Goal: Transaction & Acquisition: Purchase product/service

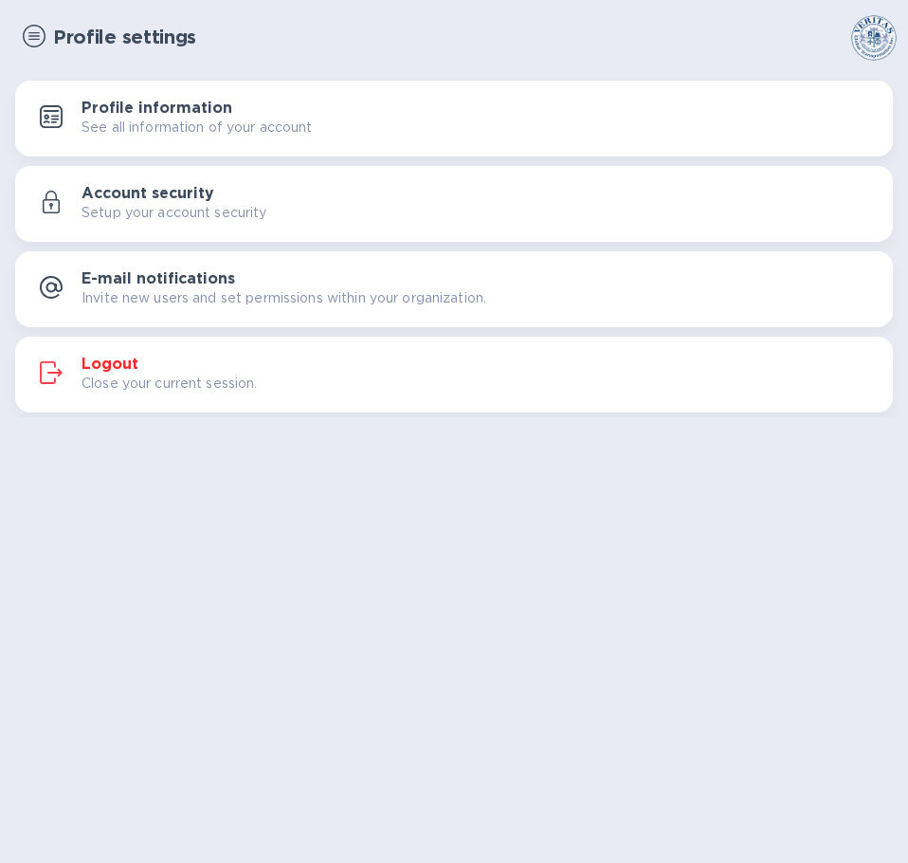
click at [32, 38] on img at bounding box center [34, 36] width 23 height 23
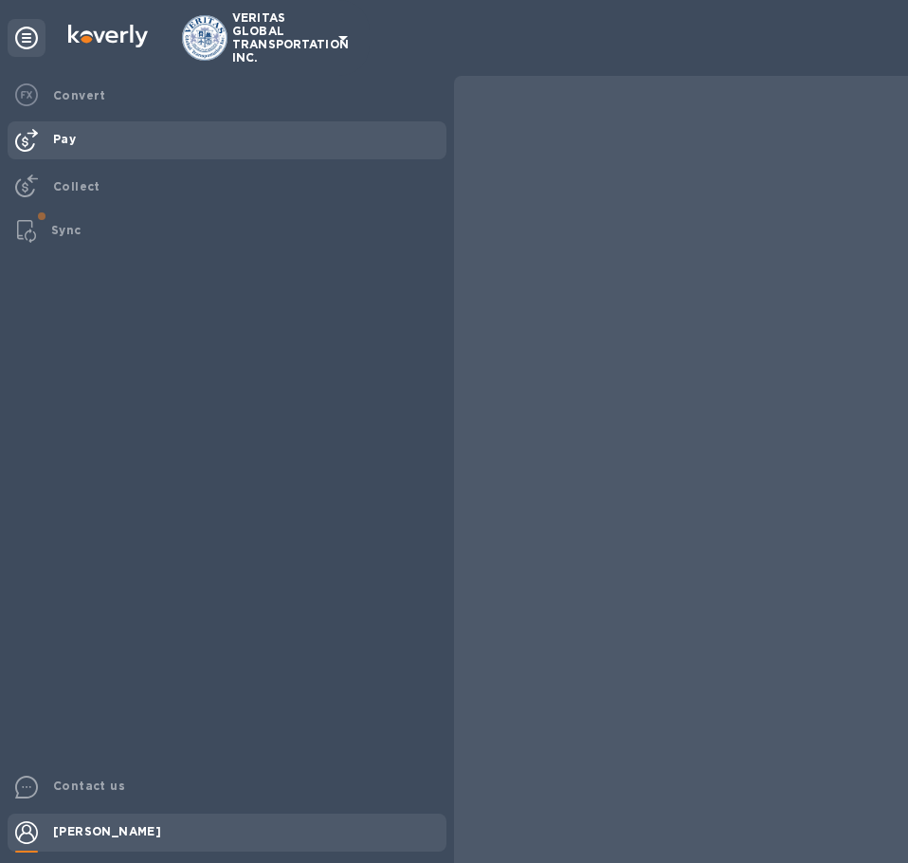
click at [63, 137] on b "Pay" at bounding box center [64, 139] width 23 height 14
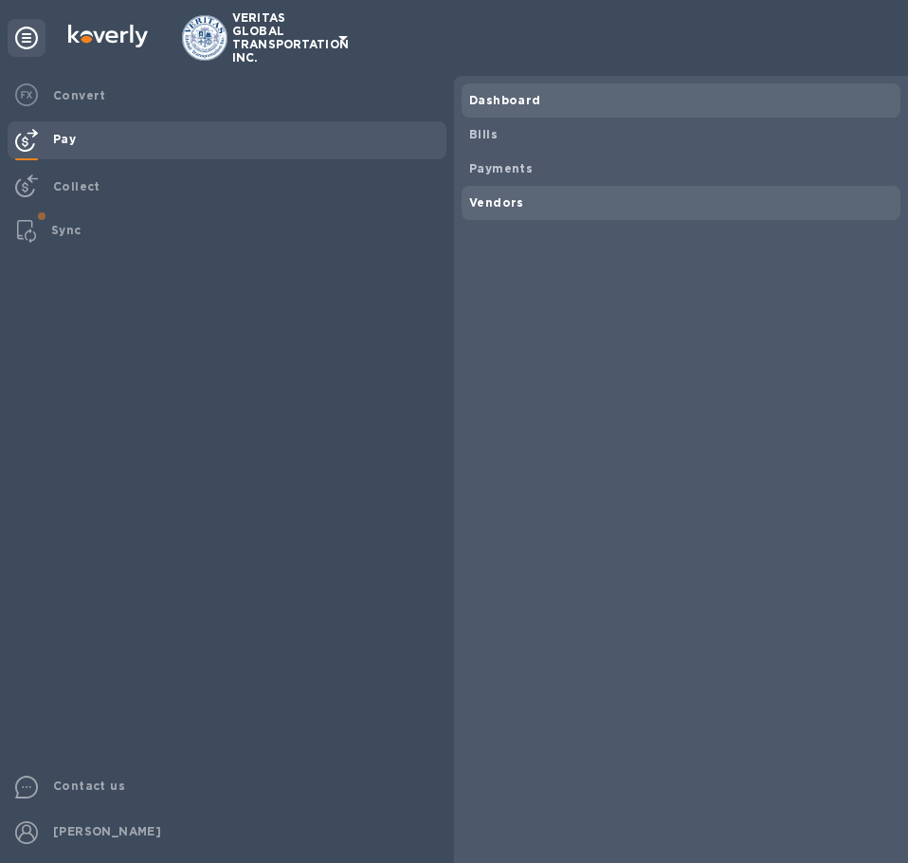
click at [515, 195] on b "Vendors" at bounding box center [496, 202] width 55 height 14
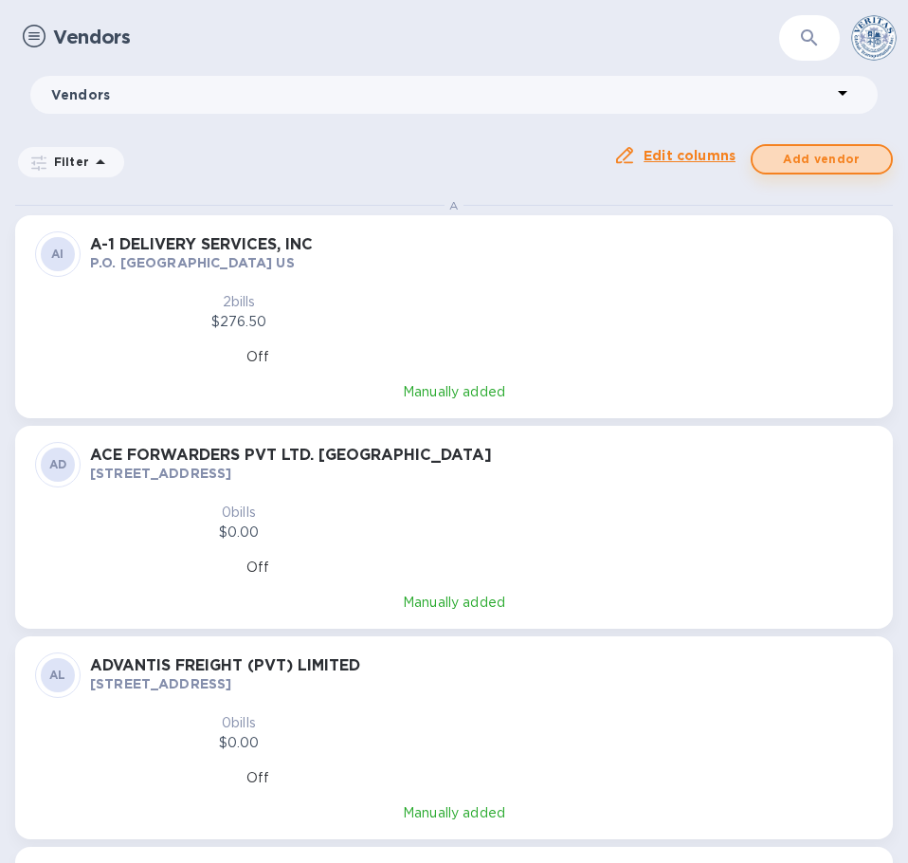
click at [800, 159] on span "Add vendor" at bounding box center [822, 159] width 108 height 23
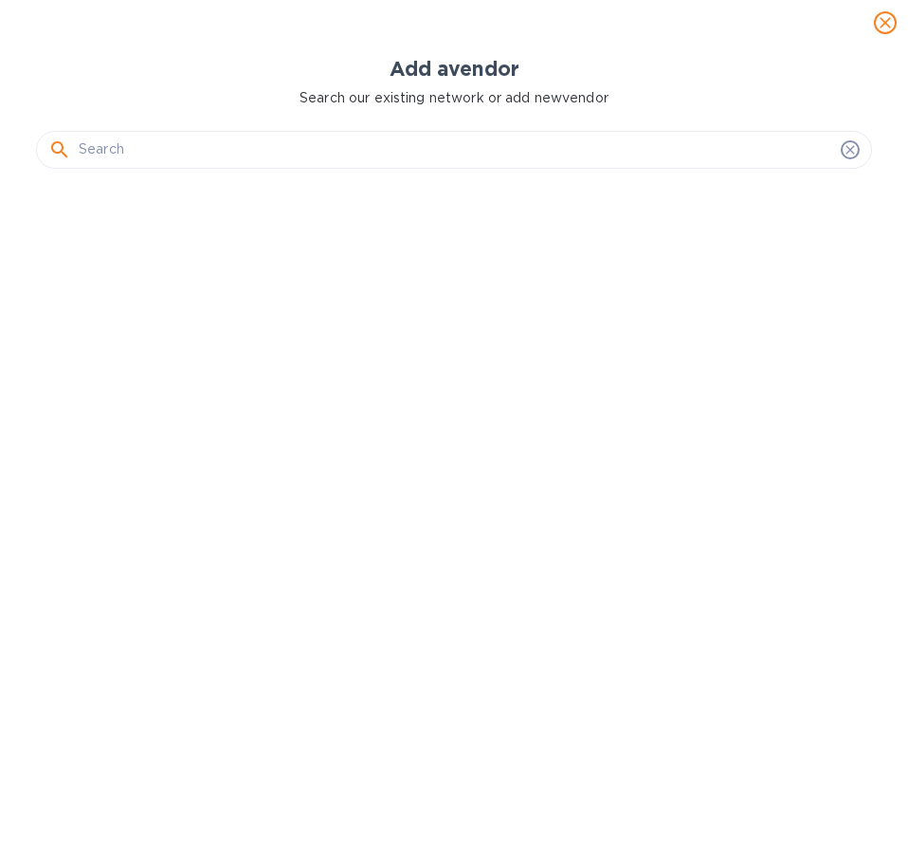
scroll to position [662, 844]
click at [442, 67] on b "Add a vendor" at bounding box center [455, 69] width 130 height 24
click at [413, 148] on input "text" at bounding box center [456, 150] width 755 height 28
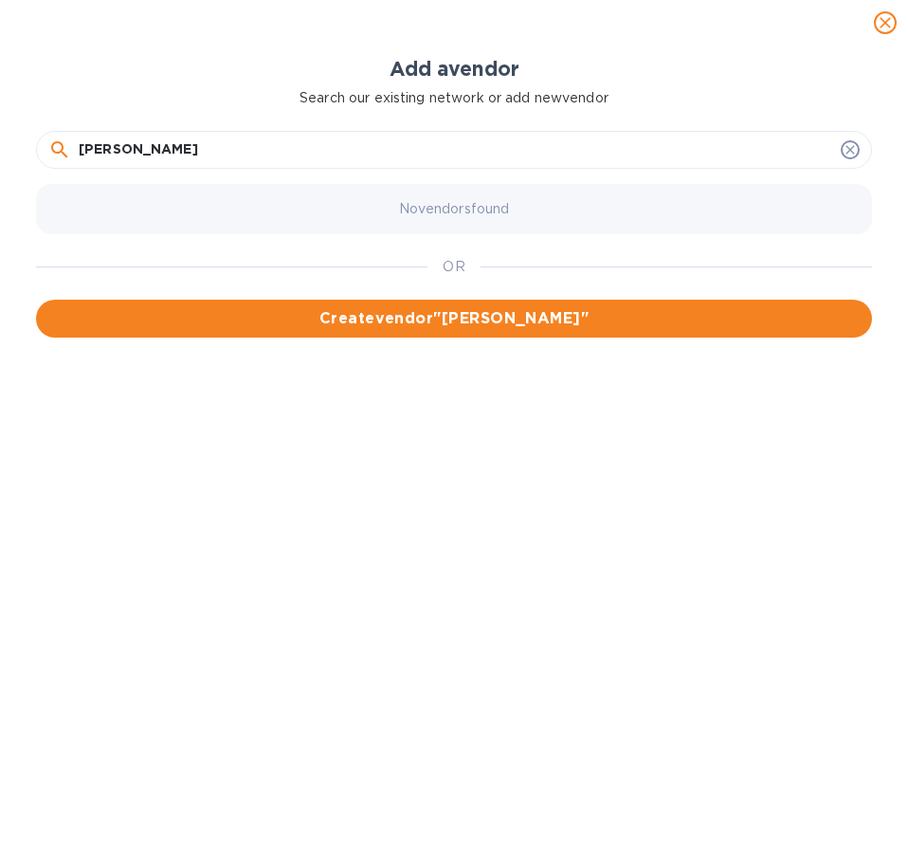
drag, startPoint x: 287, startPoint y: 162, endPoint x: 279, endPoint y: 156, distance: 10.3
click at [287, 161] on input "[PERSON_NAME]" at bounding box center [456, 150] width 755 height 28
drag, startPoint x: 278, startPoint y: 154, endPoint x: -41, endPoint y: 170, distance: 319.0
click at [0, 170] on html "VERITAS GLOBAL TRANSPORTATION INC. Convert Pay Collect Sync Contact us [PERSON_…" at bounding box center [454, 431] width 908 height 863
paste input "TRANSPORT"
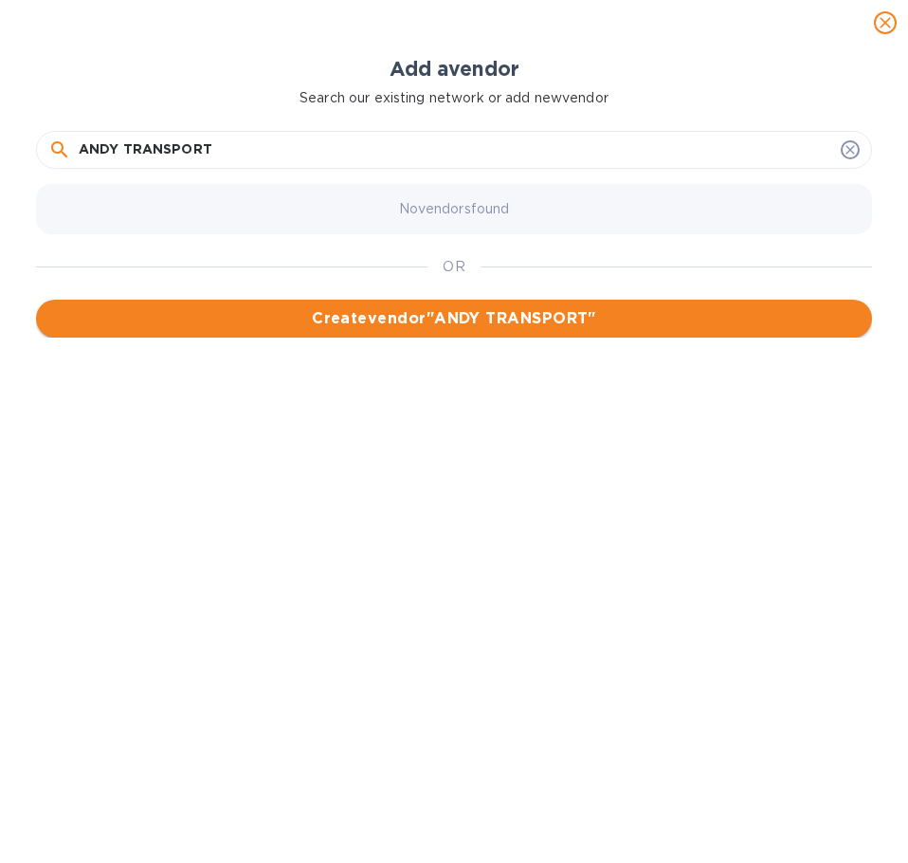
type input "ANDY TRANSPORT"
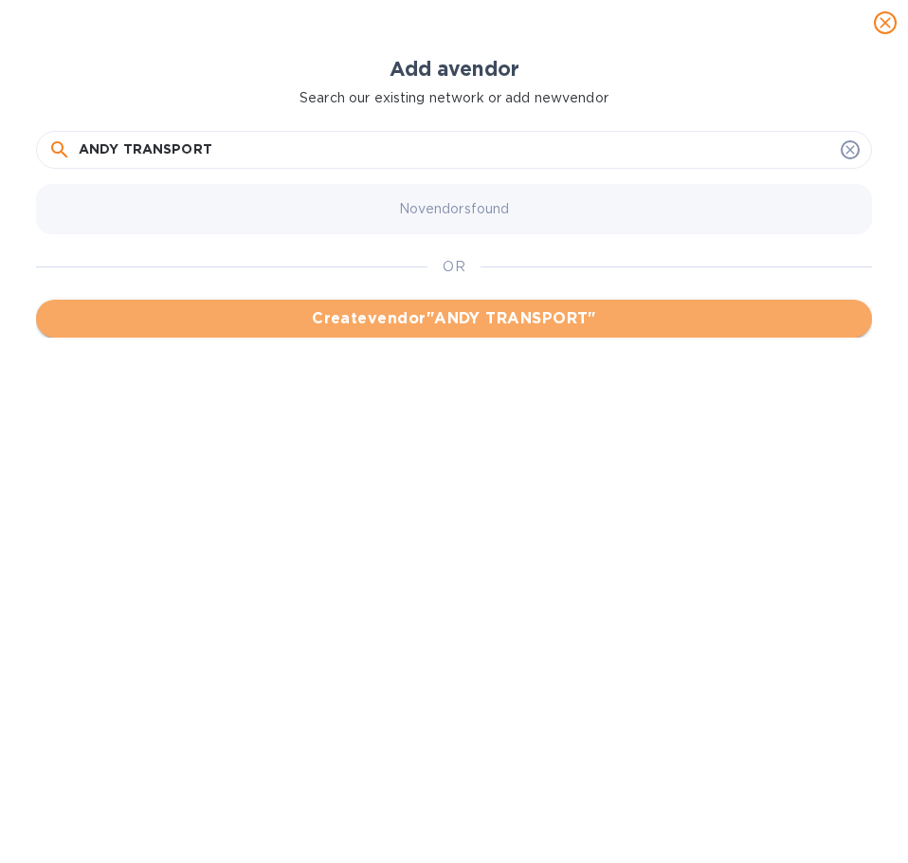
click at [316, 328] on span "Create vendor " [PERSON_NAME] TRANSPORT "" at bounding box center [454, 318] width 806 height 23
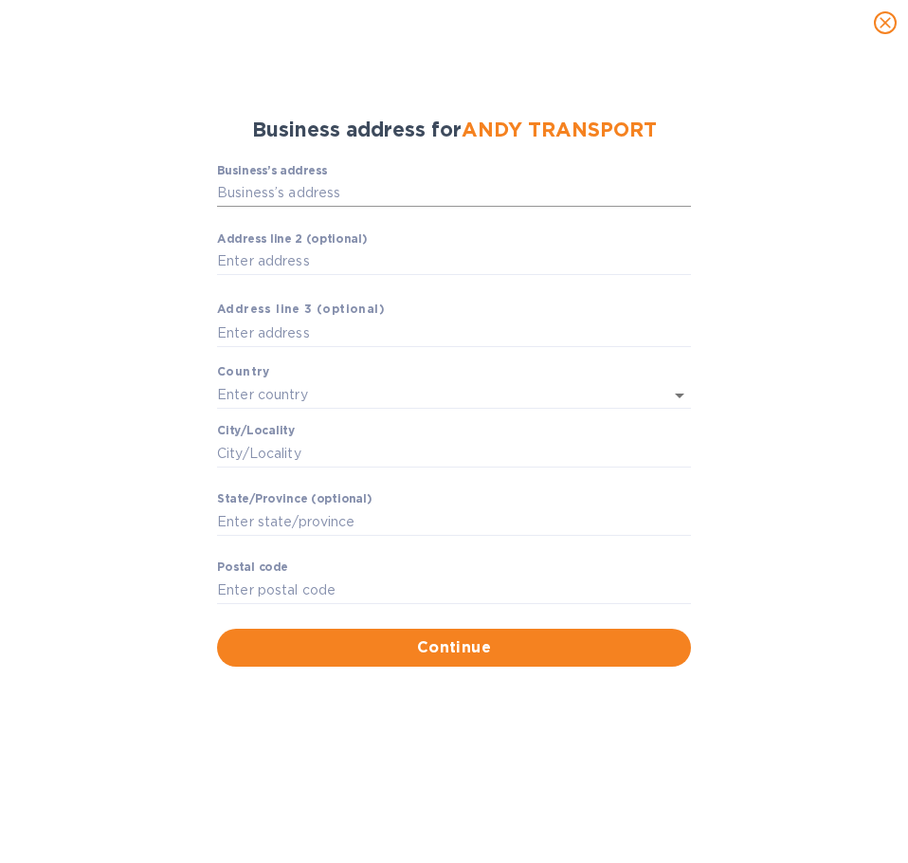
click at [270, 185] on input "Business’s аddress" at bounding box center [454, 193] width 474 height 28
click at [546, 132] on span "ANDY TRANSPORT" at bounding box center [559, 130] width 195 height 24
click at [895, 23] on span "close" at bounding box center [885, 22] width 23 height 23
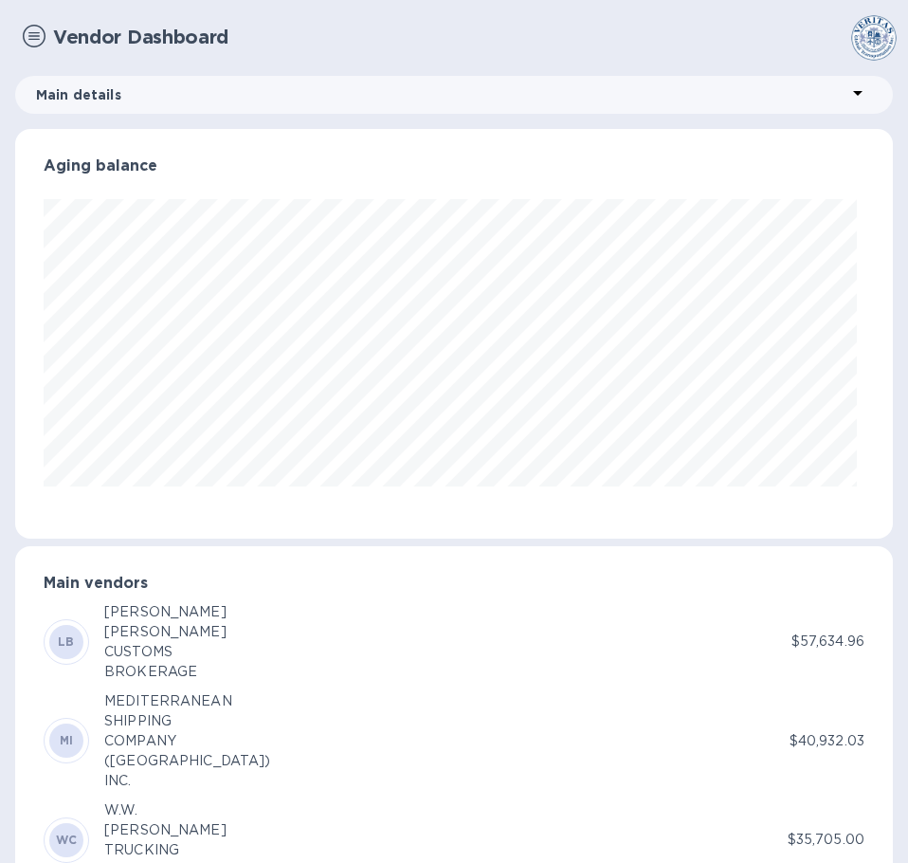
click at [30, 38] on img at bounding box center [34, 36] width 23 height 23
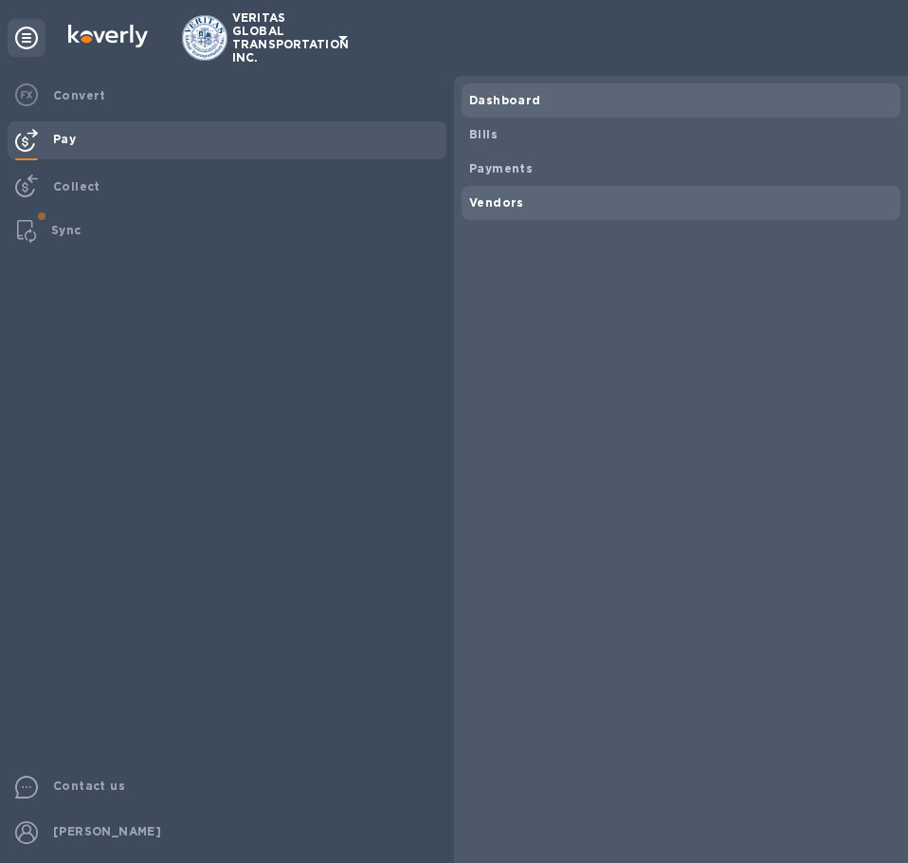
click at [506, 202] on b "Vendors" at bounding box center [496, 202] width 55 height 14
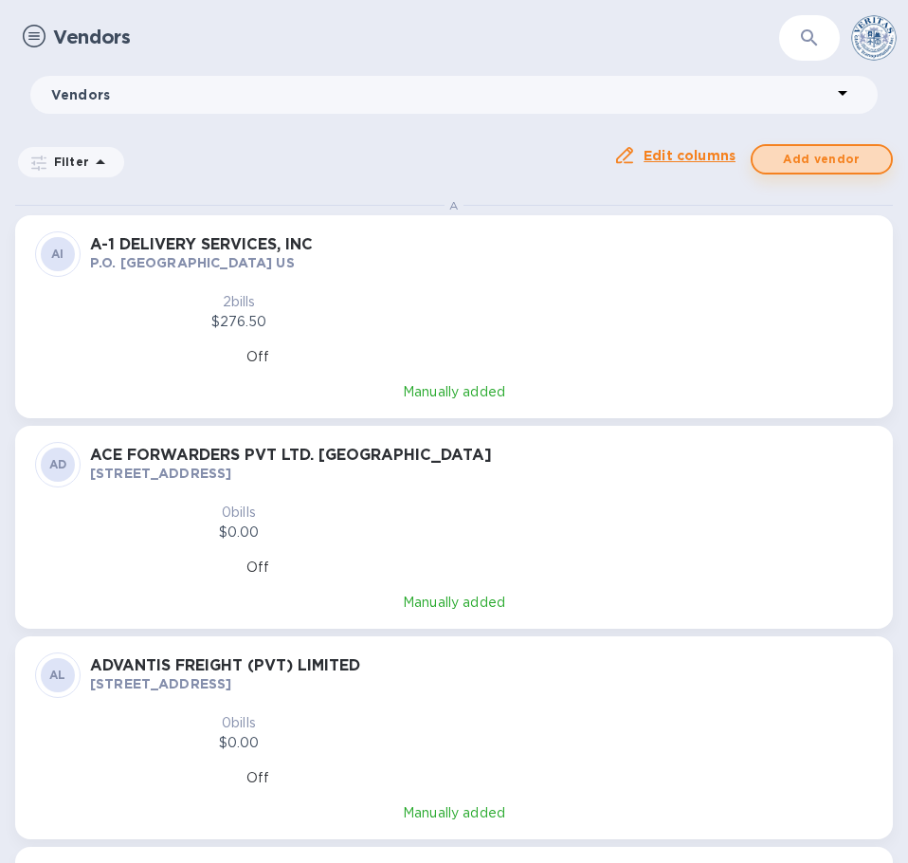
click at [814, 149] on span "Add vendor" at bounding box center [822, 159] width 108 height 23
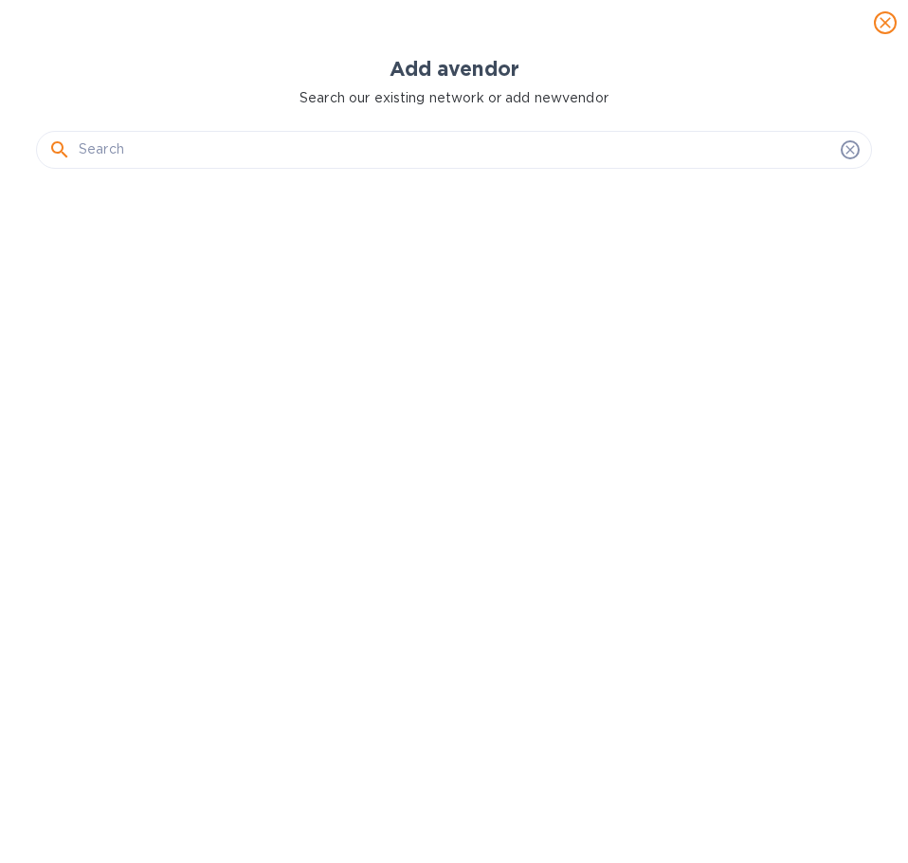
scroll to position [662, 844]
click at [151, 149] on input "text" at bounding box center [456, 150] width 755 height 28
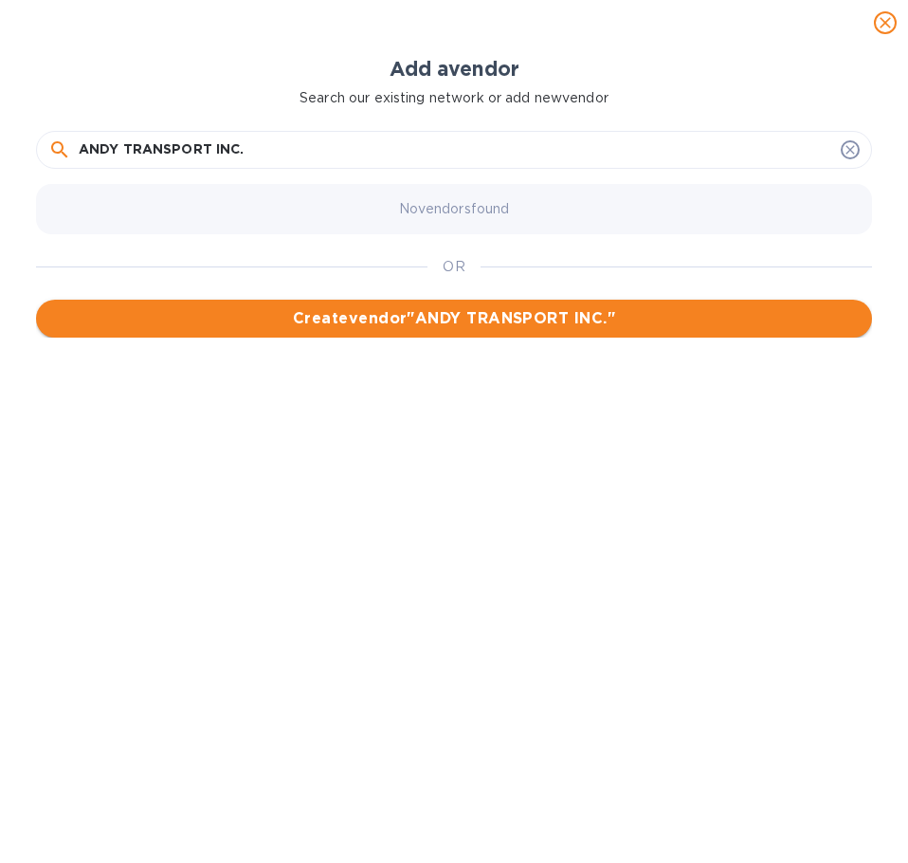
type input "ANDY TRANSPORT INC."
click at [310, 317] on span "Create vendor " ANDY TRANSPORT INC. "" at bounding box center [454, 318] width 806 height 23
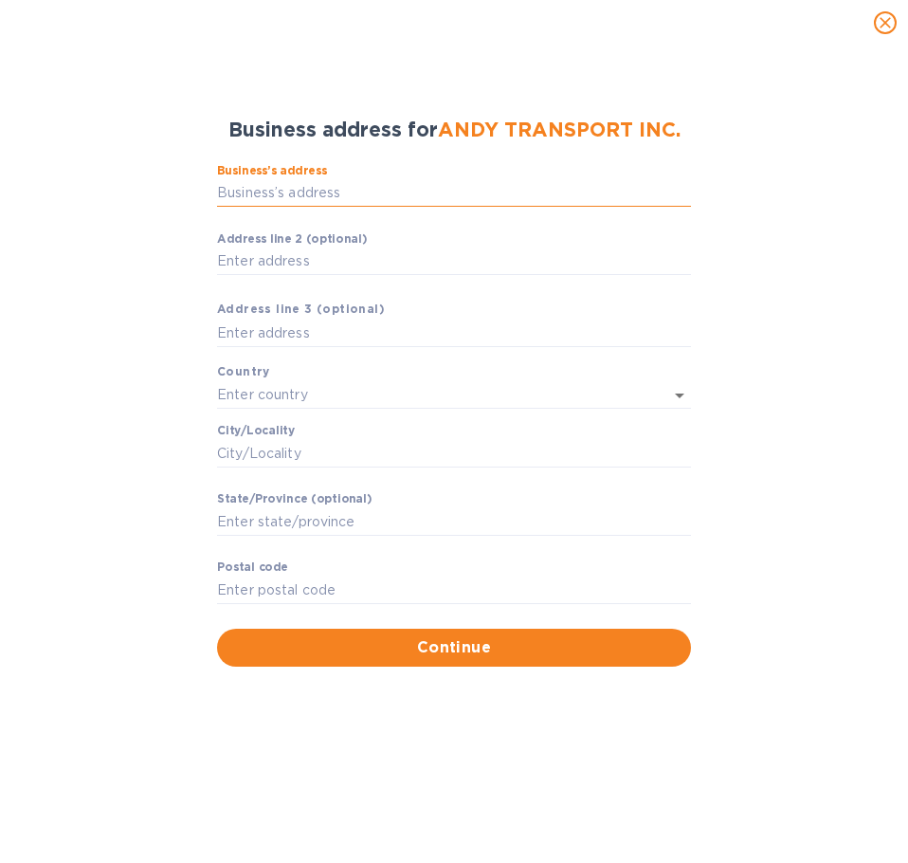
click at [324, 189] on input "Business’s аddress" at bounding box center [454, 193] width 474 height 28
click at [352, 183] on input "Business’s аddress" at bounding box center [454, 193] width 474 height 28
paste input "[STREET_ADDRESS][PERSON_NAME]"
type input "[STREET_ADDRESS][PERSON_NAME]"
type input "[GEOGRAPHIC_DATA]"
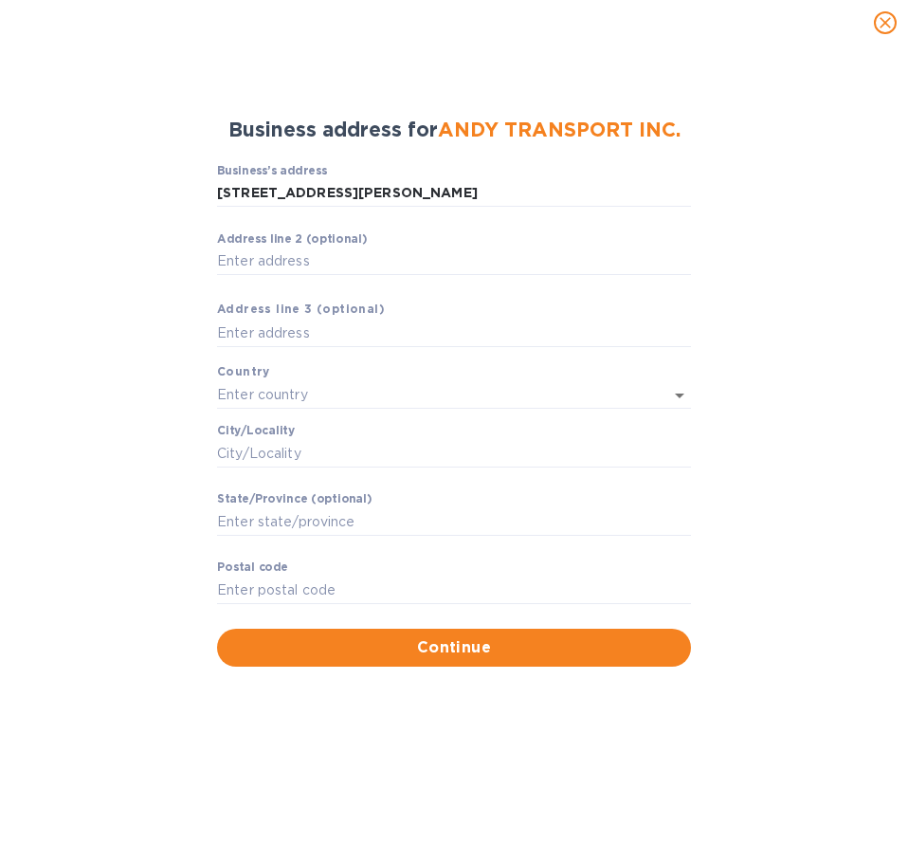
type input "[GEOGRAPHIC_DATA]"
type input "QC"
type input "H8T 1C5"
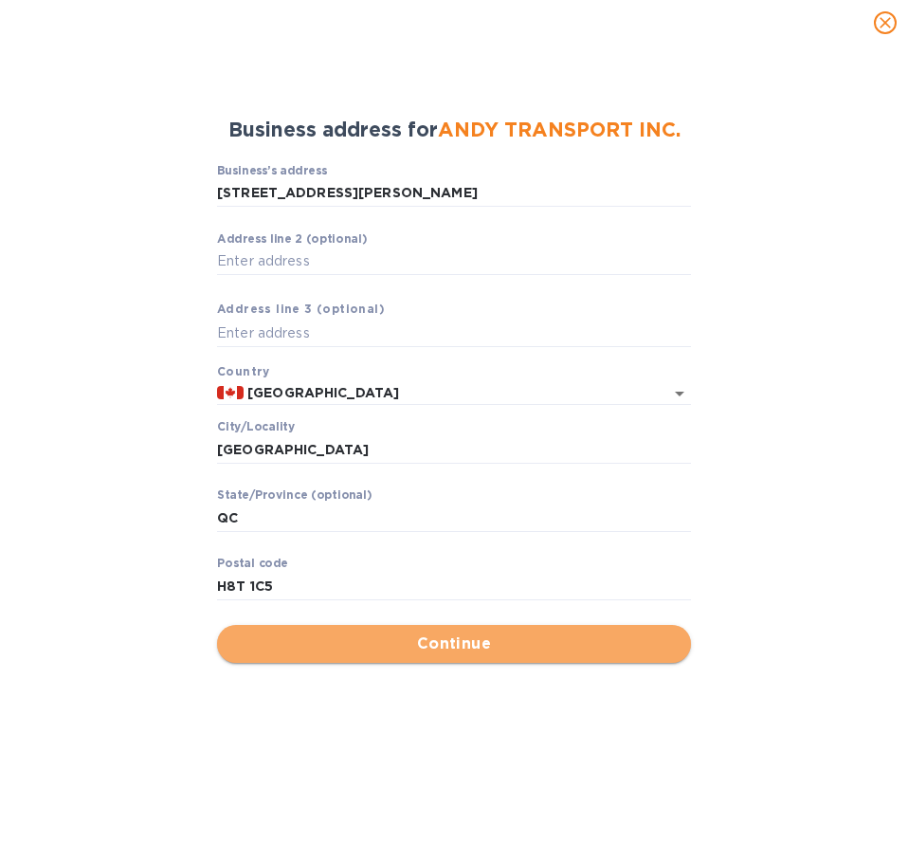
click at [285, 643] on span "Continue" at bounding box center [454, 643] width 444 height 23
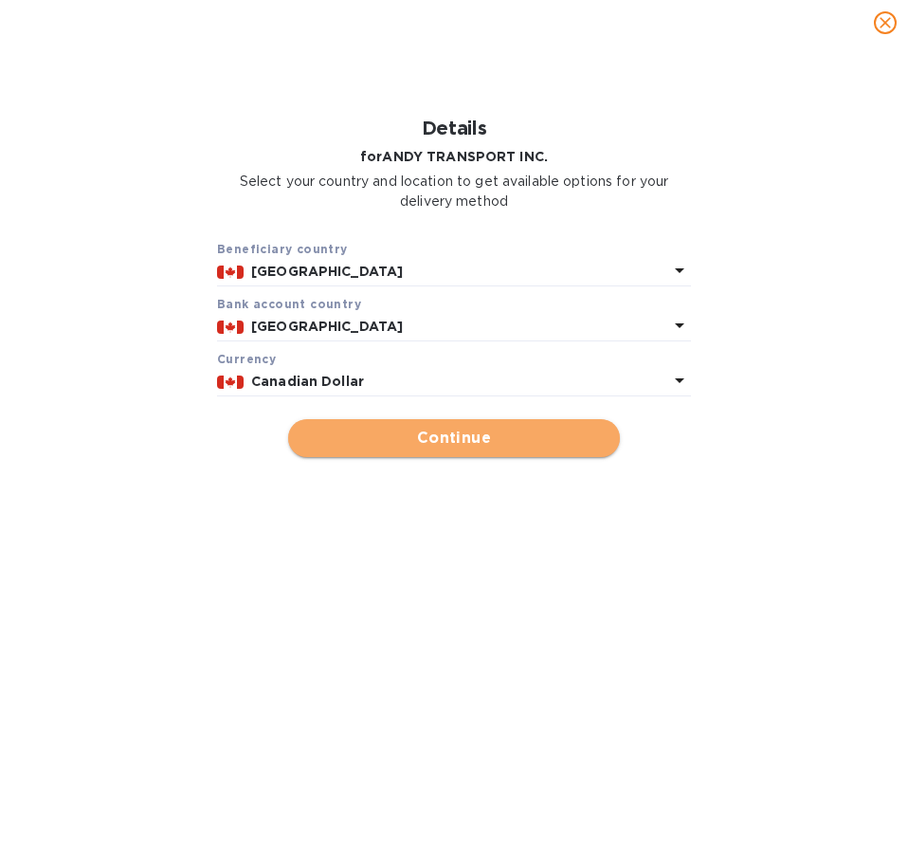
click at [423, 445] on span "Continue" at bounding box center [453, 438] width 301 height 23
type input "ANDY TRANSPORT INC."
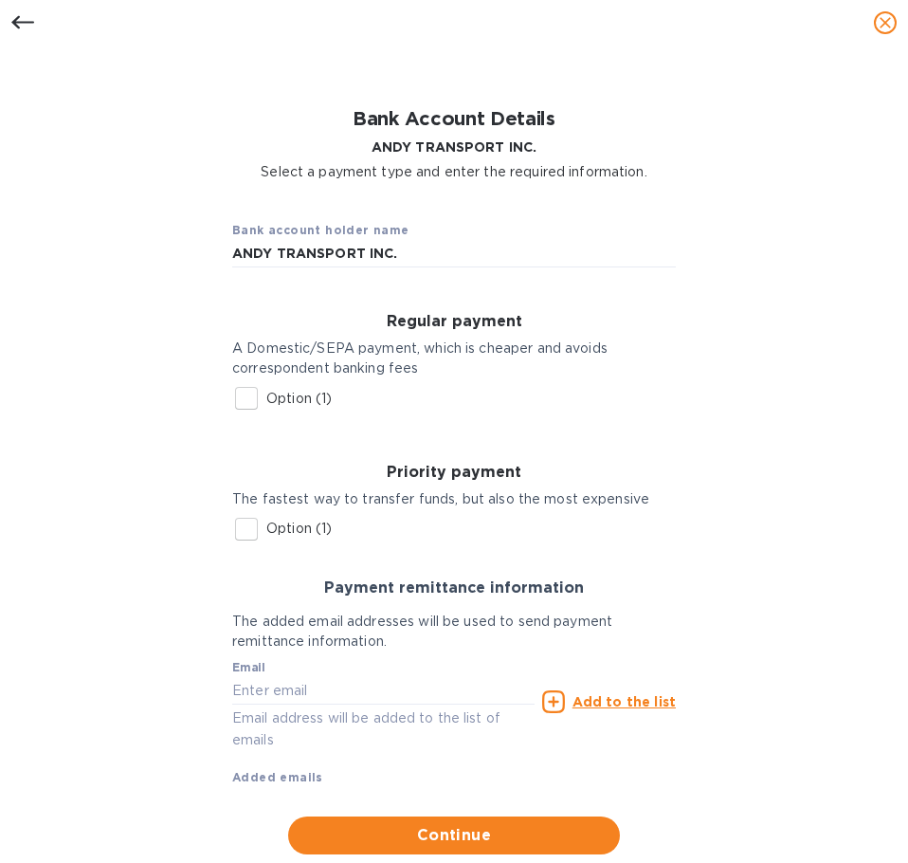
scroll to position [12, 0]
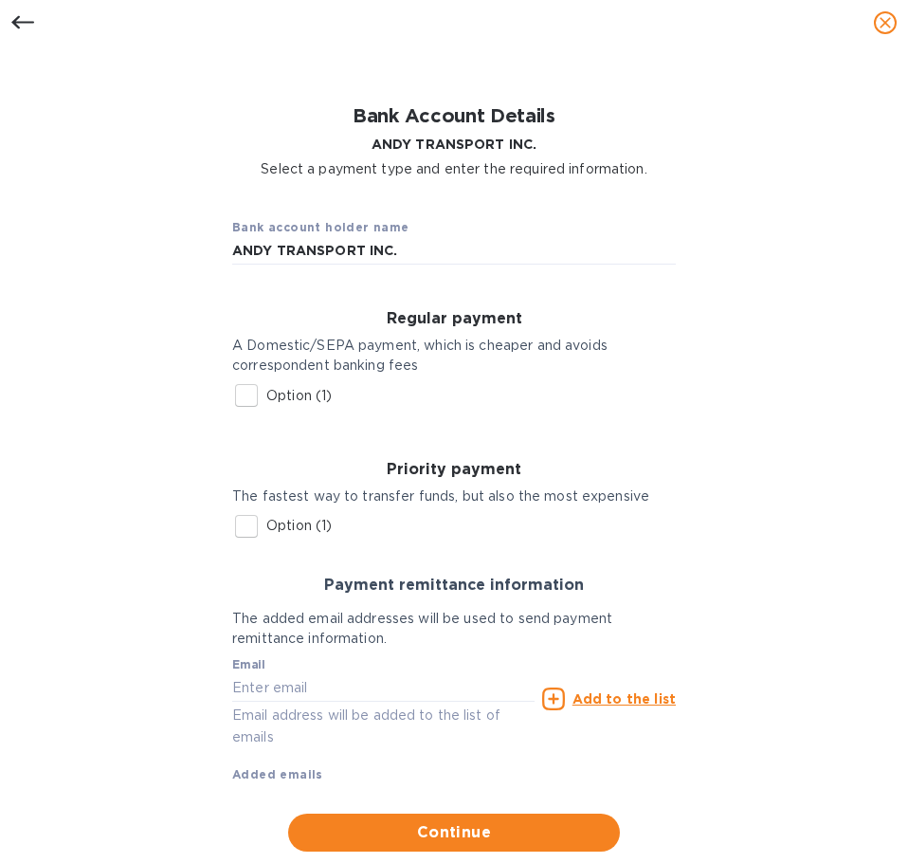
click at [246, 392] on input "Option (1)" at bounding box center [247, 395] width 40 height 40
checkbox input "true"
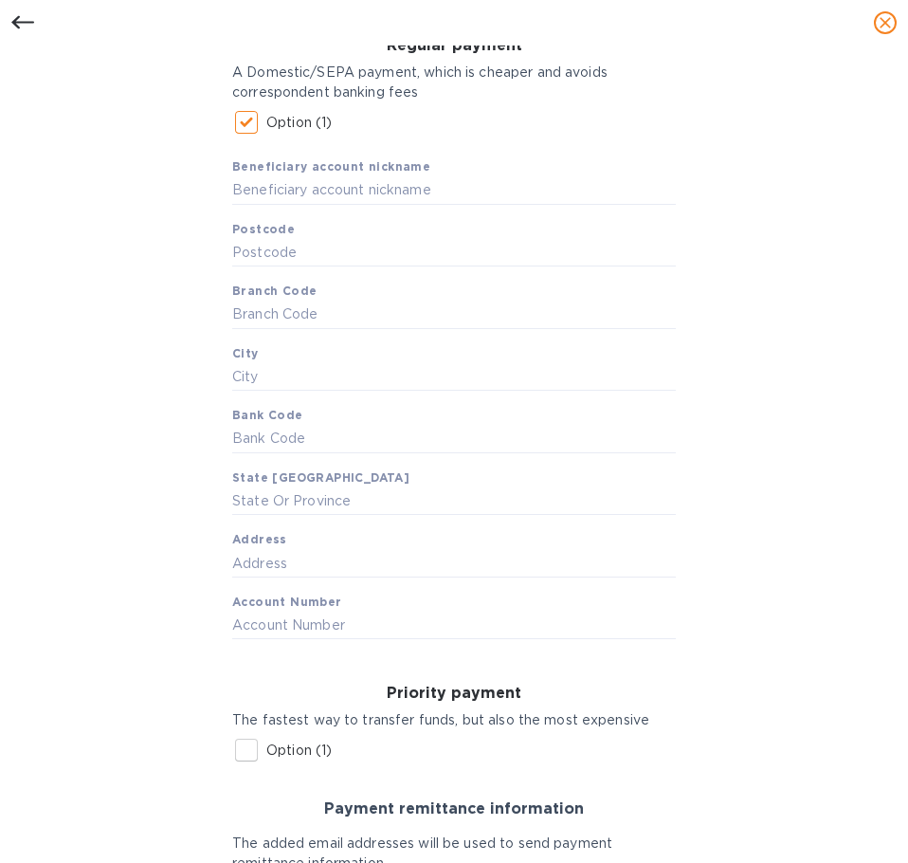
scroll to position [297, 0]
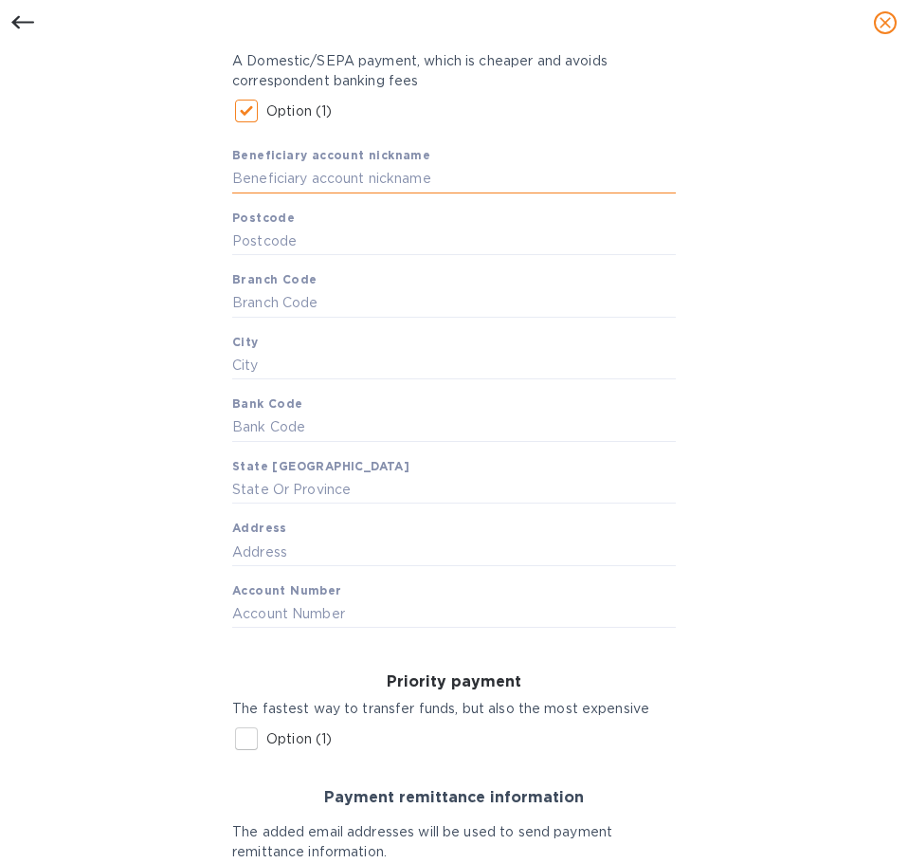
click at [319, 181] on input "text" at bounding box center [454, 179] width 444 height 28
type input "ANDY TRANSPORT INC."
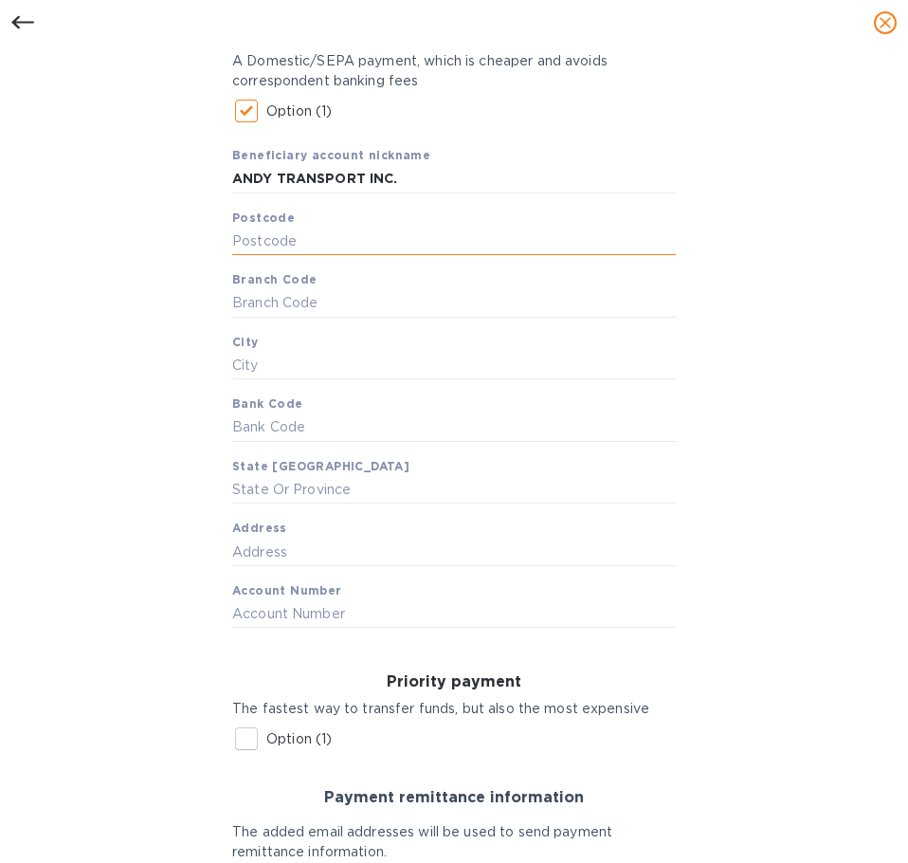
click at [258, 240] on input "text" at bounding box center [454, 242] width 444 height 28
click at [283, 246] on input "text" at bounding box center [454, 242] width 444 height 28
paste input "H8T 1C5"
type input "H8T 1C5"
click at [322, 623] on input "text" at bounding box center [454, 614] width 444 height 28
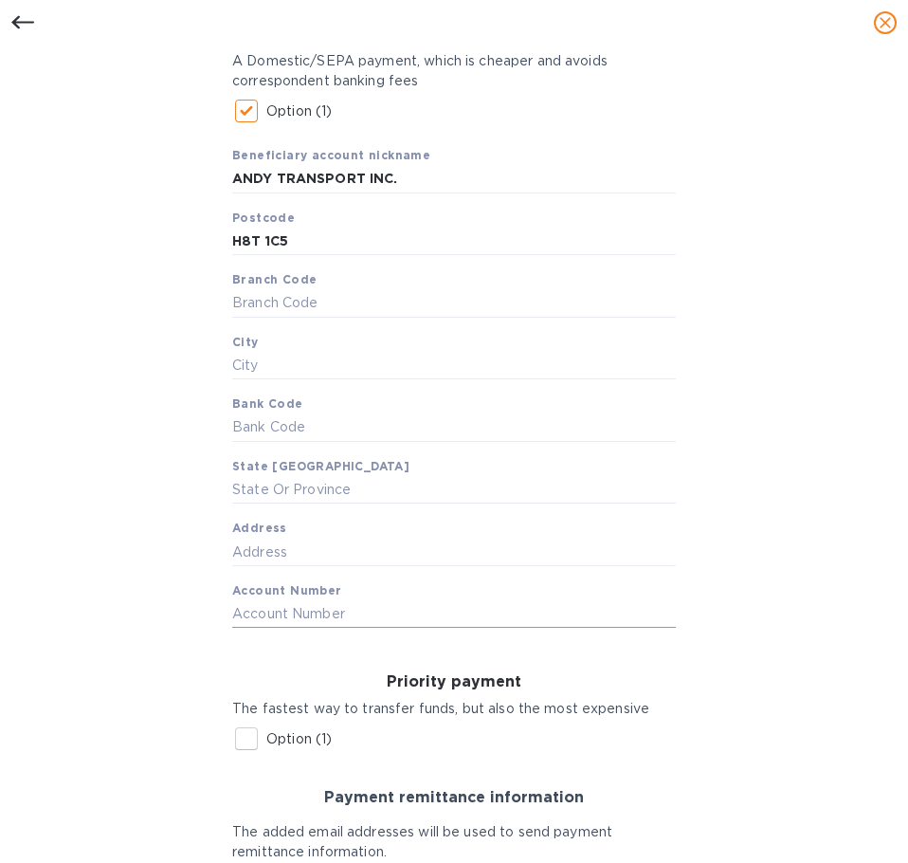
paste input "1003938"
type input "1003938"
click at [317, 304] on input "text" at bounding box center [454, 303] width 444 height 28
paste input "03021"
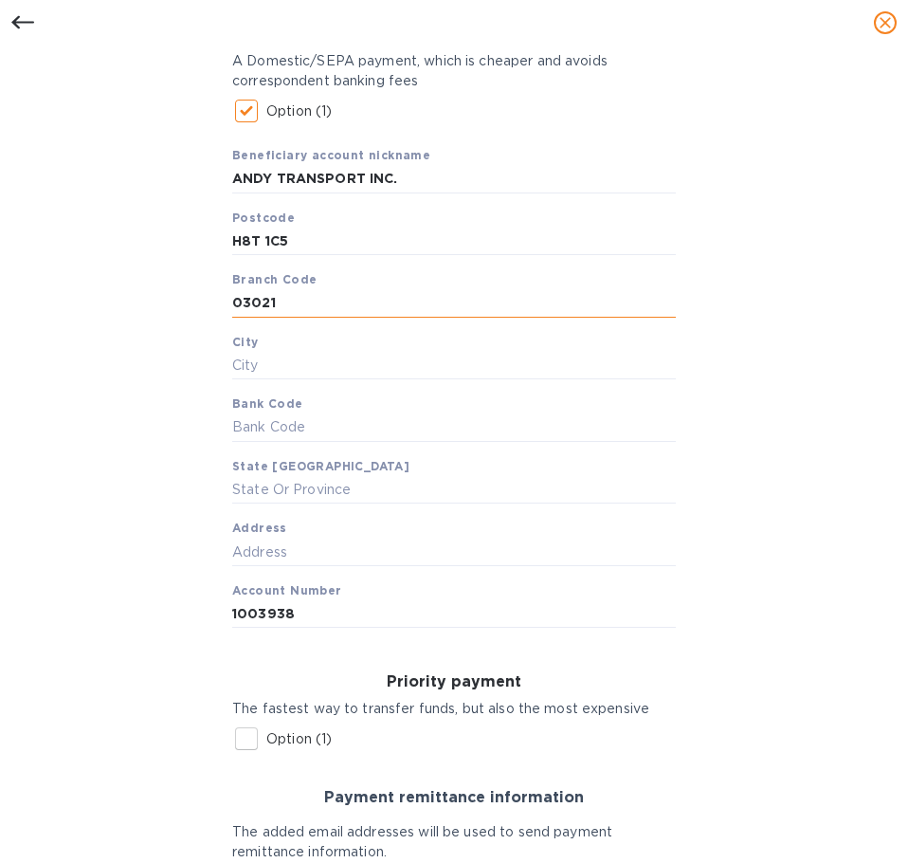
click at [362, 301] on input "03021" at bounding box center [454, 303] width 444 height 28
paste input "003"
drag, startPoint x: 274, startPoint y: 299, endPoint x: 332, endPoint y: 307, distance: 58.5
click at [332, 307] on input "03021003" at bounding box center [454, 303] width 444 height 28
type input "03021"
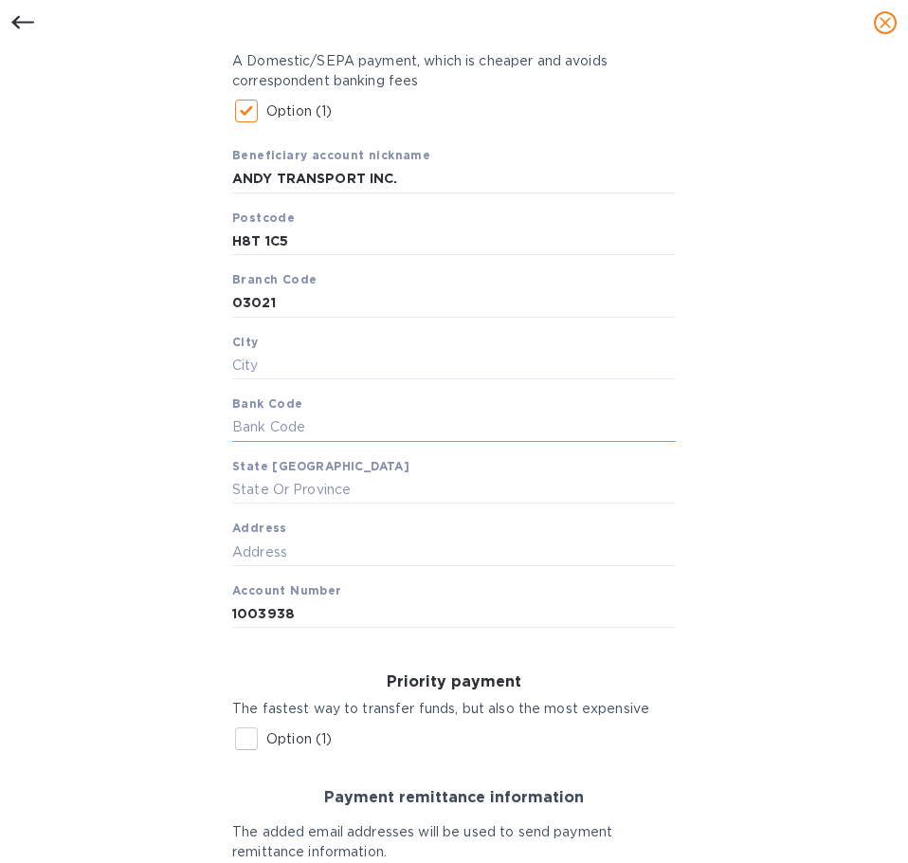
click at [272, 426] on input "text" at bounding box center [454, 427] width 444 height 28
paste input "003"
type input "003"
click at [281, 374] on input "text" at bounding box center [454, 366] width 444 height 28
paste input "Lachine"
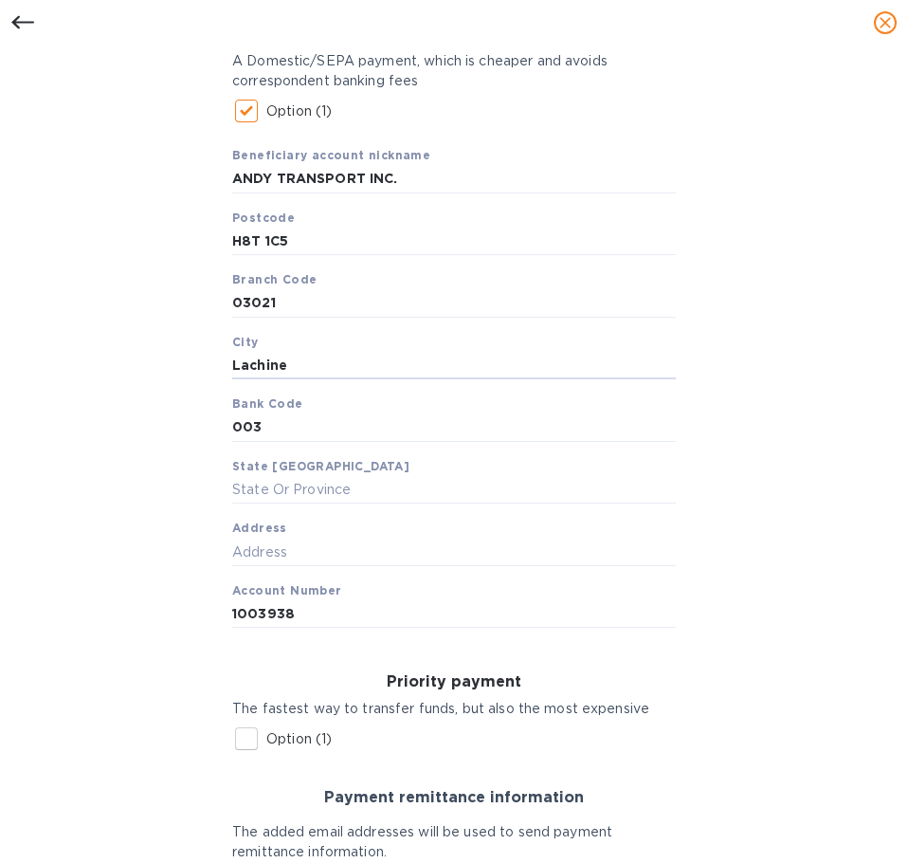
type input "Lachine"
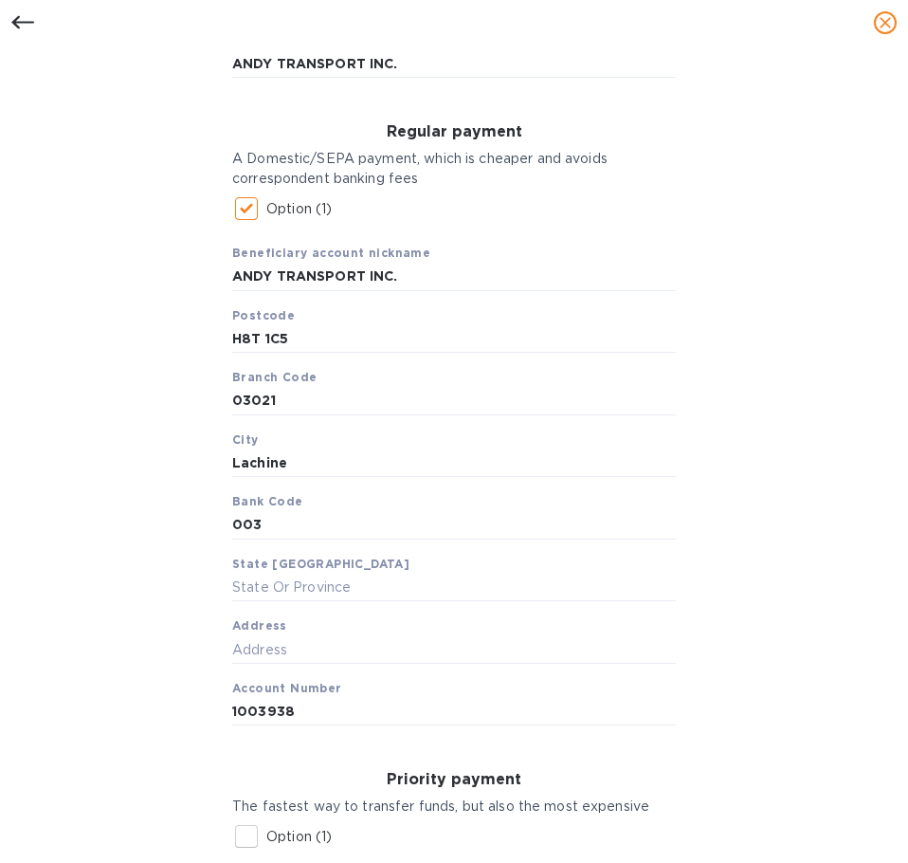
scroll to position [202, 0]
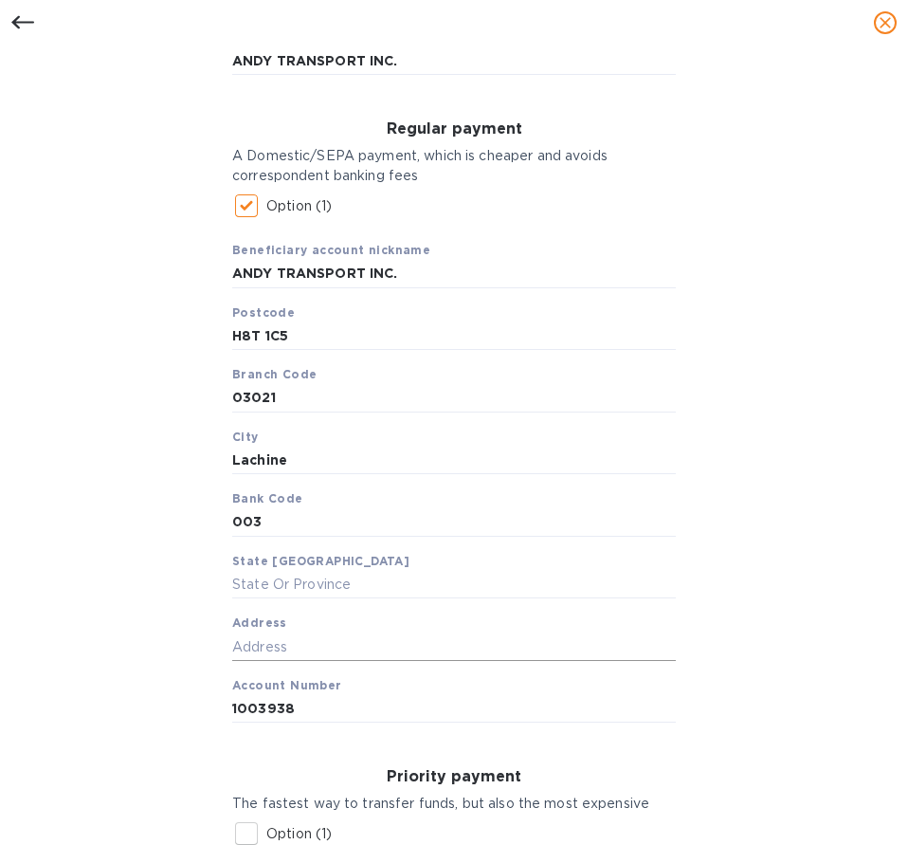
click at [268, 644] on input "text" at bounding box center [454, 646] width 444 height 28
paste input "Cote St Luc & Coronation Branch [STREET_ADDRESS]"
type input "Cote St Luc & Coronation Branch [STREET_ADDRESS]"
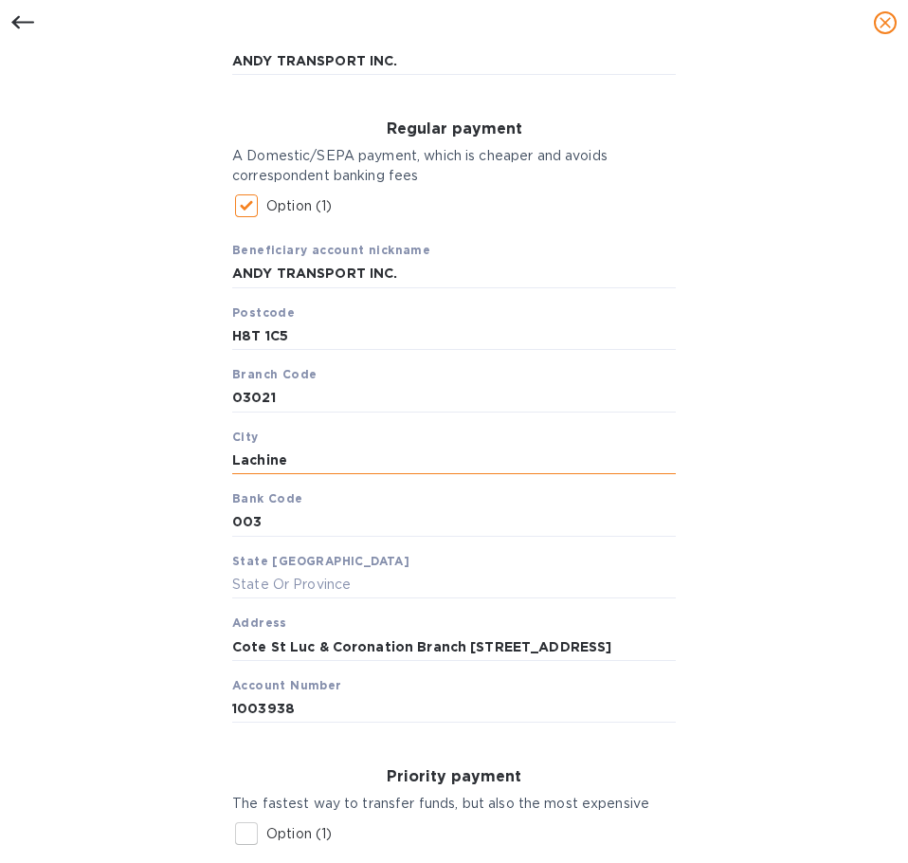
click at [292, 464] on input "Lachine" at bounding box center [454, 461] width 444 height 28
type input "Montreai"
click at [306, 591] on input "text" at bounding box center [454, 585] width 444 height 28
paste input "[GEOGRAPHIC_DATA]"
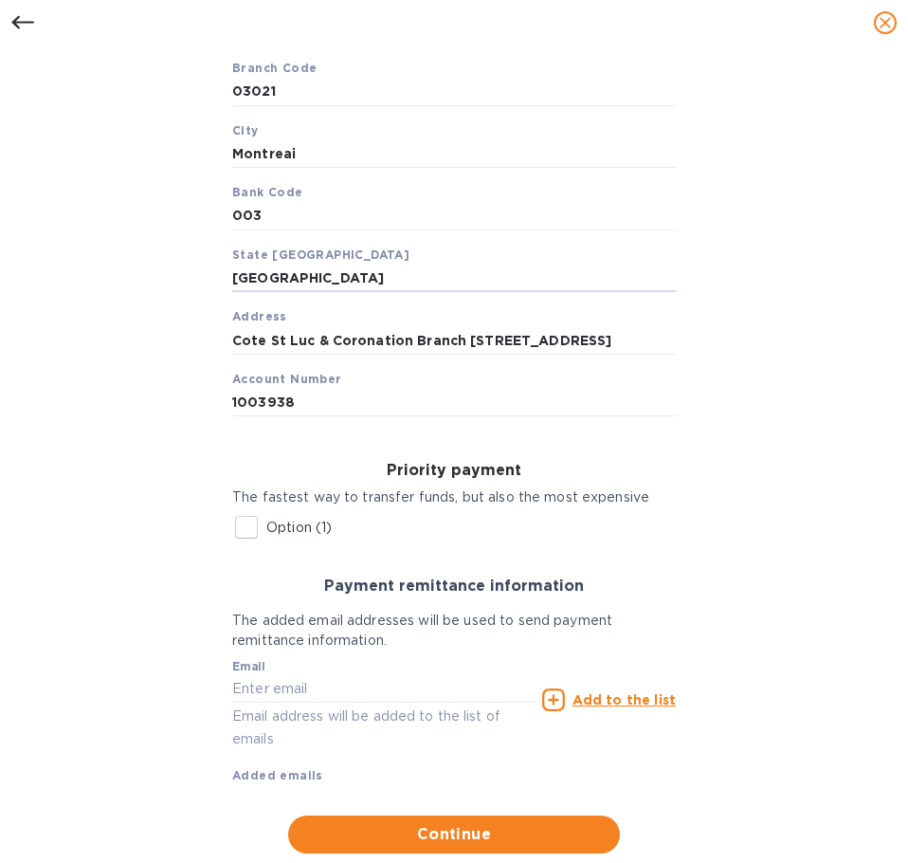
scroll to position [510, 0]
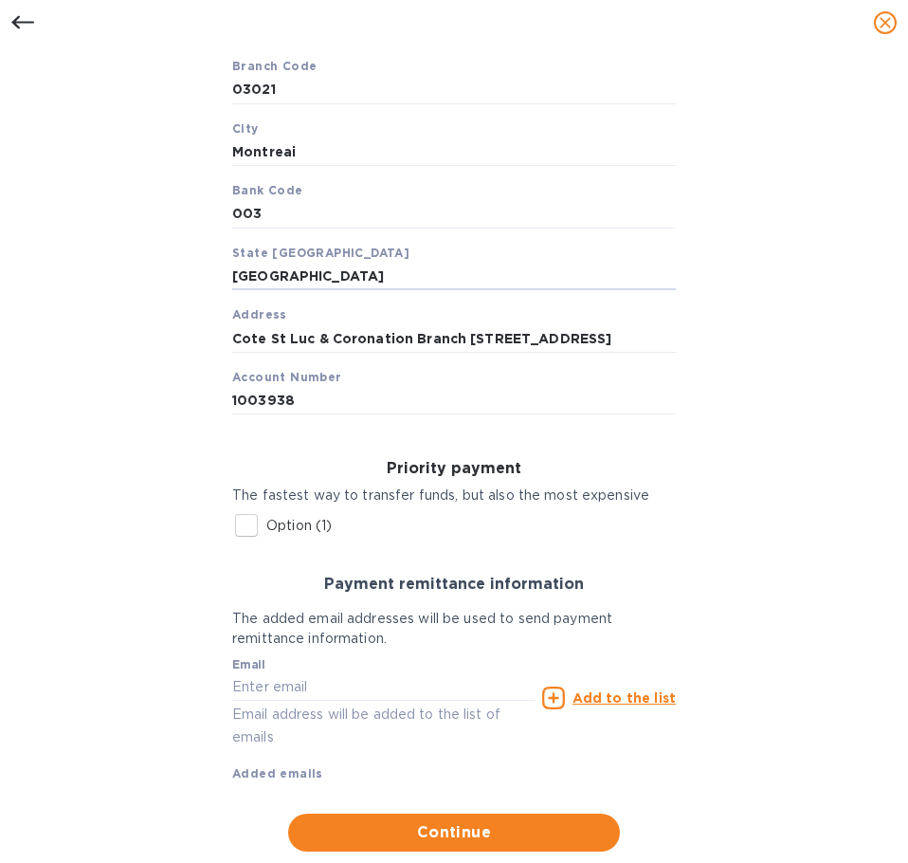
type input "[GEOGRAPHIC_DATA]"
click at [315, 677] on input "text" at bounding box center [383, 687] width 302 height 28
paste input "Cote St Luc & Coronation Branch [STREET_ADDRESS]"
type input "Cote St Luc & Coronation Branch [STREET_ADDRESS]"
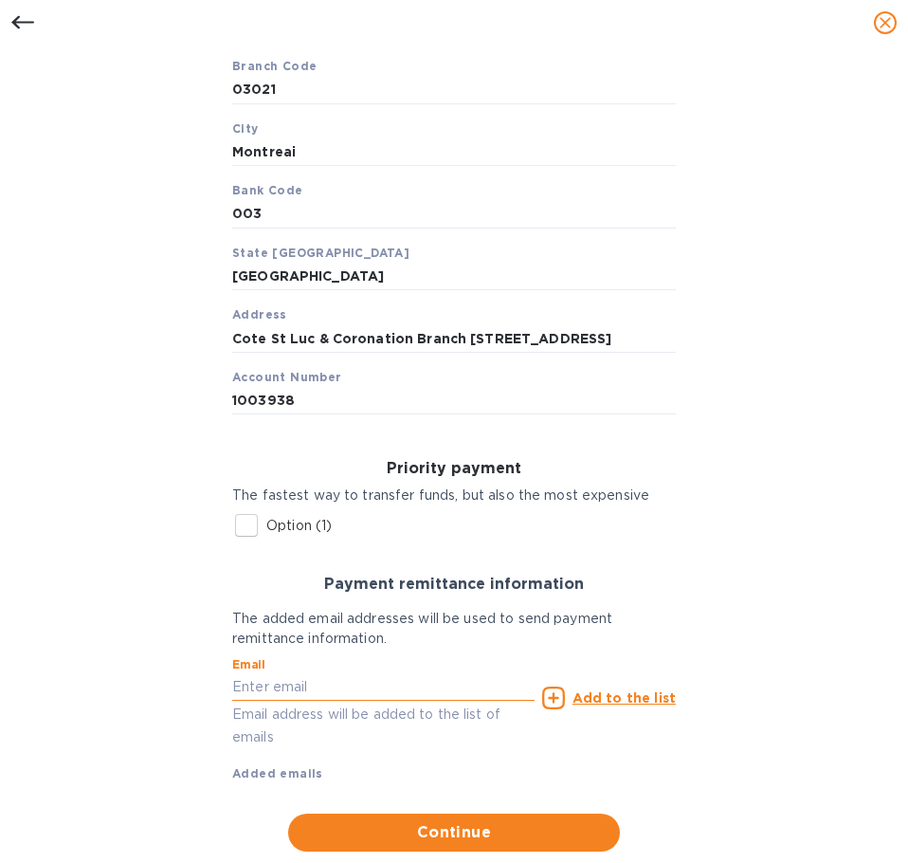
click at [336, 687] on input "text" at bounding box center [383, 687] width 302 height 28
paste input "[EMAIL_ADDRESS][DOMAIN_NAME]"
type input "[EMAIL_ADDRESS][DOMAIN_NAME]"
click at [557, 696] on icon at bounding box center [553, 697] width 23 height 23
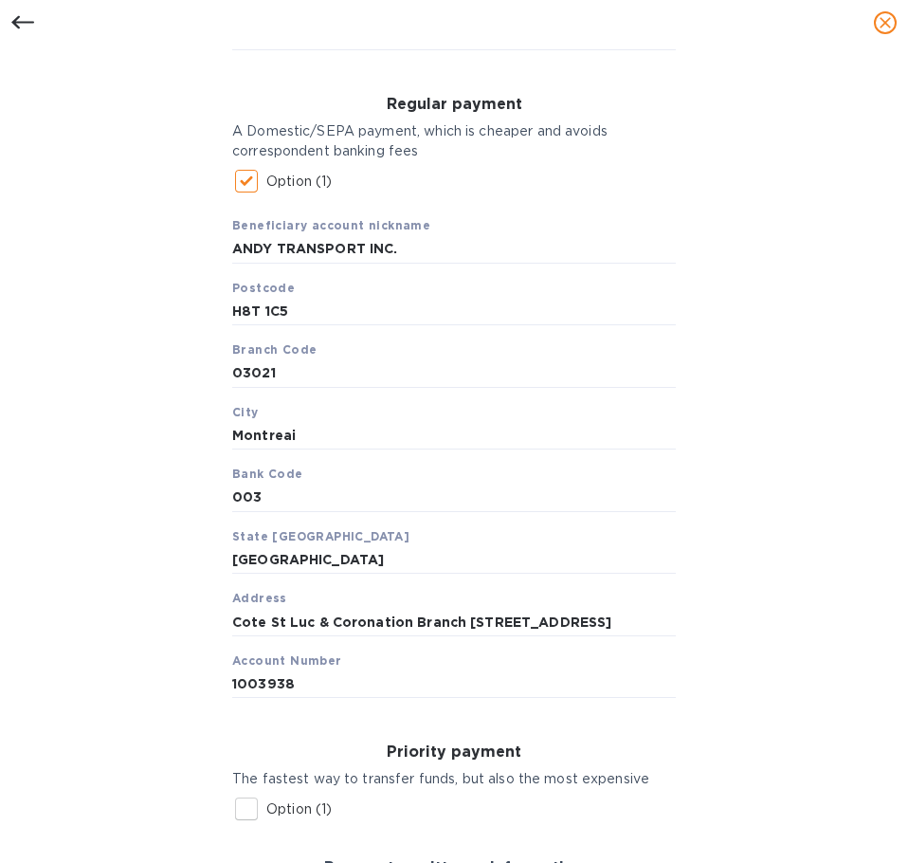
scroll to position [226, 0]
drag, startPoint x: 228, startPoint y: 312, endPoint x: 283, endPoint y: 316, distance: 56.1
click at [275, 318] on div "Regular payment A Domestic/SEPA payment, which is cheaper and avoids correspond…" at bounding box center [454, 398] width 474 height 632
drag, startPoint x: 288, startPoint y: 313, endPoint x: 184, endPoint y: 313, distance: 104.3
click at [184, 313] on div "Bank account holder name [PERSON_NAME] TRANSPORT INC. Regular payment A Domesti…" at bounding box center [454, 581] width 859 height 1208
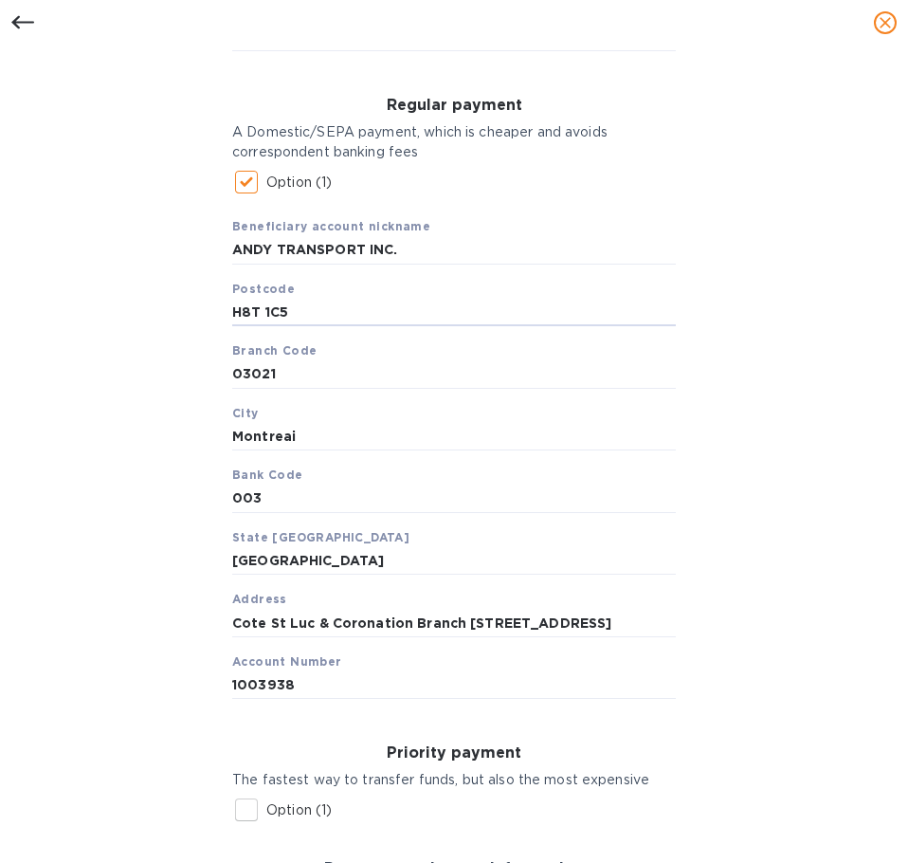
paste input "4V 1J2"
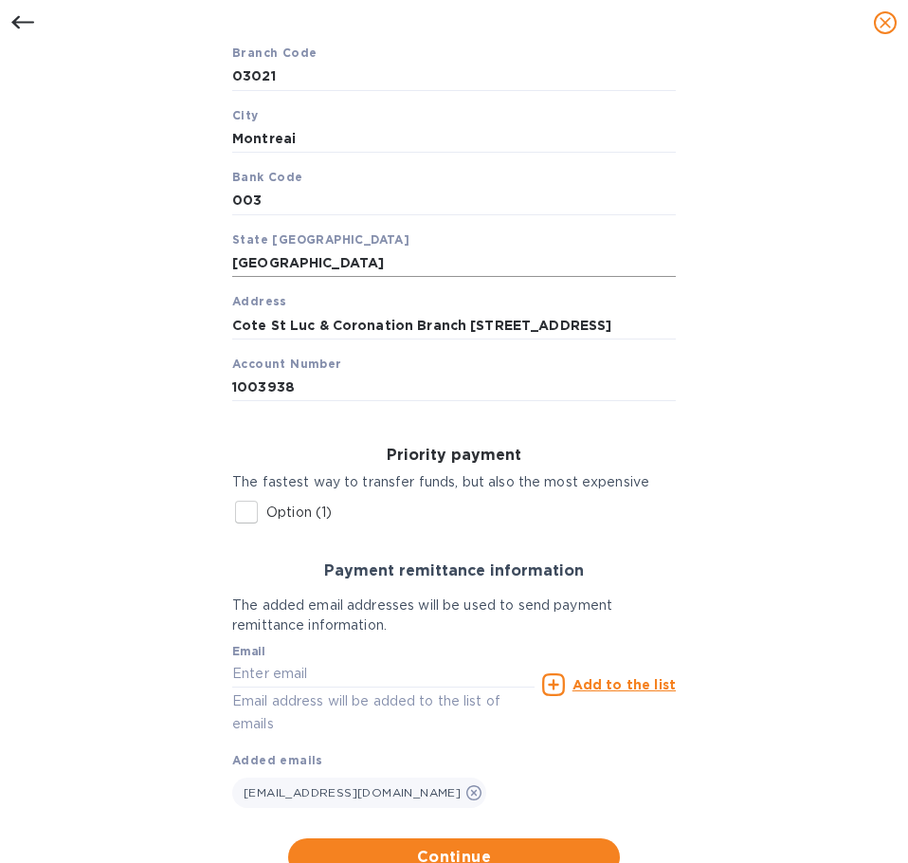
scroll to position [548, 0]
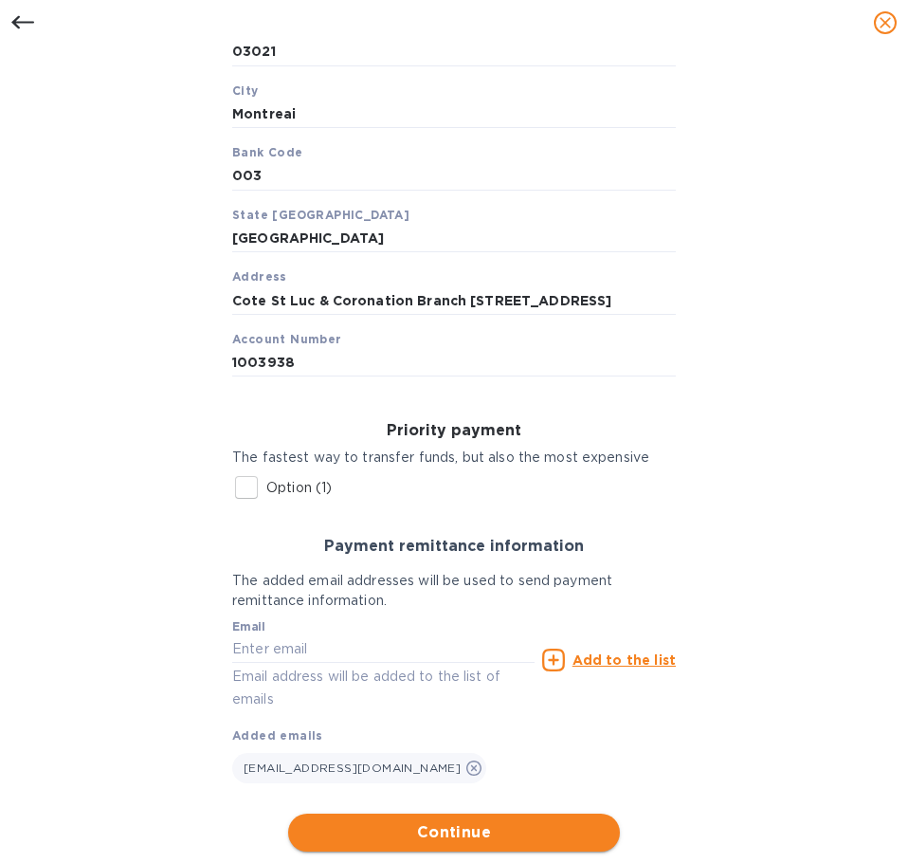
type input "H4V 1J2"
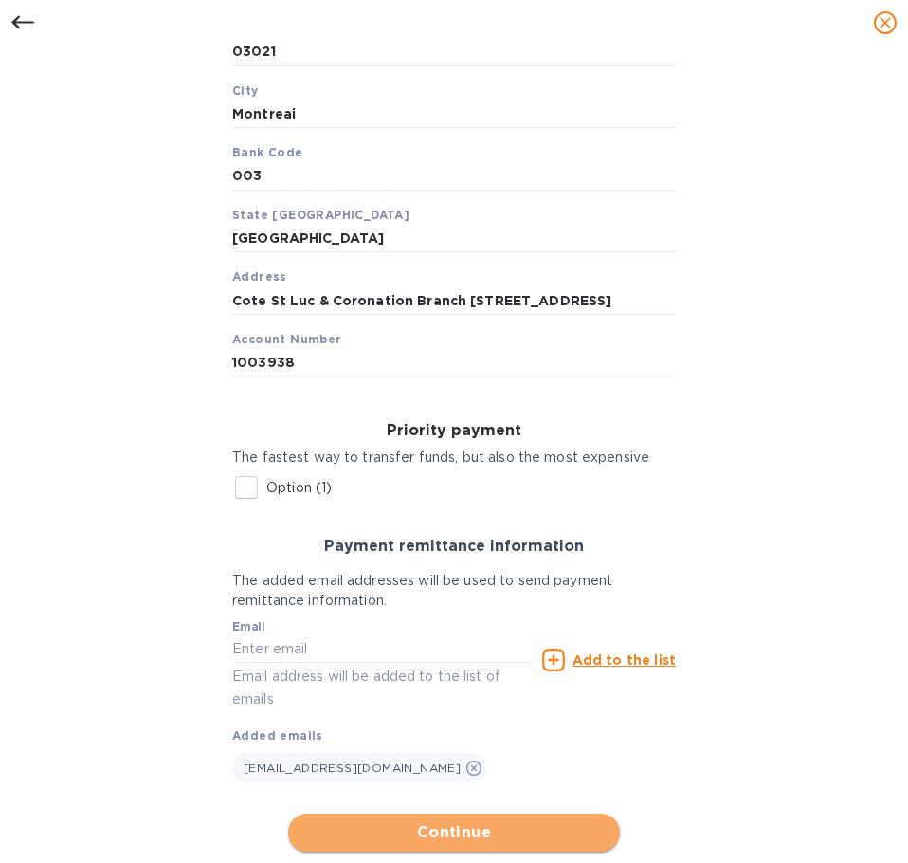
click at [435, 841] on span "Continue" at bounding box center [453, 832] width 301 height 23
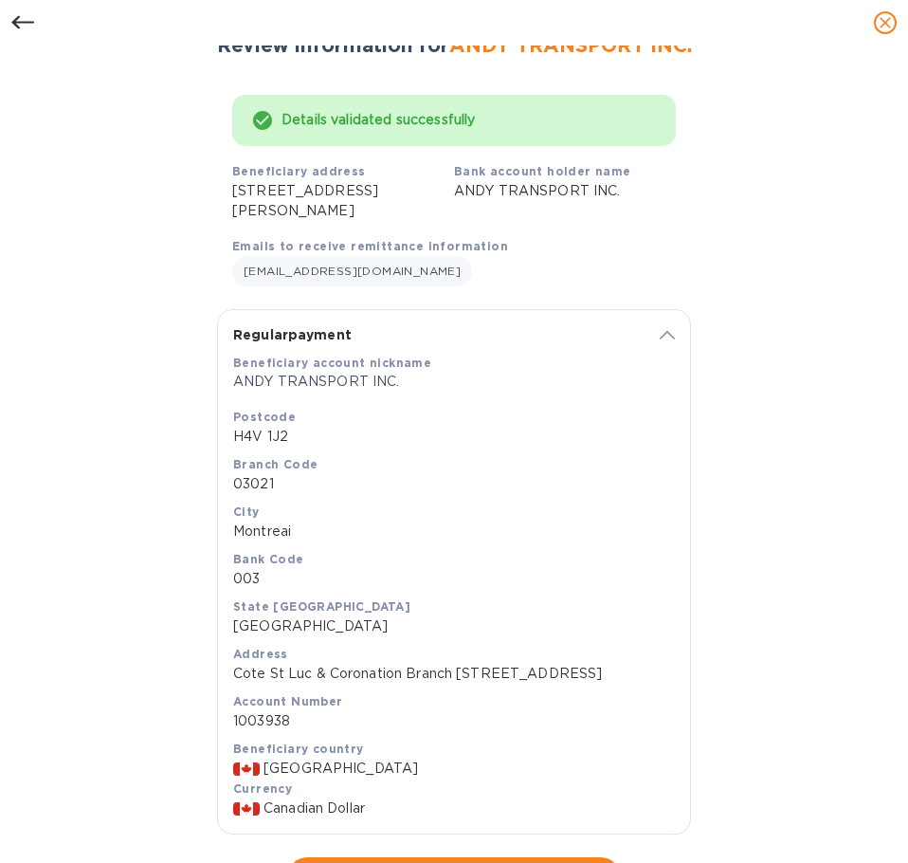
scroll to position [168, 0]
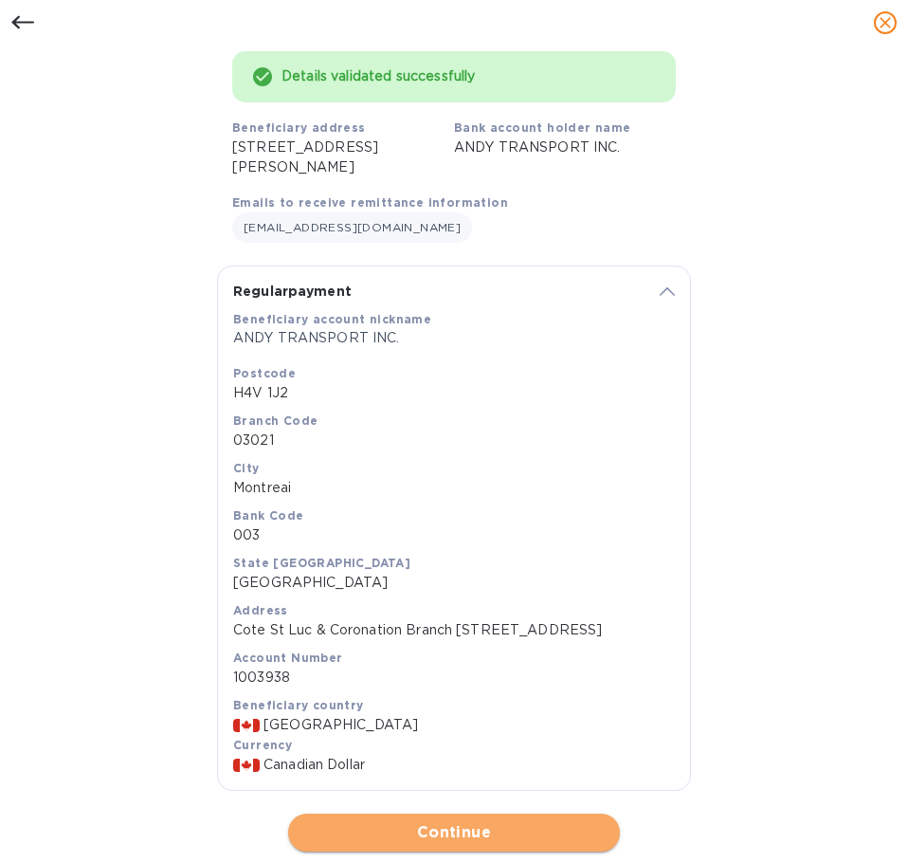
click at [490, 827] on span "Continue" at bounding box center [453, 832] width 301 height 23
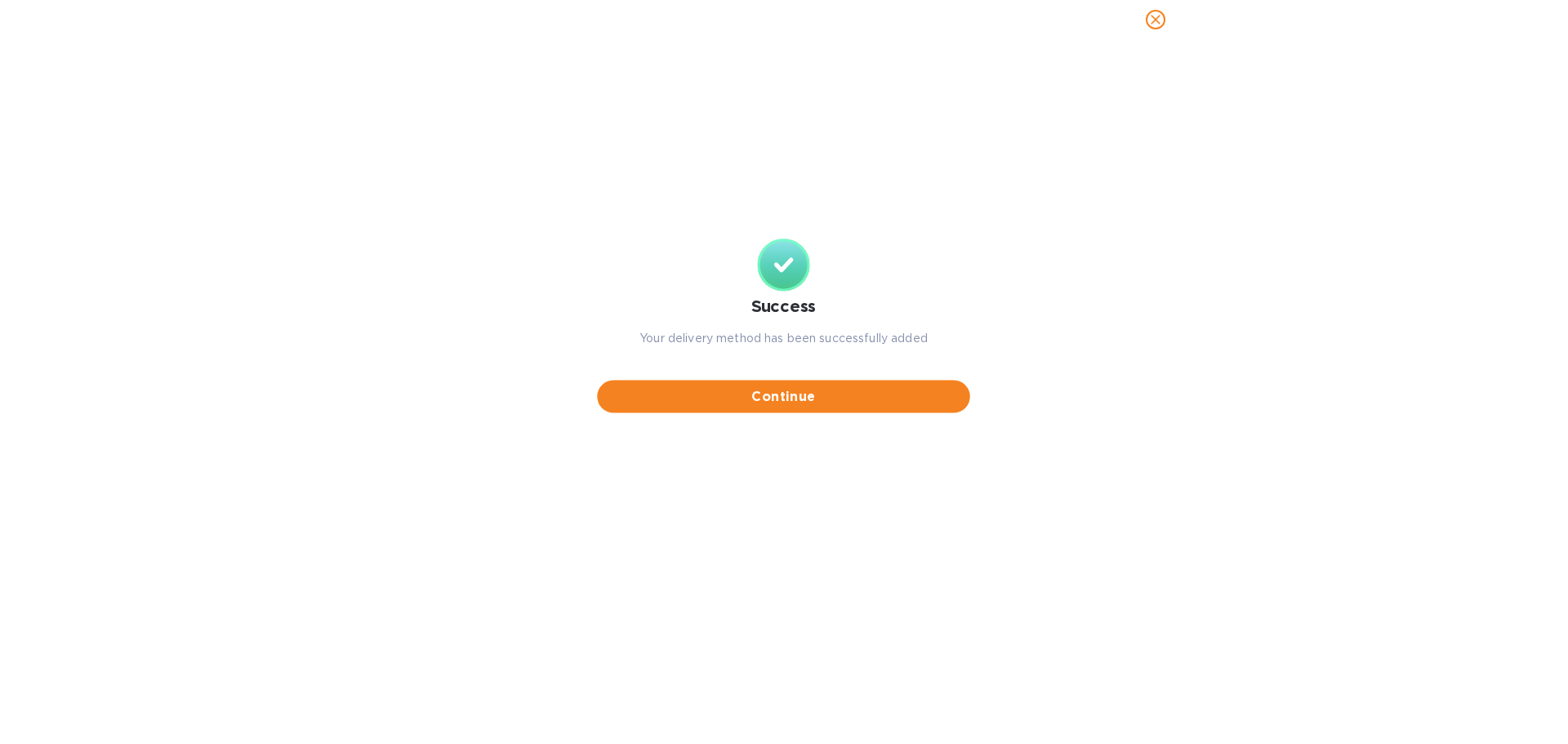
scroll to position [0, 0]
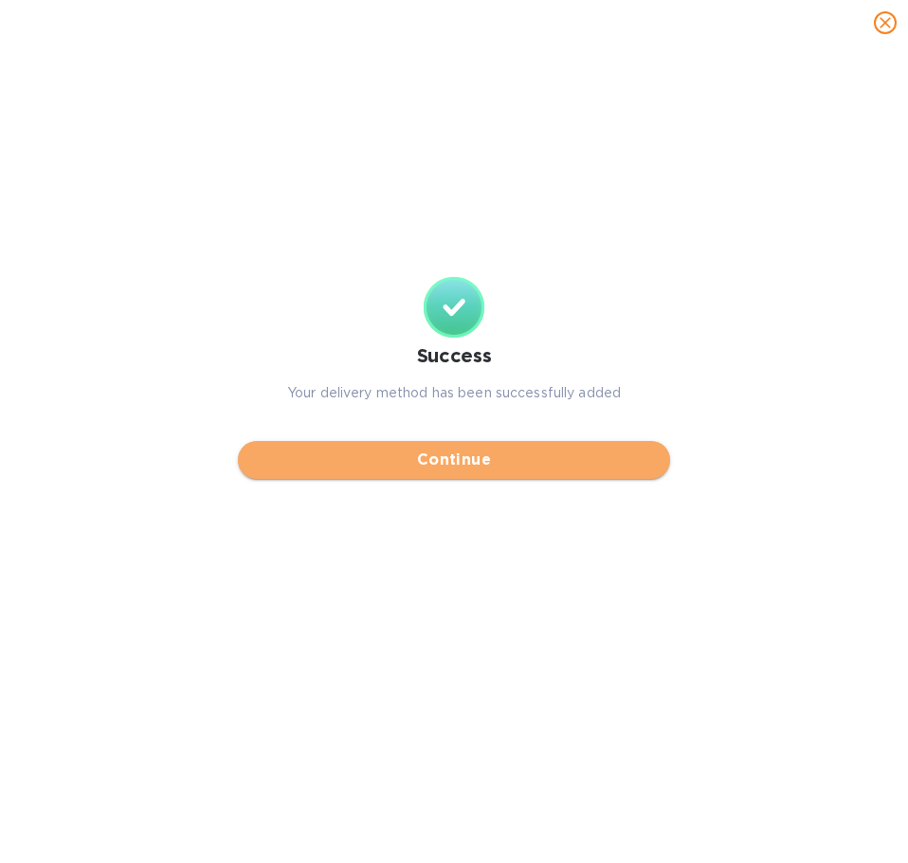
click at [509, 468] on span "Continue" at bounding box center [454, 459] width 402 height 23
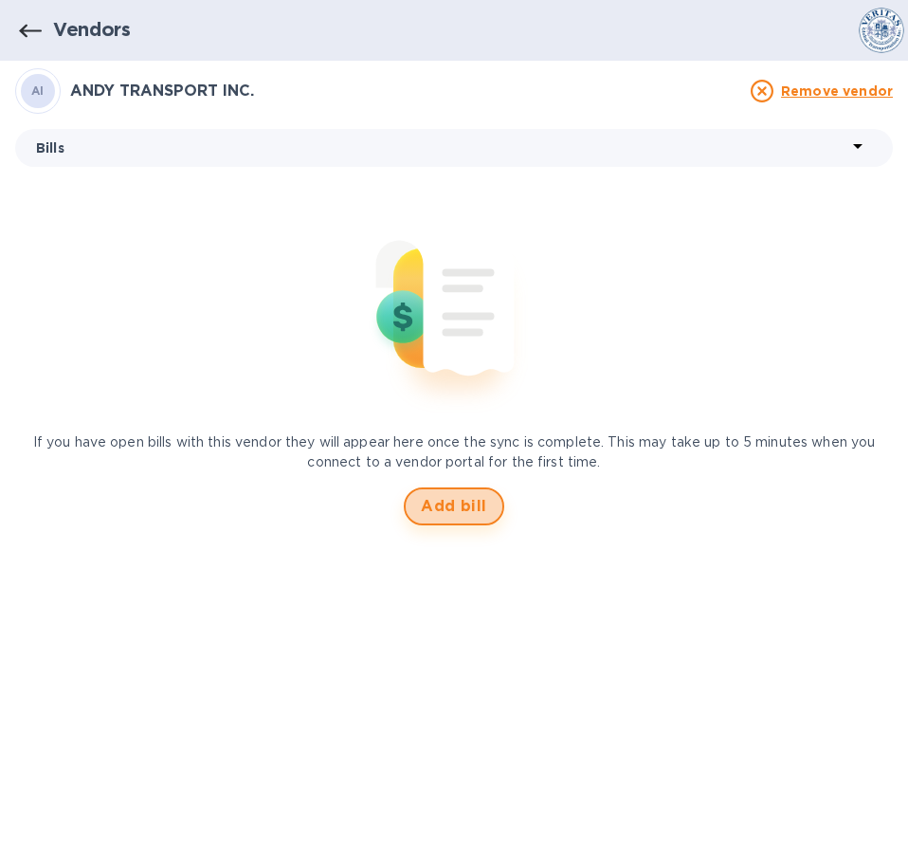
click at [445, 508] on span "Add bill" at bounding box center [454, 506] width 66 height 23
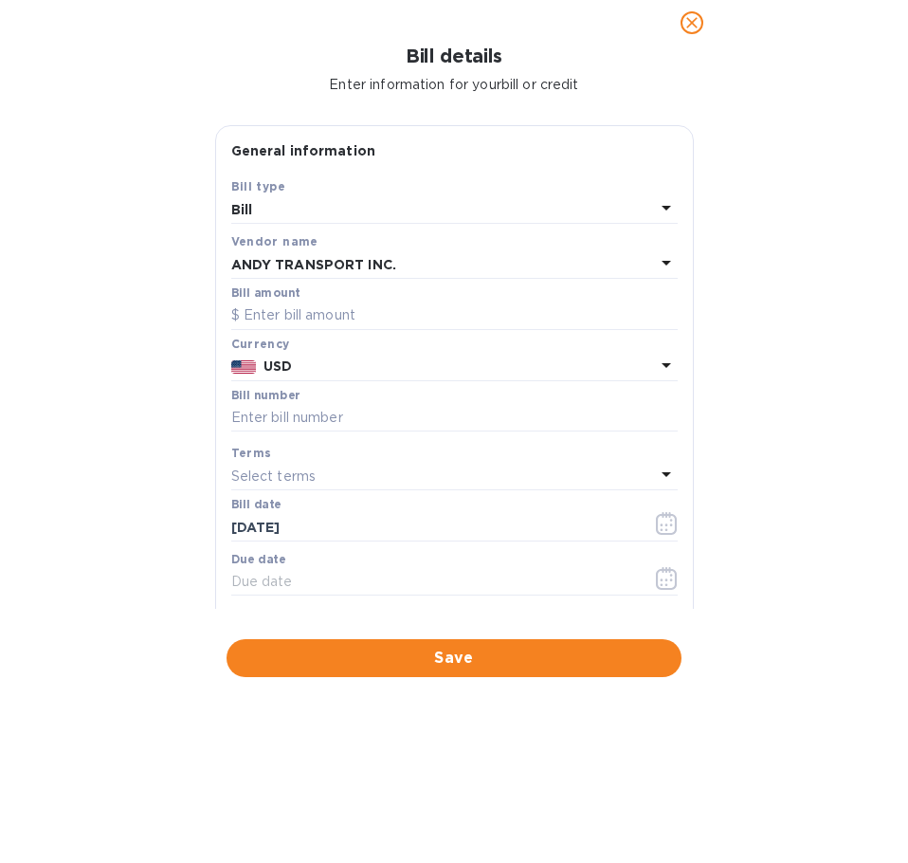
click at [317, 211] on div "Bill" at bounding box center [443, 209] width 424 height 27
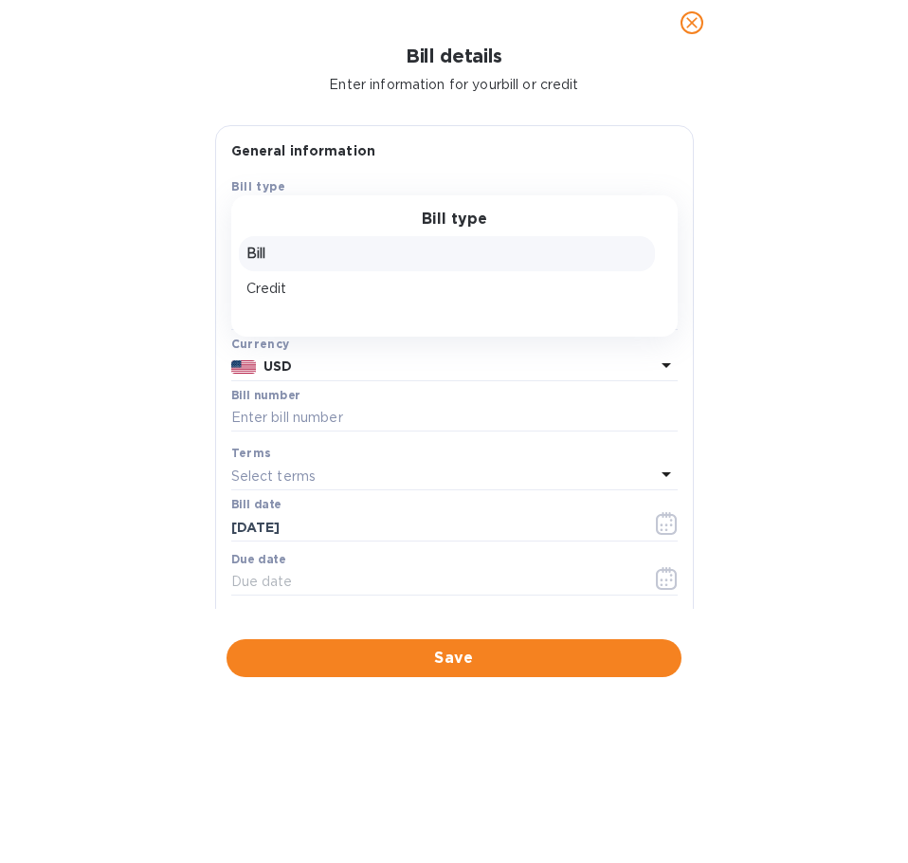
click at [306, 259] on p "Bill" at bounding box center [446, 254] width 401 height 20
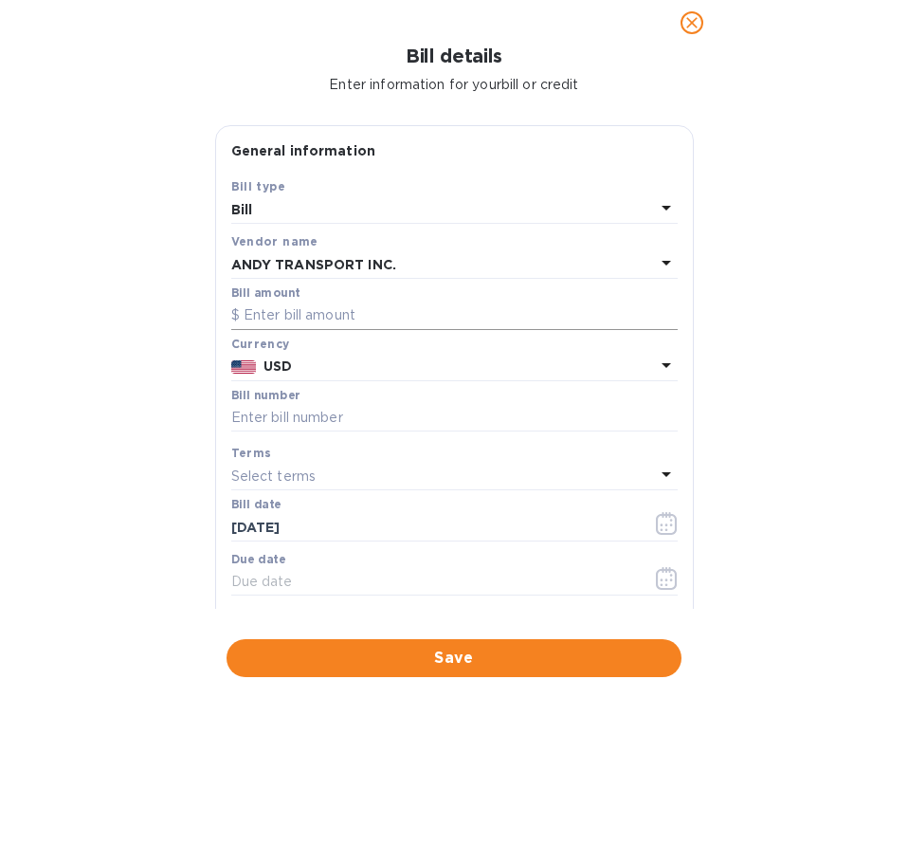
click at [307, 312] on input "text" at bounding box center [454, 315] width 447 height 28
click at [302, 376] on p "USD" at bounding box center [459, 366] width 391 height 20
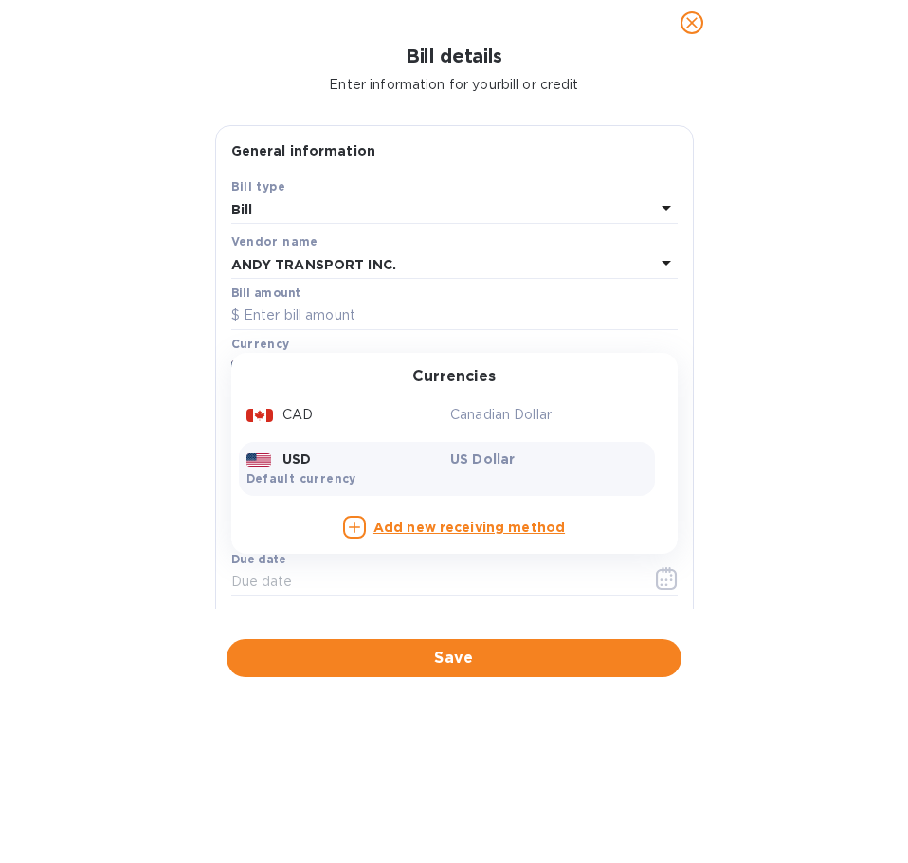
click at [316, 416] on div "CAD" at bounding box center [345, 414] width 205 height 27
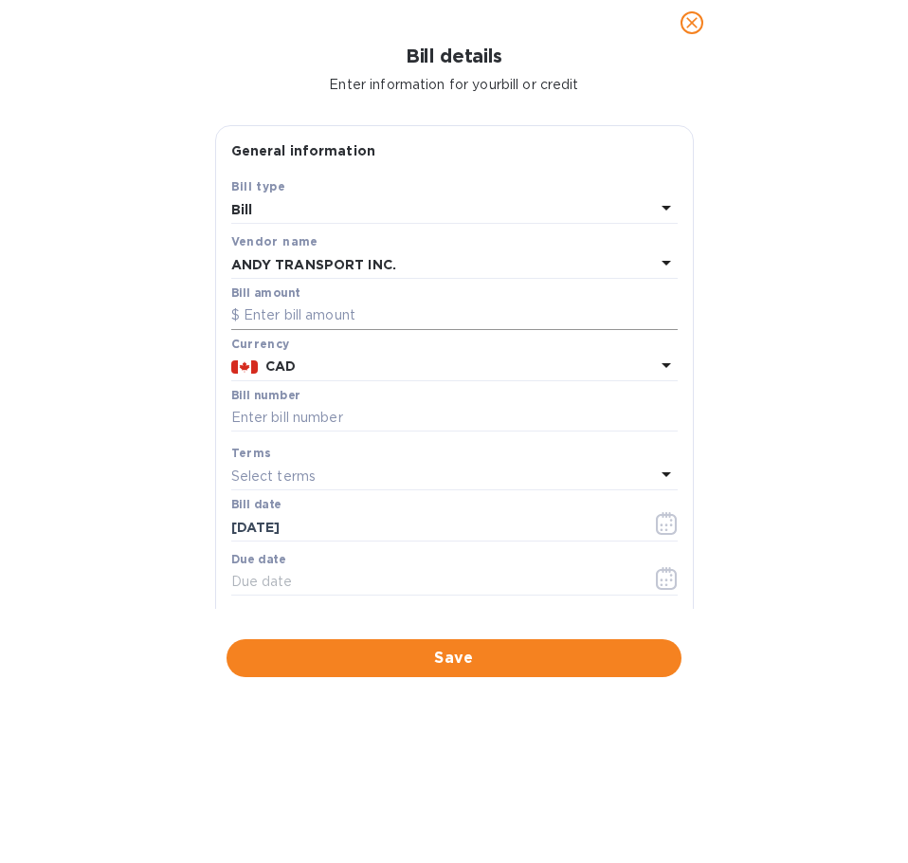
click at [309, 316] on input "text" at bounding box center [454, 315] width 447 height 28
click at [287, 316] on input "text" at bounding box center [454, 315] width 447 height 28
type input "759.94"
click at [137, 346] on div "Bill details Enter information for your bill or credit General information Save…" at bounding box center [454, 454] width 908 height 817
click at [287, 411] on input "text" at bounding box center [454, 418] width 447 height 28
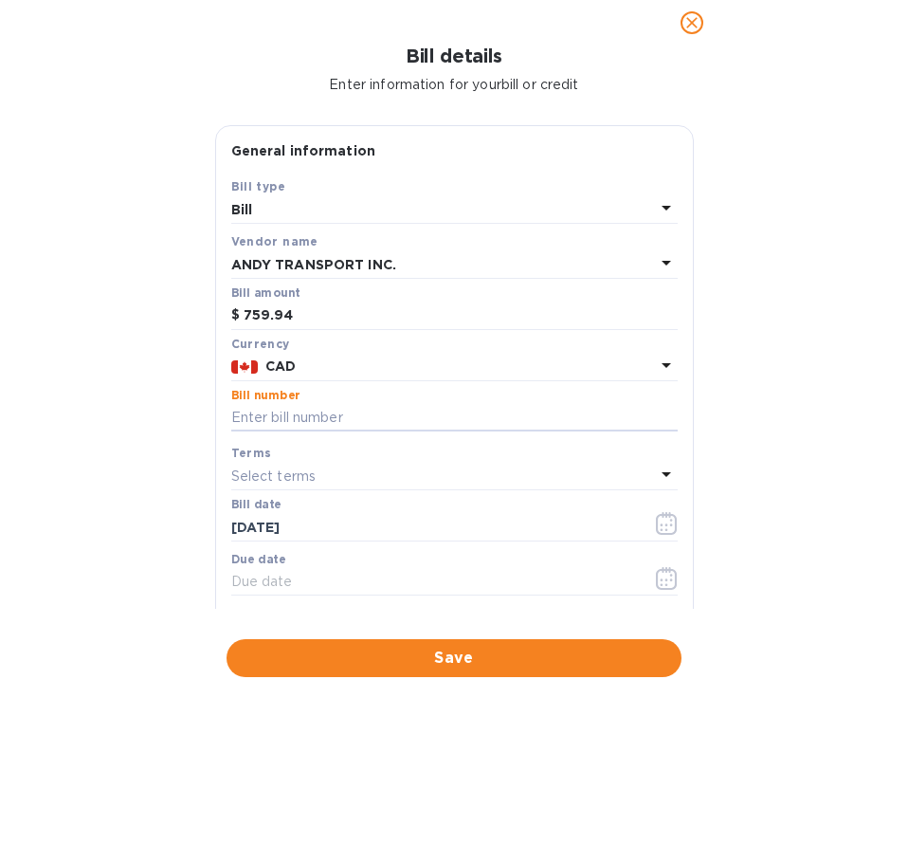
paste input "514892A"
type input "514892A"
click at [106, 480] on div "Bill details Enter information for your bill or credit General information Save…" at bounding box center [454, 454] width 908 height 817
click at [321, 467] on div "Select terms" at bounding box center [443, 476] width 424 height 27
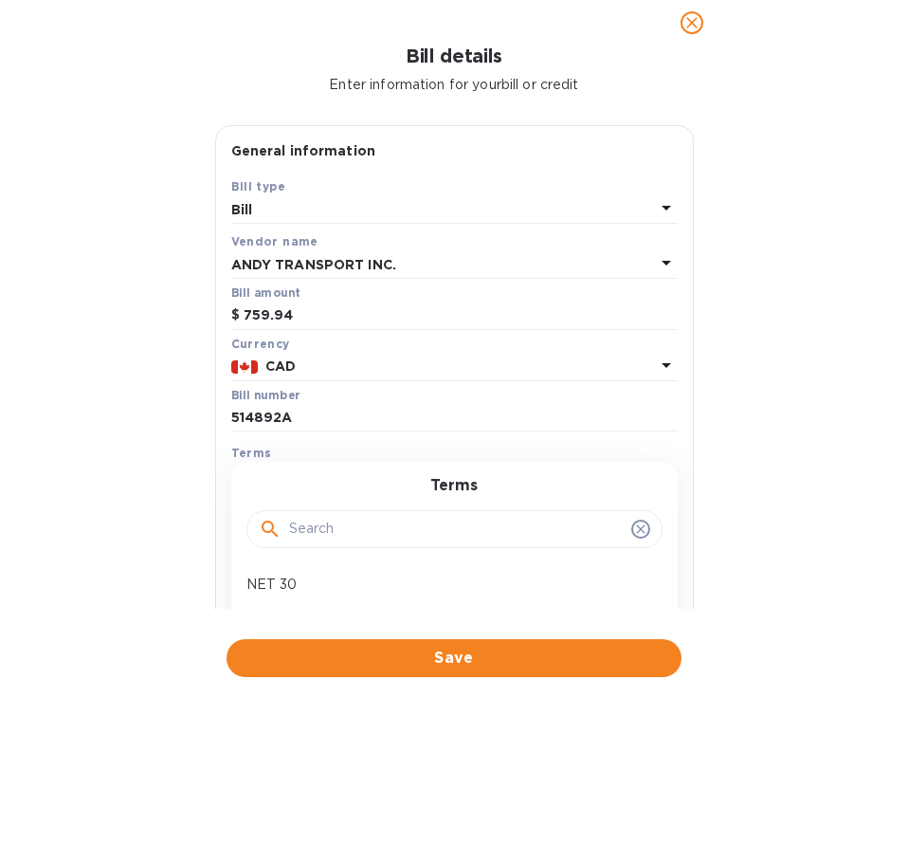
click at [124, 455] on div "Bill details Enter information for your bill or credit General information Save…" at bounding box center [454, 454] width 908 height 817
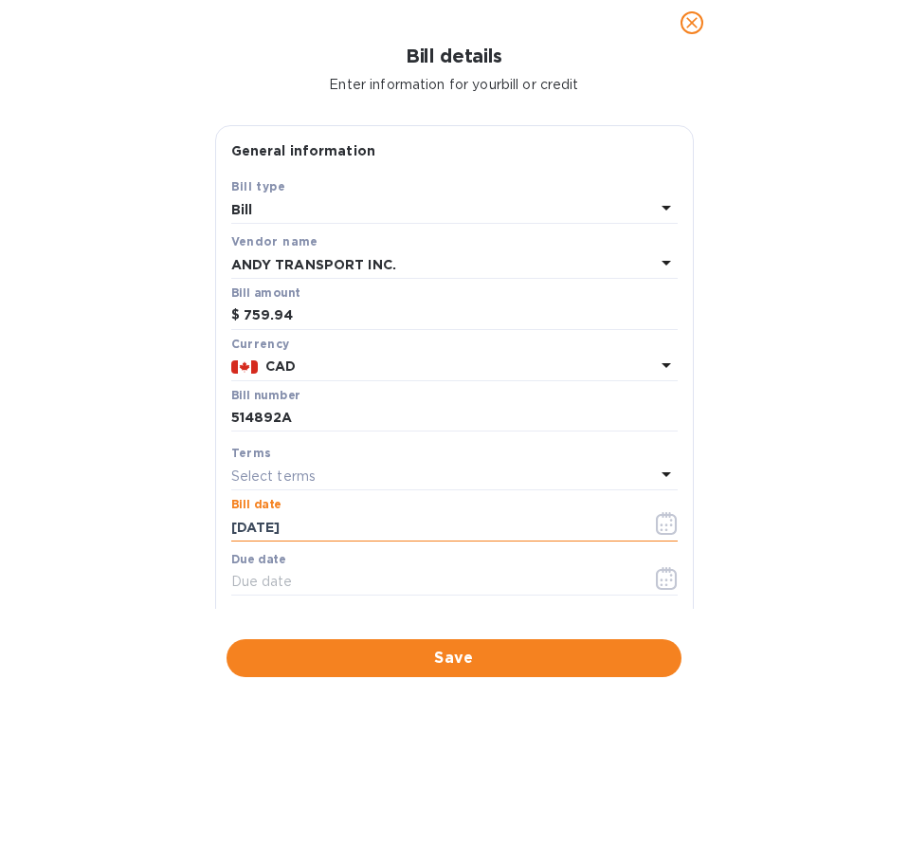
click at [301, 523] on input "[DATE]" at bounding box center [434, 527] width 406 height 28
click at [242, 517] on input "[DATE]" at bounding box center [434, 527] width 406 height 28
click at [656, 526] on icon "button" at bounding box center [667, 523] width 22 height 23
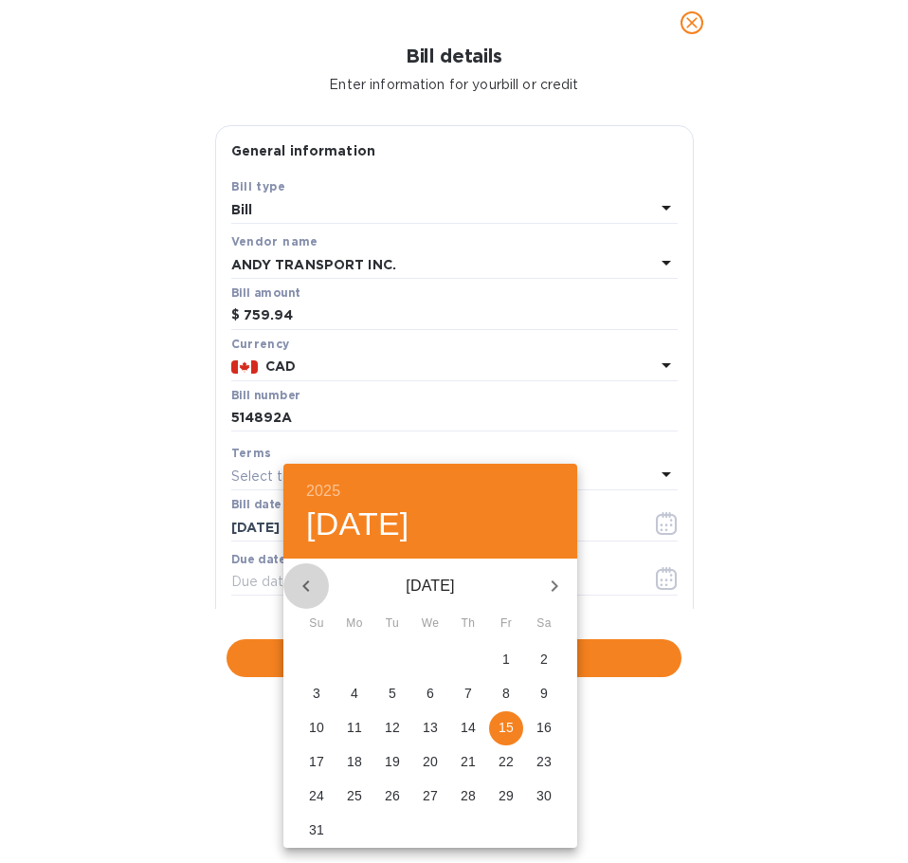
click at [301, 592] on icon "button" at bounding box center [306, 586] width 23 height 23
click at [301, 590] on icon "button" at bounding box center [306, 586] width 23 height 23
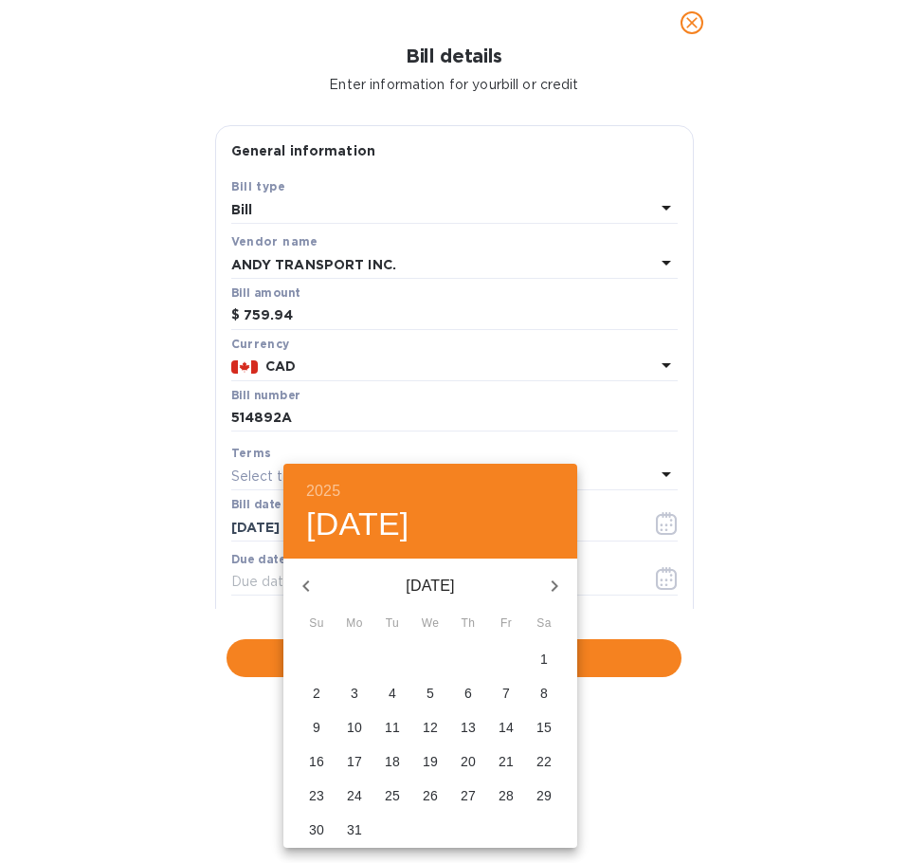
click at [301, 590] on icon "button" at bounding box center [306, 586] width 23 height 23
click at [301, 589] on icon "button" at bounding box center [306, 586] width 23 height 23
click at [436, 721] on p "15" at bounding box center [430, 727] width 15 height 19
type input "[DATE]"
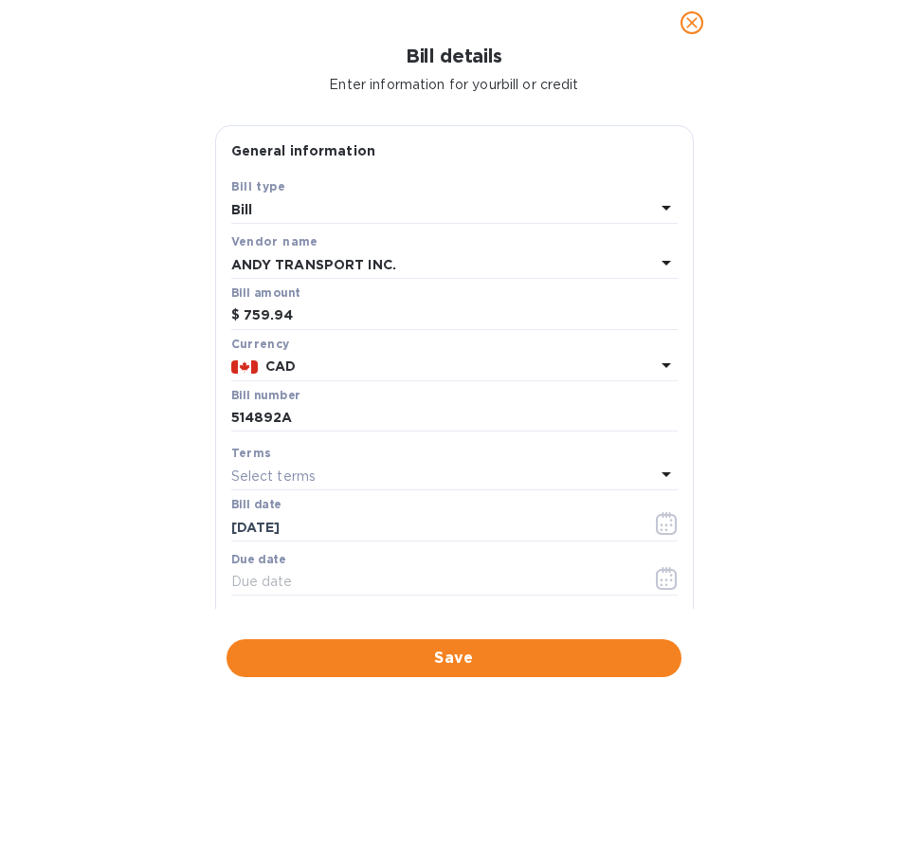
click at [379, 462] on div "Terms" at bounding box center [454, 453] width 447 height 20
click at [374, 470] on div "Select terms" at bounding box center [443, 476] width 424 height 27
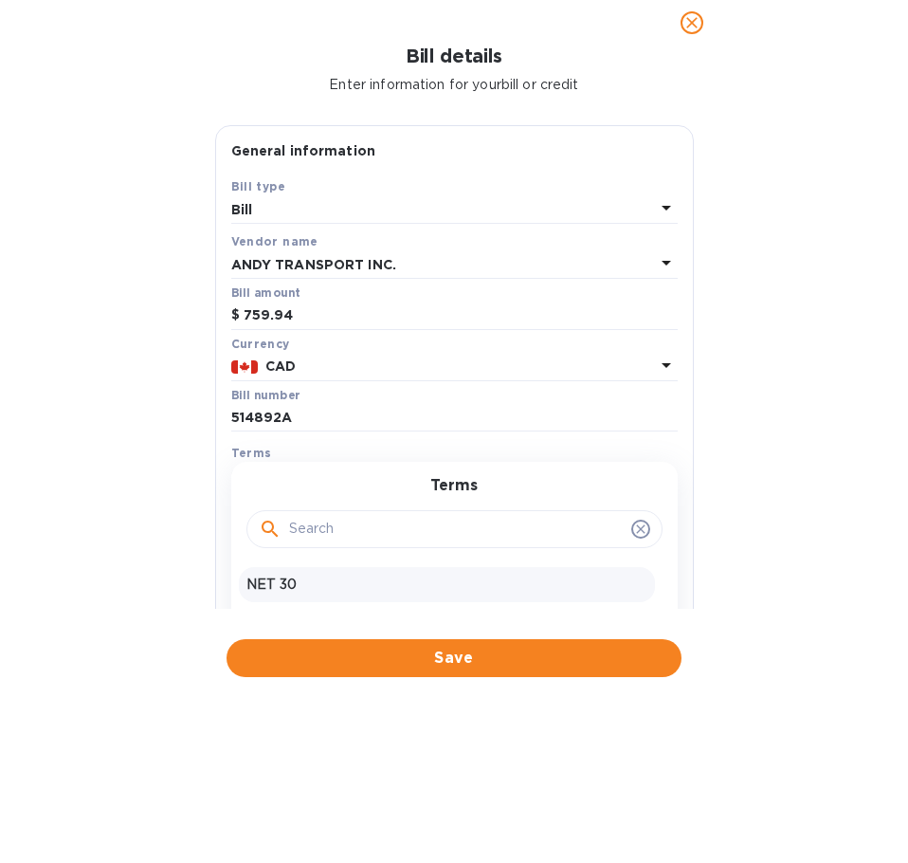
click at [273, 595] on div "NET 30" at bounding box center [447, 584] width 416 height 35
type input "[DATE]"
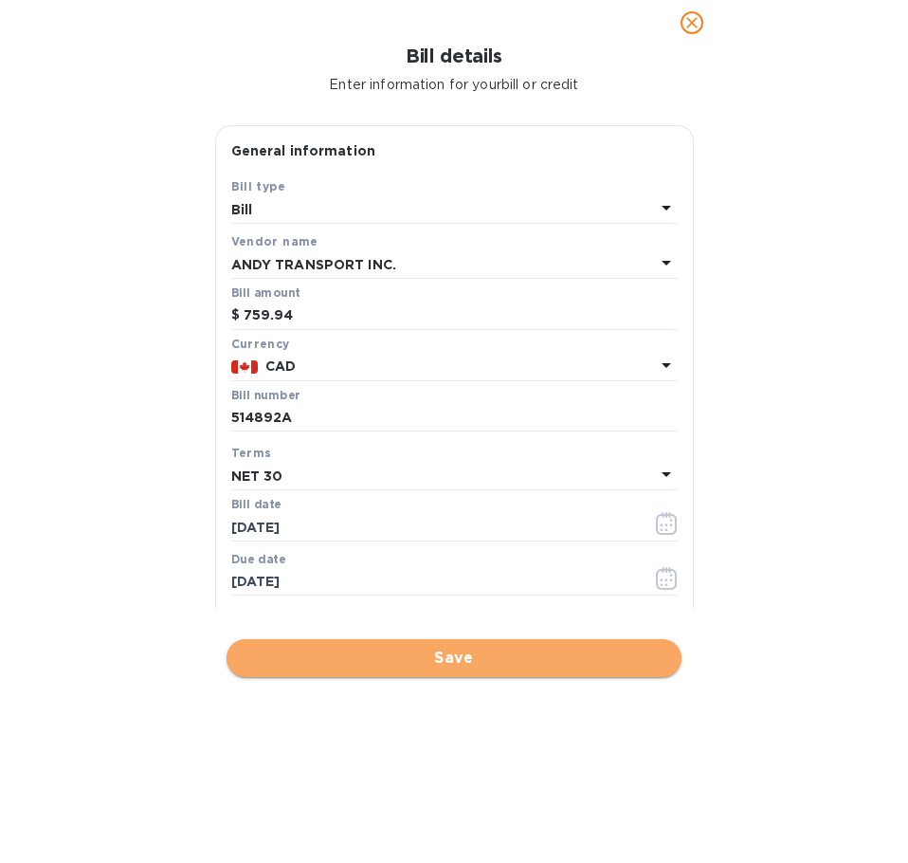
click at [383, 661] on span "Save" at bounding box center [454, 658] width 425 height 23
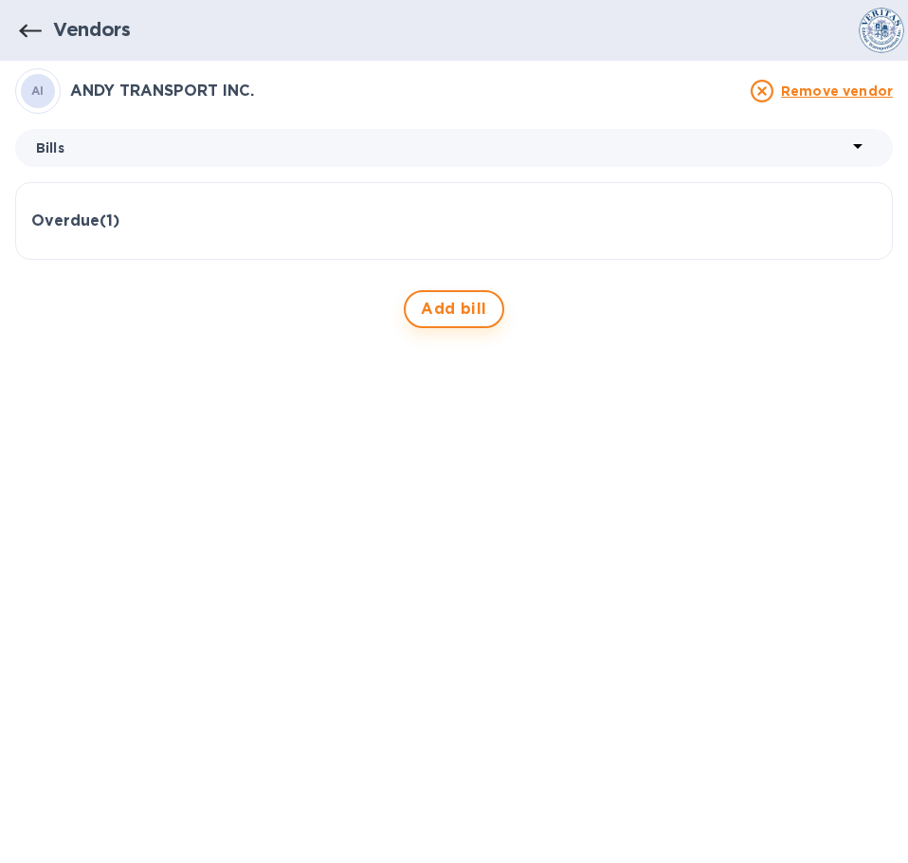
click at [453, 319] on span "Add bill" at bounding box center [454, 309] width 66 height 23
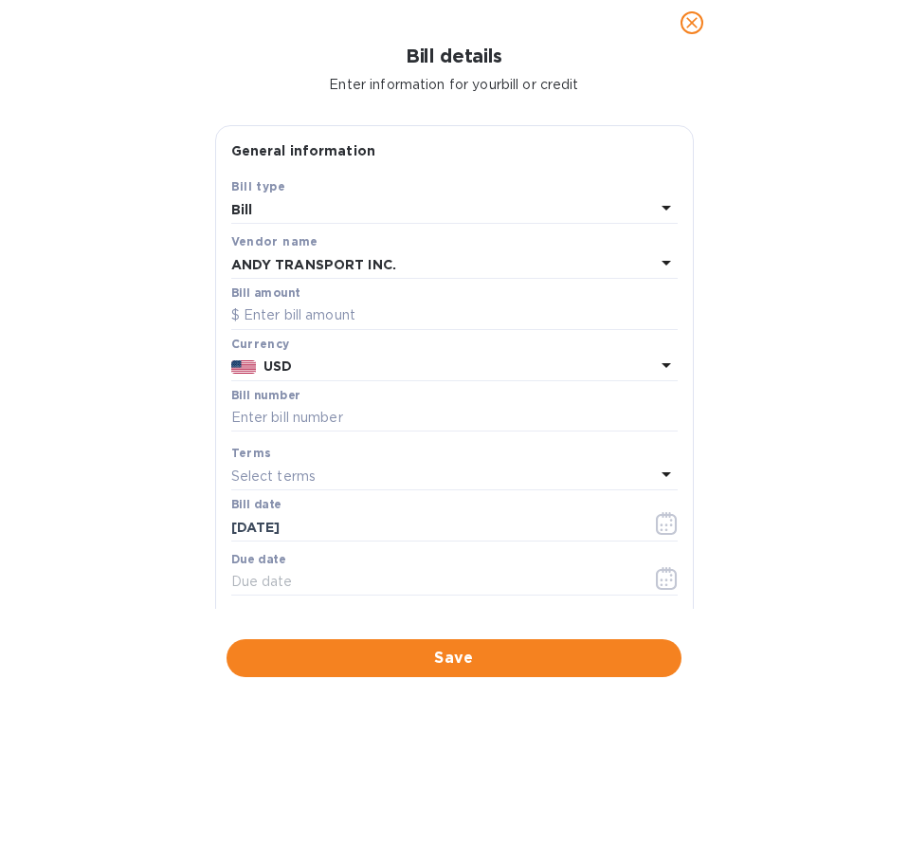
click at [336, 206] on div "Bill" at bounding box center [443, 209] width 424 height 27
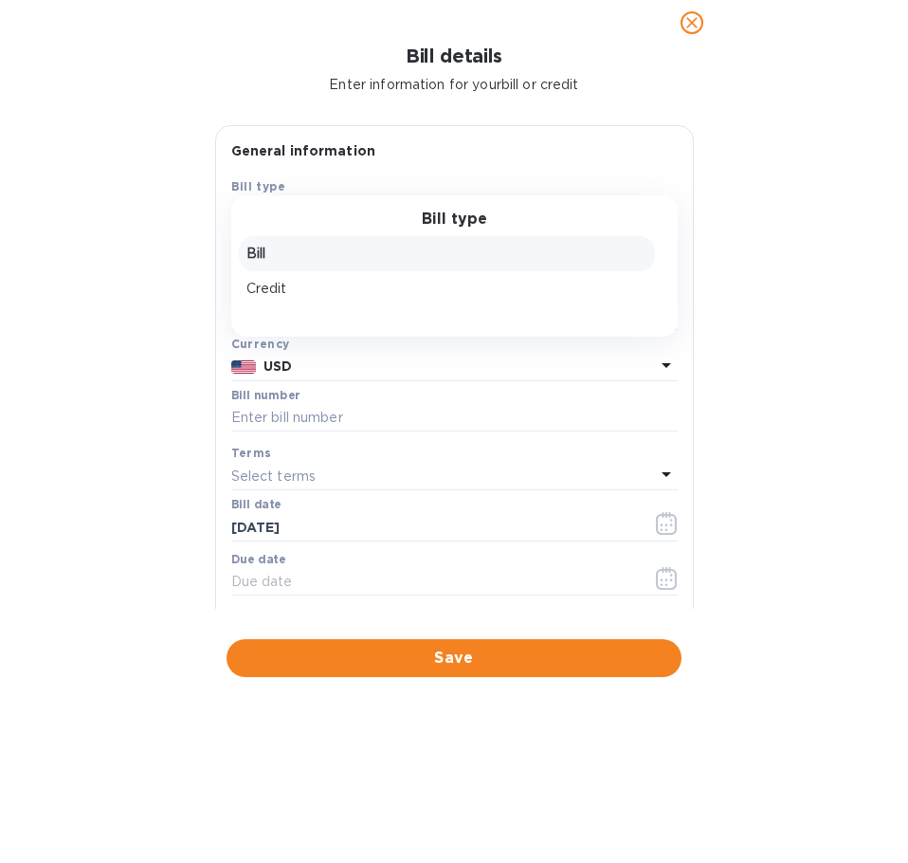
click at [89, 249] on div "Bill details Enter information for your bill or credit General information Save…" at bounding box center [454, 454] width 908 height 817
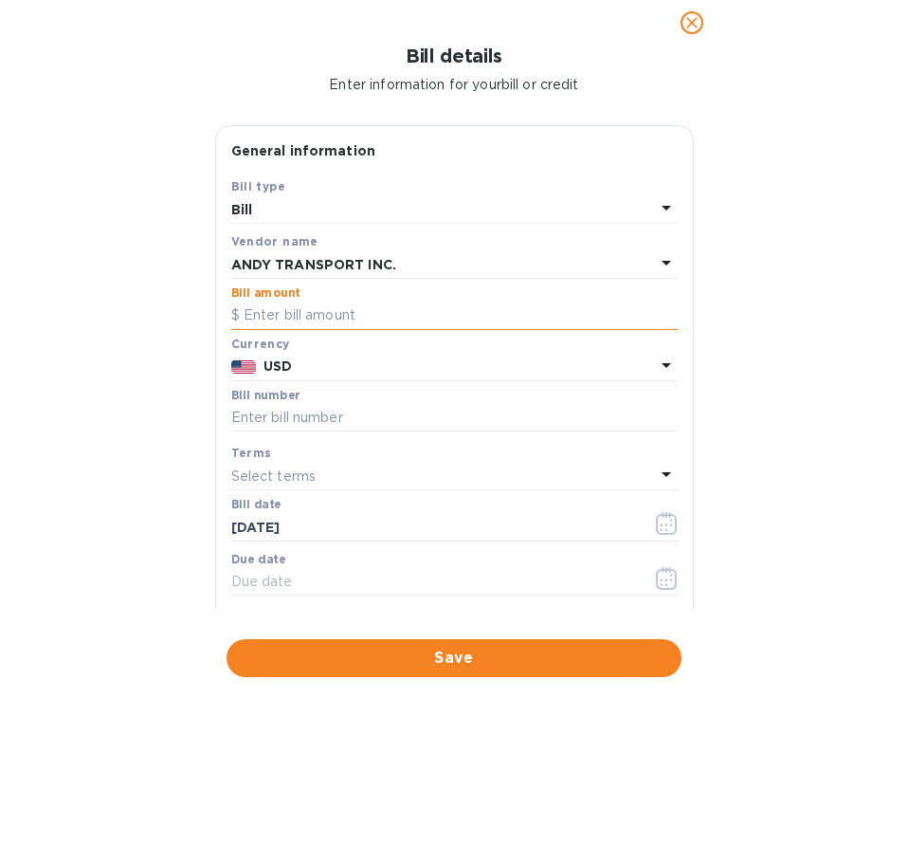
click at [335, 320] on input "text" at bounding box center [454, 315] width 447 height 28
click at [284, 319] on input "text" at bounding box center [454, 315] width 447 height 28
type input "1,139.94"
click at [304, 366] on p "USD" at bounding box center [459, 366] width 391 height 20
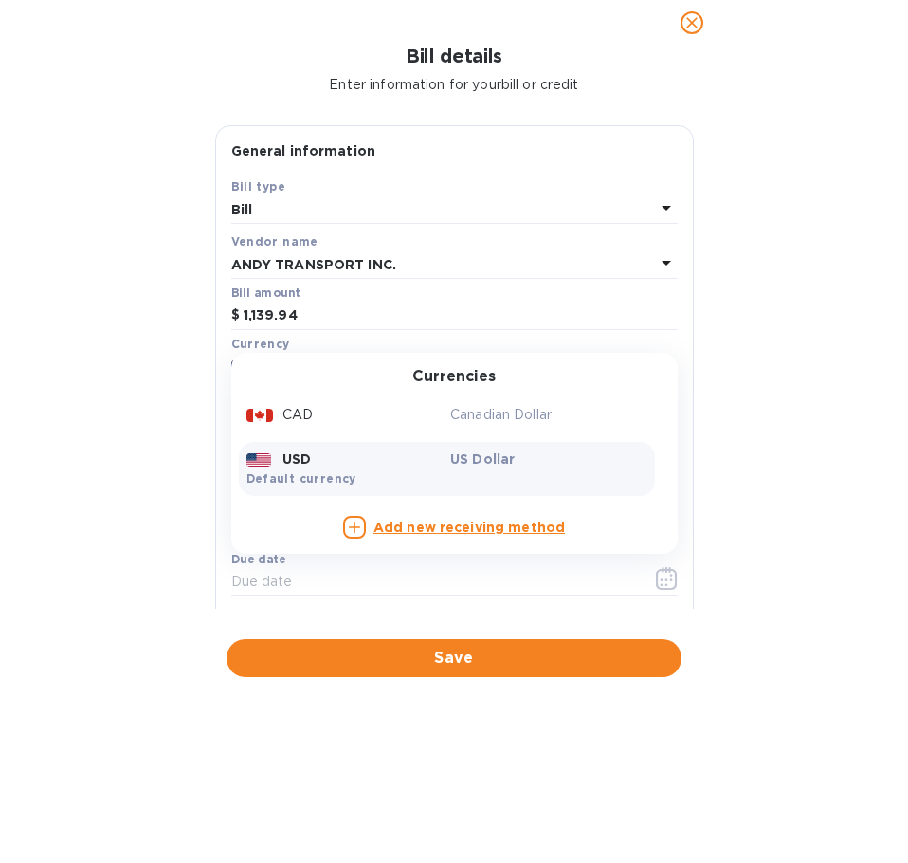
click at [284, 434] on div "CAD Canadian Dollar USD US Dollar Default currency" at bounding box center [447, 446] width 416 height 108
click at [296, 416] on p "CAD" at bounding box center [298, 415] width 30 height 20
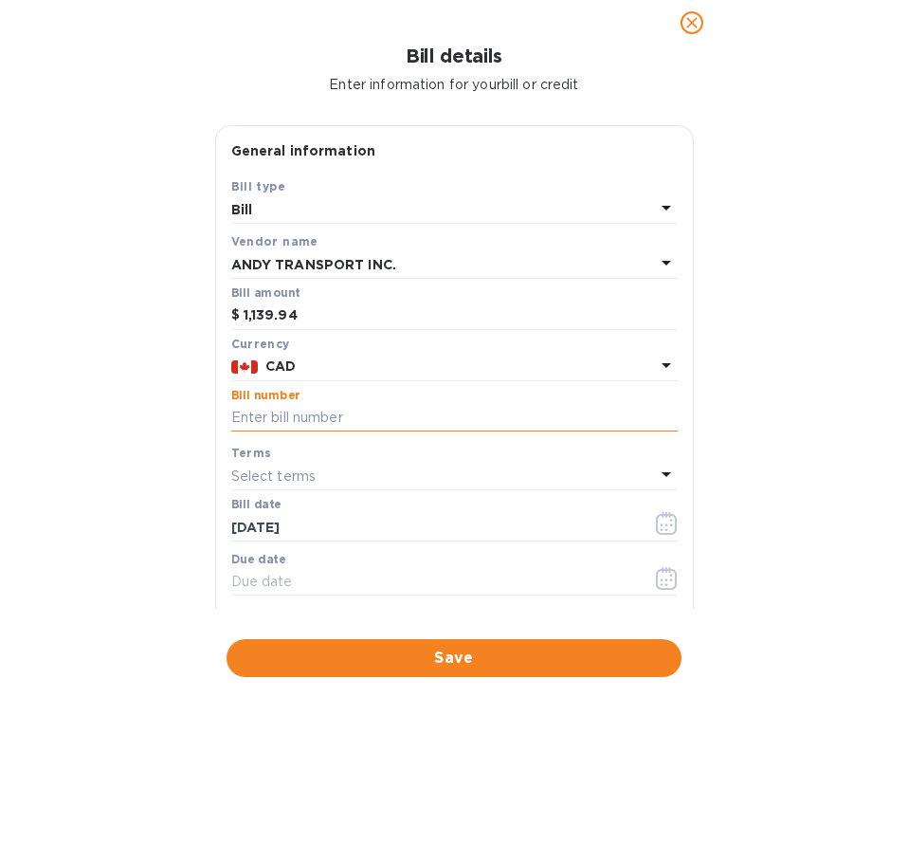
click at [304, 421] on input "text" at bounding box center [454, 418] width 447 height 28
click at [331, 417] on input "text" at bounding box center [454, 418] width 447 height 28
paste input "514895A"
type input "514895A"
drag, startPoint x: 57, startPoint y: 527, endPoint x: 191, endPoint y: 532, distance: 133.8
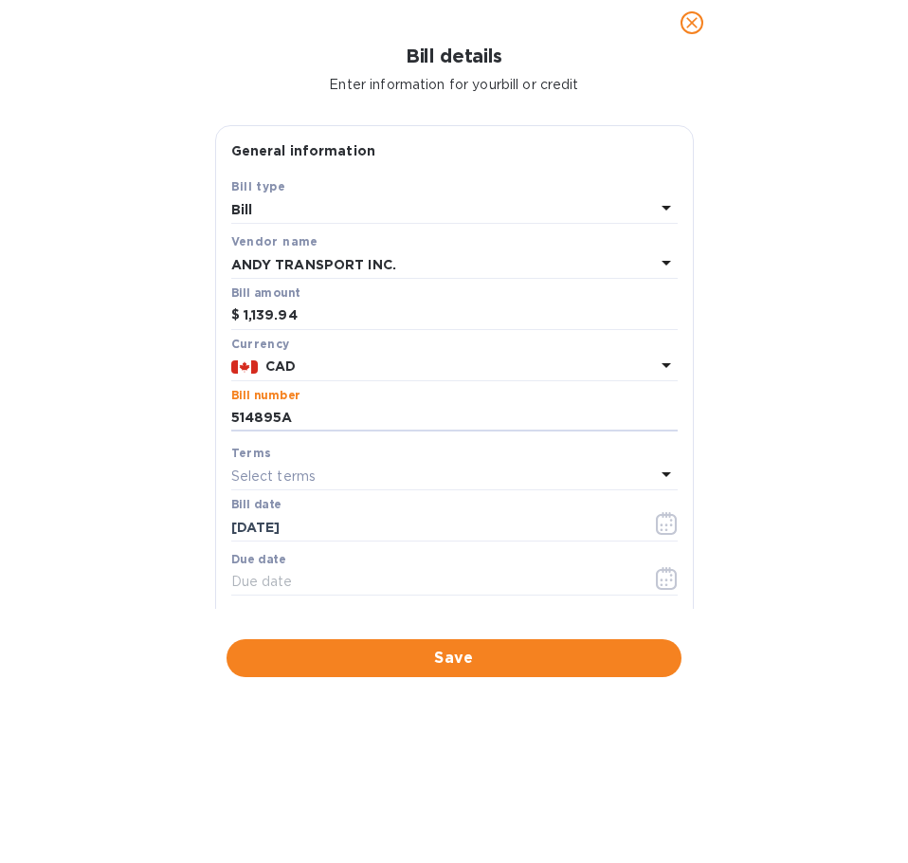
click at [56, 527] on div "Bill details Enter information for your bill or credit General information Save…" at bounding box center [454, 454] width 908 height 817
click at [288, 524] on input "[DATE]" at bounding box center [434, 527] width 406 height 28
click at [656, 520] on icon "button" at bounding box center [667, 523] width 22 height 23
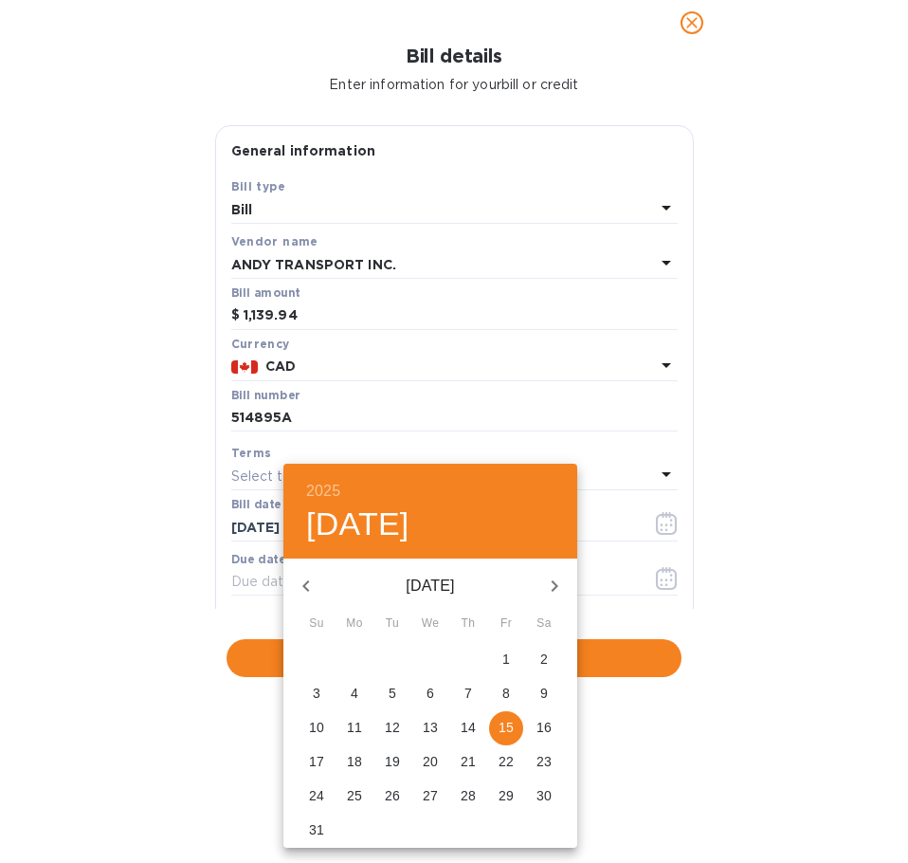
click at [296, 588] on icon "button" at bounding box center [306, 586] width 23 height 23
click at [297, 588] on icon "button" at bounding box center [306, 586] width 23 height 23
click at [299, 588] on icon "button" at bounding box center [306, 586] width 23 height 23
click at [301, 587] on icon "button" at bounding box center [306, 586] width 23 height 23
click at [302, 587] on icon "button" at bounding box center [306, 586] width 23 height 23
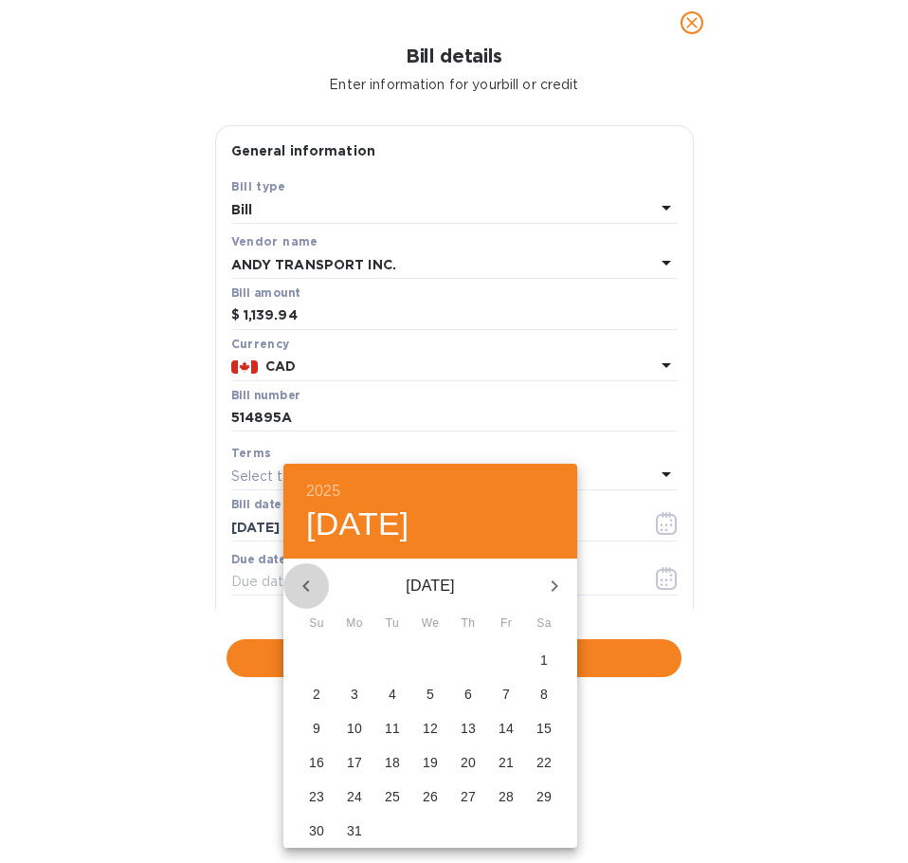
click at [302, 587] on icon "button" at bounding box center [306, 586] width 23 height 23
click at [469, 726] on p "16" at bounding box center [468, 727] width 15 height 19
type input "[DATE]"
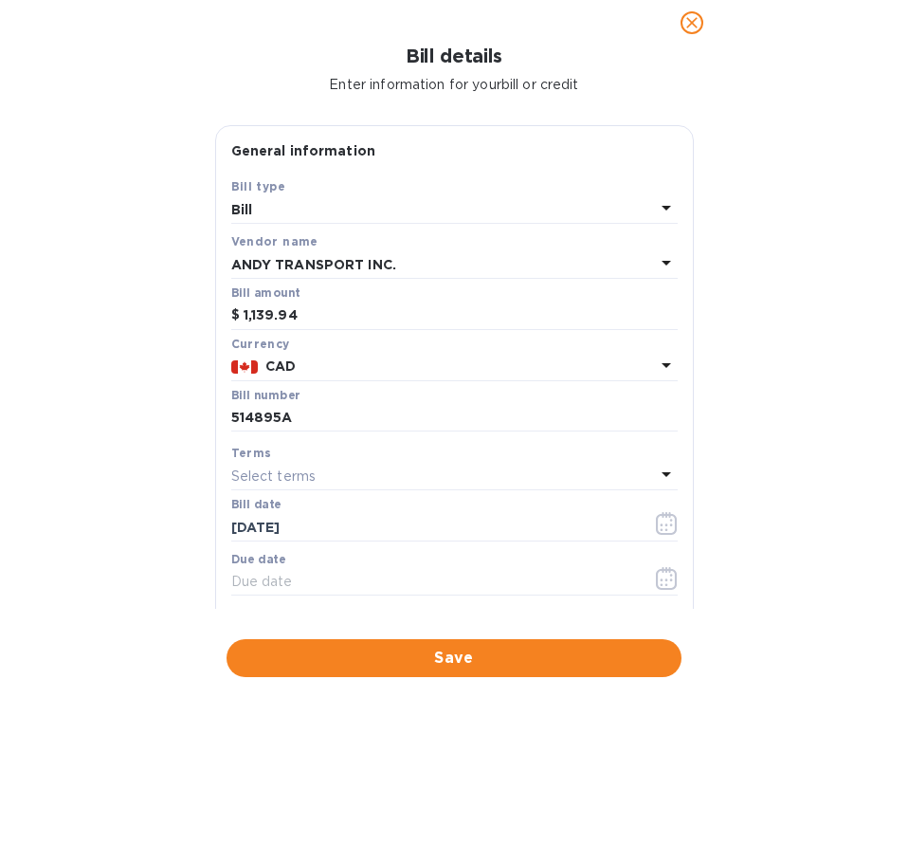
click at [412, 476] on div "Select terms" at bounding box center [443, 476] width 424 height 27
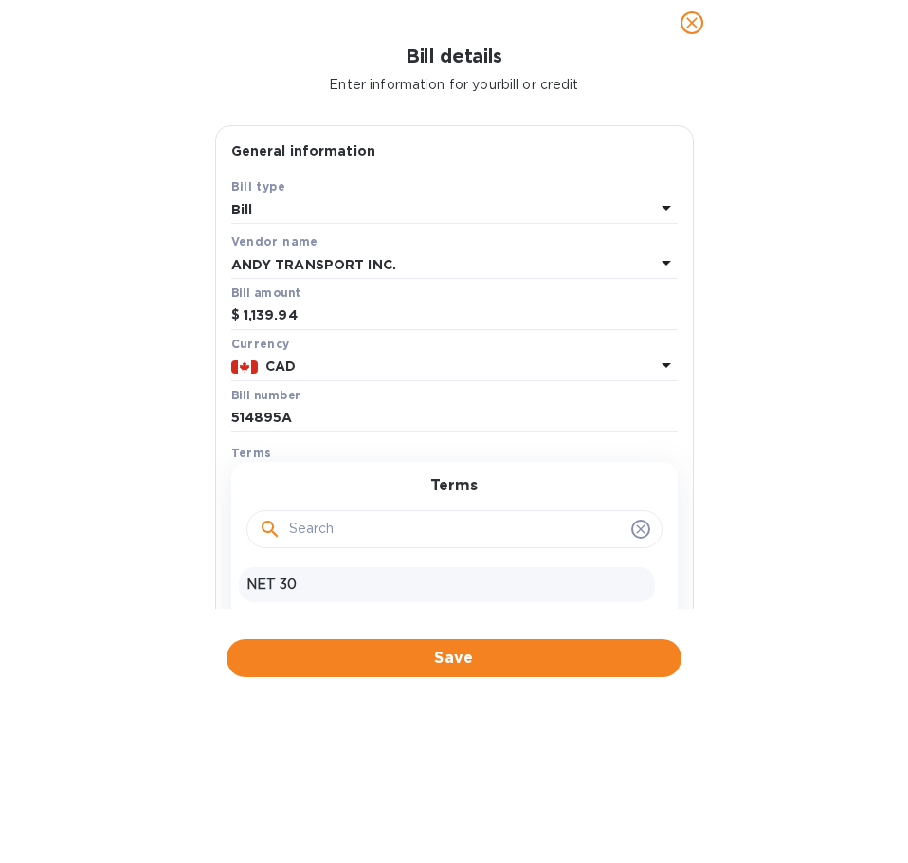
click at [296, 581] on p "NET 30" at bounding box center [446, 585] width 401 height 20
type input "[DATE]"
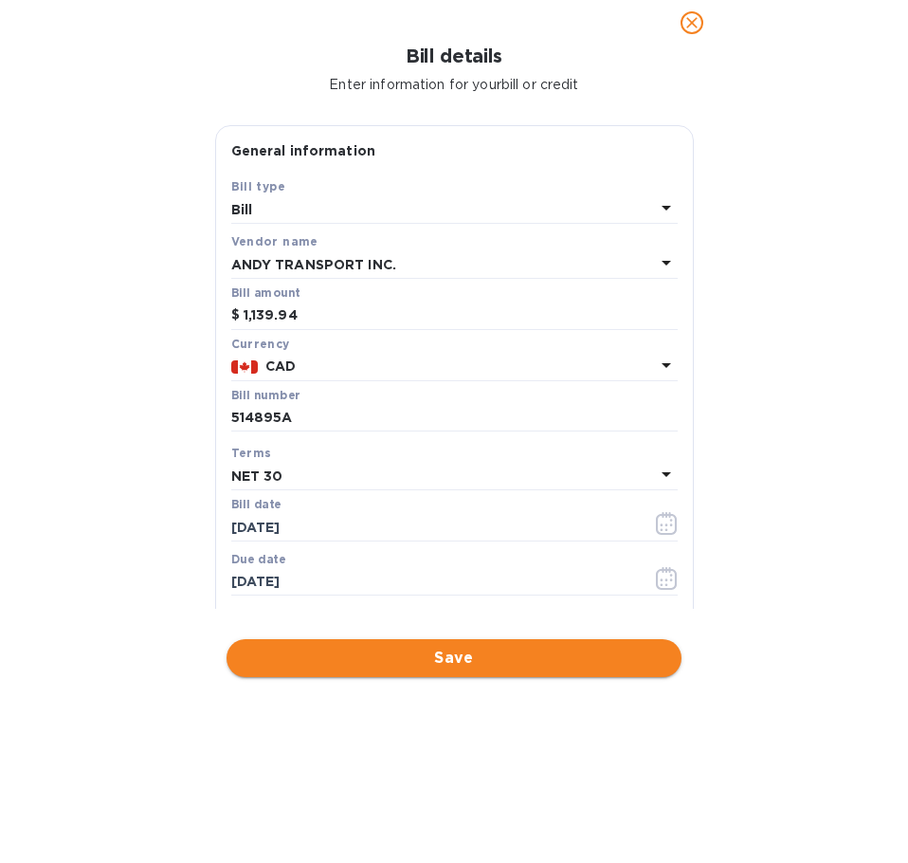
click at [381, 653] on span "Save" at bounding box center [454, 658] width 425 height 23
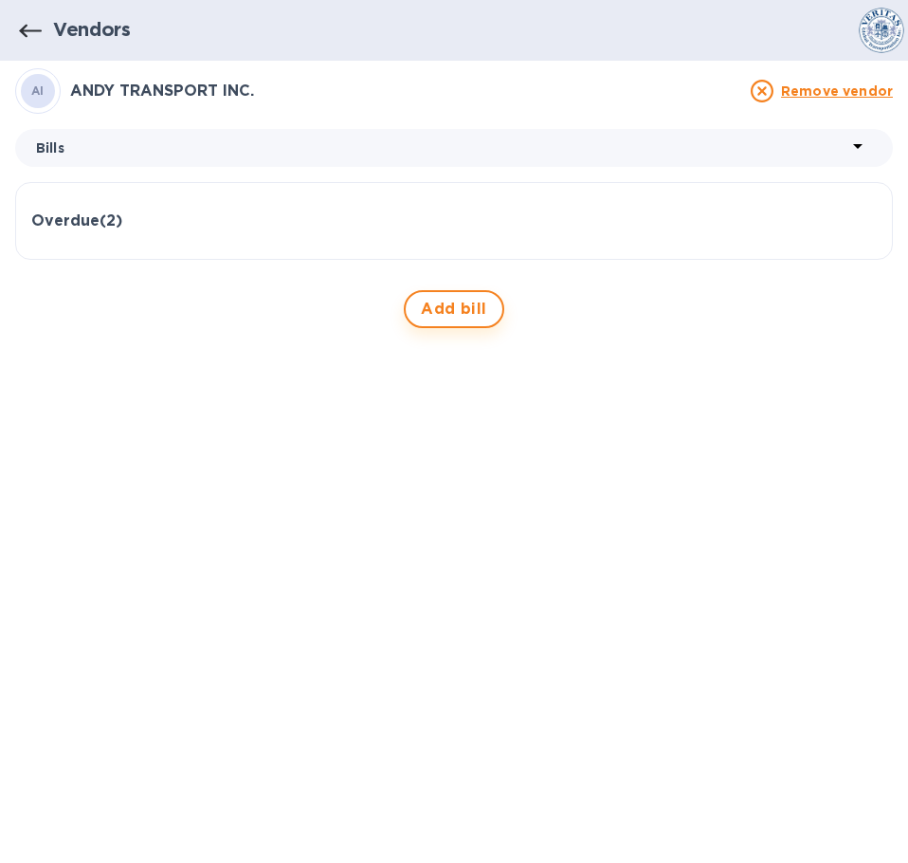
click at [465, 311] on span "Add bill" at bounding box center [454, 309] width 66 height 23
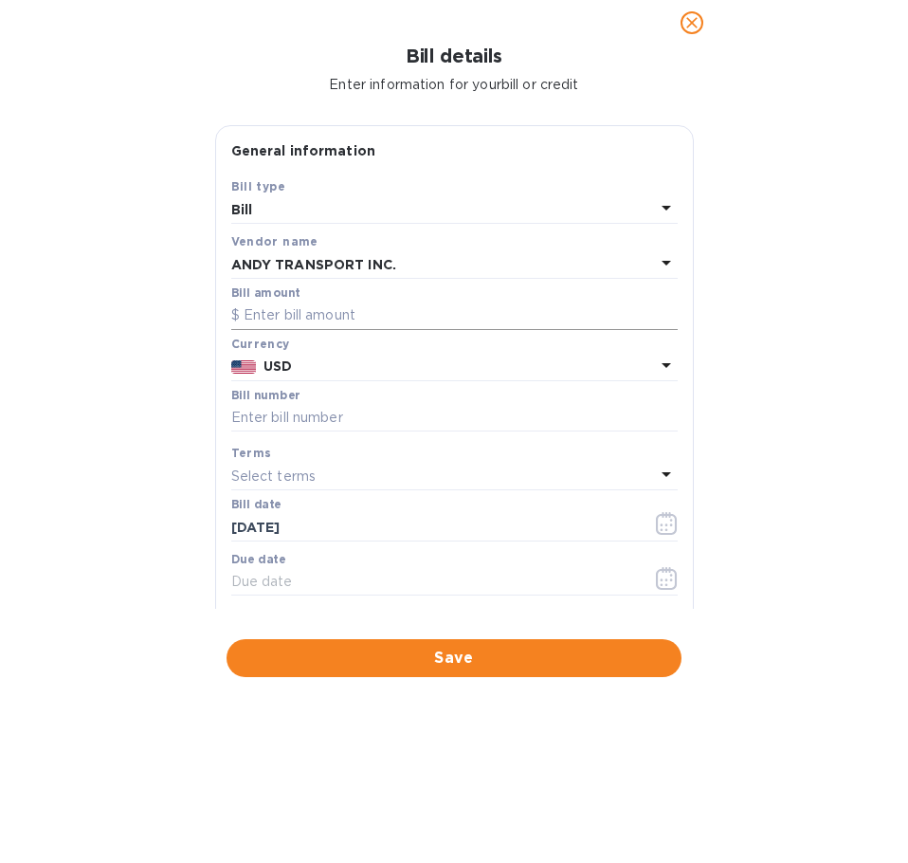
click at [352, 312] on input "text" at bounding box center [454, 315] width 447 height 28
type input "1,139.94"
click at [346, 363] on p "USD" at bounding box center [459, 366] width 391 height 20
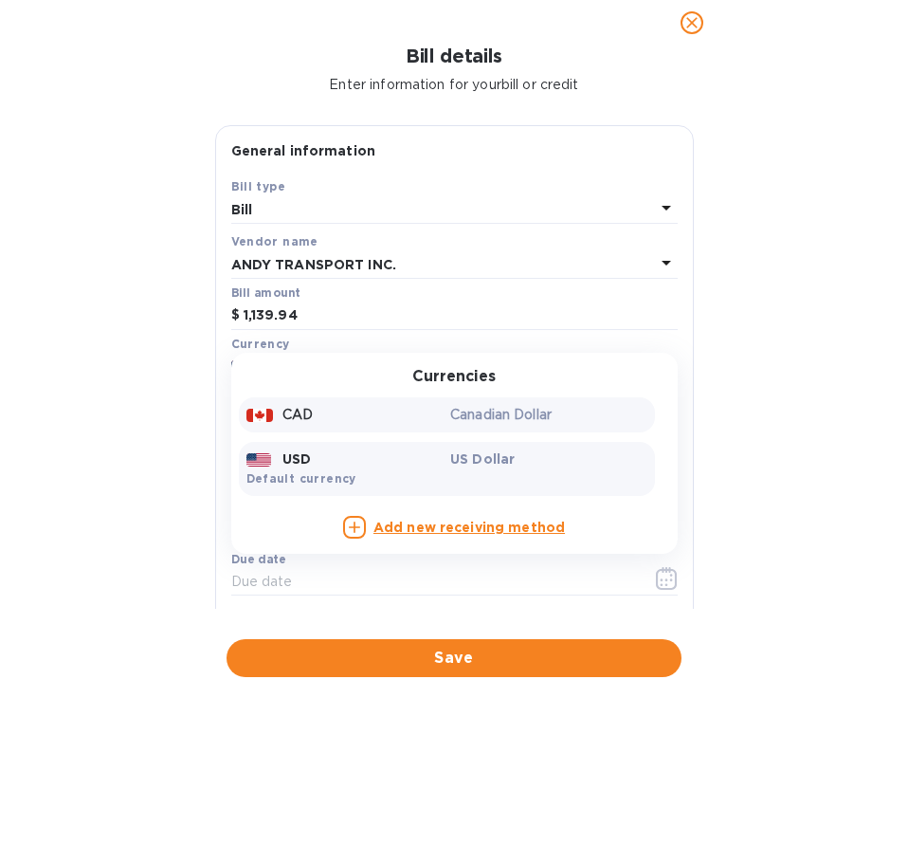
click at [297, 429] on div "CAD" at bounding box center [345, 414] width 205 height 27
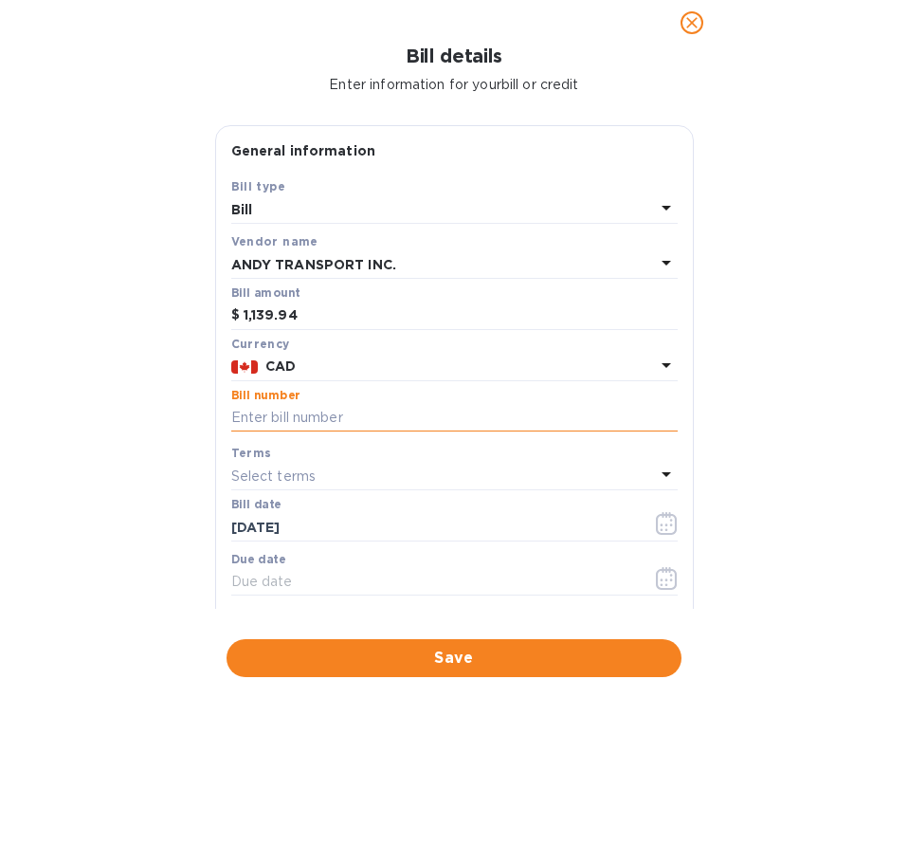
click at [303, 414] on input "text" at bounding box center [454, 418] width 447 height 28
click at [289, 415] on input "text" at bounding box center [454, 418] width 447 height 28
paste input "514896A"
type input "514896A"
drag, startPoint x: 538, startPoint y: 516, endPoint x: 622, endPoint y: 526, distance: 85.0
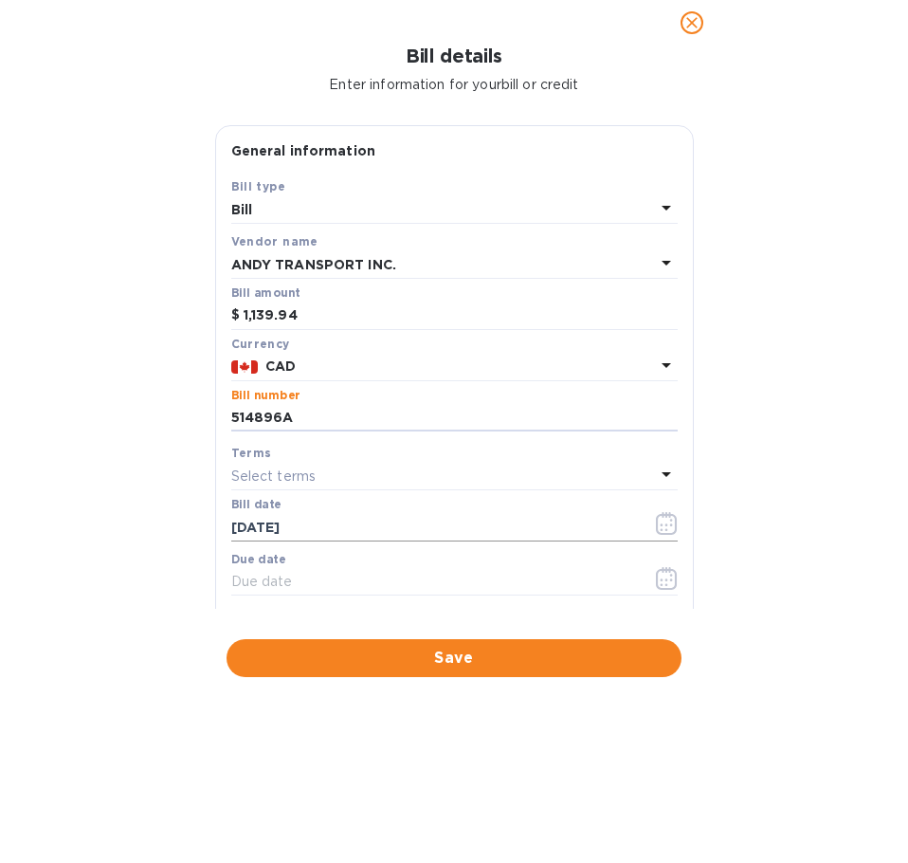
click at [543, 516] on input "[DATE]" at bounding box center [434, 527] width 406 height 28
click at [656, 525] on icon "button" at bounding box center [667, 523] width 22 height 23
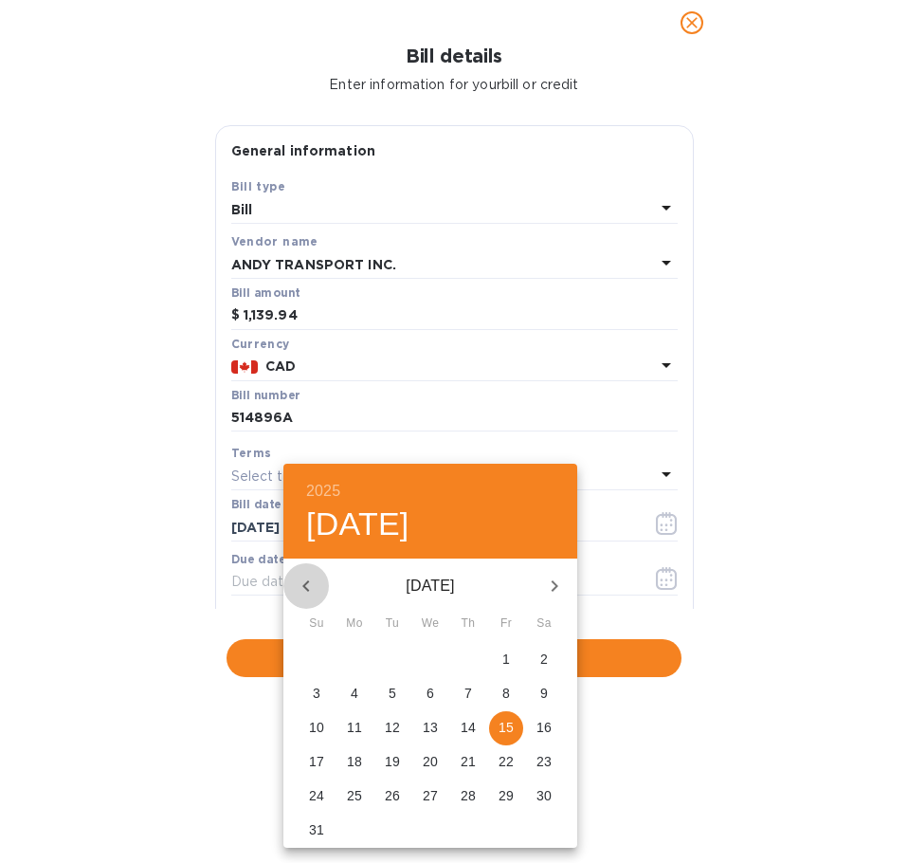
click at [293, 590] on button "button" at bounding box center [306, 586] width 46 height 46
click at [298, 586] on icon "button" at bounding box center [306, 586] width 23 height 23
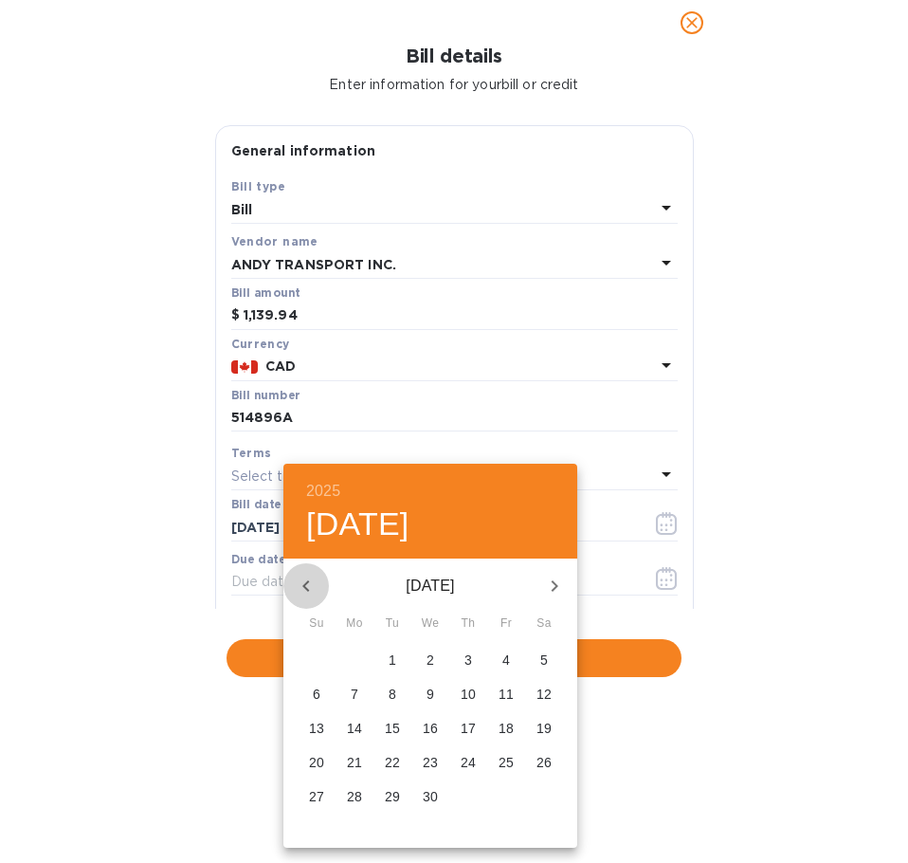
click at [298, 586] on icon "button" at bounding box center [306, 586] width 23 height 23
click at [469, 726] on p "16" at bounding box center [468, 727] width 15 height 19
type input "[DATE]"
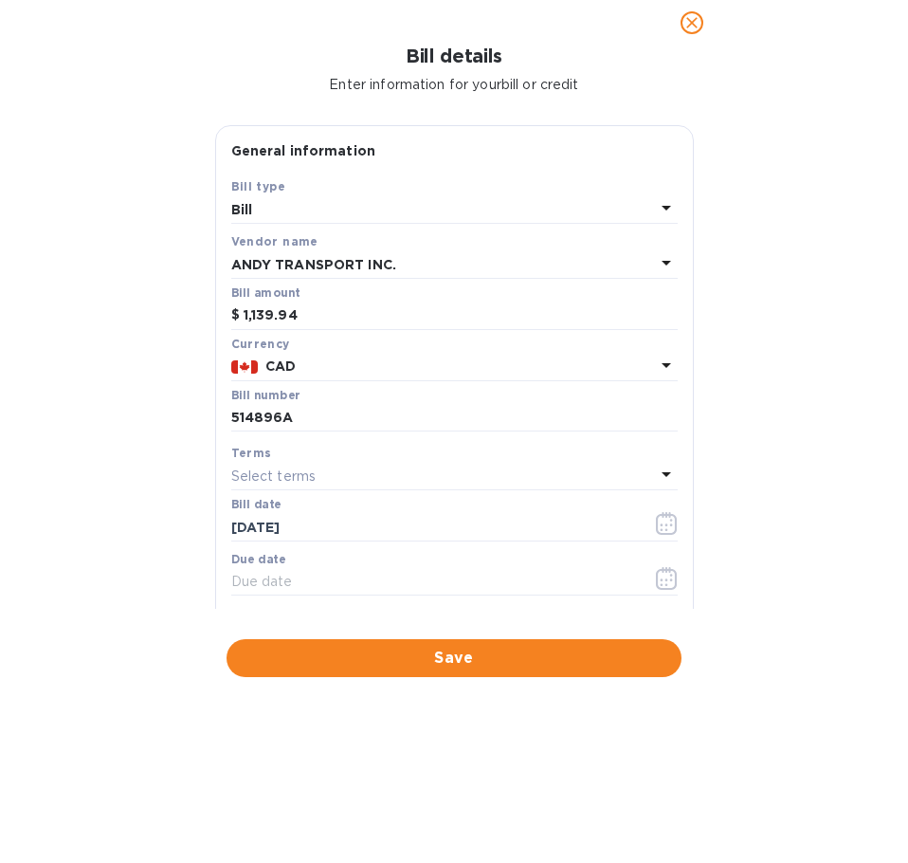
click at [428, 476] on div "Select terms" at bounding box center [443, 476] width 424 height 27
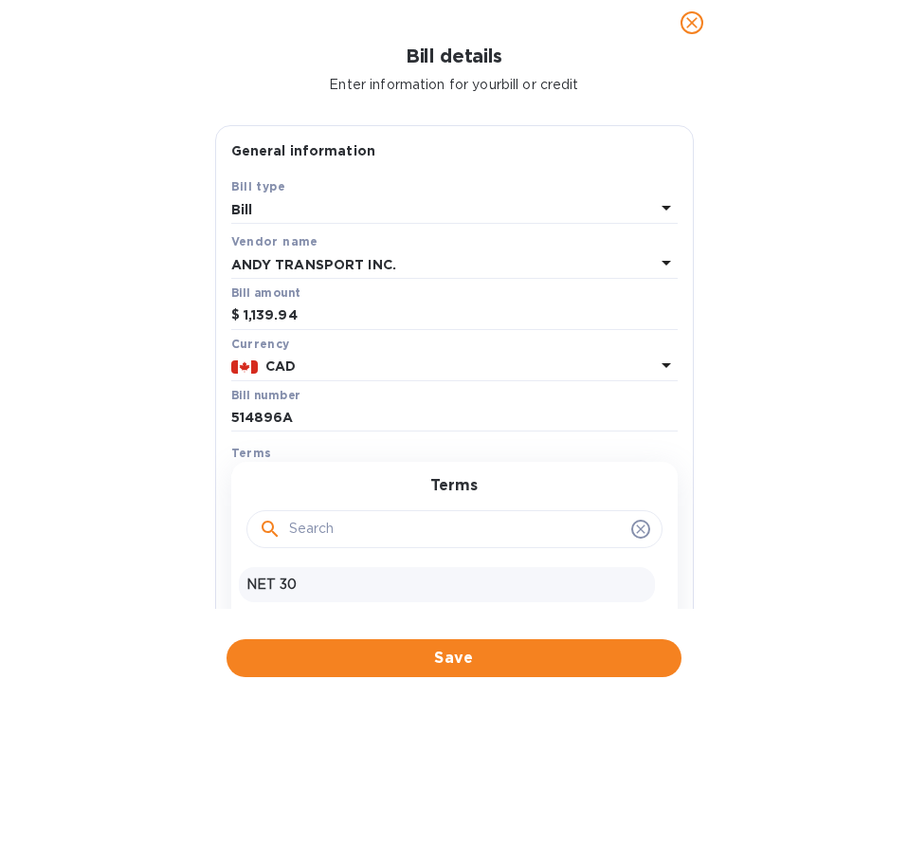
click at [274, 593] on p "NET 30" at bounding box center [446, 585] width 401 height 20
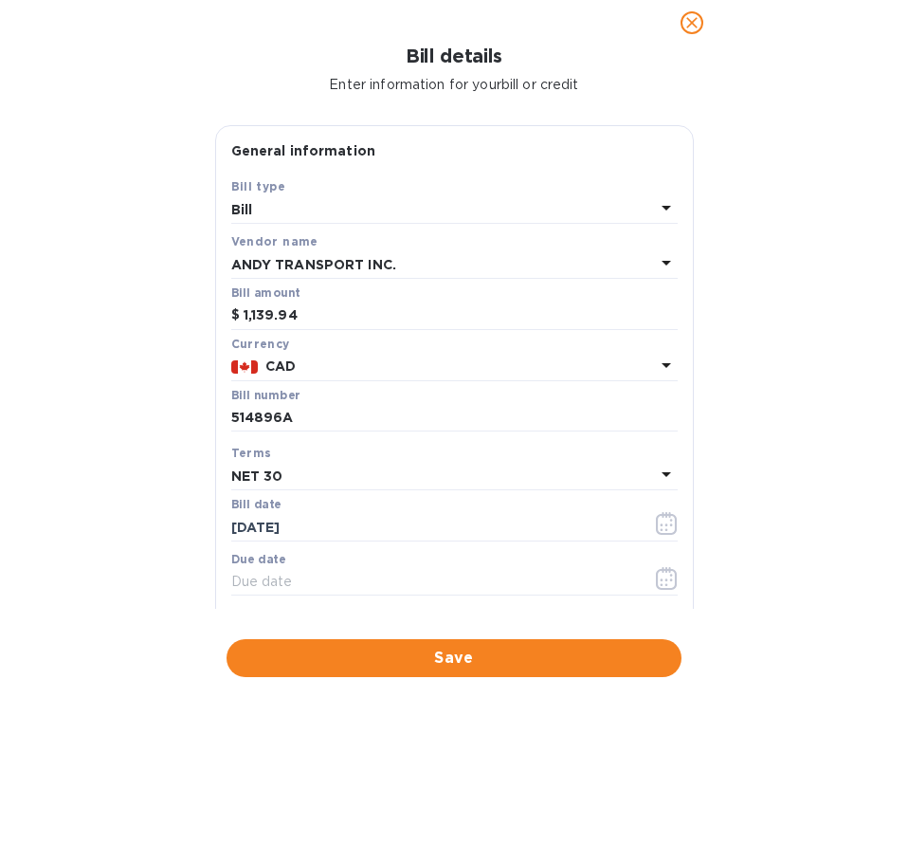
type input "[DATE]"
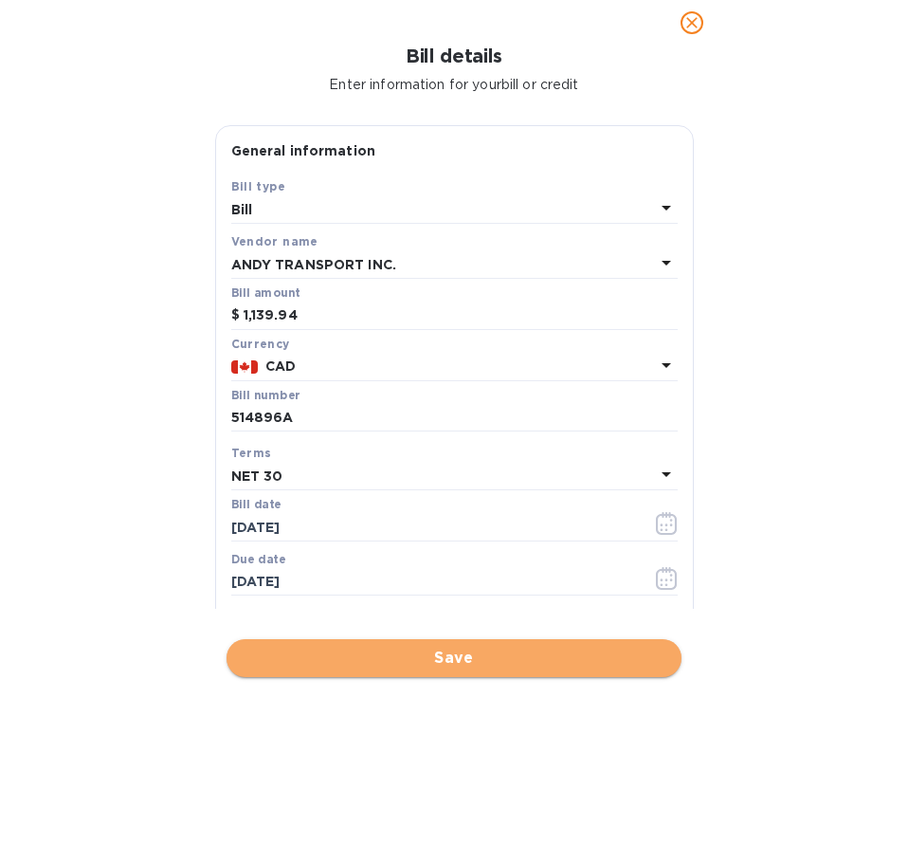
click at [390, 658] on span "Save" at bounding box center [454, 658] width 425 height 23
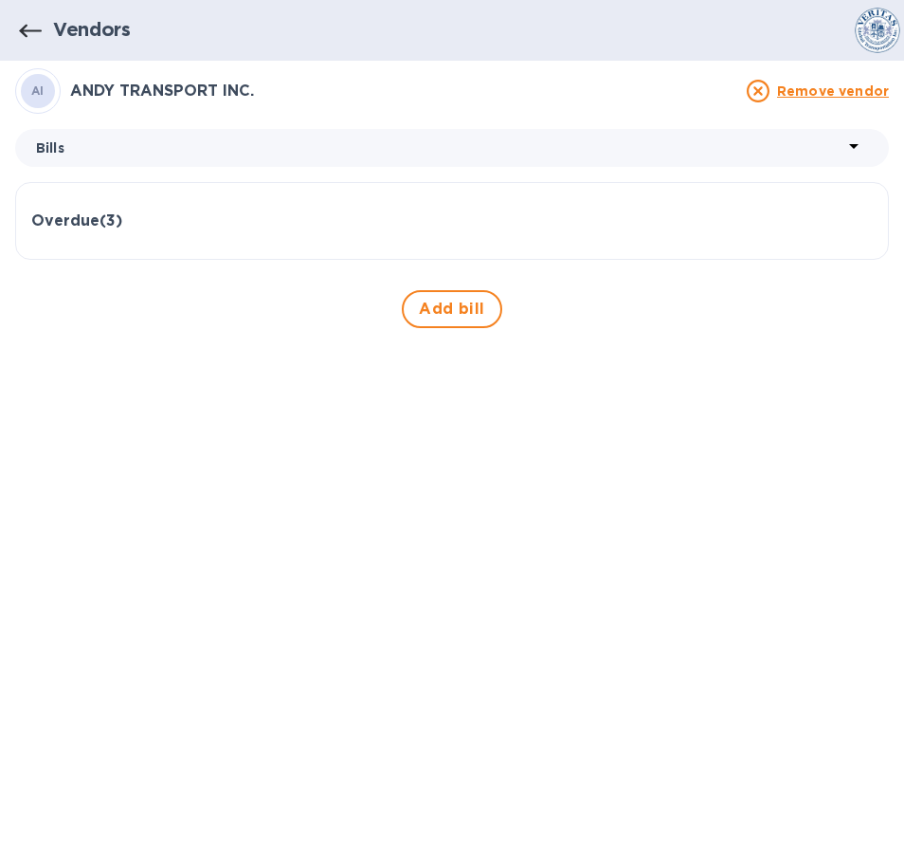
click at [97, 220] on h3 "Overdue ( 3 )" at bounding box center [76, 221] width 91 height 18
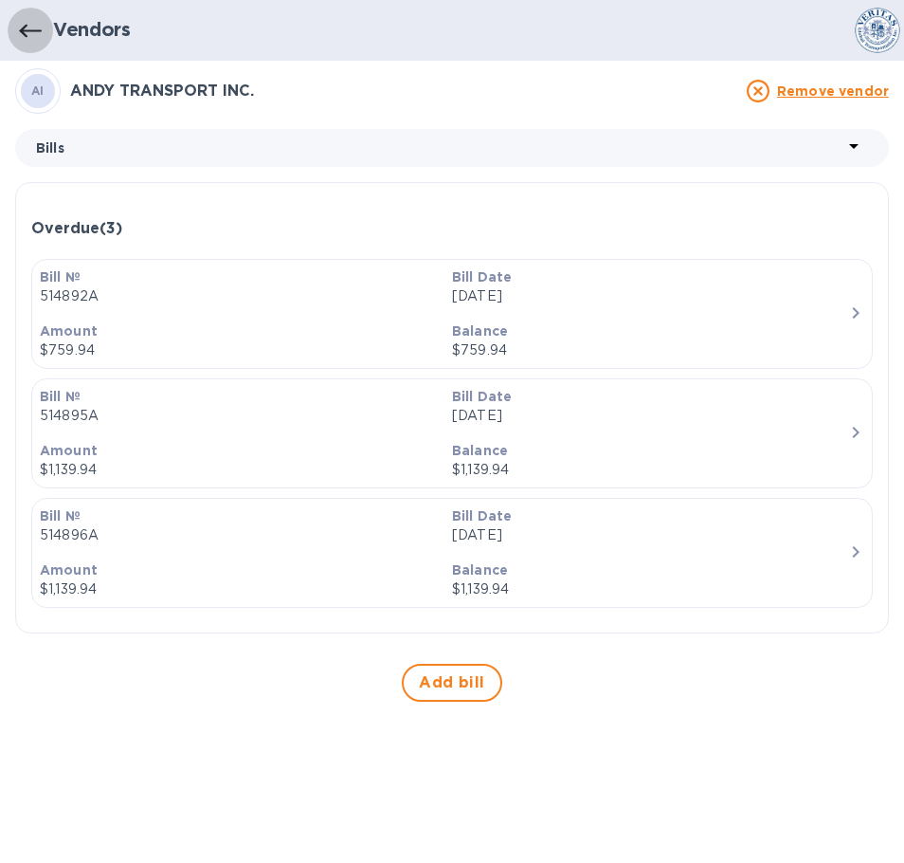
click at [23, 28] on icon "button" at bounding box center [30, 30] width 23 height 13
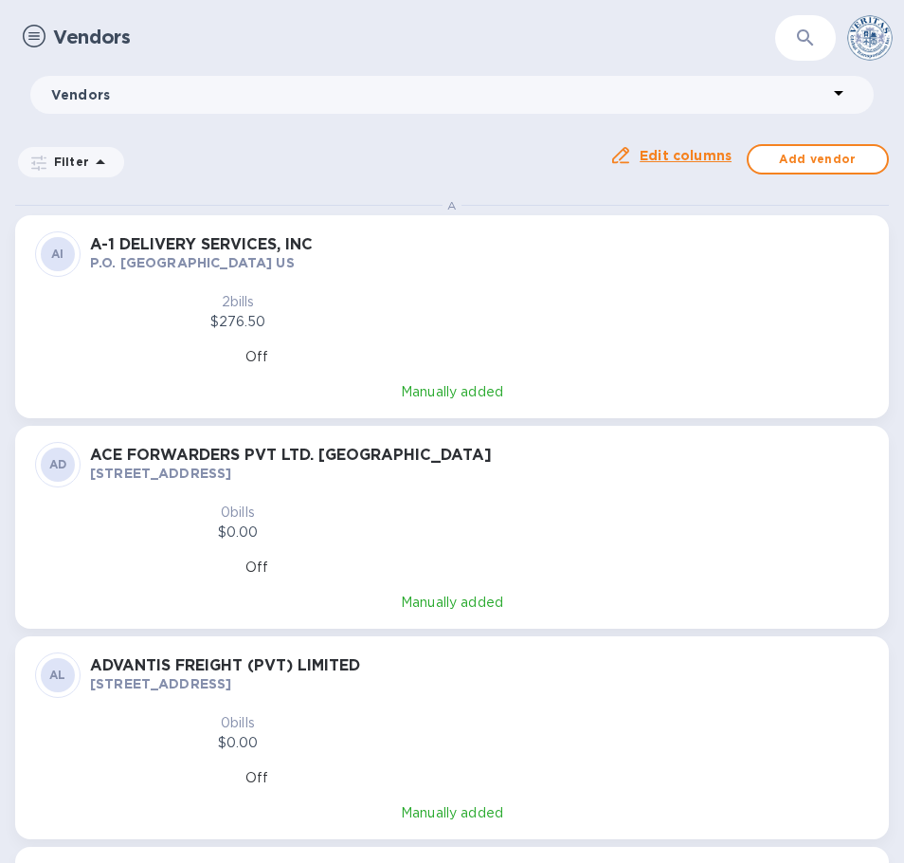
click at [35, 27] on img at bounding box center [34, 36] width 23 height 23
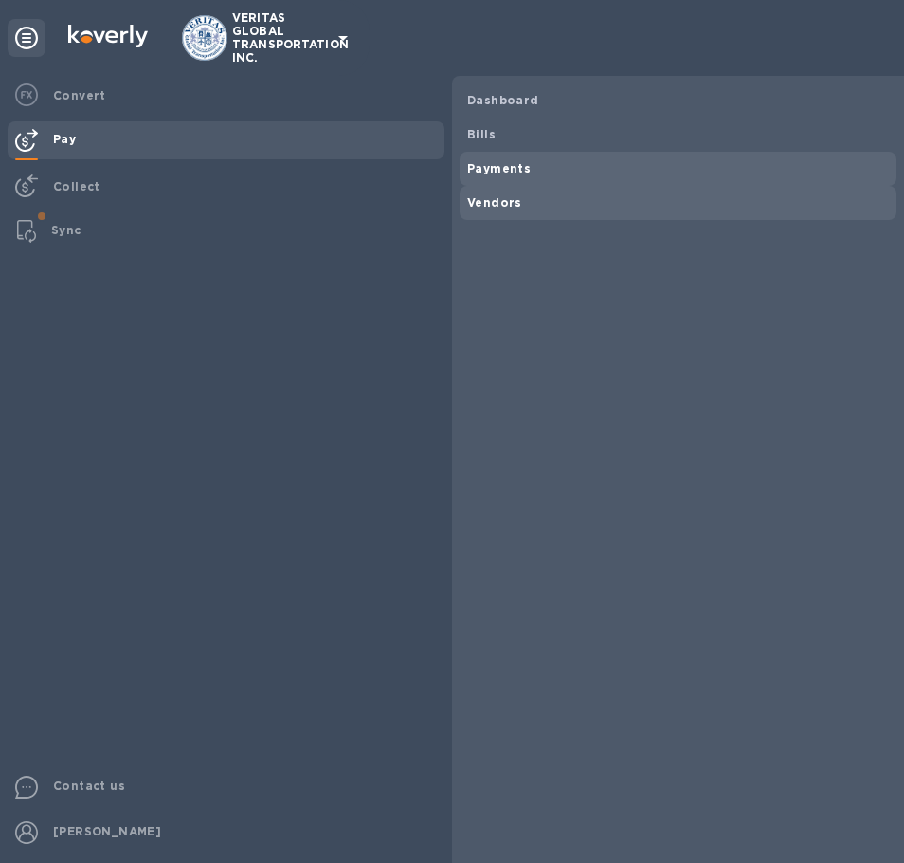
click at [507, 168] on b "Payments" at bounding box center [499, 168] width 64 height 14
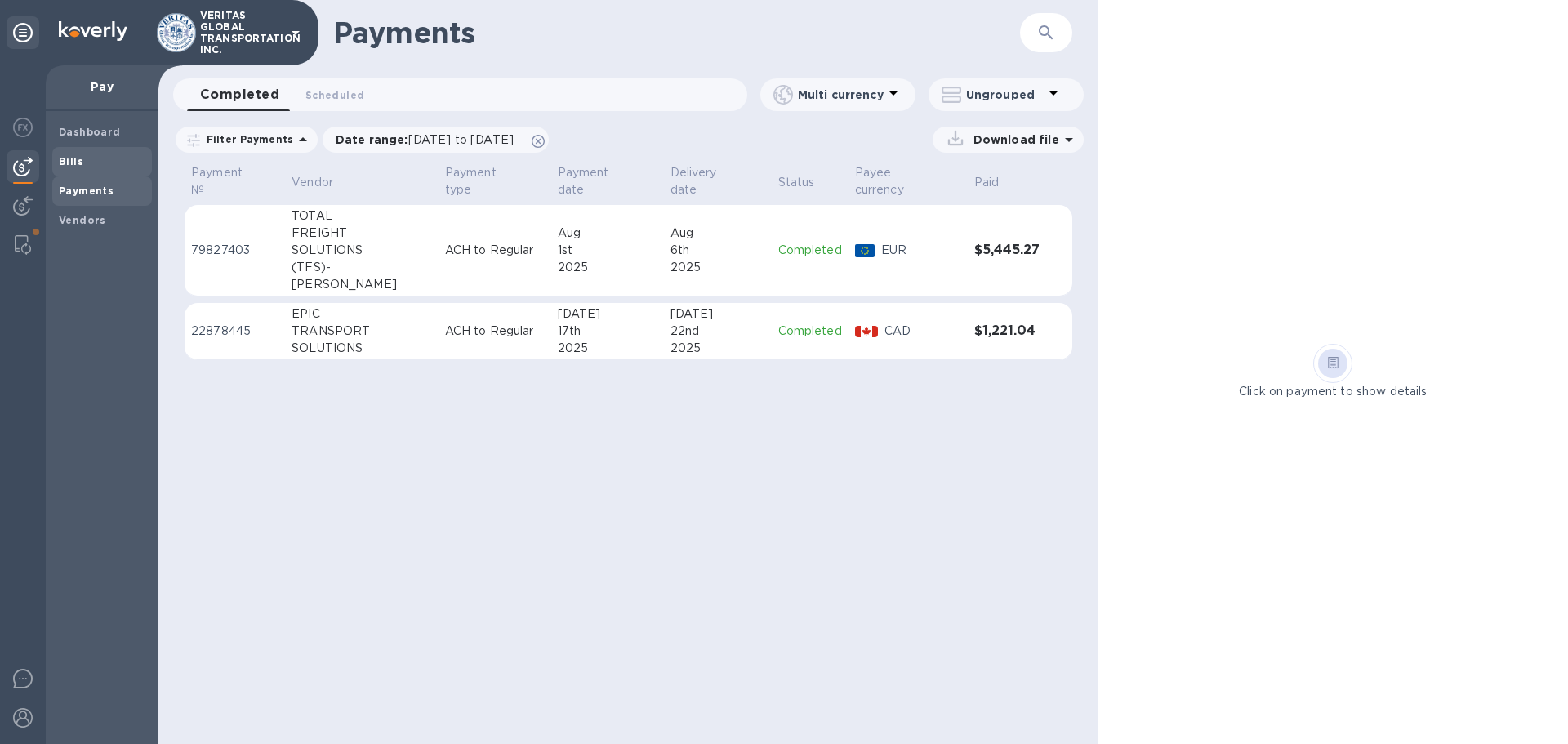
click at [74, 160] on b "Bills" at bounding box center [71, 161] width 24 height 12
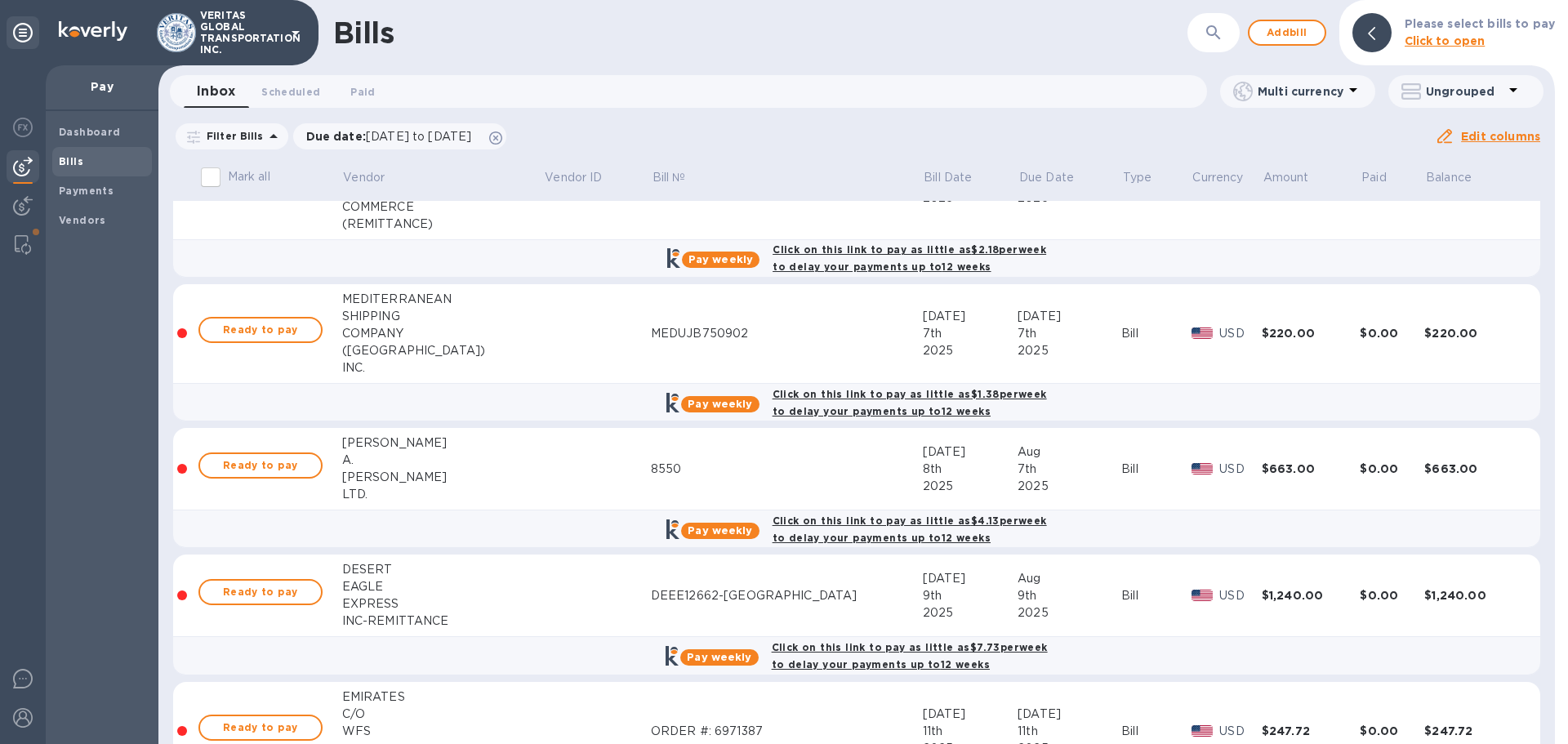
scroll to position [2449, 0]
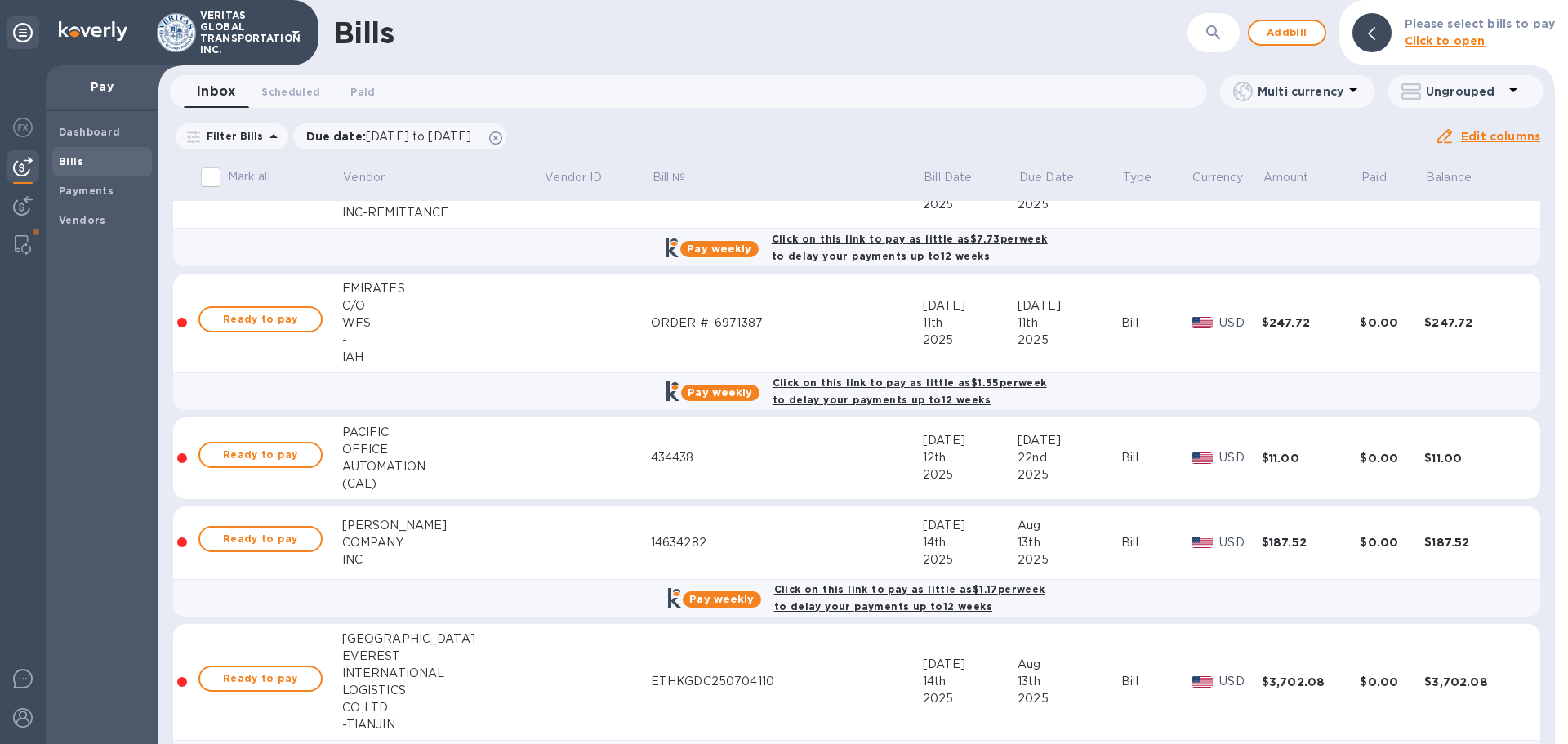
click at [781, 34] on icon "button" at bounding box center [1213, 33] width 20 height 20
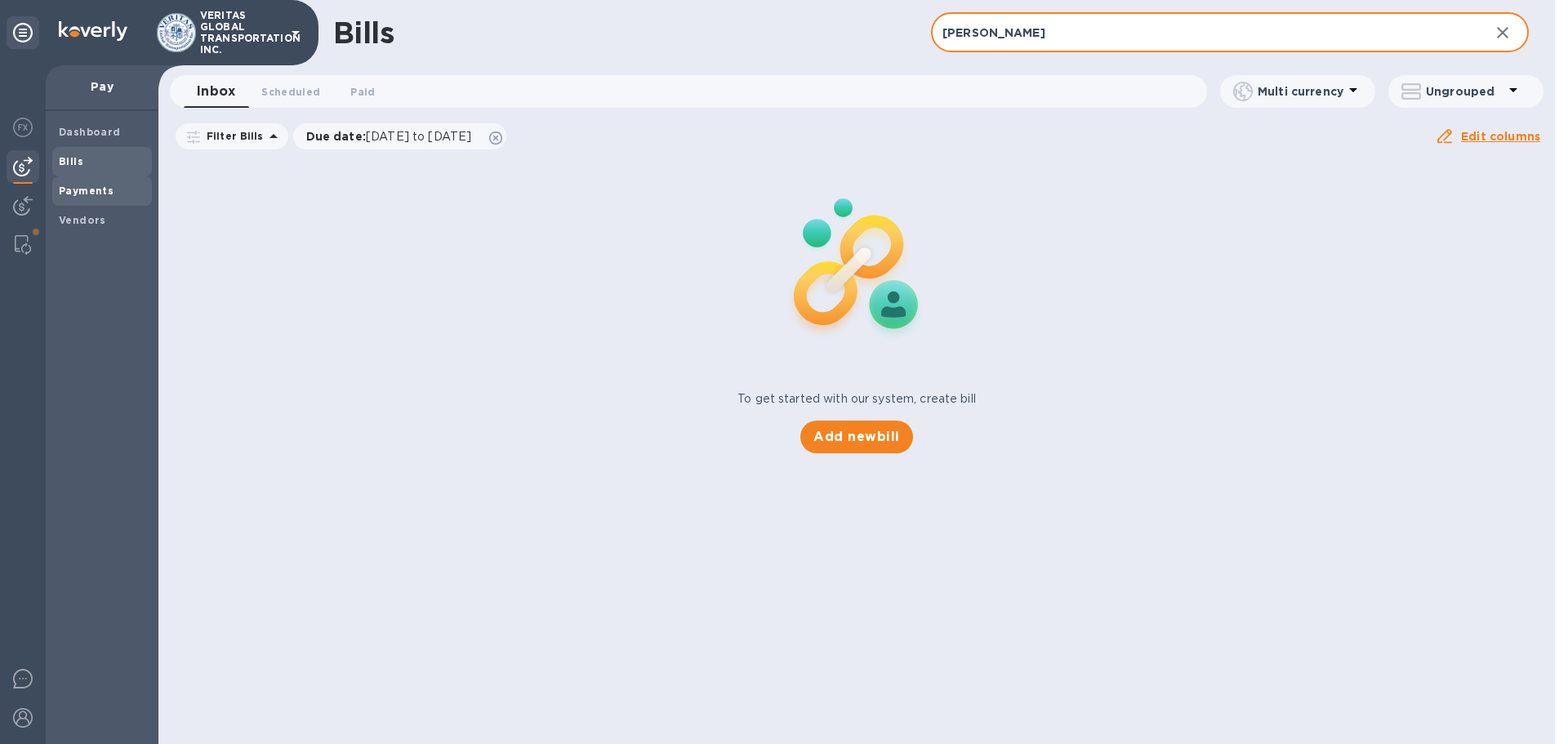
type input "[PERSON_NAME]"
click at [98, 189] on b "Payments" at bounding box center [86, 190] width 55 height 12
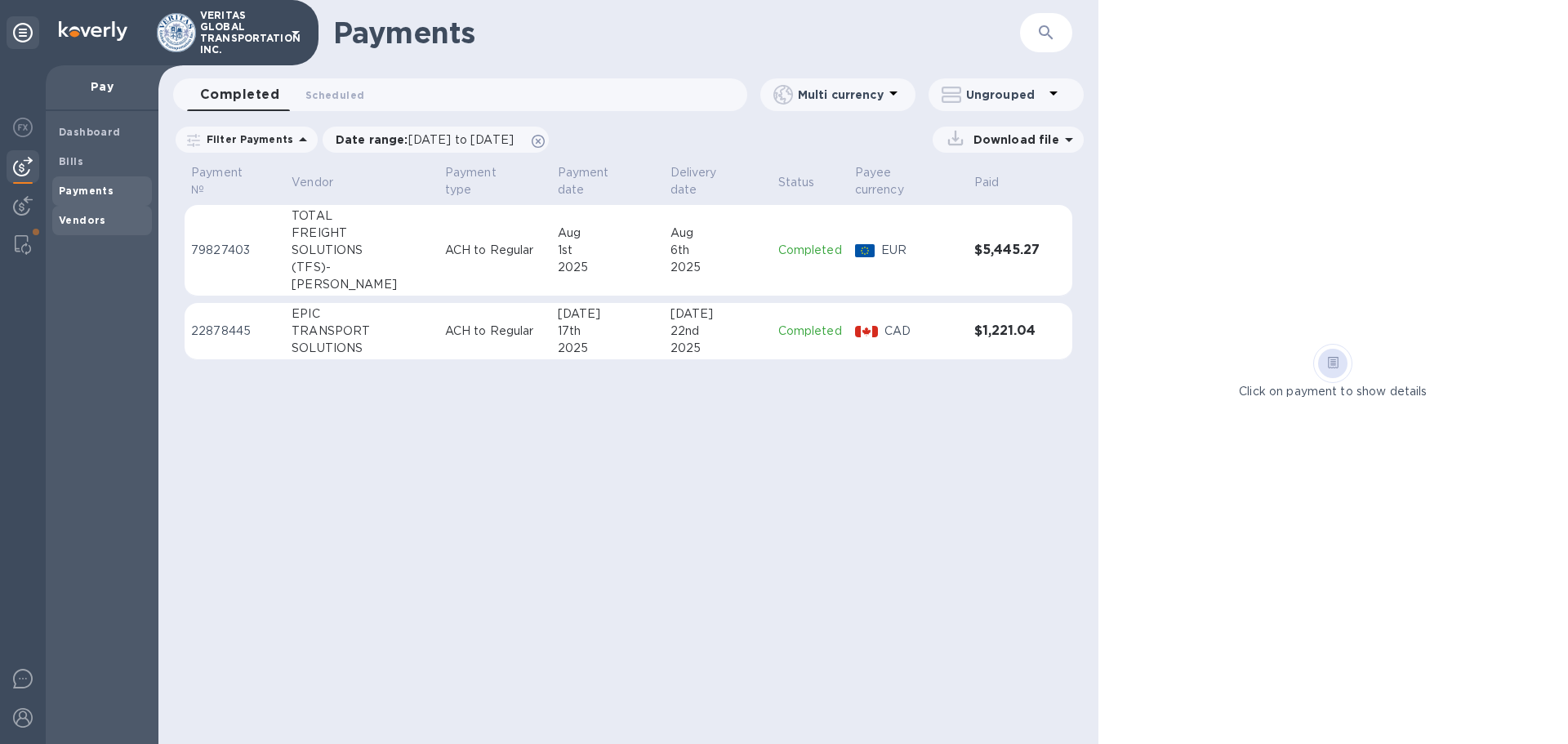
click at [85, 211] on div "Vendors" at bounding box center [103, 220] width 100 height 29
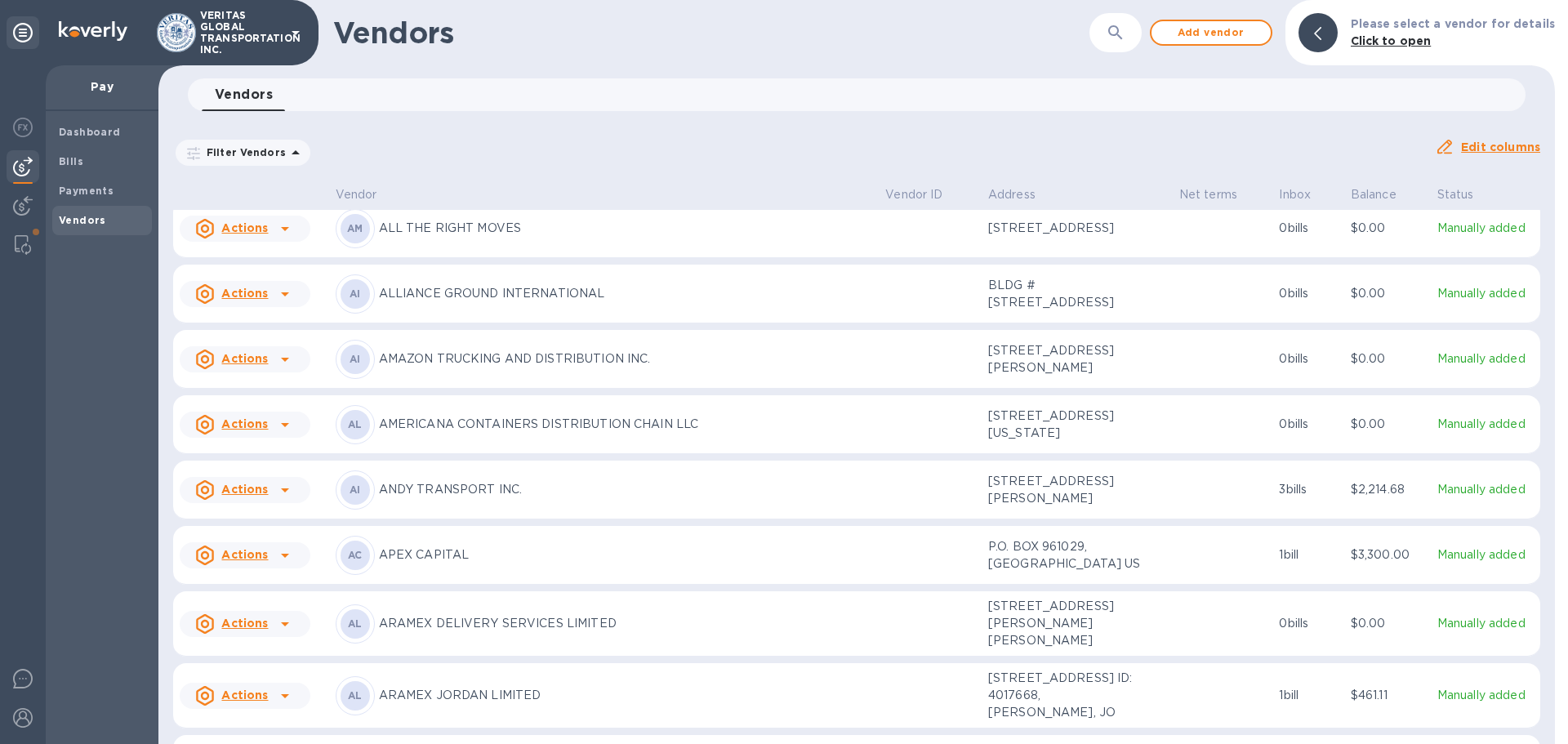
scroll to position [777, 0]
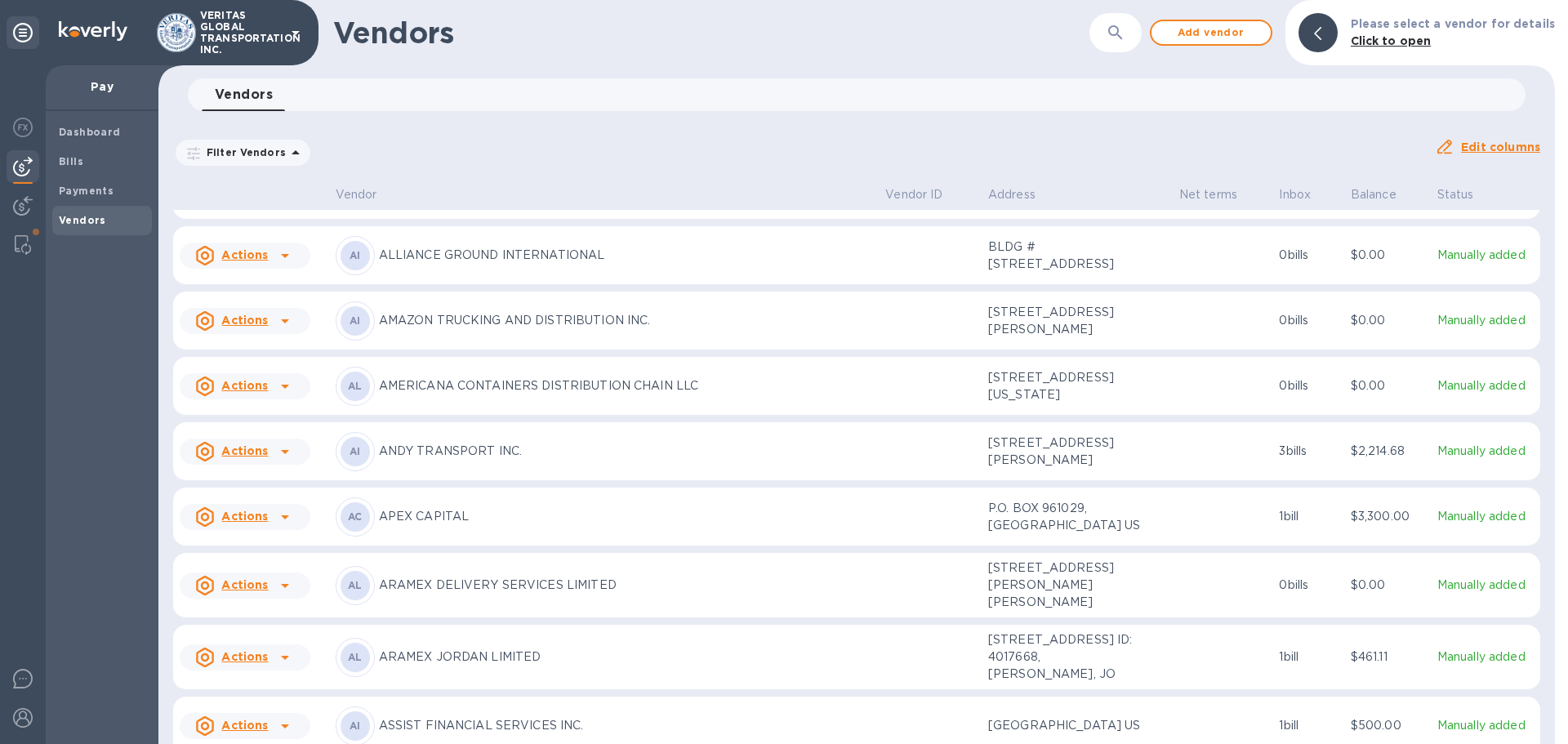
click at [464, 447] on p "ANDY TRANSPORT INC." at bounding box center [626, 451] width 495 height 17
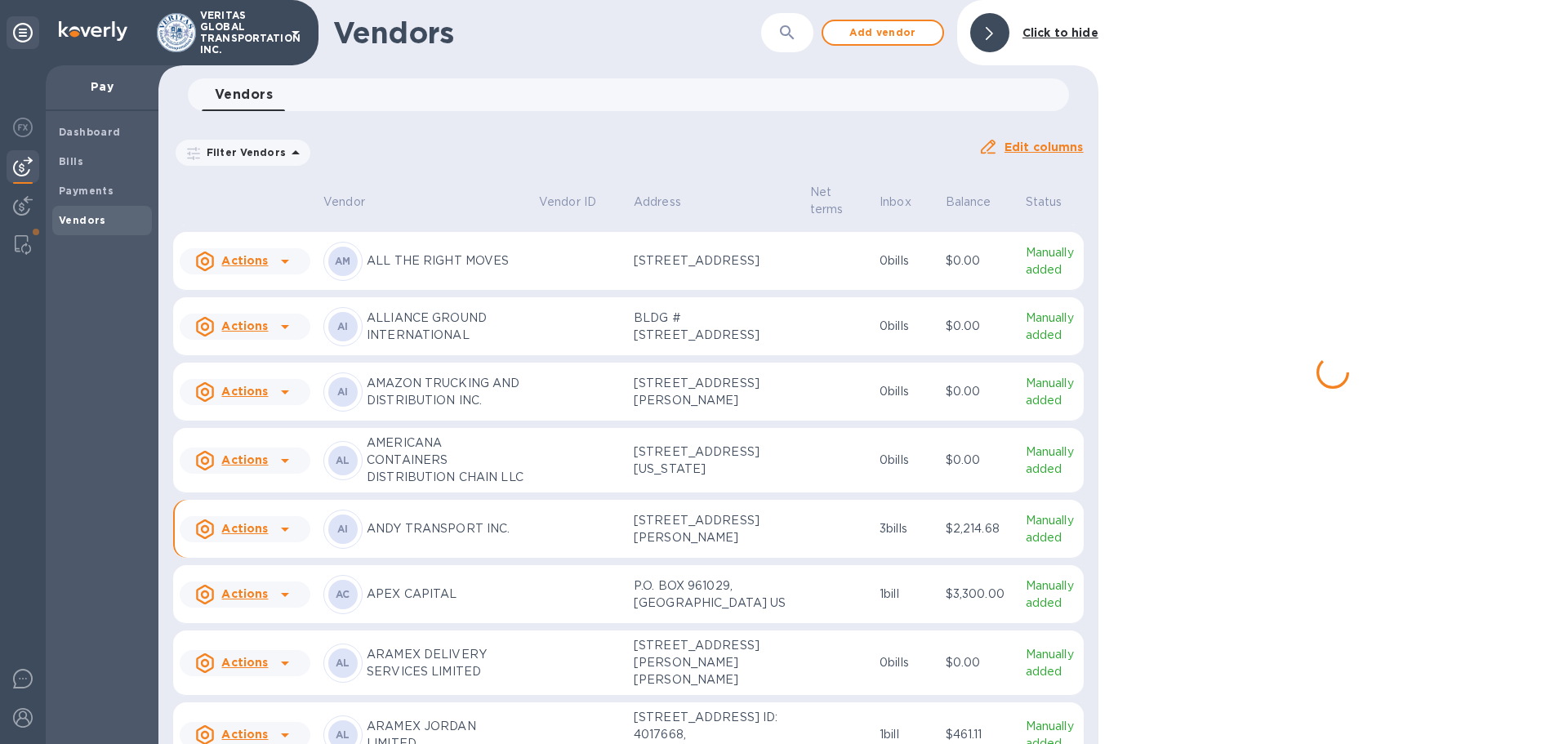
scroll to position [847, 0]
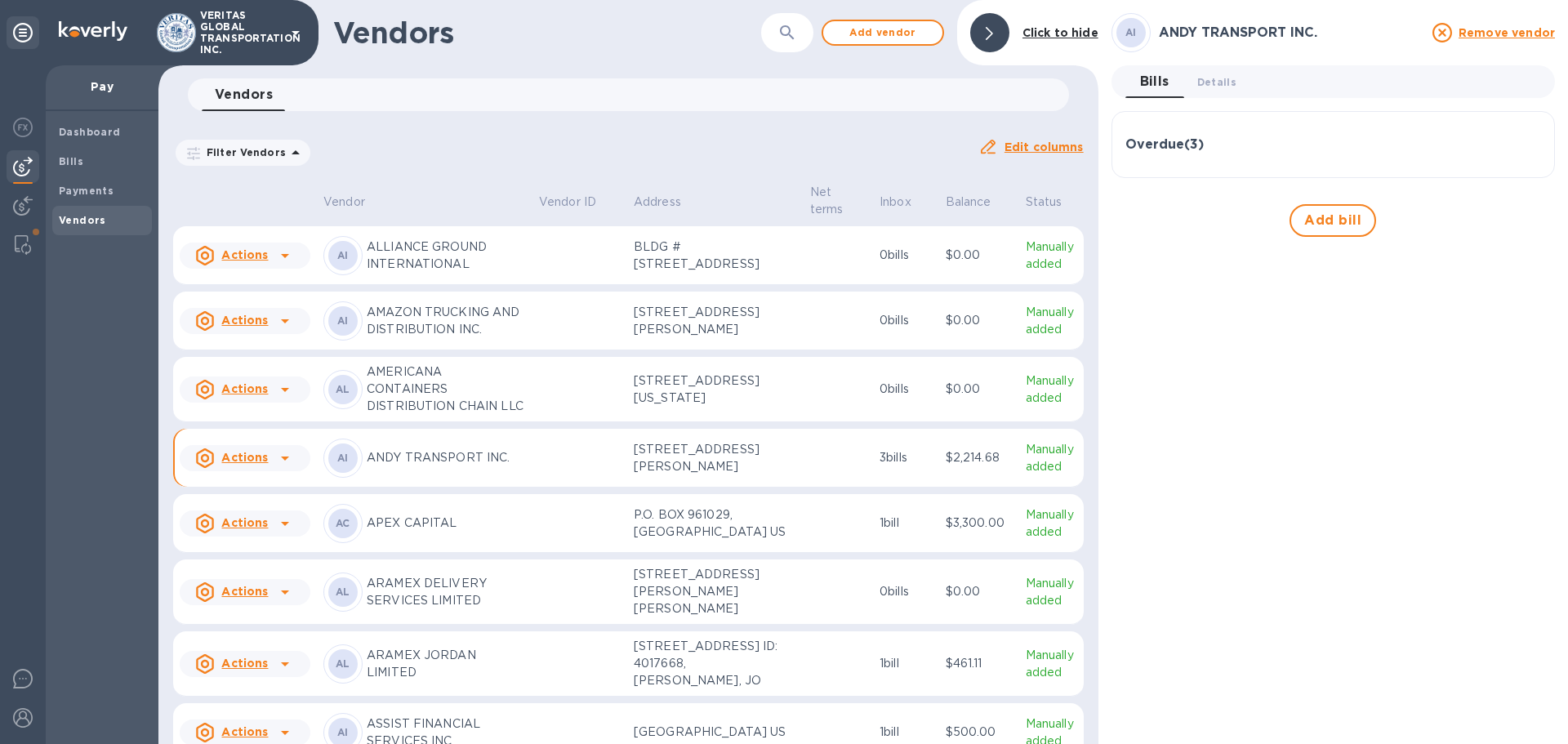
click at [781, 140] on h3 "Overdue ( 3 )" at bounding box center [1164, 145] width 78 height 16
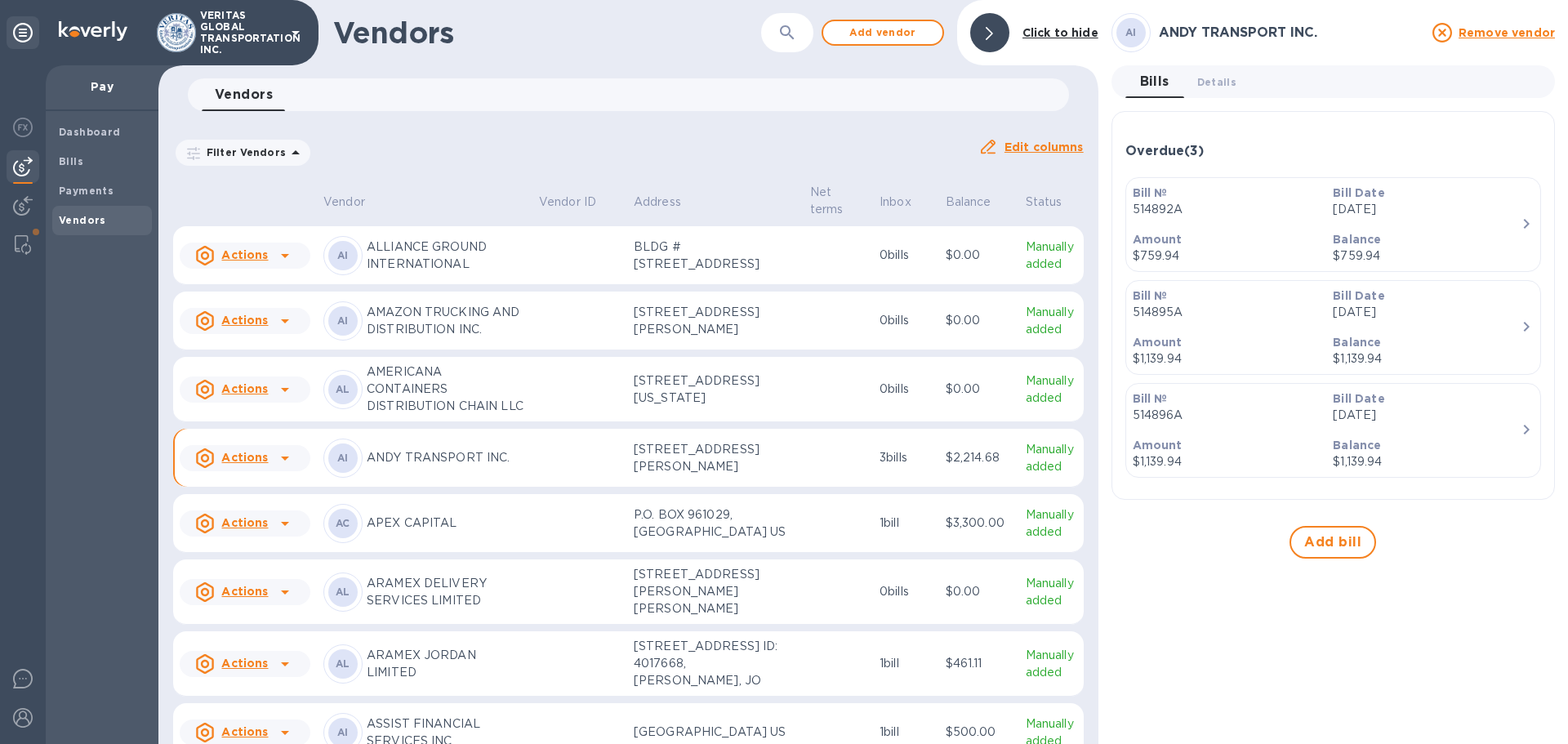
click at [781, 157] on h3 "Overdue ( 3 )" at bounding box center [1164, 152] width 78 height 16
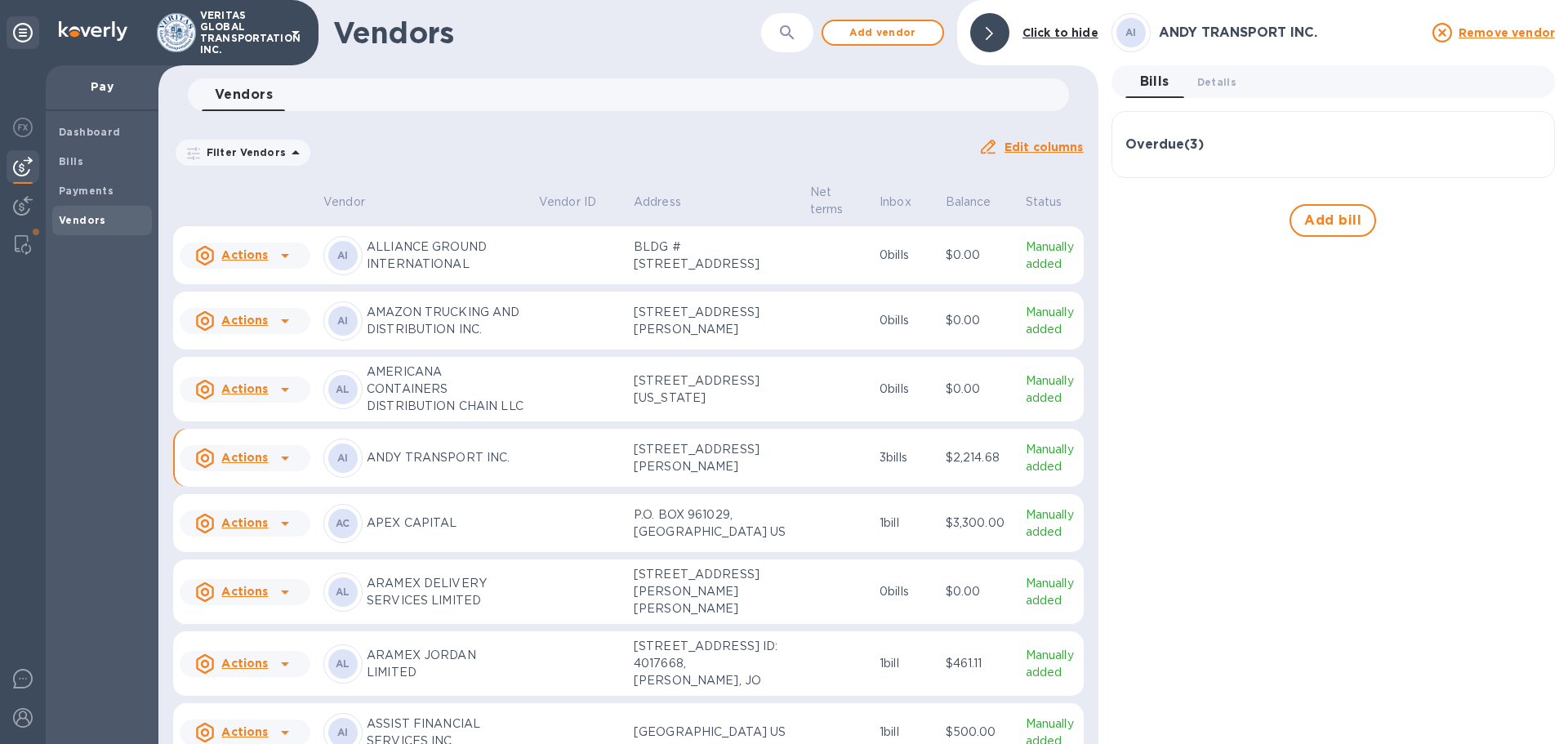
click at [781, 157] on div "Overdue ( 3 )" at bounding box center [1333, 145] width 416 height 40
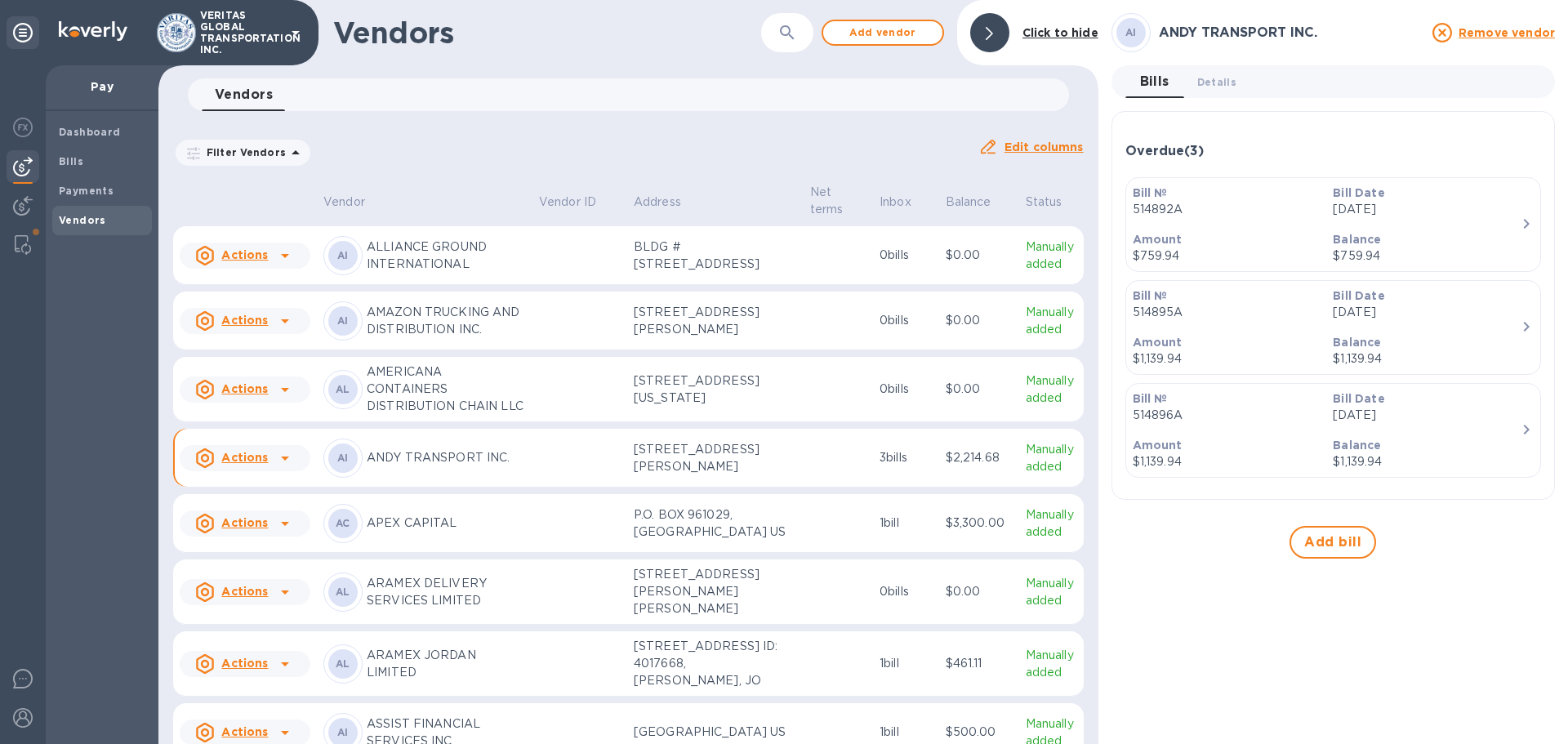
click at [781, 228] on div "Balance $759.94" at bounding box center [1427, 248] width 201 height 46
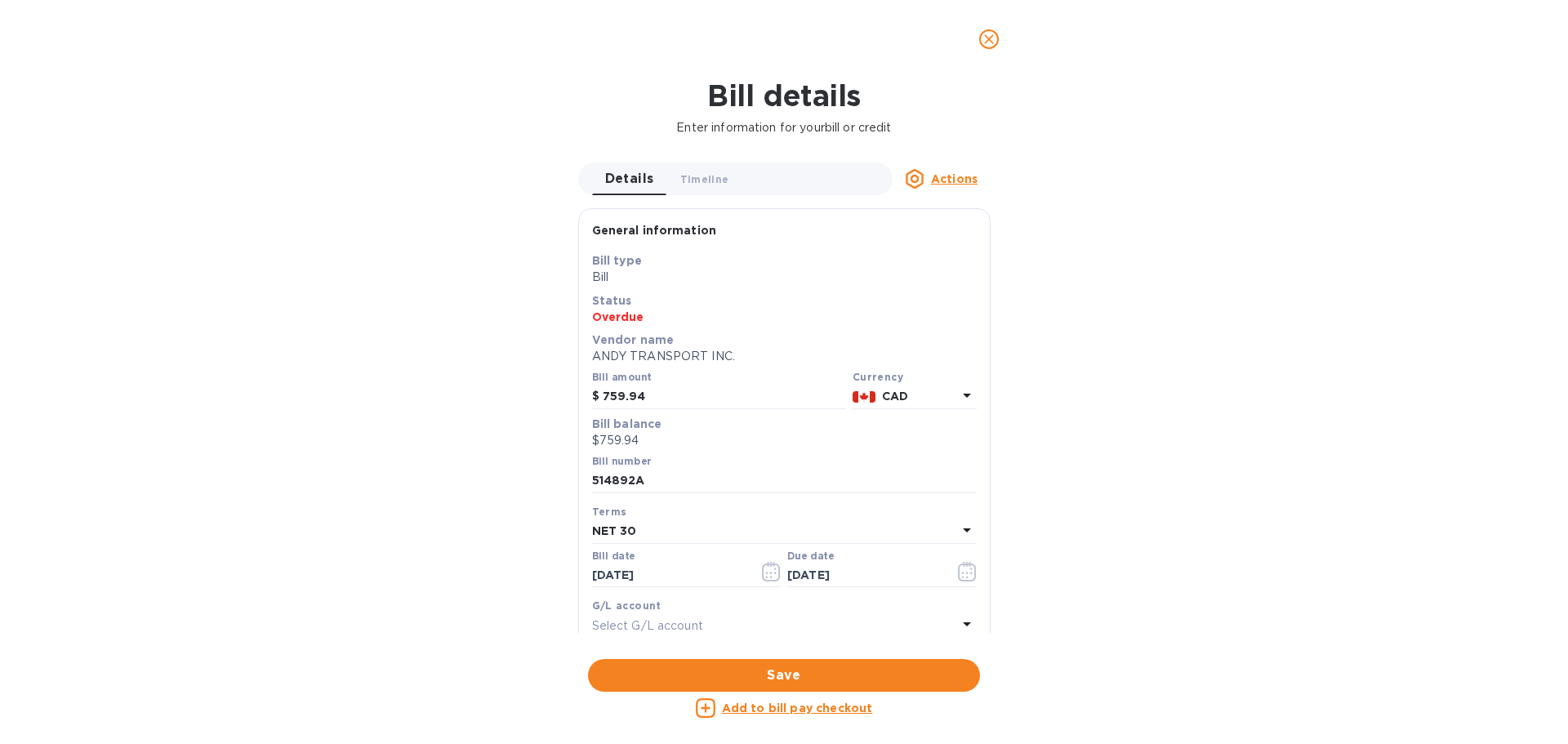
click at [779, 703] on u "Add to bill pay checkout" at bounding box center [797, 707] width 151 height 13
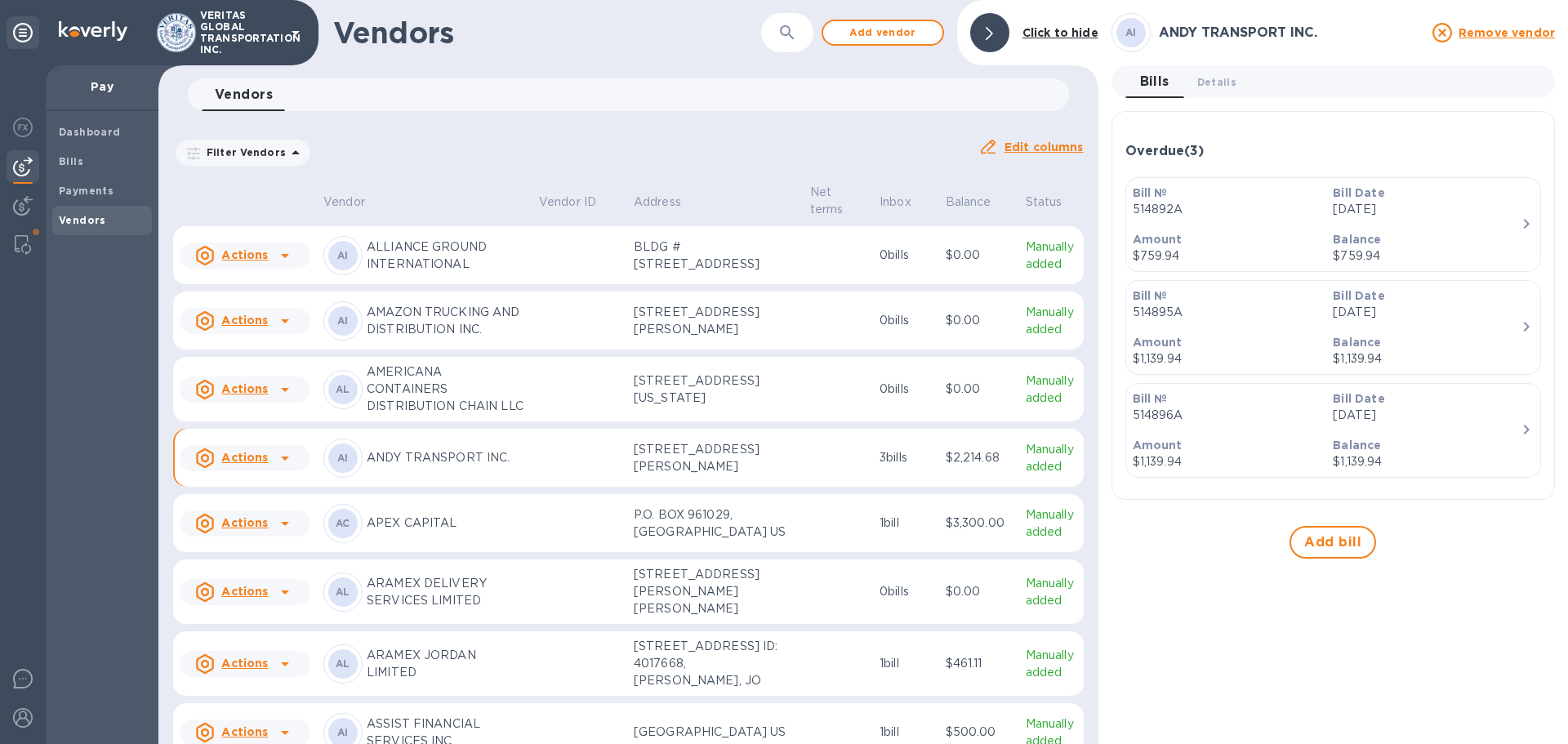
click at [781, 338] on p "Balance" at bounding box center [1427, 342] width 188 height 16
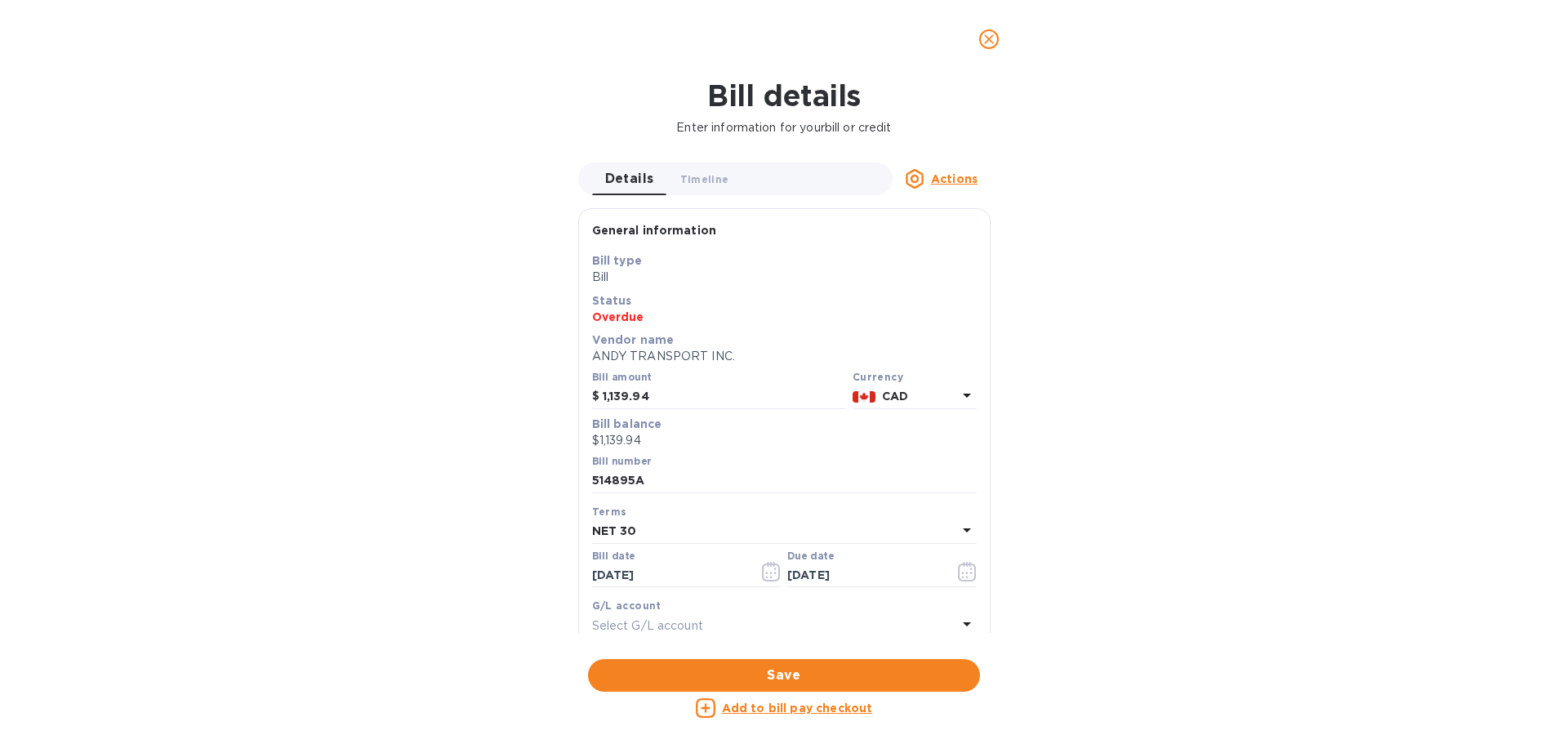
click at [781, 717] on div "Add to bill pay checkout" at bounding box center [784, 708] width 399 height 26
click at [775, 710] on u "Add to bill pay checkout" at bounding box center [797, 707] width 151 height 13
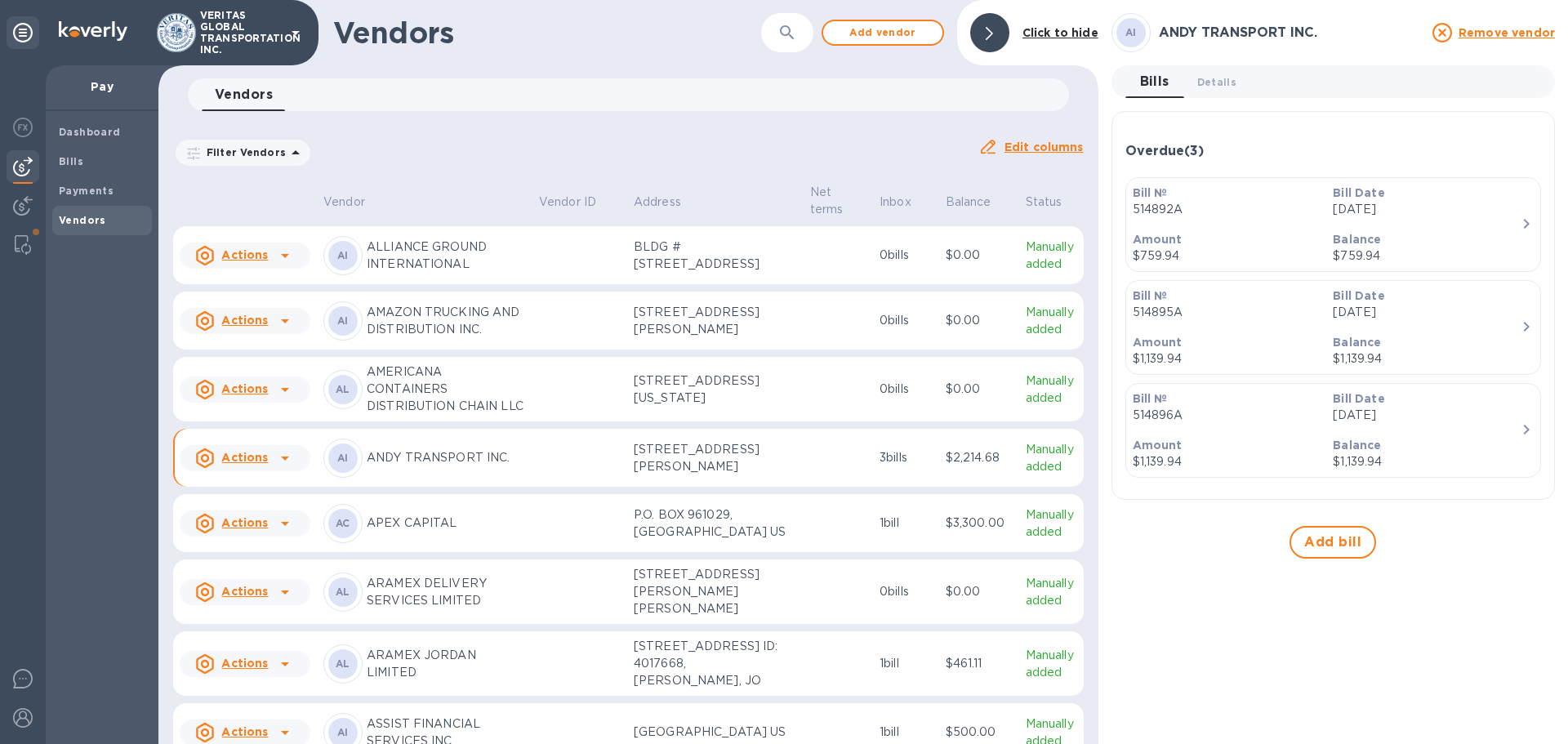
click at [781, 229] on div "Balance $759.94" at bounding box center [1427, 248] width 201 height 46
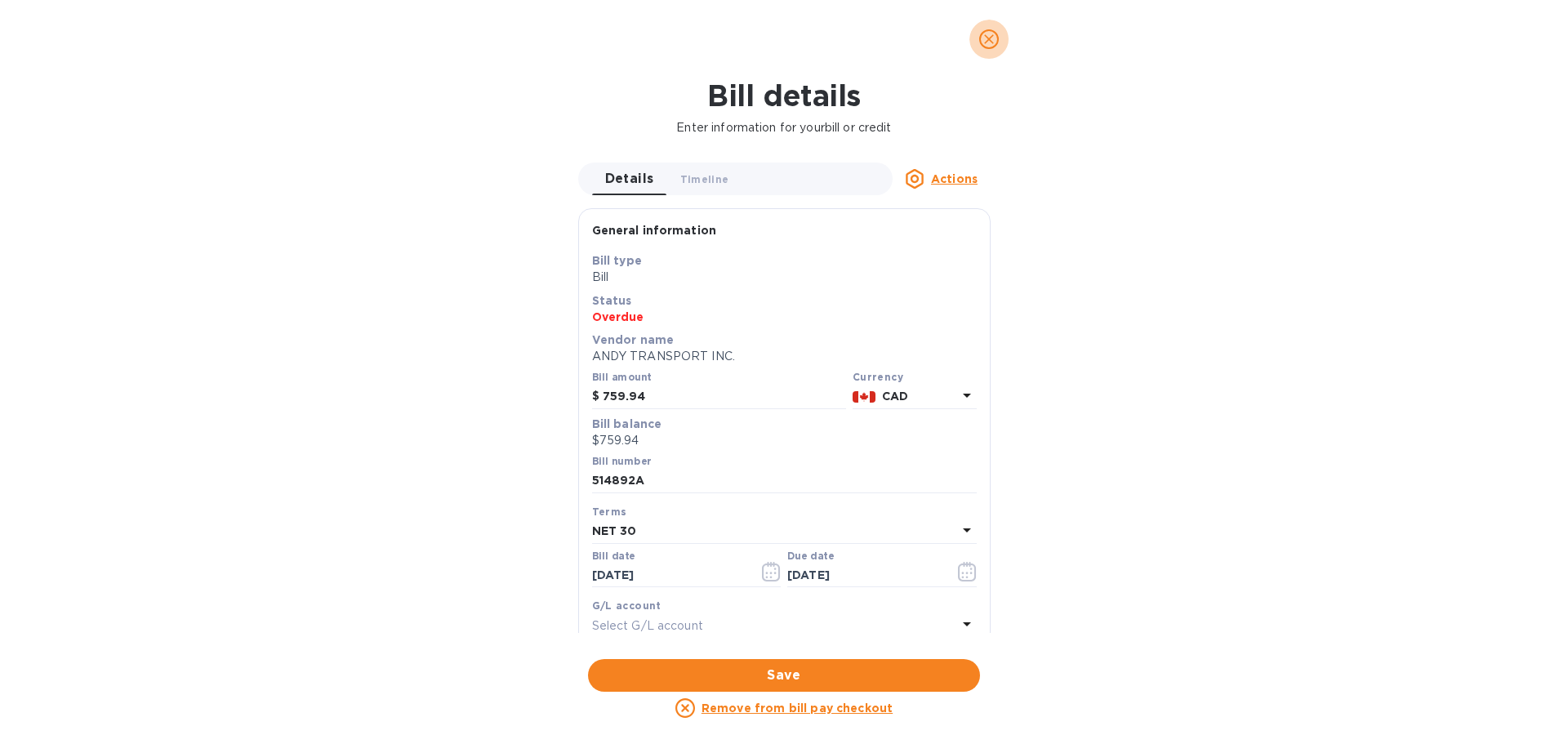
click at [781, 43] on icon "close" at bounding box center [989, 39] width 16 height 16
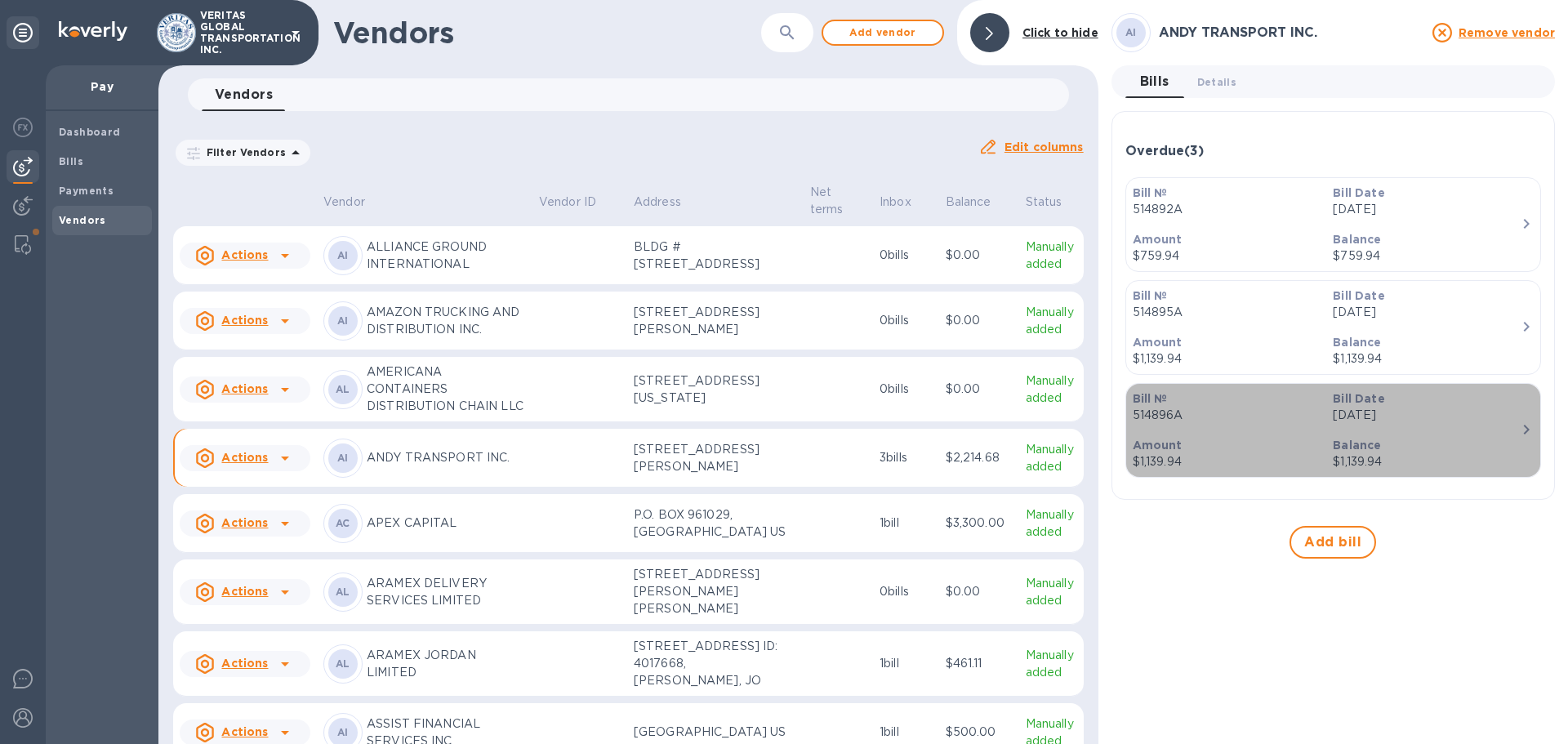
click at [781, 429] on div "Bill Date [DATE]" at bounding box center [1427, 407] width 201 height 46
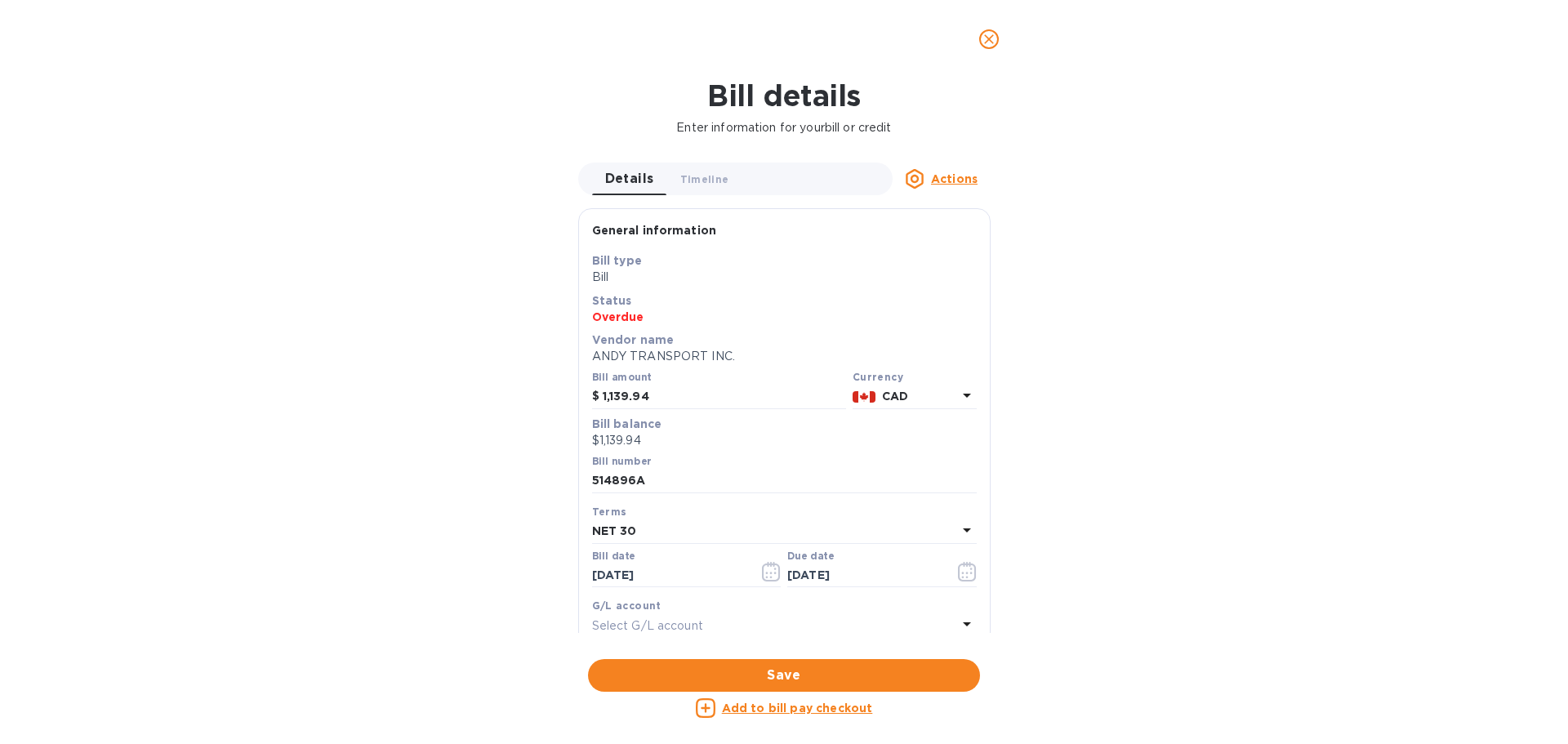
click at [781, 707] on u "Add to bill pay checkout" at bounding box center [797, 707] width 151 height 13
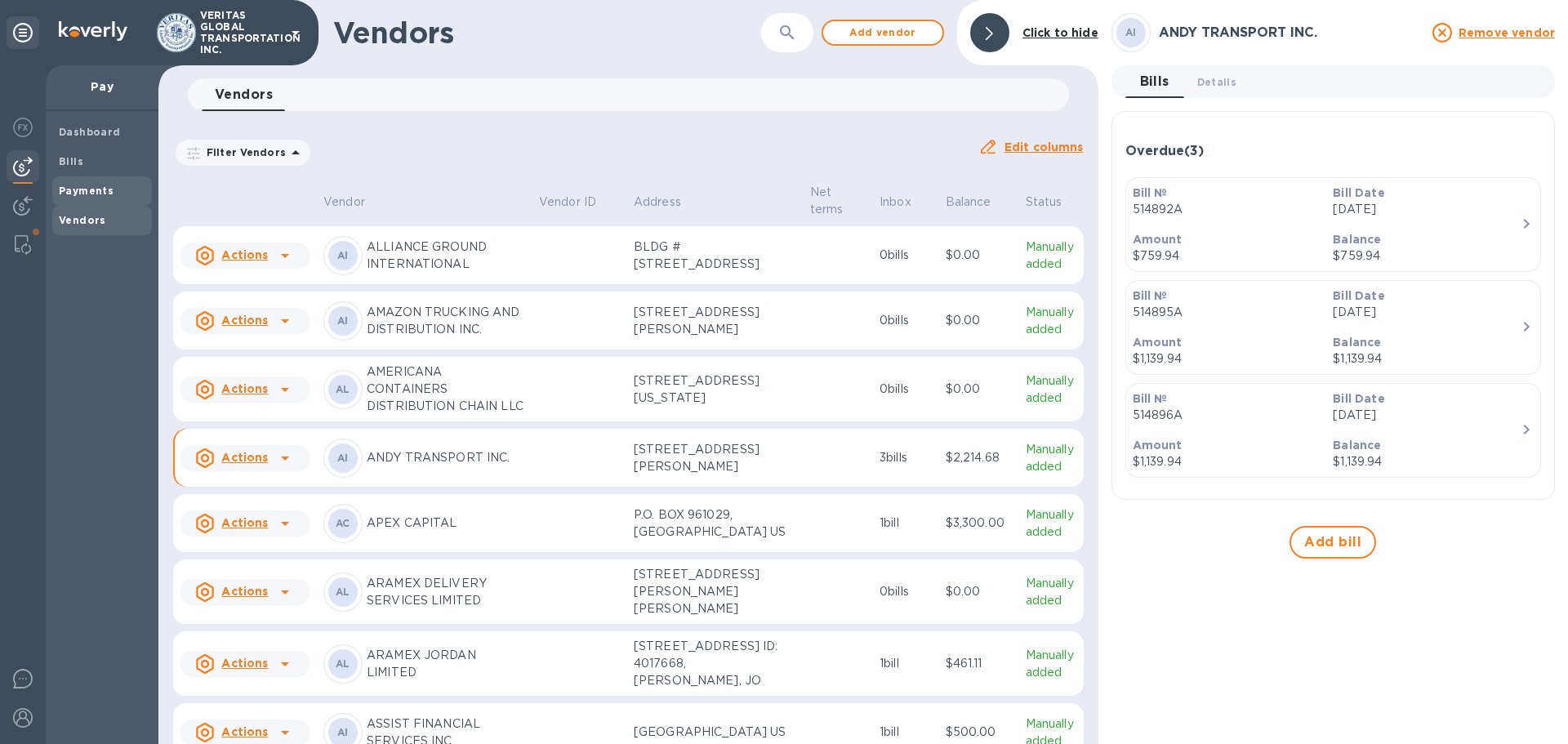
click at [90, 195] on b "Payments" at bounding box center [86, 190] width 55 height 12
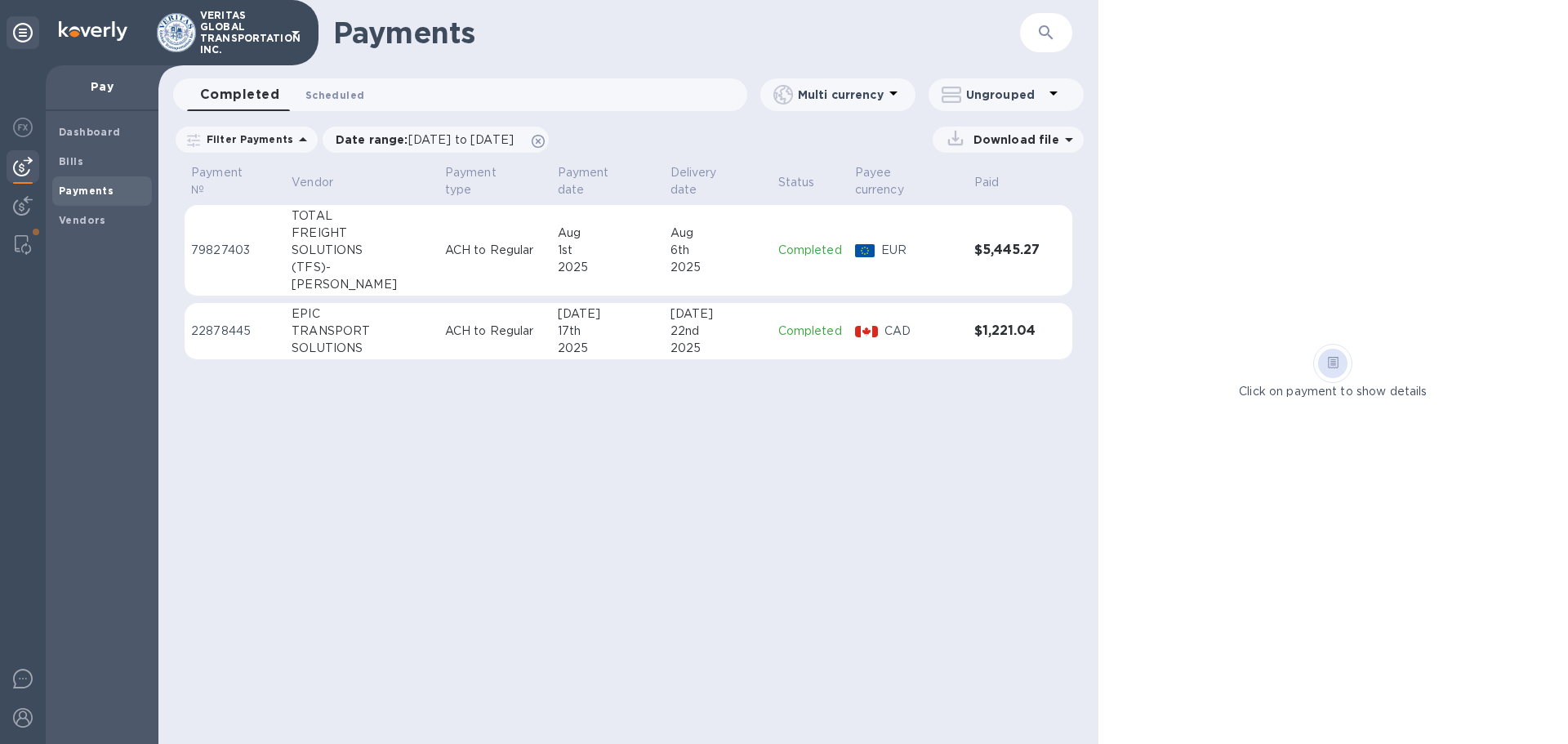
click at [321, 89] on span "Scheduled 0" at bounding box center [335, 95] width 59 height 17
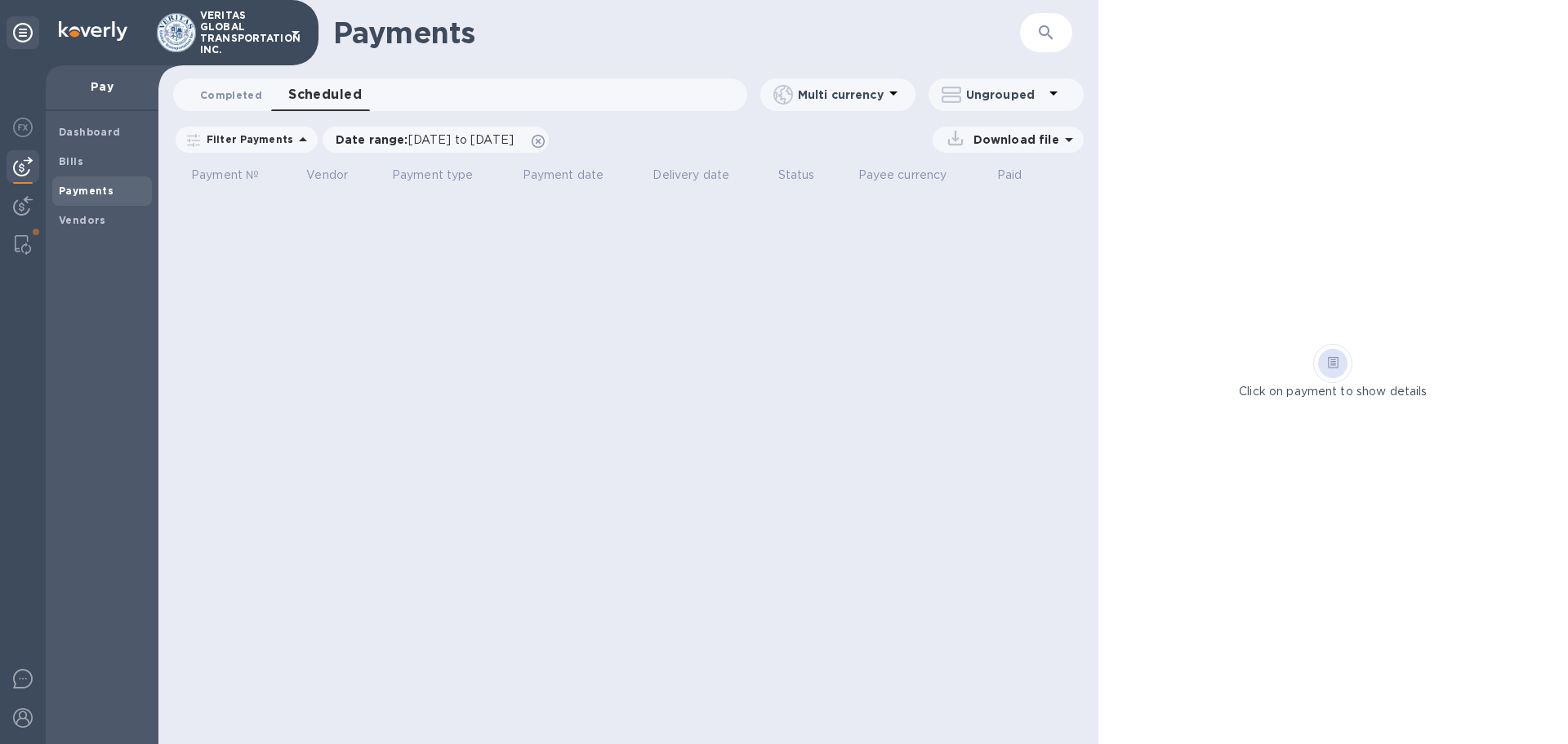
click at [242, 92] on span "Completed 0" at bounding box center [231, 95] width 62 height 17
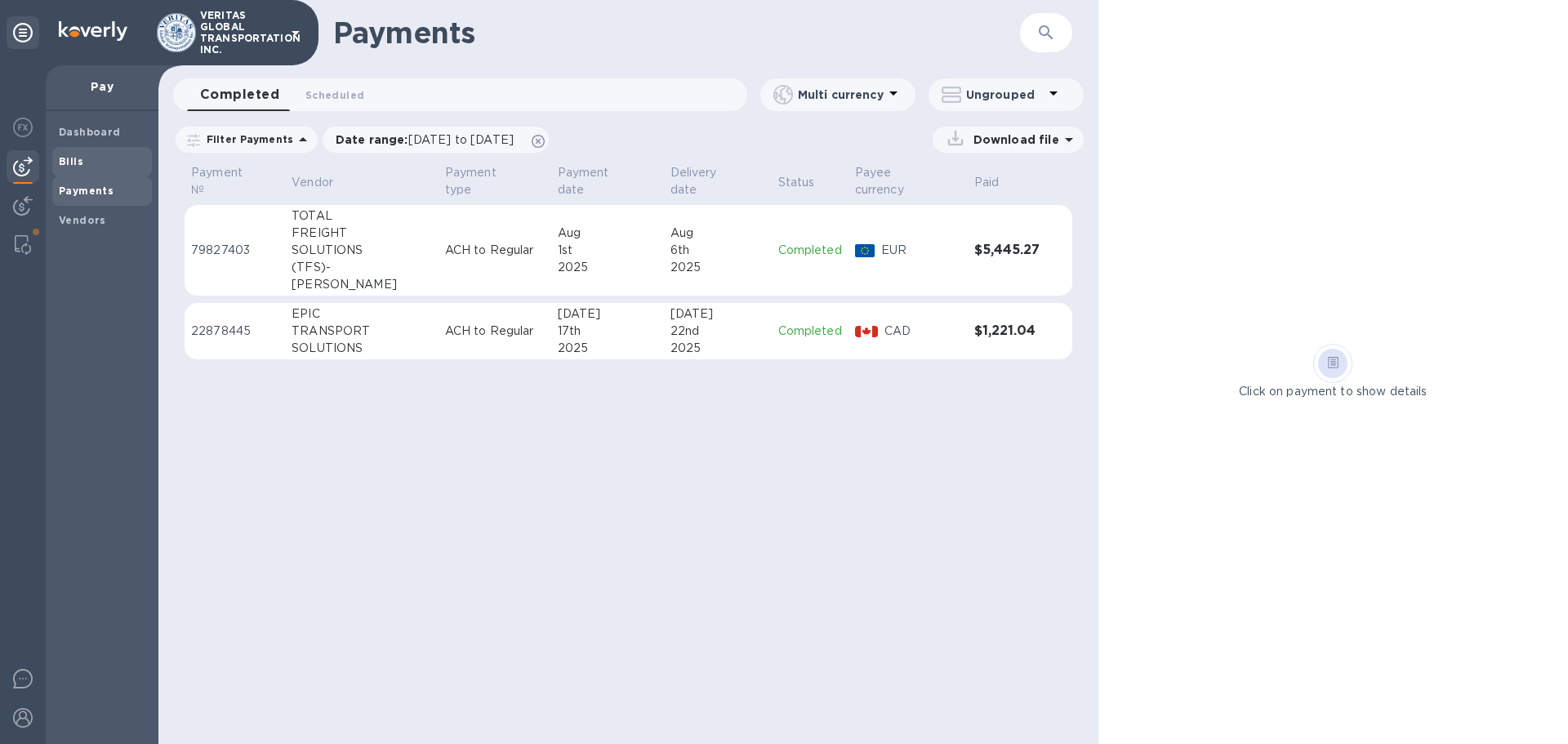
click at [93, 164] on span "Bills" at bounding box center [102, 161] width 86 height 16
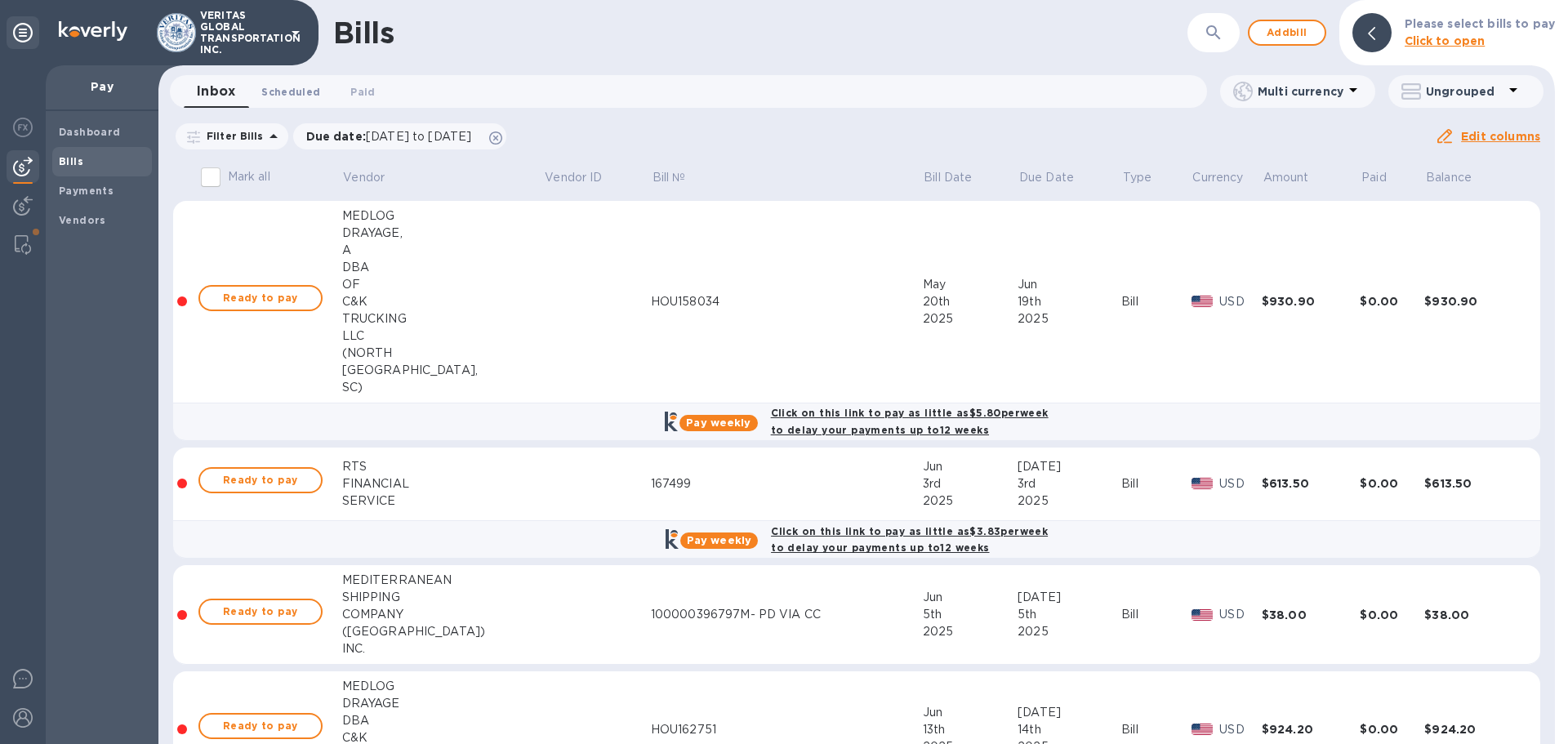
click at [270, 88] on span "Scheduled 0" at bounding box center [290, 92] width 59 height 17
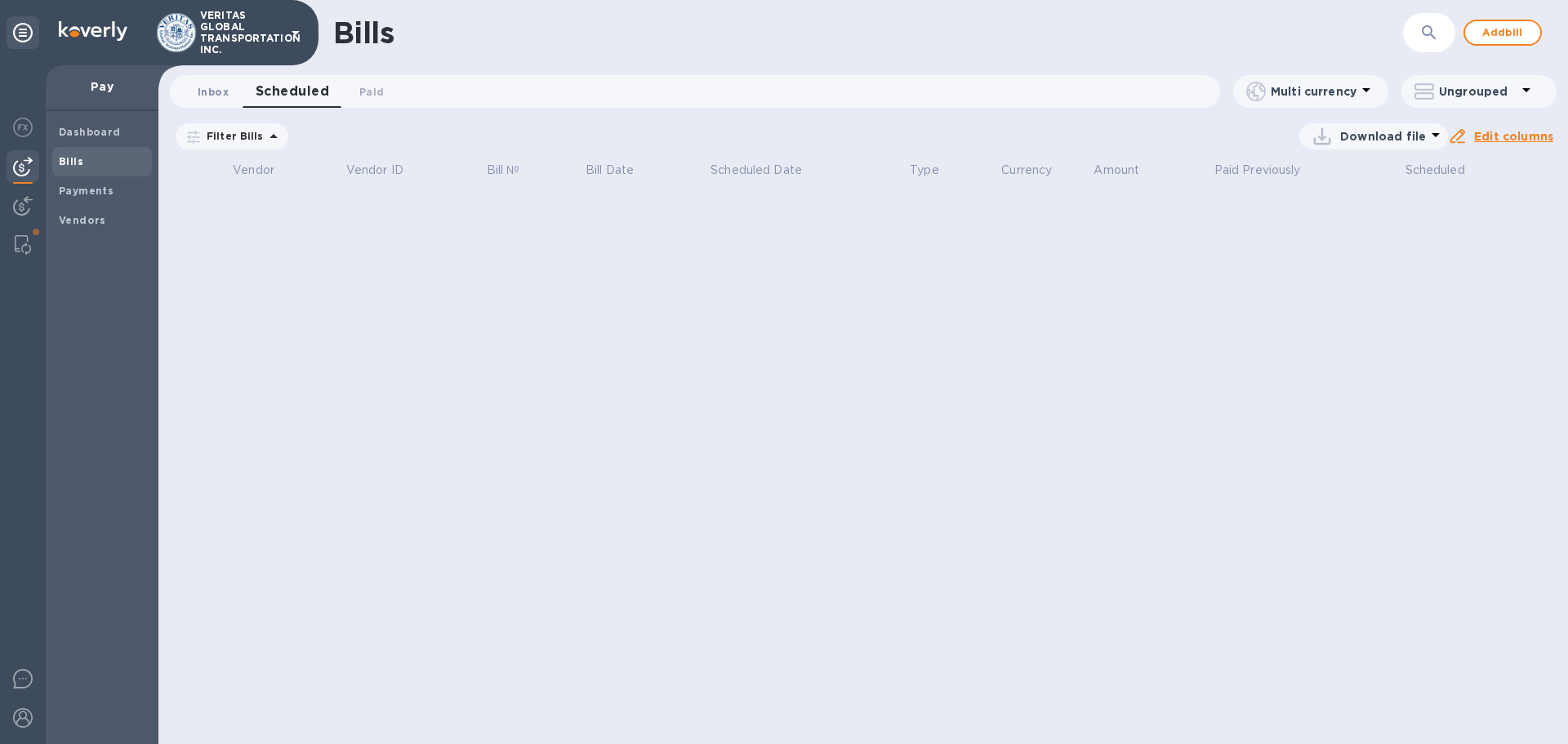
click at [221, 87] on span "Inbox 0" at bounding box center [213, 92] width 31 height 17
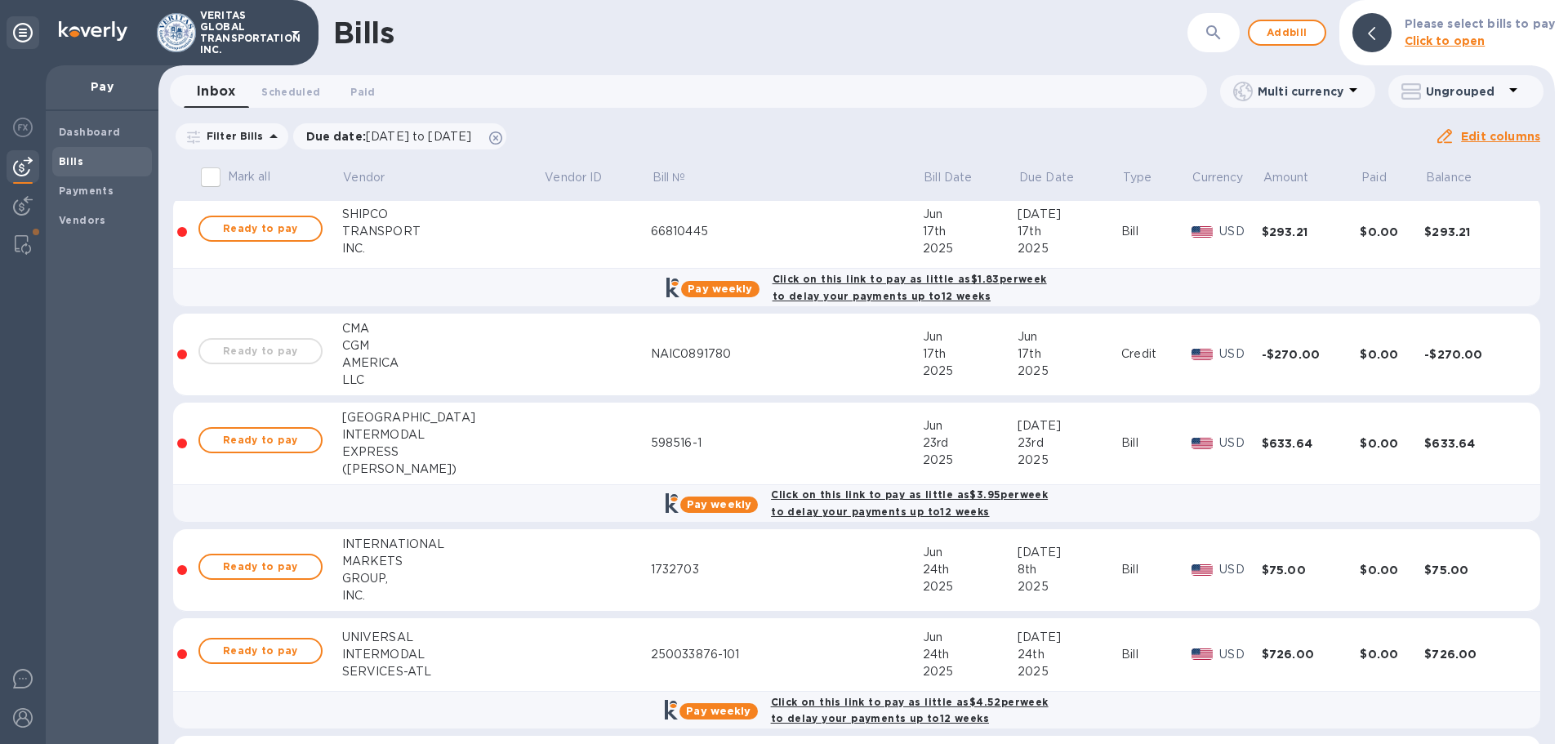
scroll to position [898, 0]
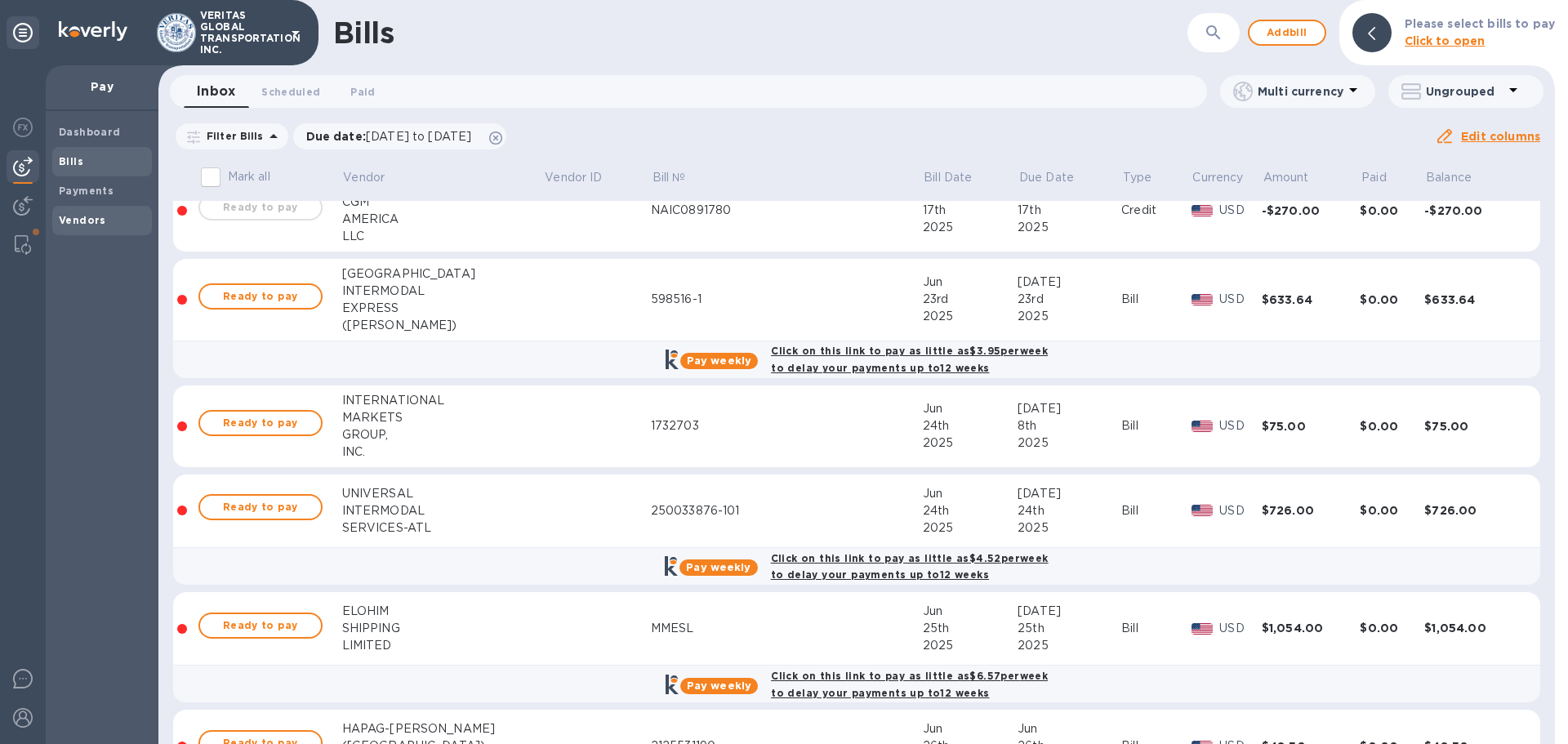
click at [84, 218] on b "Vendors" at bounding box center [82, 220] width 47 height 12
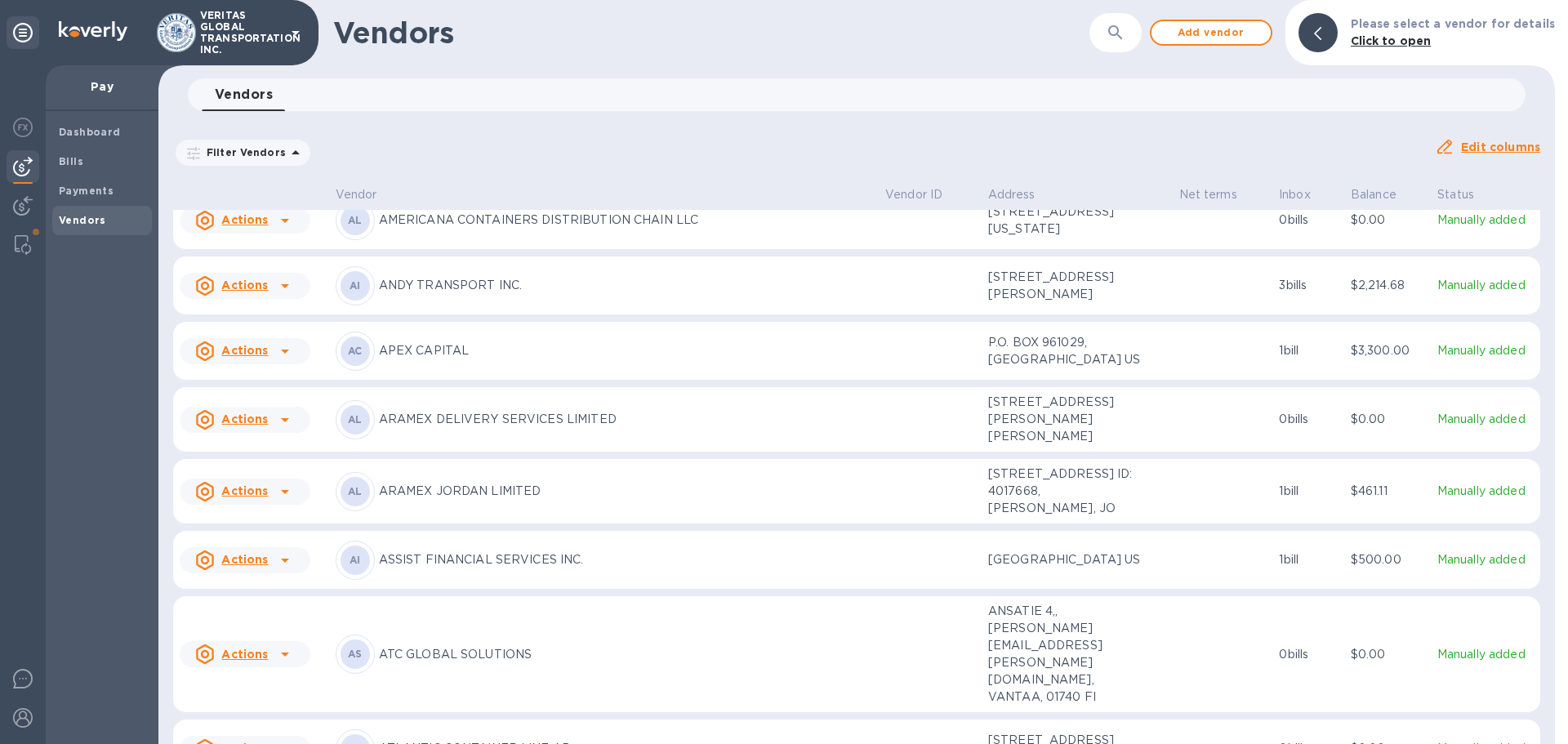
scroll to position [917, 0]
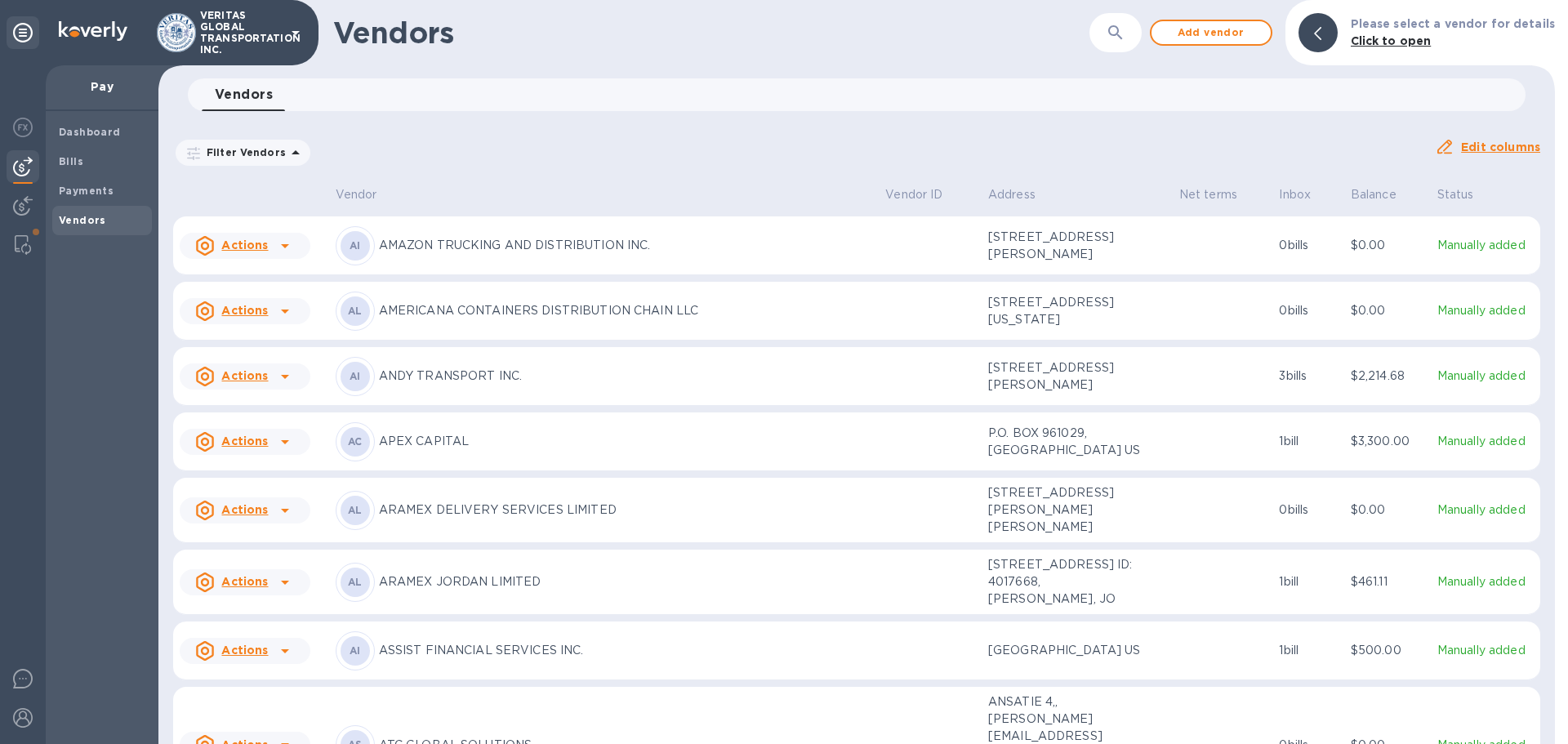
click at [417, 368] on p "ANDY TRANSPORT INC." at bounding box center [626, 376] width 495 height 17
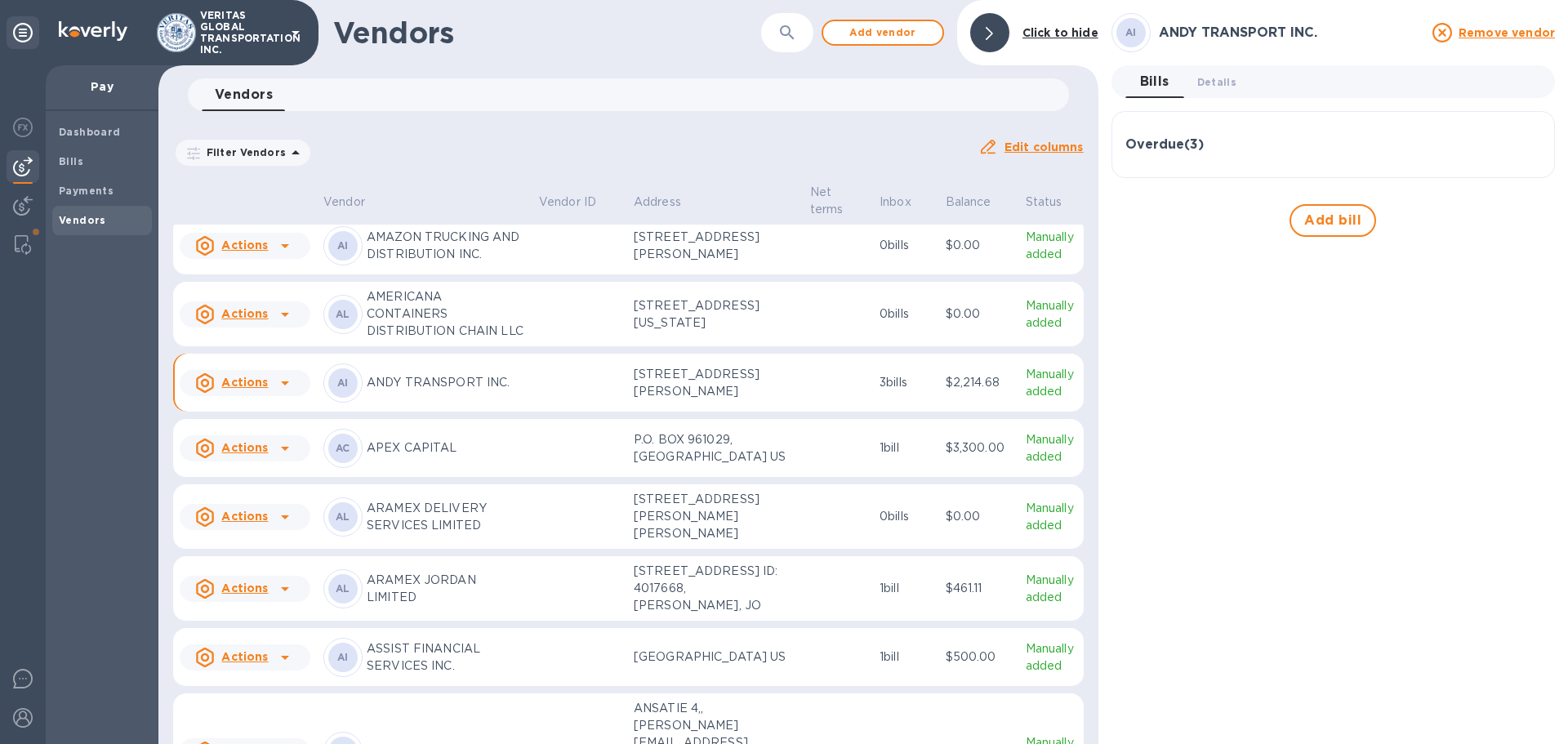
click at [781, 140] on h3 "Overdue ( 3 )" at bounding box center [1164, 145] width 78 height 16
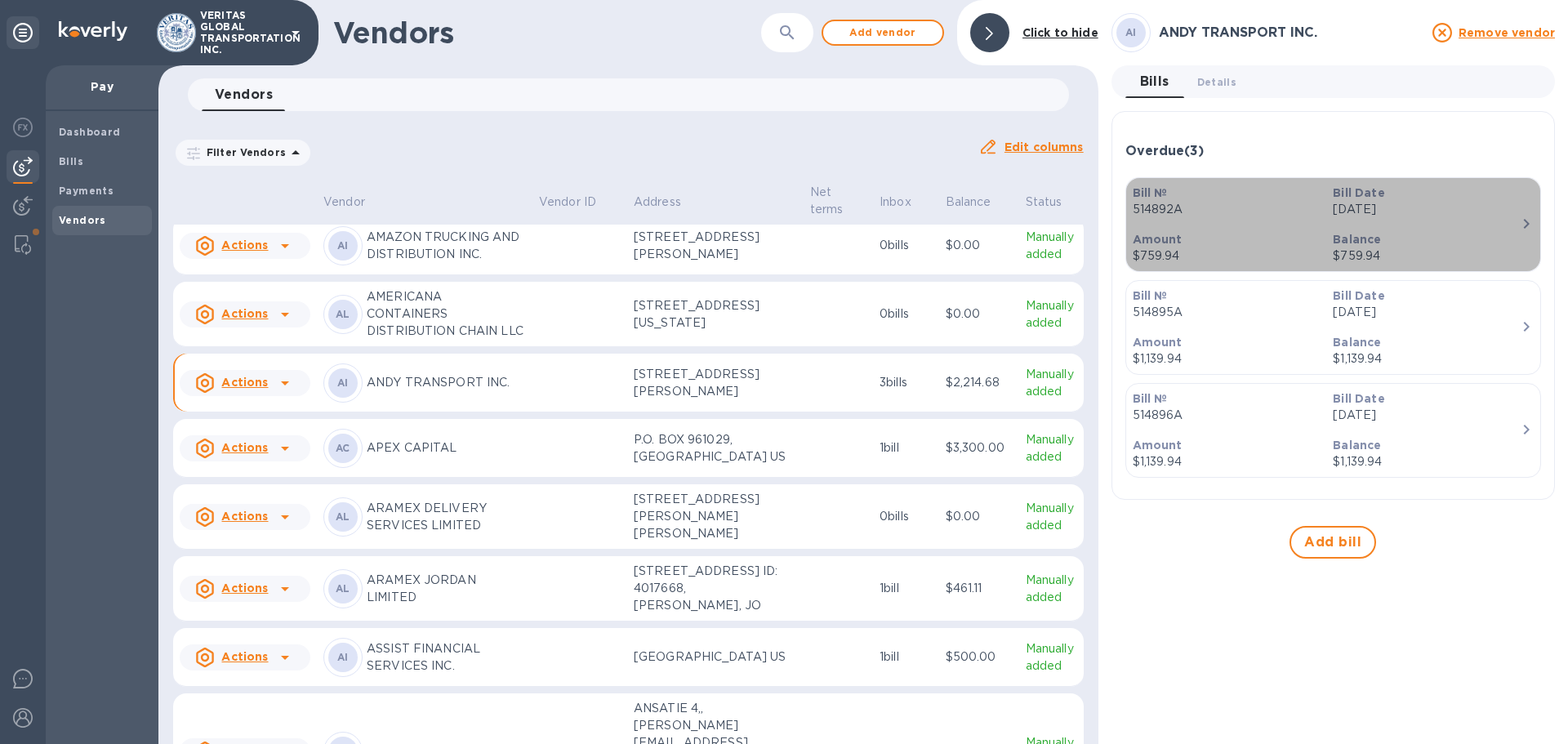
drag, startPoint x: 1374, startPoint y: 244, endPoint x: 1358, endPoint y: 289, distance: 47.8
click at [781, 289] on div "Bill № 514892A Bill Date [DATE] Amount $759.94 Balance $759.94 Bill № 514895A B…" at bounding box center [1333, 332] width 416 height 308
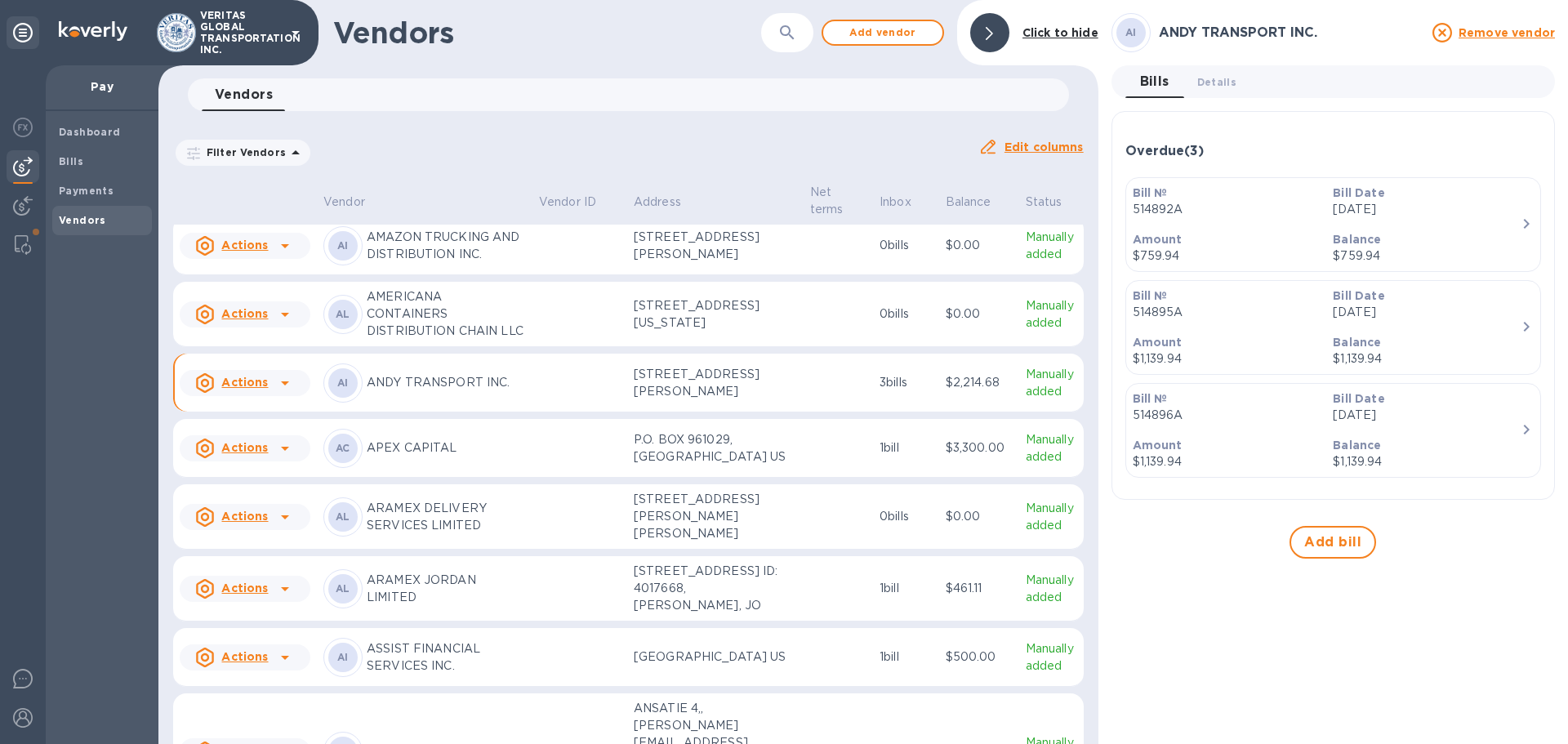
click at [781, 276] on div "Bill № 514892A Bill Date [DATE] Amount $759.94 Balance $759.94 Bill № 514895A B…" at bounding box center [1333, 332] width 416 height 308
click at [781, 254] on p "$759.94" at bounding box center [1427, 256] width 188 height 17
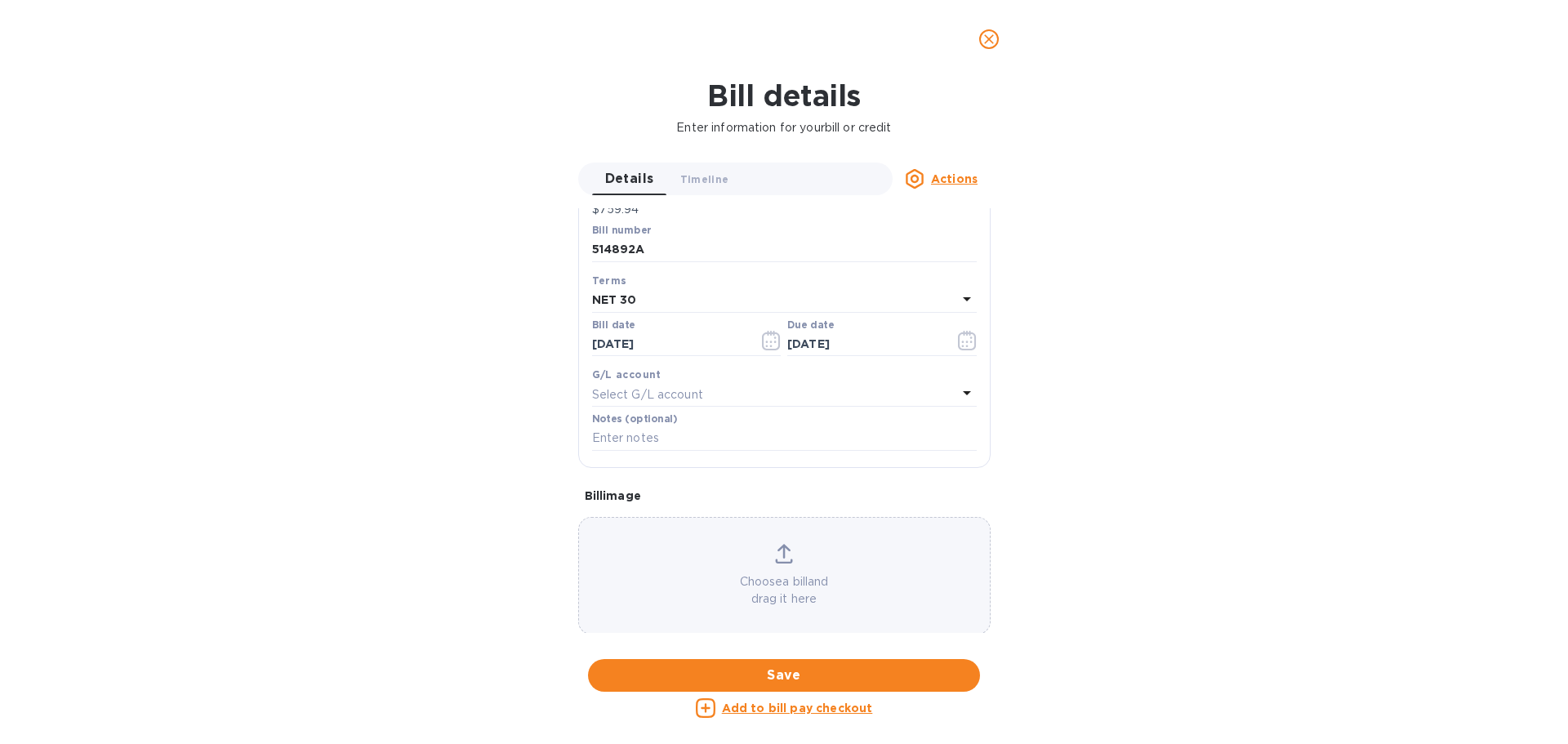
scroll to position [232, 0]
click at [781, 179] on icon at bounding box center [914, 178] width 20 height 20
click at [781, 124] on div at bounding box center [784, 372] width 1568 height 744
click at [781, 174] on u "Actions" at bounding box center [955, 178] width 47 height 13
click at [781, 286] on icon at bounding box center [922, 282] width 20 height 20
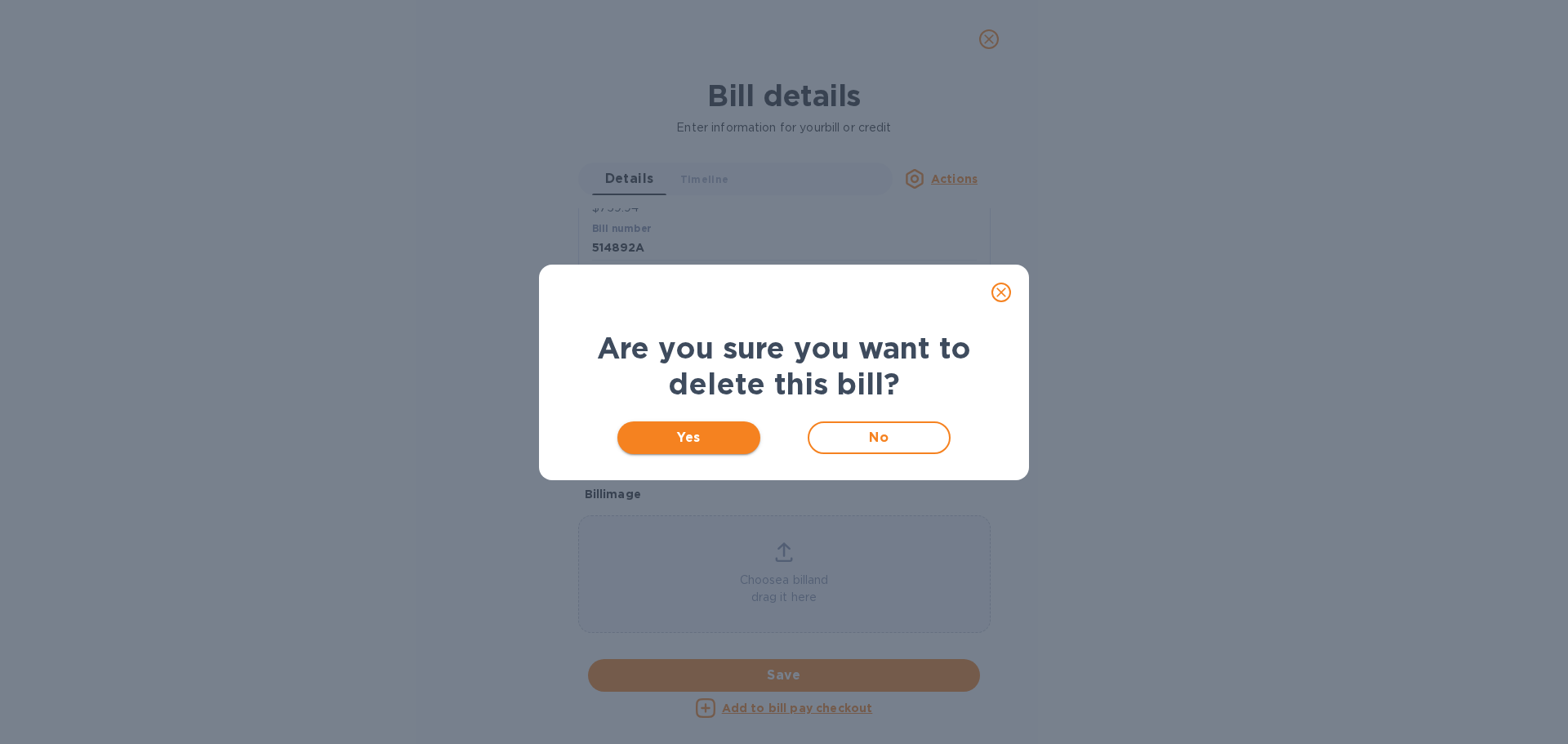
click at [687, 428] on span "Yes" at bounding box center [689, 437] width 117 height 20
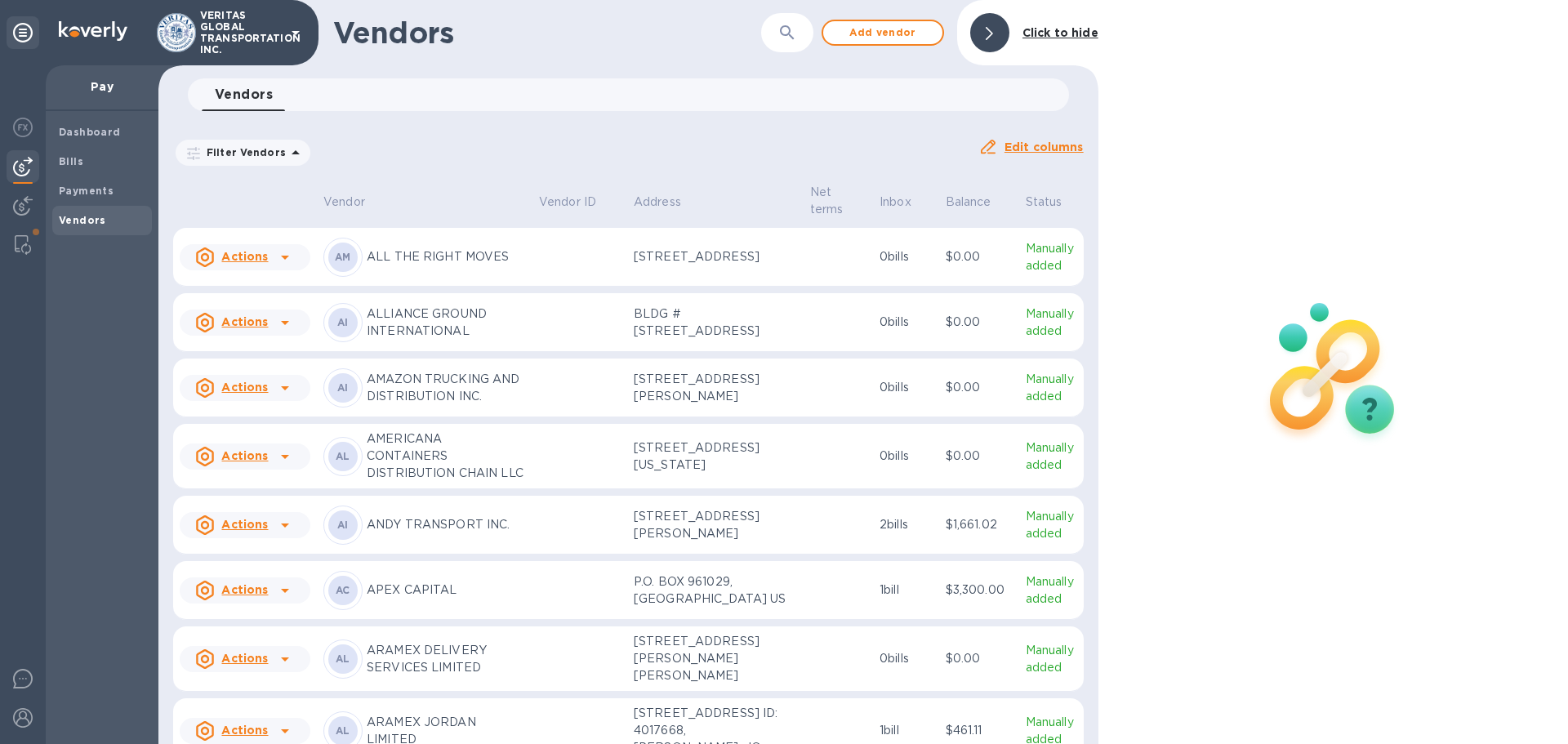
scroll to position [777, 0]
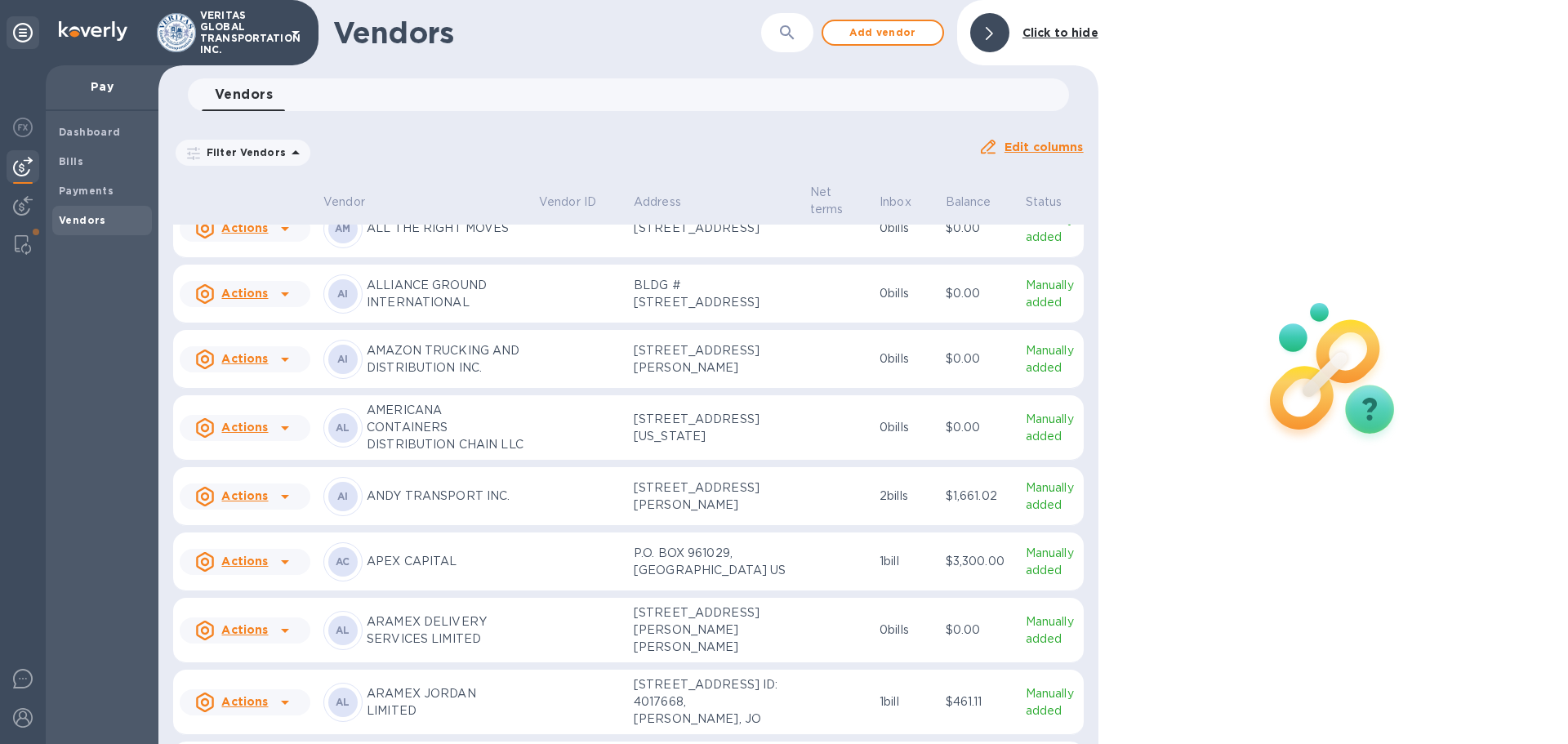
click at [433, 489] on div "AI ANDY TRANSPORT INC." at bounding box center [424, 497] width 202 height 40
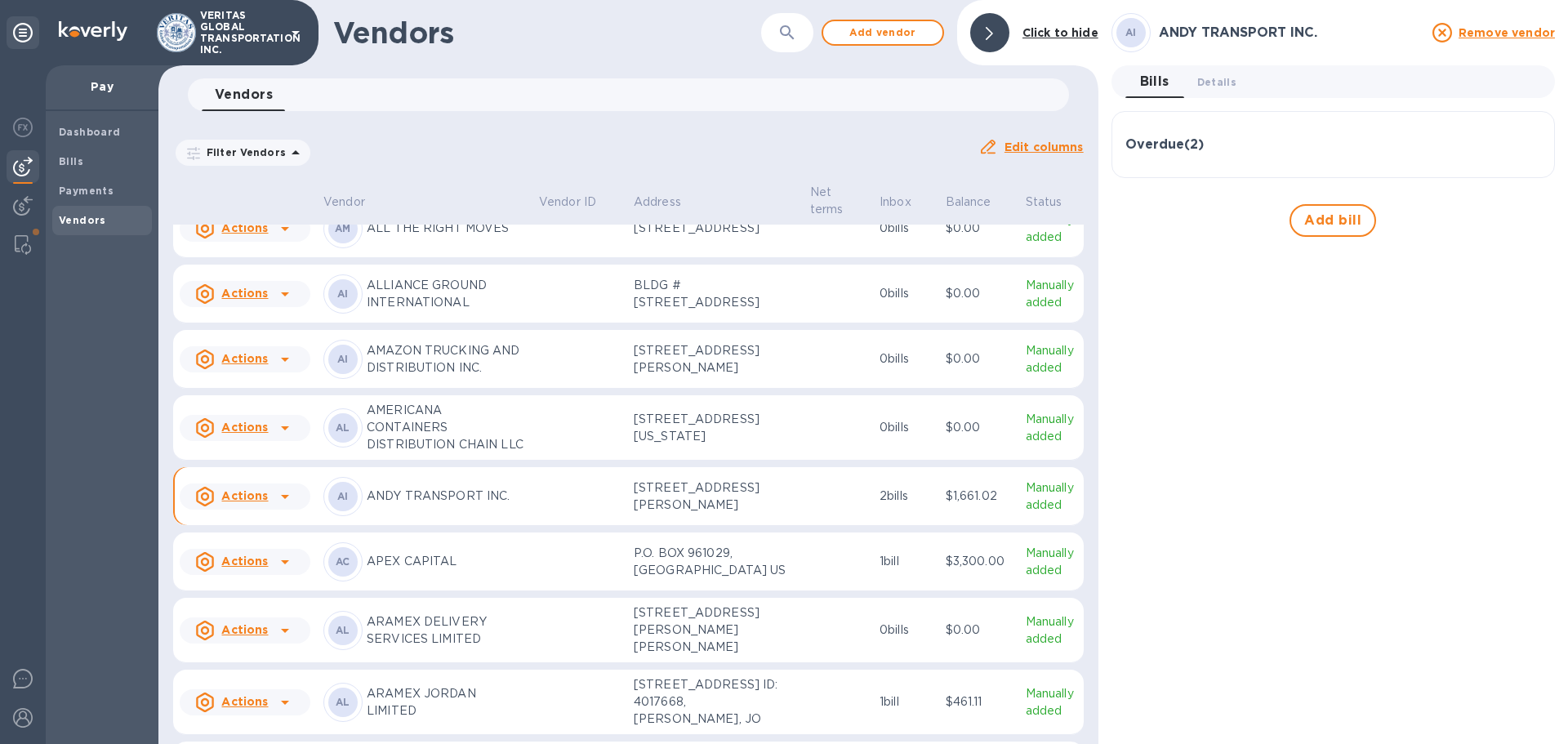
click at [781, 140] on h3 "Overdue ( 2 )" at bounding box center [1164, 145] width 78 height 16
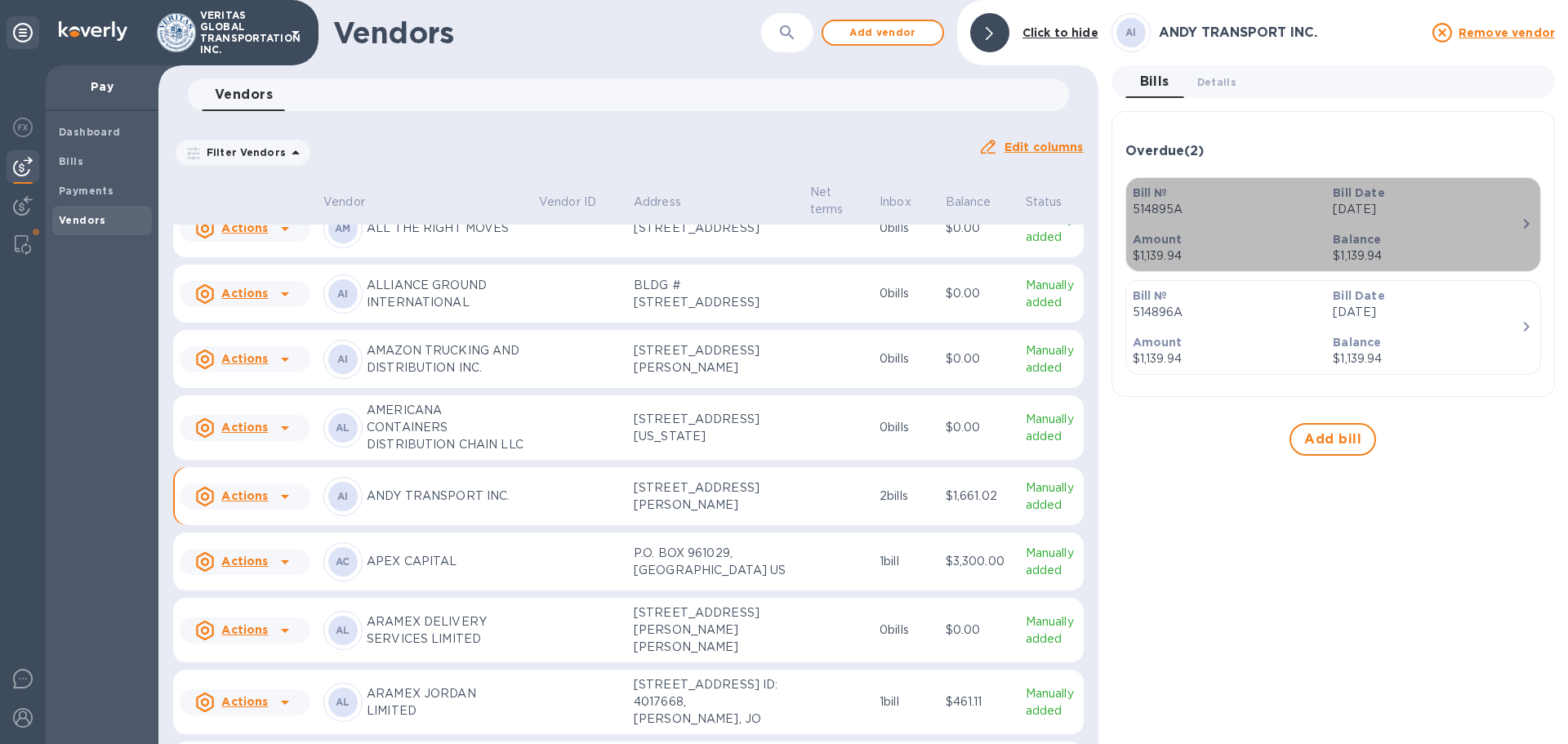
click at [781, 230] on icon "button" at bounding box center [1527, 223] width 20 height 20
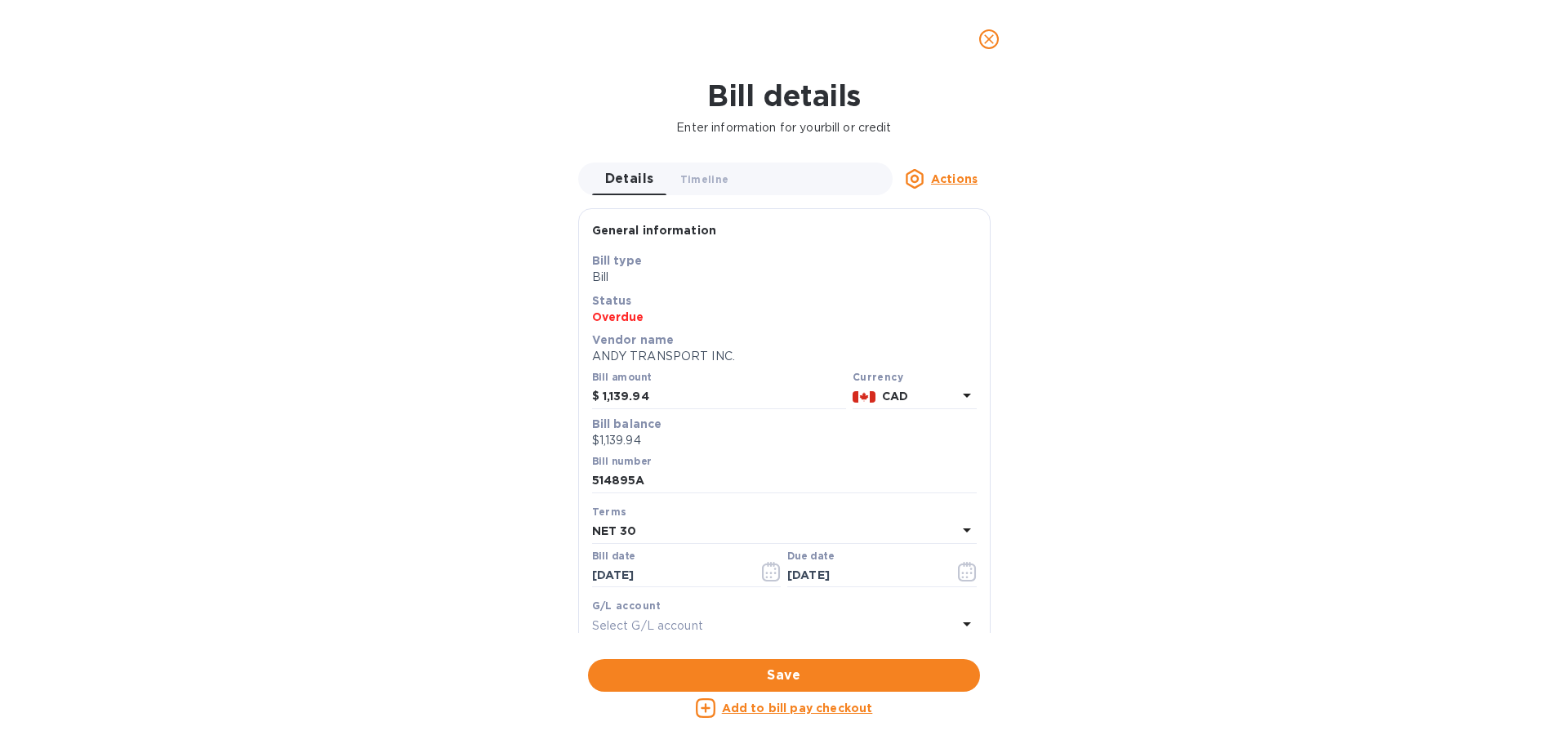
click at [781, 172] on u "Actions" at bounding box center [955, 178] width 47 height 13
click at [781, 280] on b "Delete" at bounding box center [958, 281] width 40 height 13
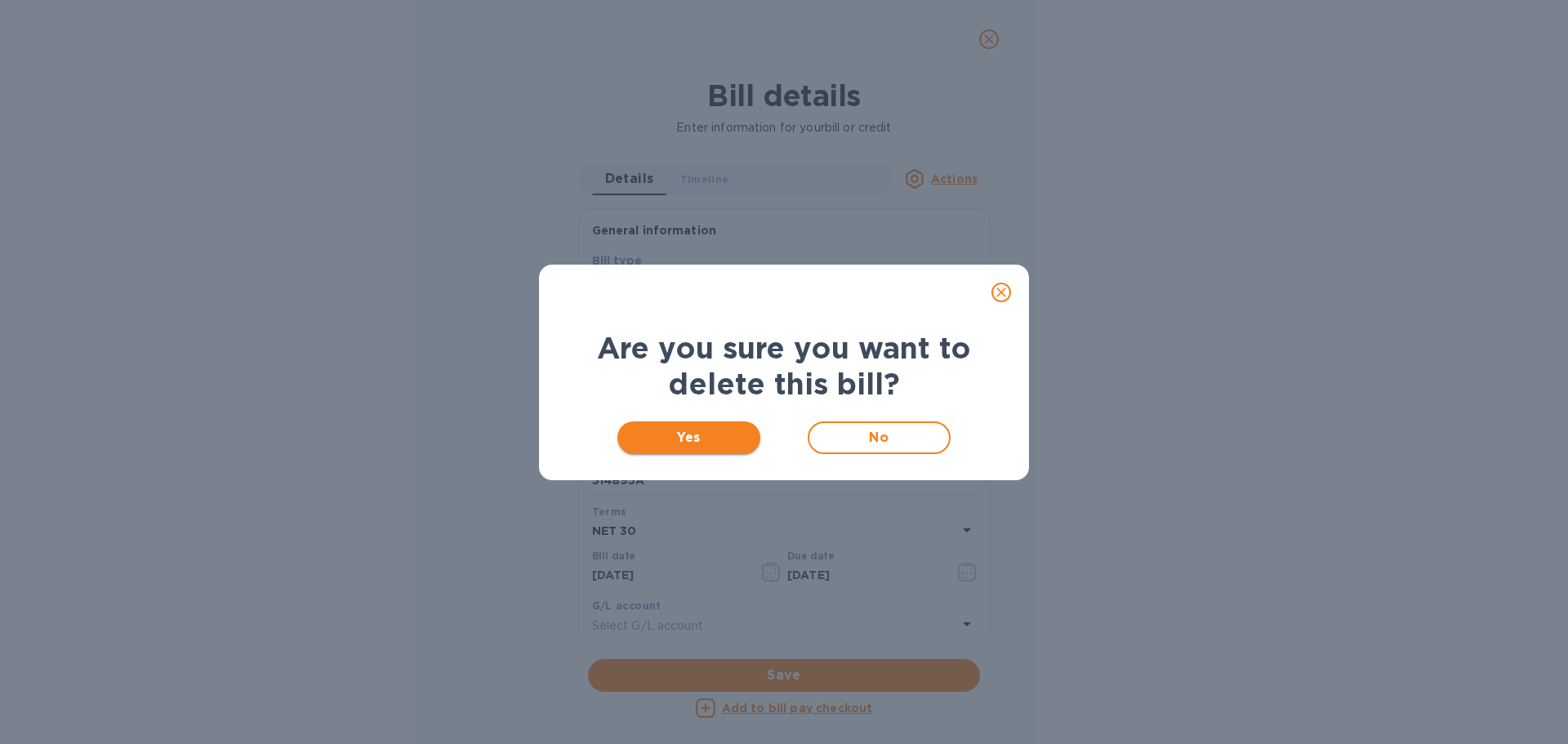
click at [693, 431] on span "Yes" at bounding box center [689, 437] width 117 height 20
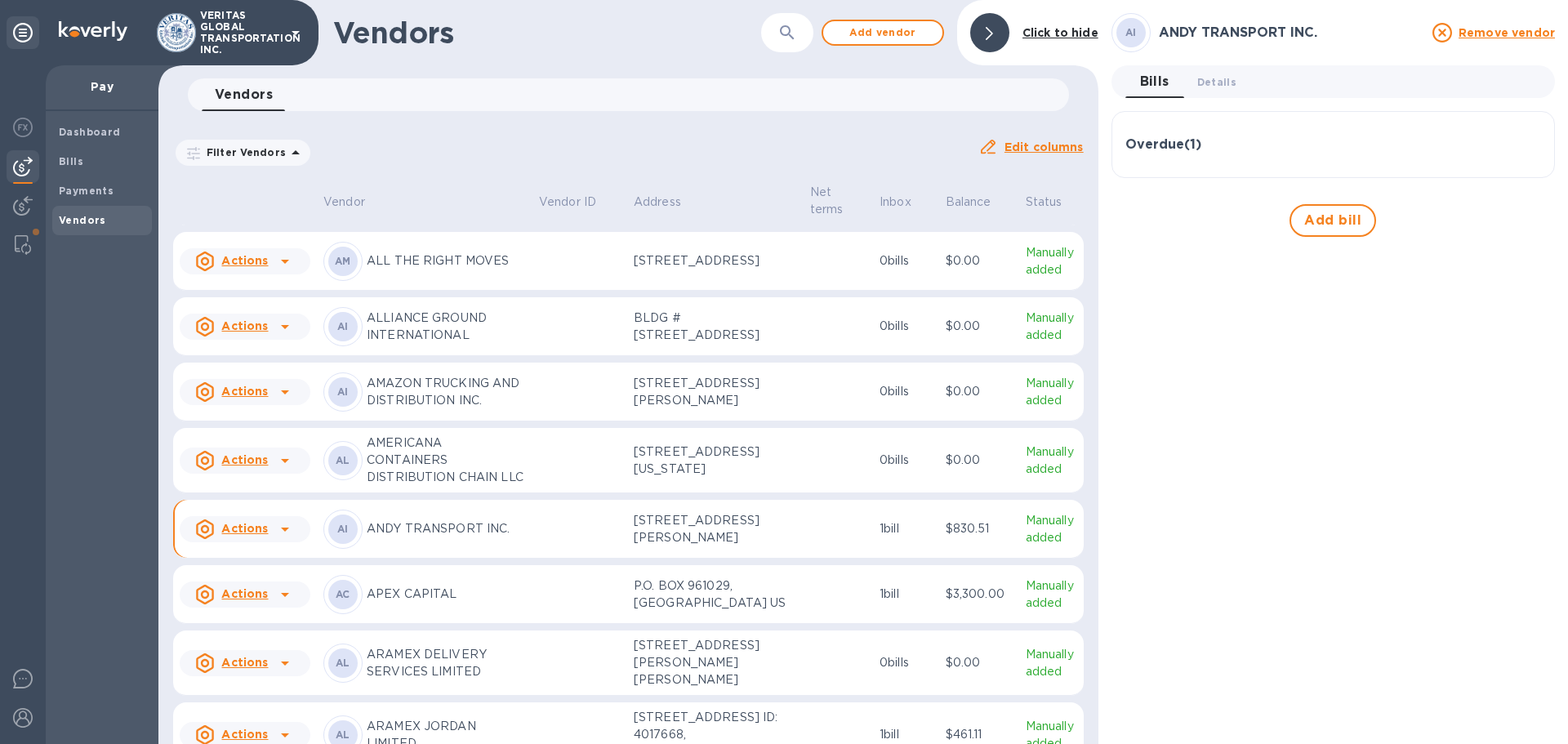
scroll to position [777, 0]
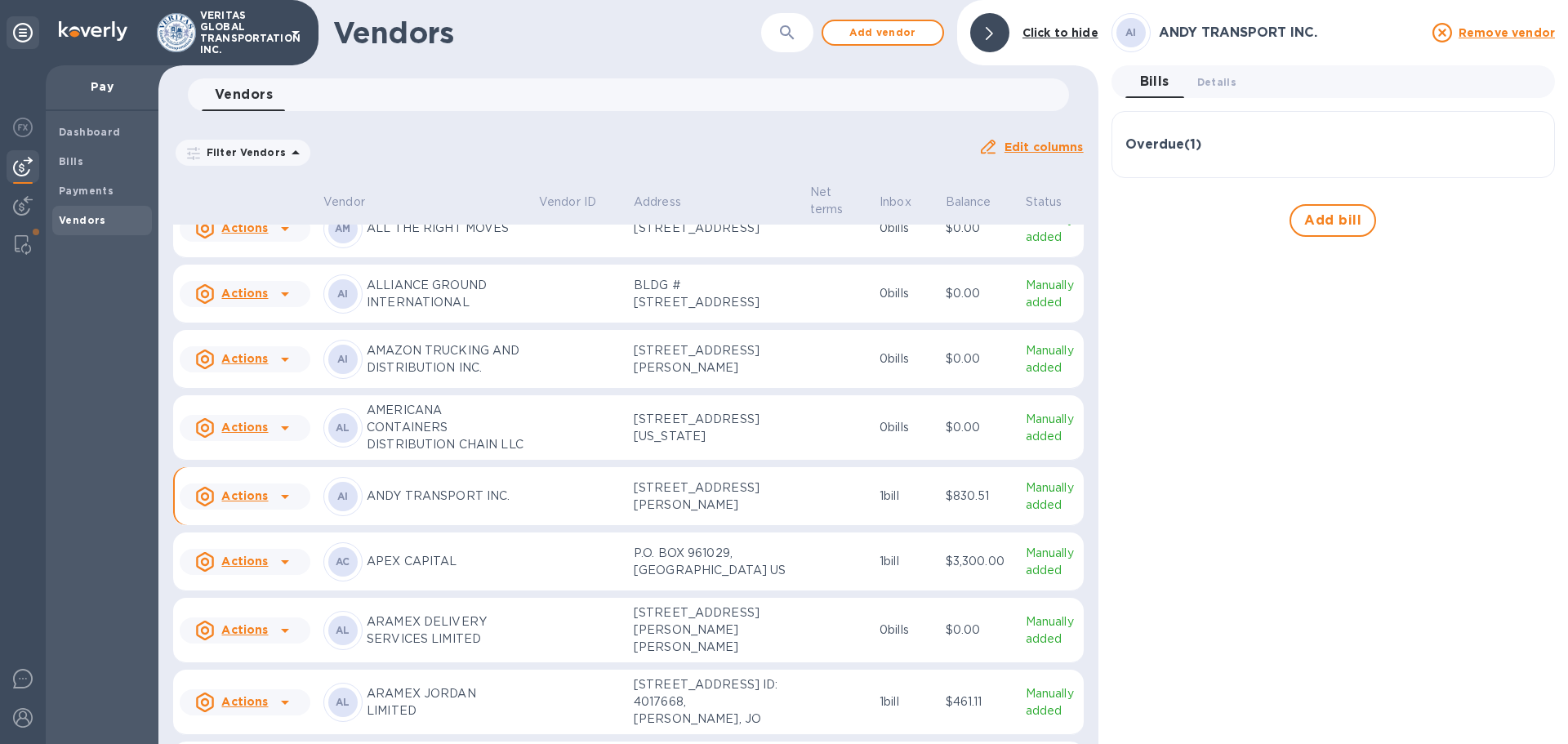
click at [448, 503] on p "ANDY TRANSPORT INC." at bounding box center [446, 496] width 159 height 17
click at [229, 498] on u "Actions" at bounding box center [245, 495] width 47 height 13
click at [781, 440] on div at bounding box center [784, 372] width 1568 height 744
click at [781, 138] on h3 "Overdue ( 1 )" at bounding box center [1163, 145] width 76 height 16
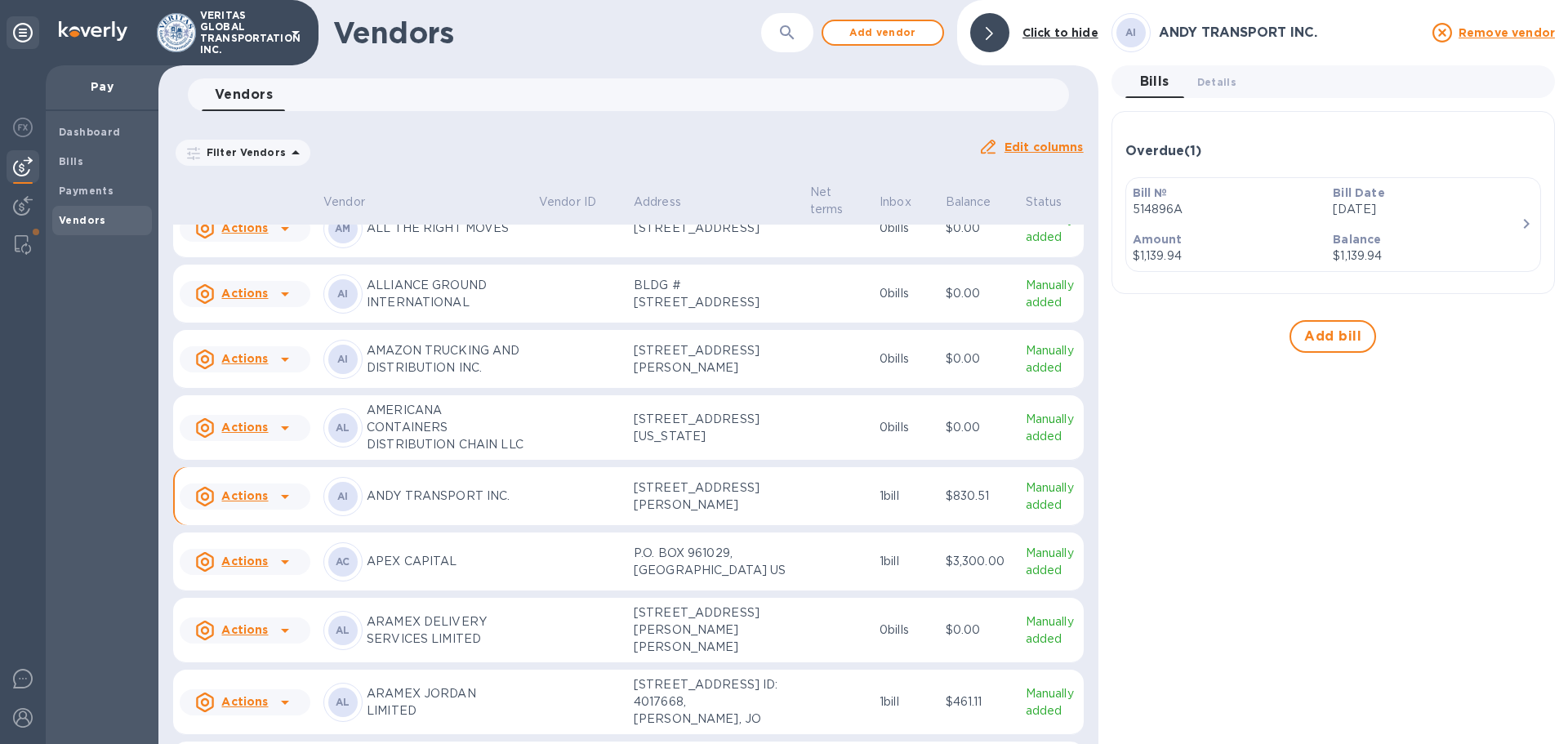
click at [781, 228] on div "Balance $1,139.94" at bounding box center [1427, 248] width 201 height 46
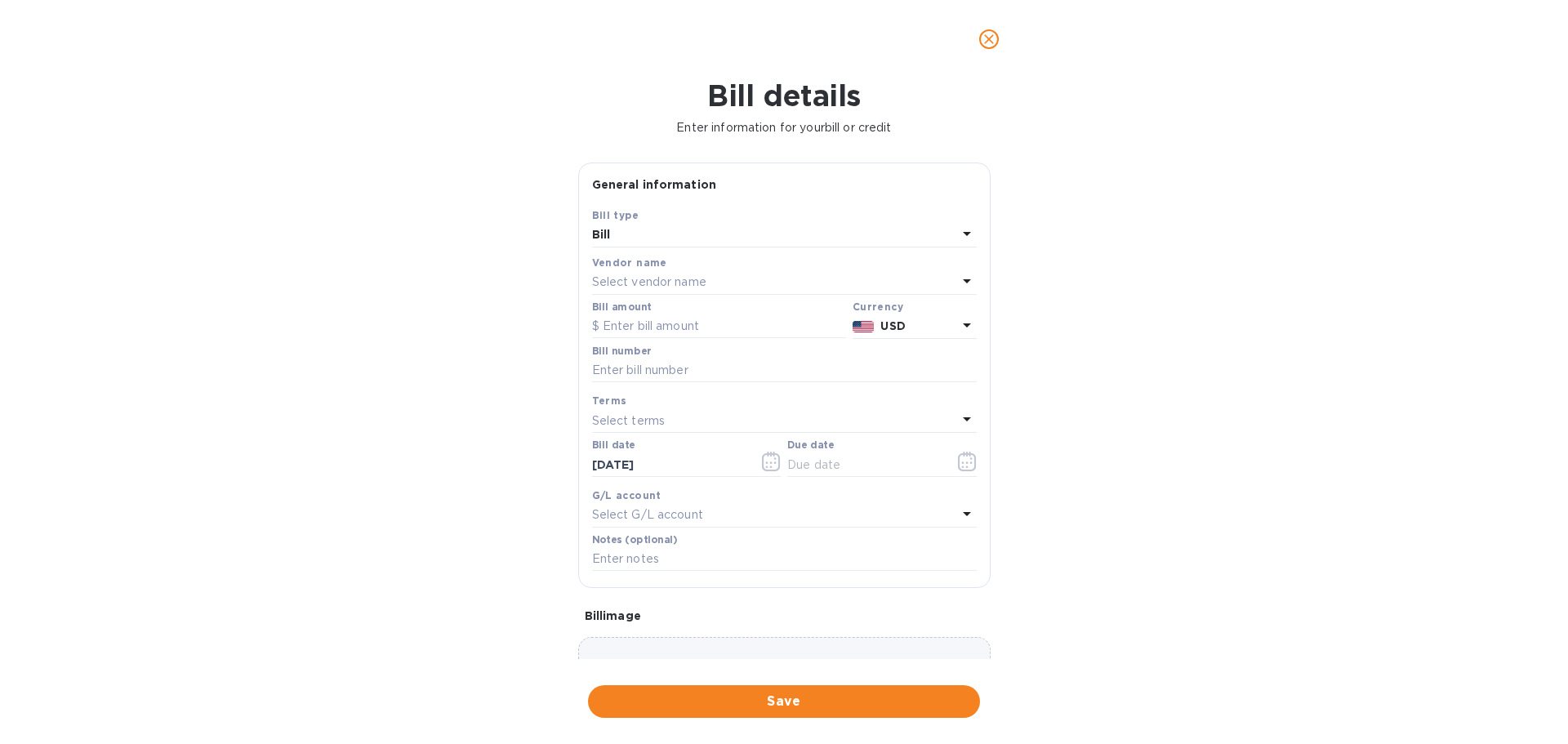
click at [666, 285] on p "Select vendor name" at bounding box center [649, 282] width 115 height 17
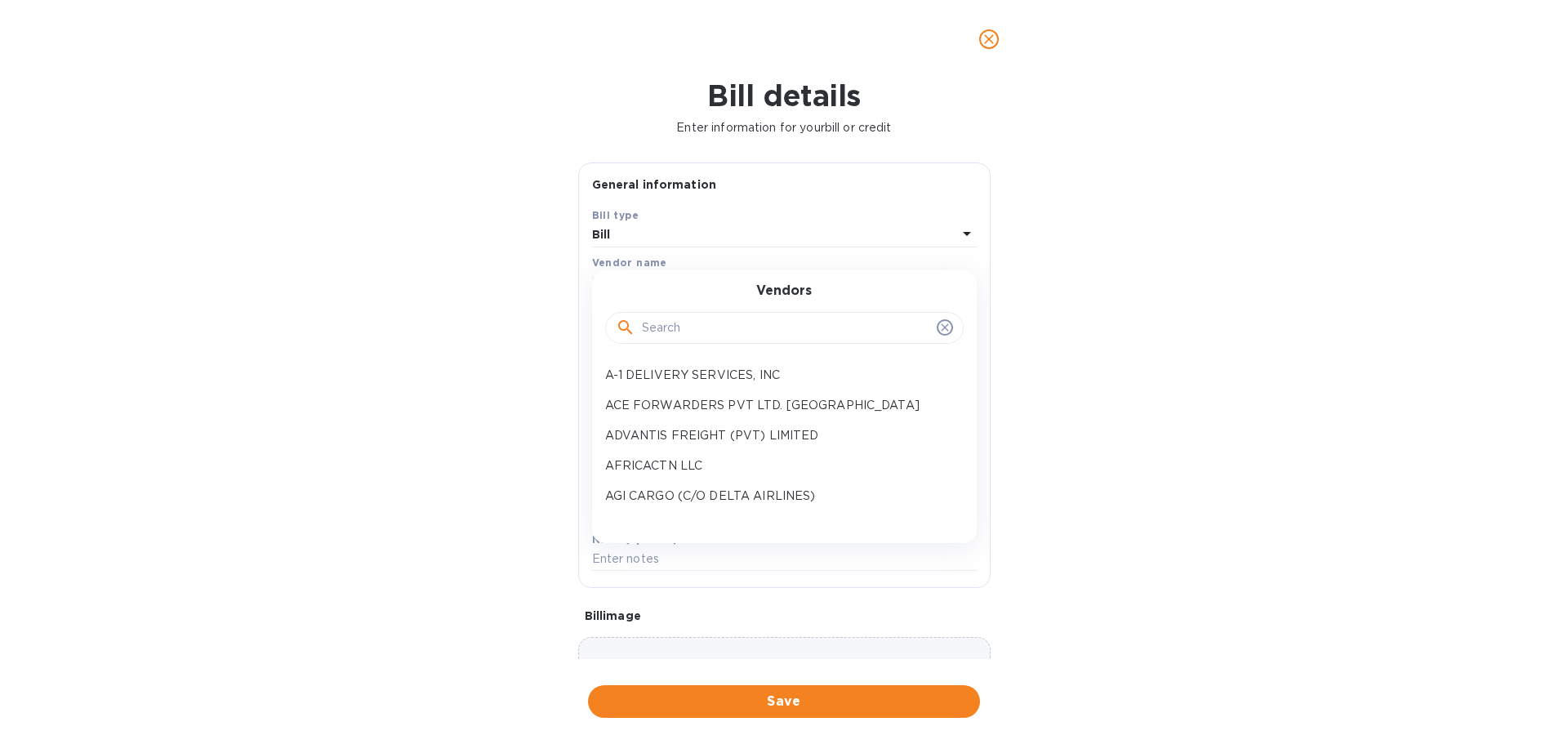
click at [667, 328] on input "text" at bounding box center [786, 328] width 289 height 24
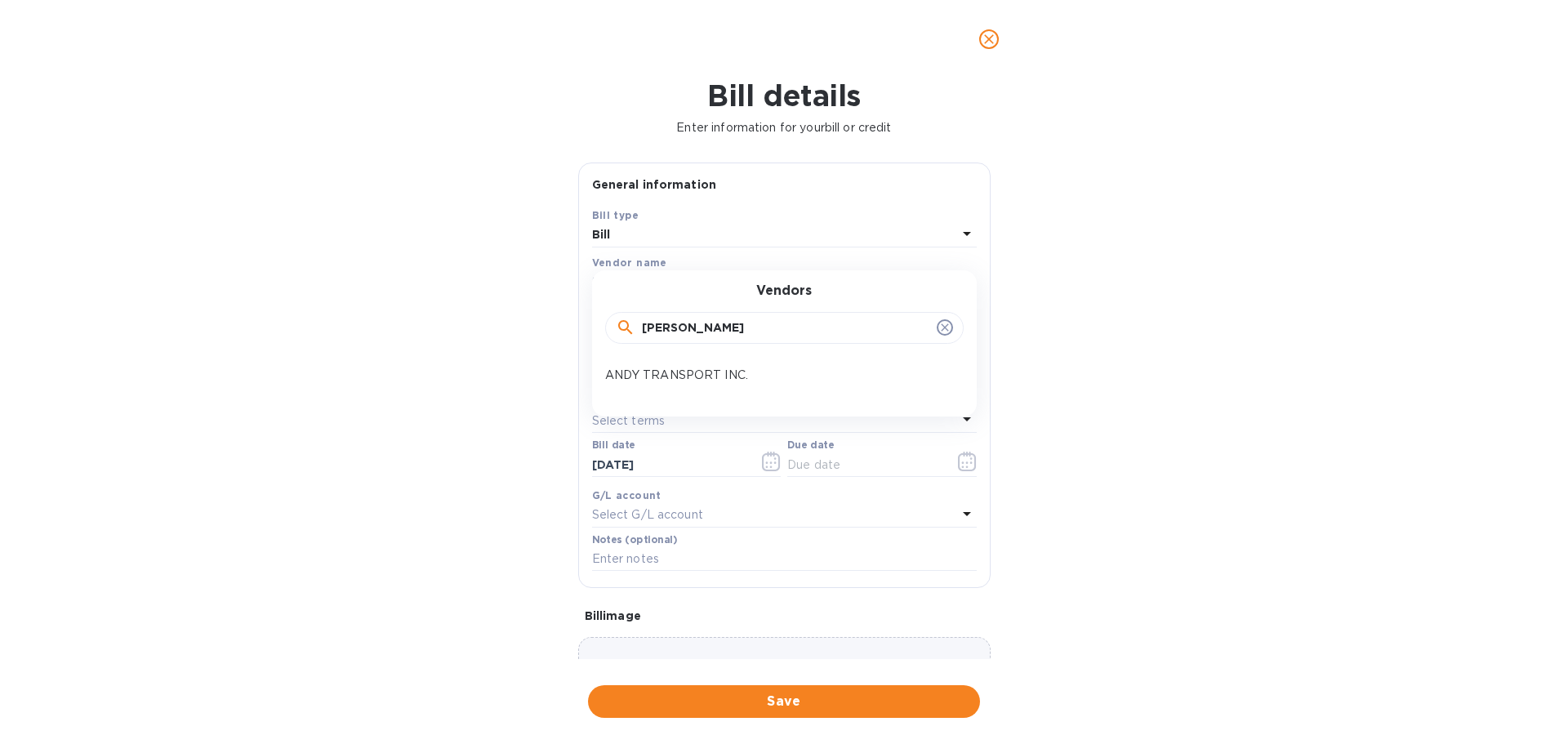
type input "[PERSON_NAME]"
click at [675, 392] on div "Vendors [PERSON_NAME] TRANSPORT INC." at bounding box center [784, 344] width 385 height 146
click at [685, 380] on p "ANDY TRANSPORT INC." at bounding box center [778, 375] width 345 height 17
click at [689, 358] on input "text" at bounding box center [784, 370] width 385 height 24
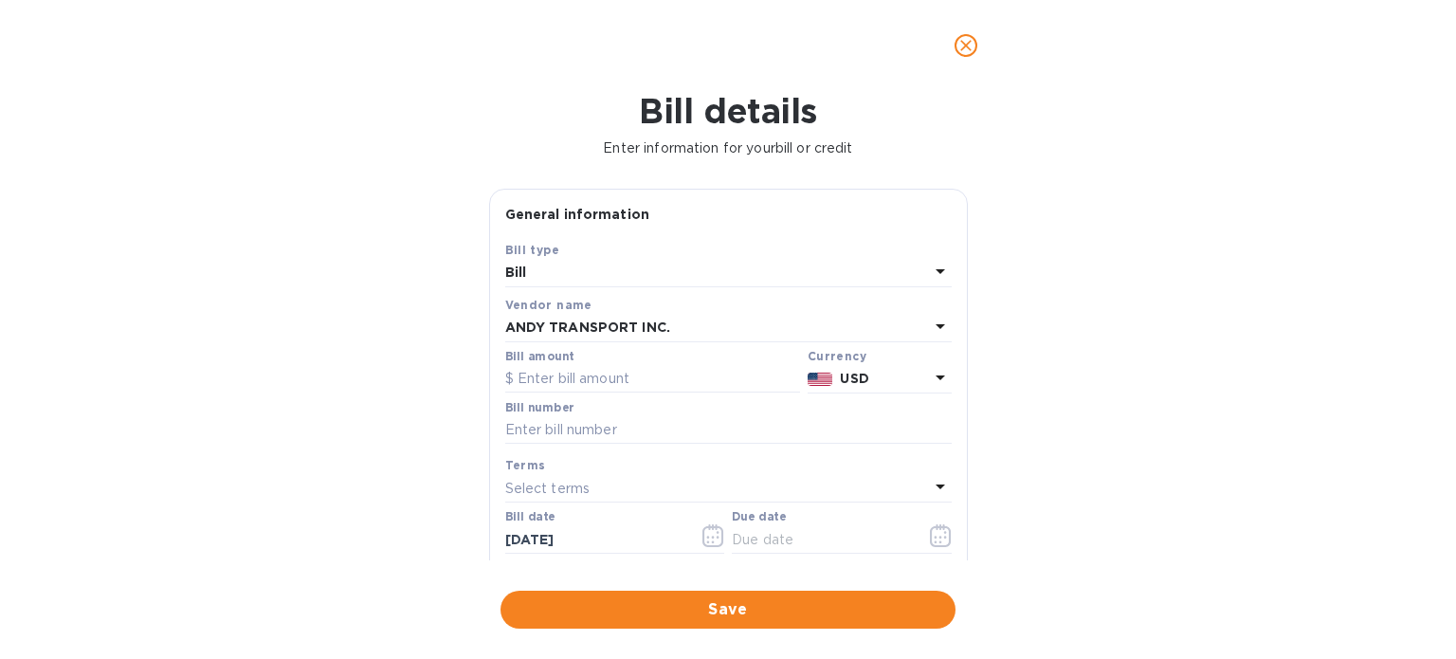
click at [905, 369] on div "USD" at bounding box center [884, 378] width 96 height 27
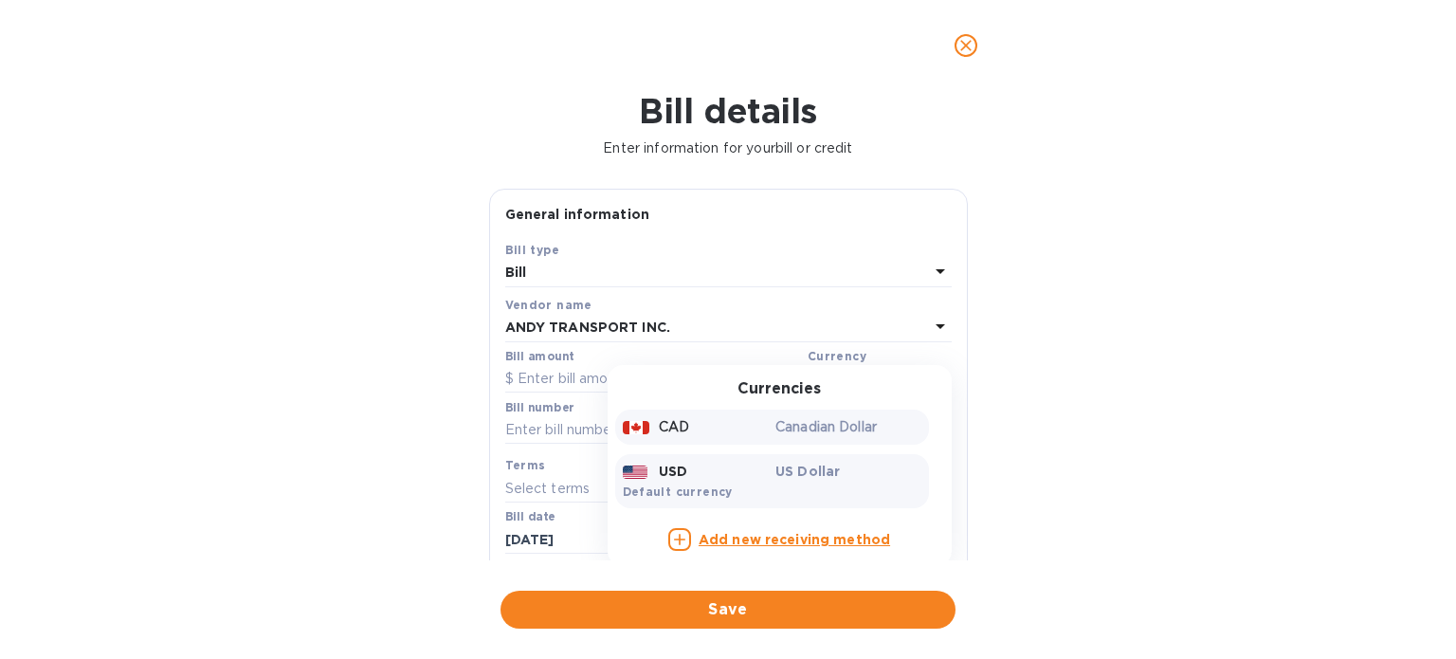
click at [717, 443] on div "CAD Canadian Dollar" at bounding box center [772, 427] width 314 height 35
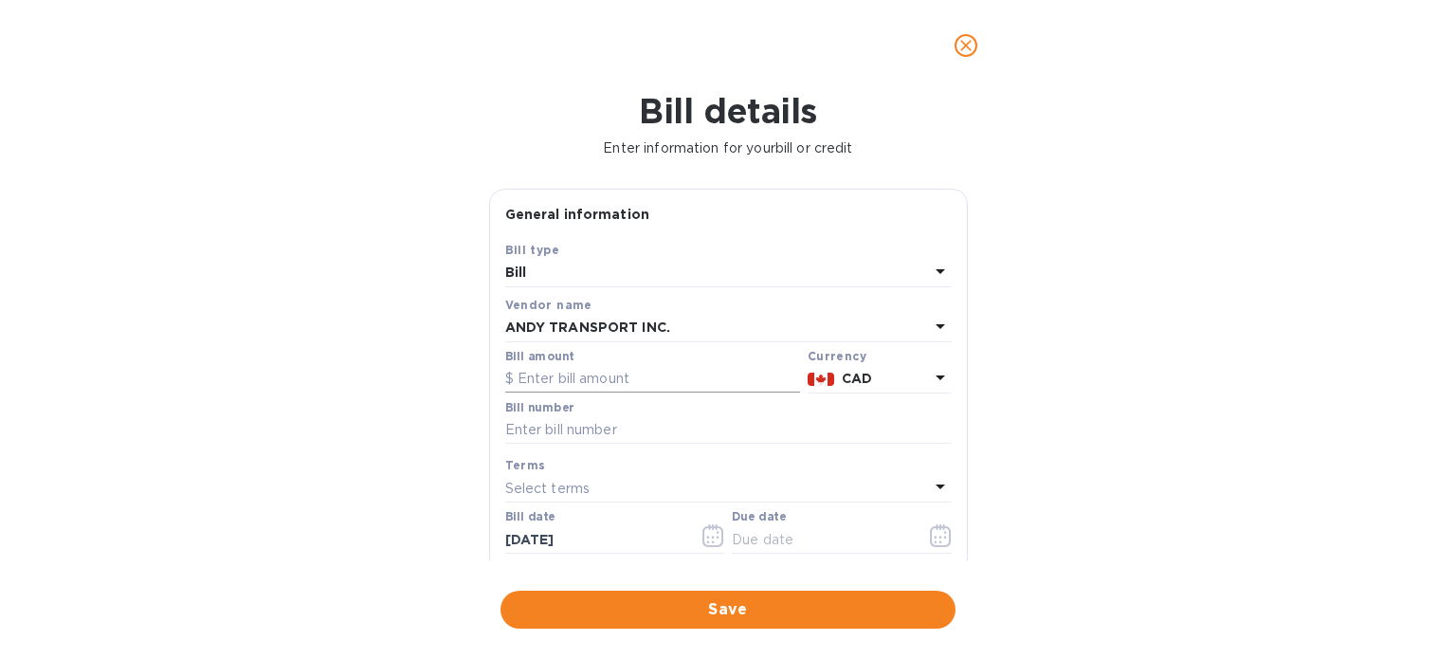
click at [579, 378] on input "text" at bounding box center [652, 379] width 295 height 28
click at [575, 377] on input "text" at bounding box center [652, 379] width 295 height 28
paste input "759.94"
type input "759.94"
click at [626, 428] on input "text" at bounding box center [728, 430] width 447 height 28
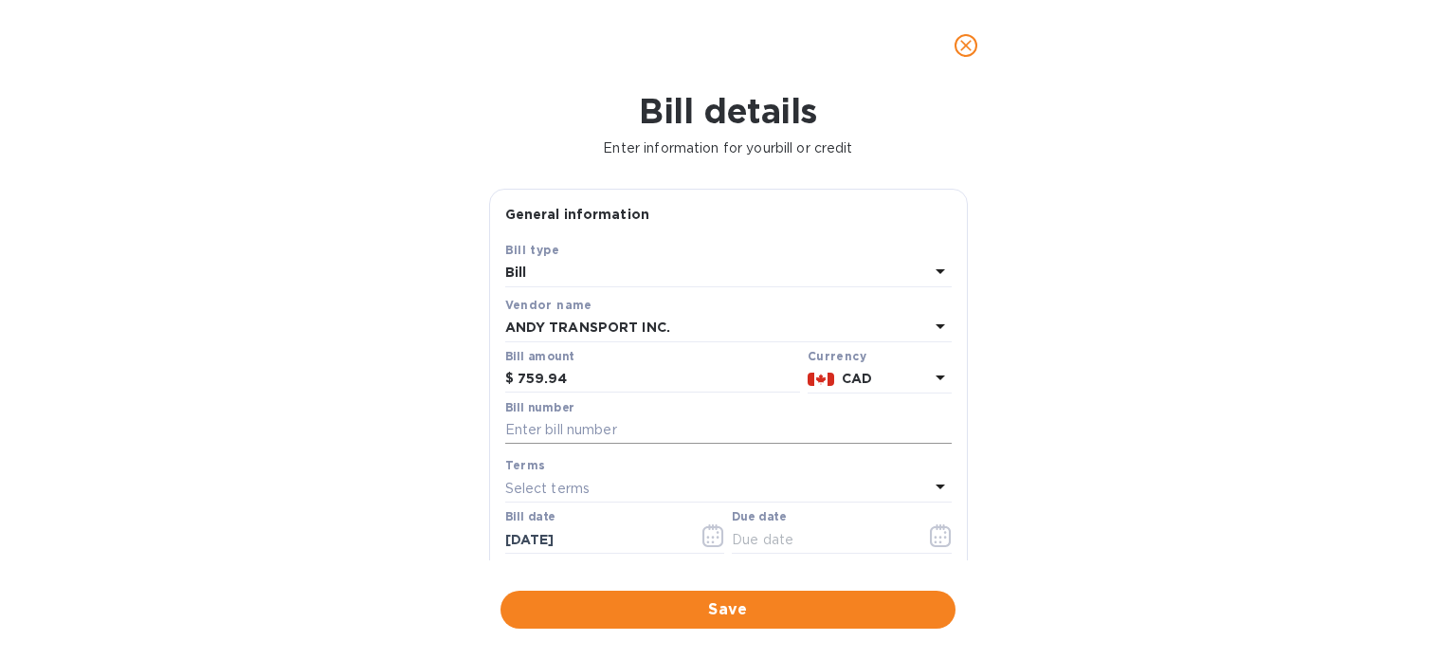
click at [595, 434] on input "text" at bounding box center [728, 430] width 447 height 28
paste input "514892A"
type input "514892A"
drag, startPoint x: 574, startPoint y: 552, endPoint x: 618, endPoint y: 542, distance: 45.6
click at [574, 552] on input "[DATE]" at bounding box center [594, 539] width 179 height 28
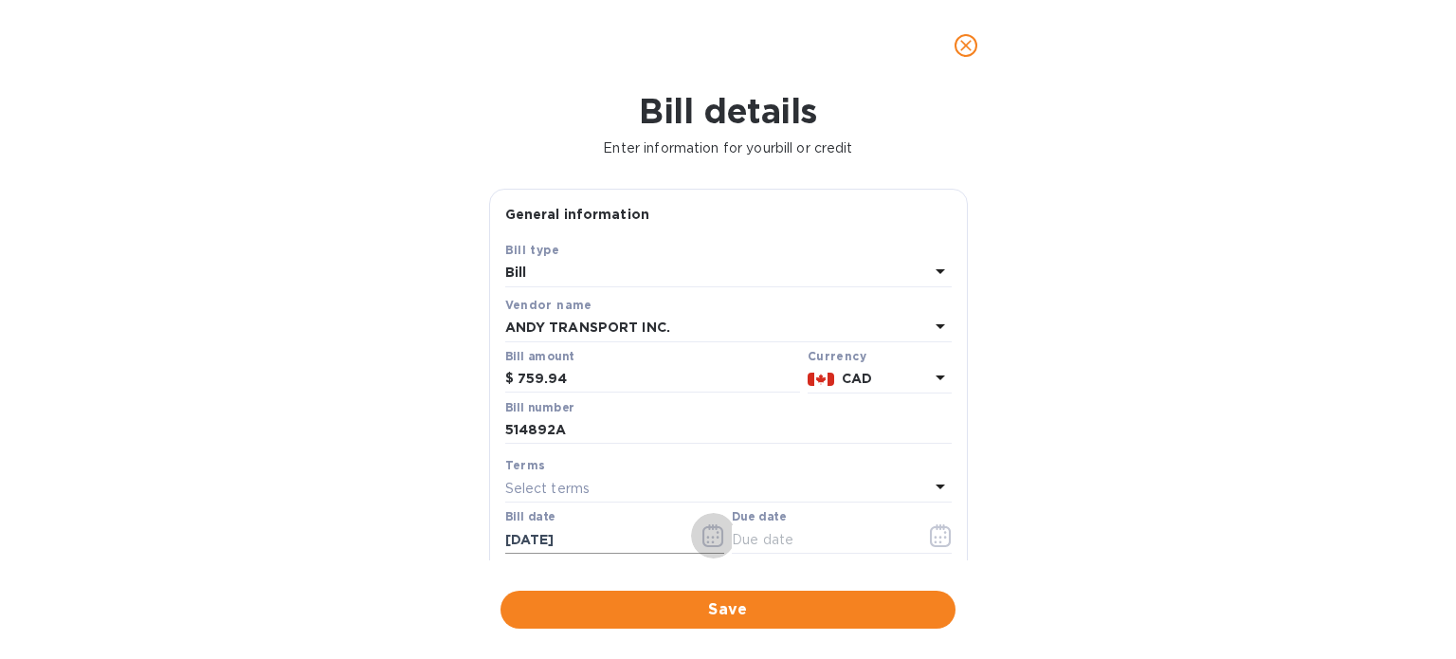
click at [713, 528] on icon "button" at bounding box center [713, 535] width 21 height 23
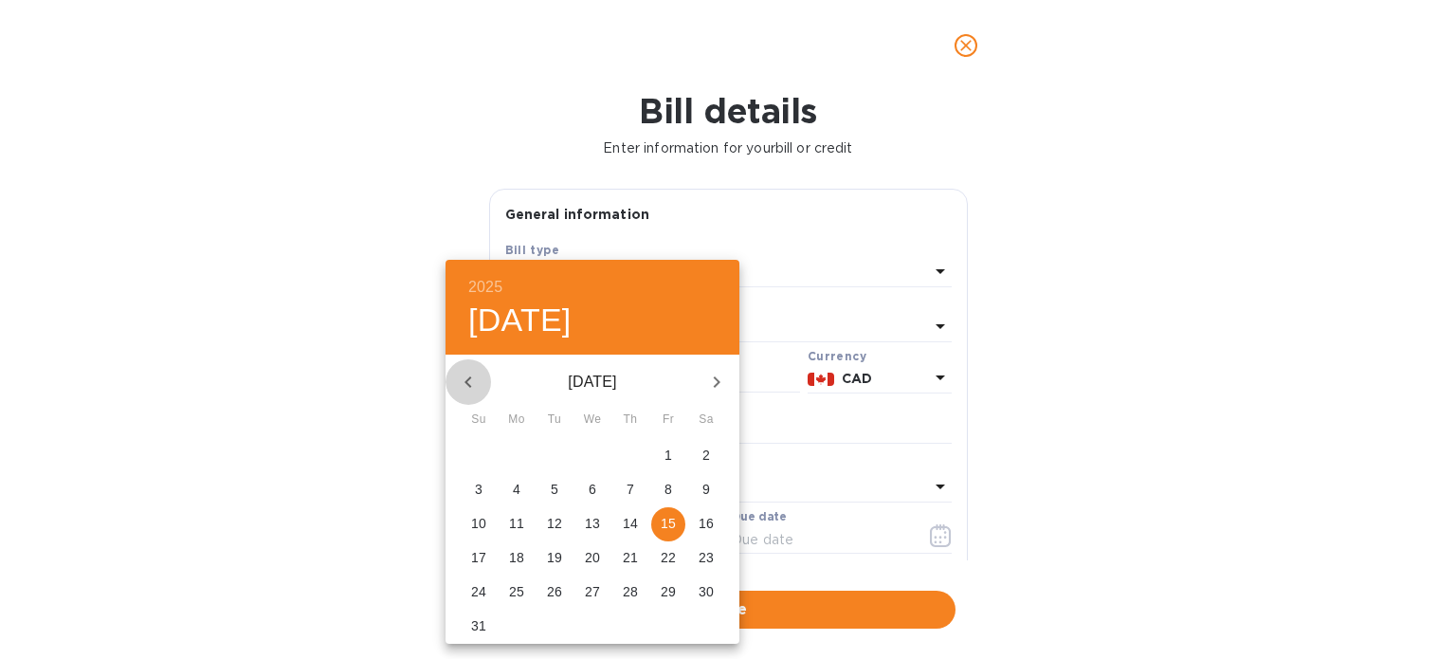
click at [472, 375] on icon "button" at bounding box center [468, 382] width 23 height 23
click at [469, 378] on icon "button" at bounding box center [468, 381] width 7 height 11
click at [468, 378] on icon "button" at bounding box center [468, 381] width 7 height 11
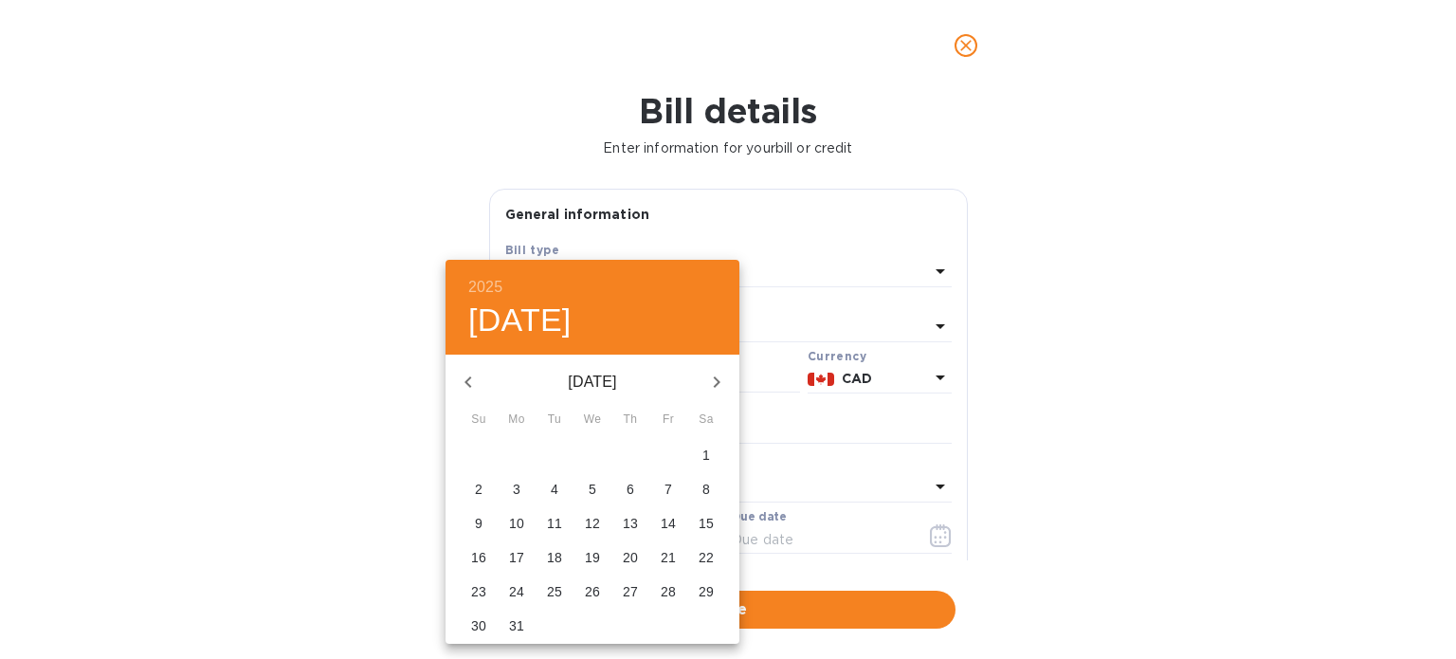
click at [468, 378] on icon "button" at bounding box center [468, 381] width 7 height 11
click at [584, 528] on span "15" at bounding box center [592, 523] width 34 height 19
type input "[DATE]"
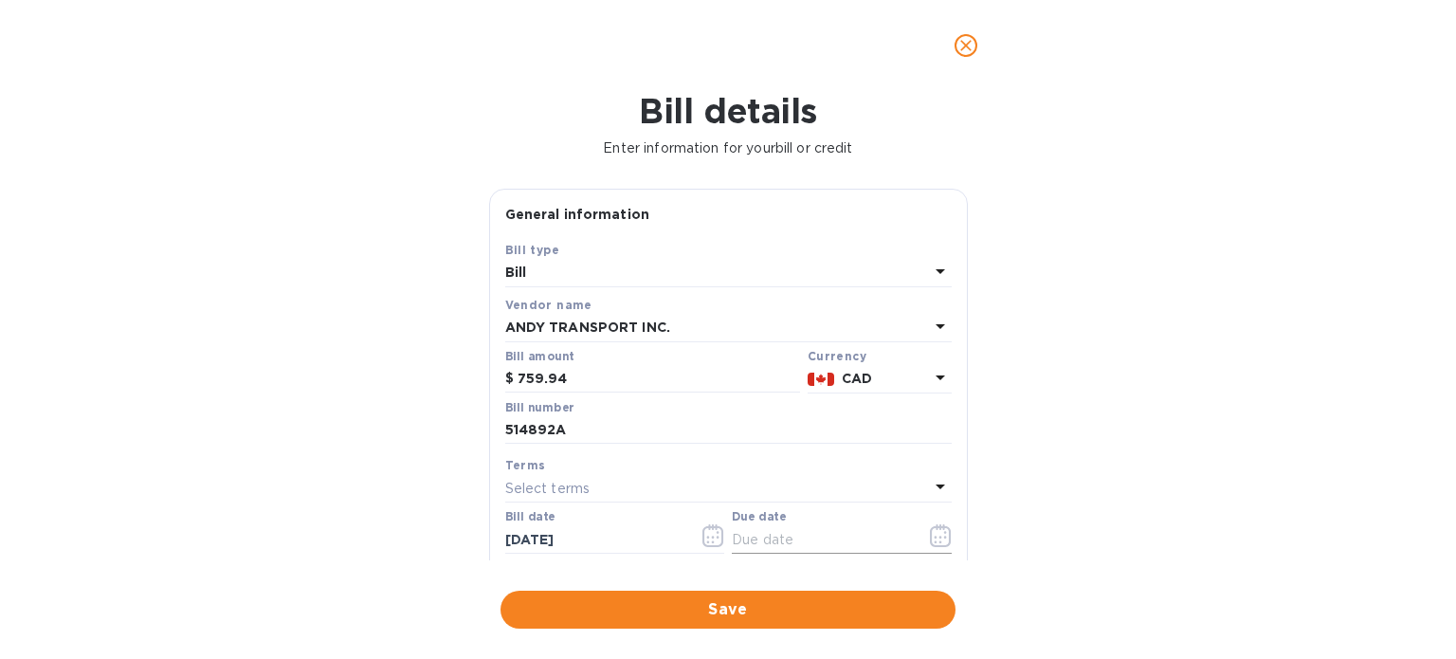
click at [835, 542] on input "text" at bounding box center [821, 539] width 179 height 28
drag, startPoint x: 1370, startPoint y: 386, endPoint x: 1250, endPoint y: 404, distance: 120.8
click at [1365, 386] on div "Bill details Enter information for your bill or credit General information Save…" at bounding box center [728, 375] width 1456 height 568
click at [656, 479] on div "Select terms" at bounding box center [717, 488] width 424 height 27
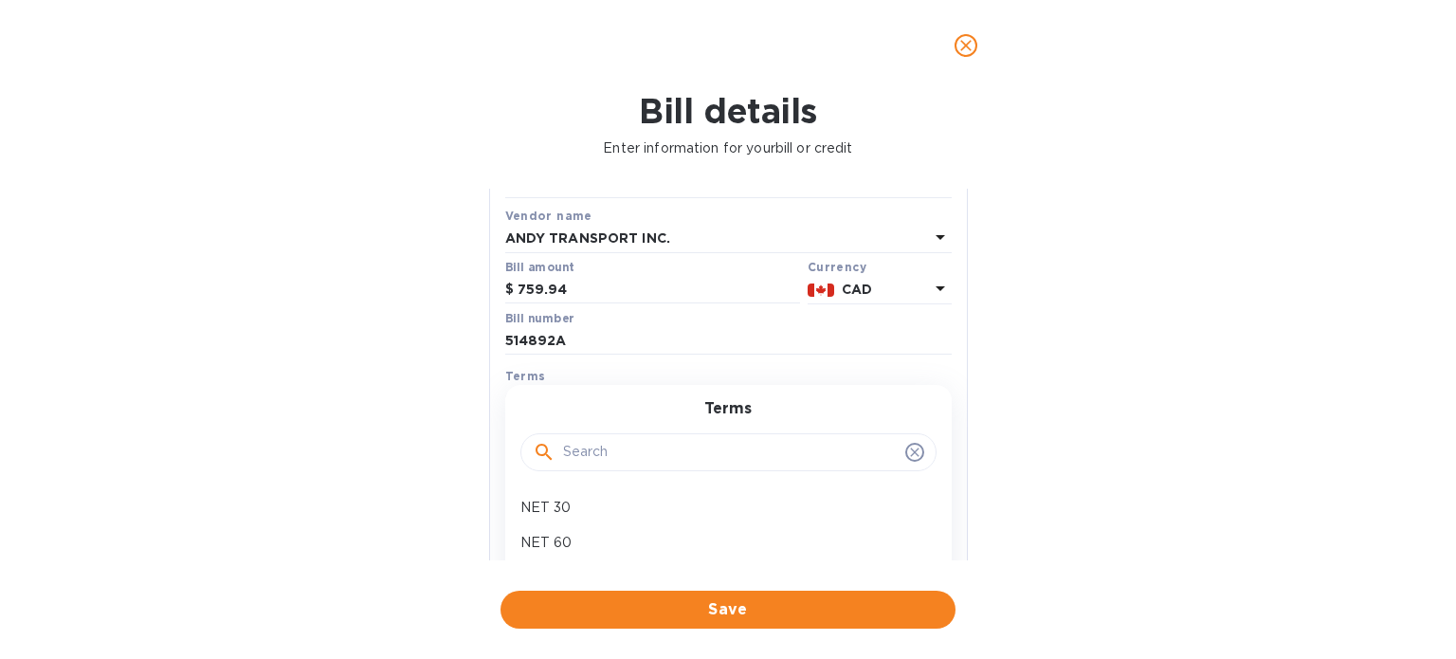
scroll to position [190, 0]
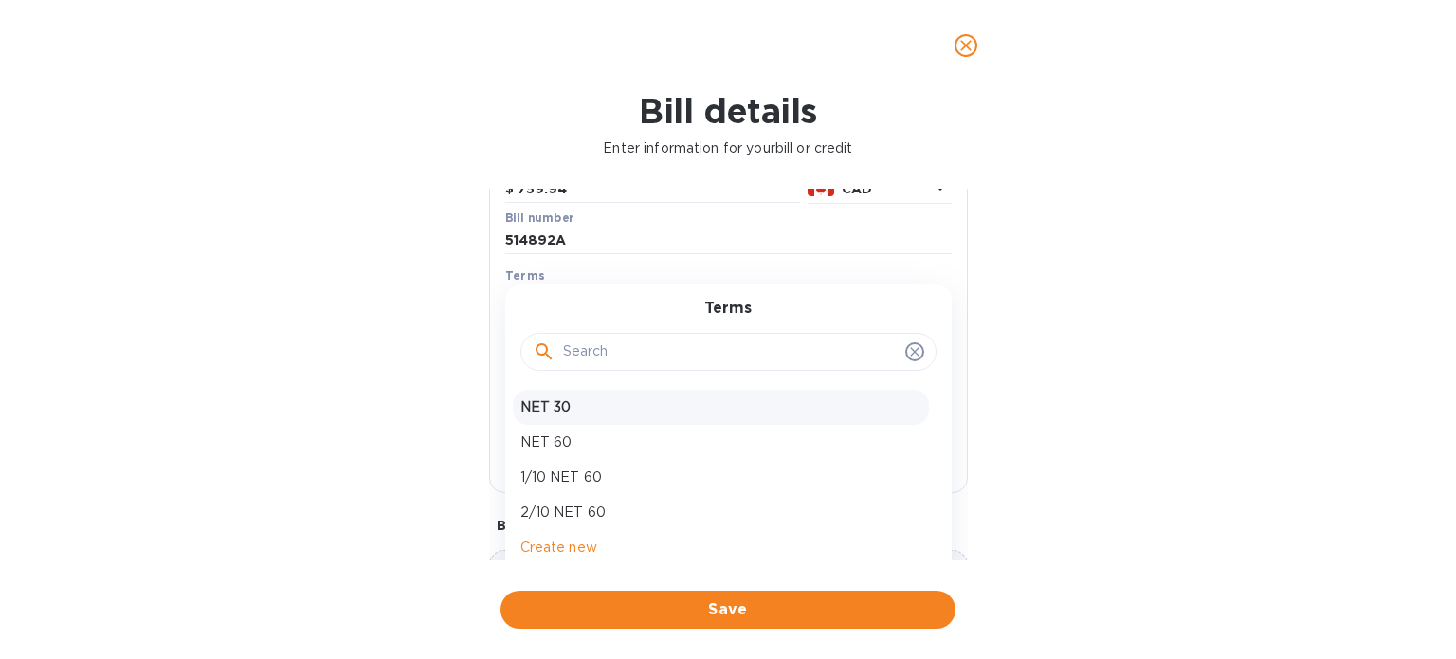
click at [603, 400] on p "NET 30" at bounding box center [720, 407] width 401 height 20
type input "[DATE]"
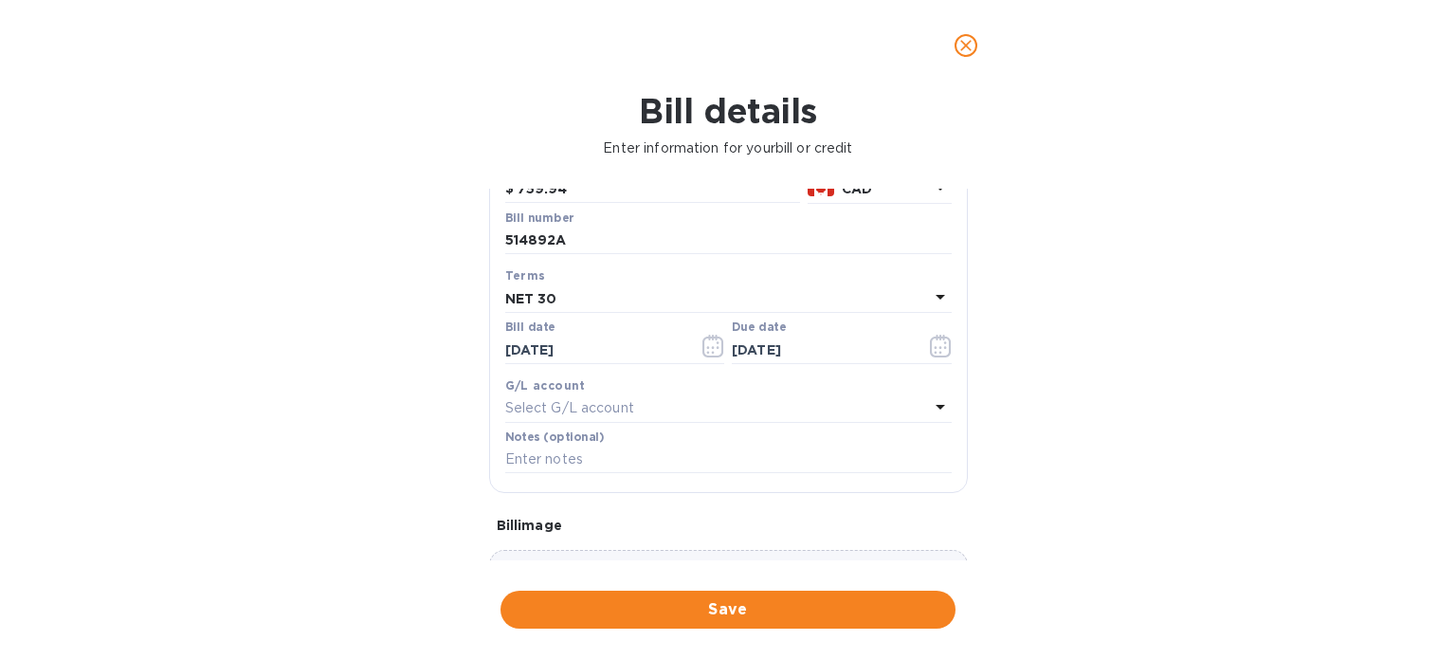
click at [686, 411] on div "Select G/L account" at bounding box center [717, 408] width 424 height 27
click at [639, 462] on input "text" at bounding box center [730, 461] width 335 height 28
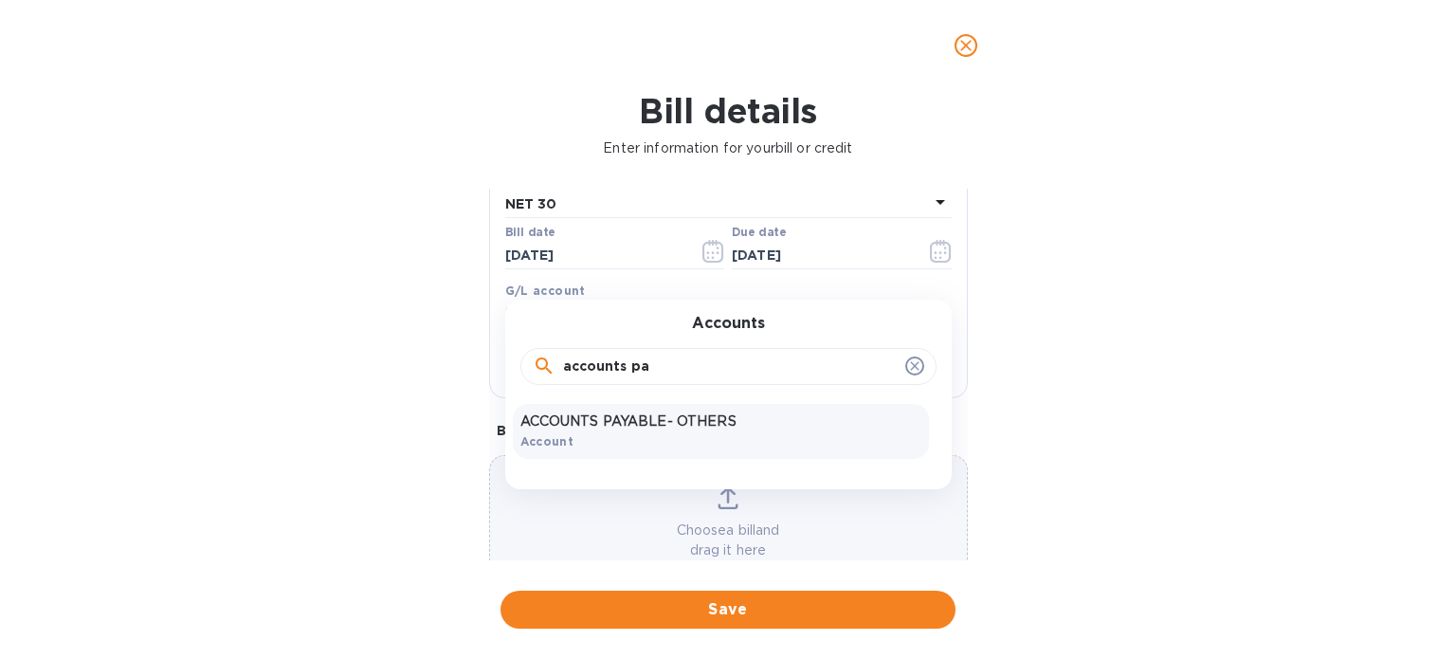
scroll to position [340, 0]
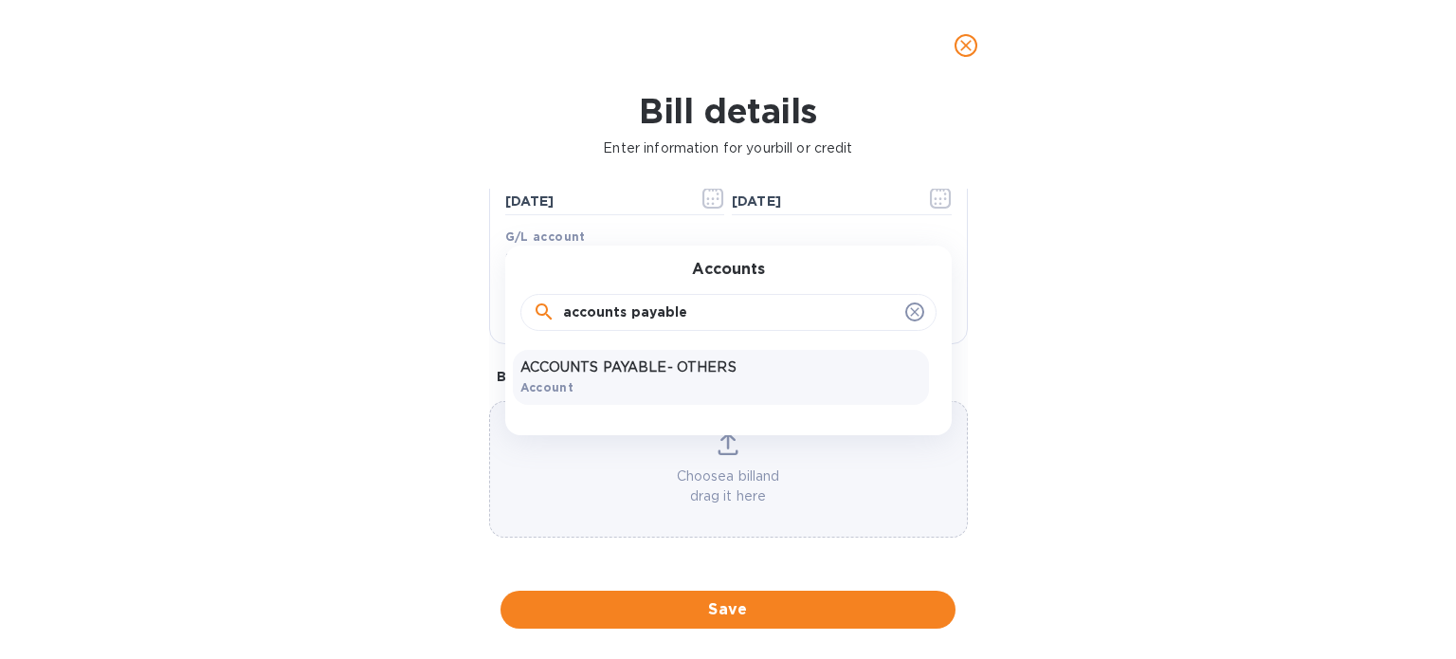
type input "accounts payable"
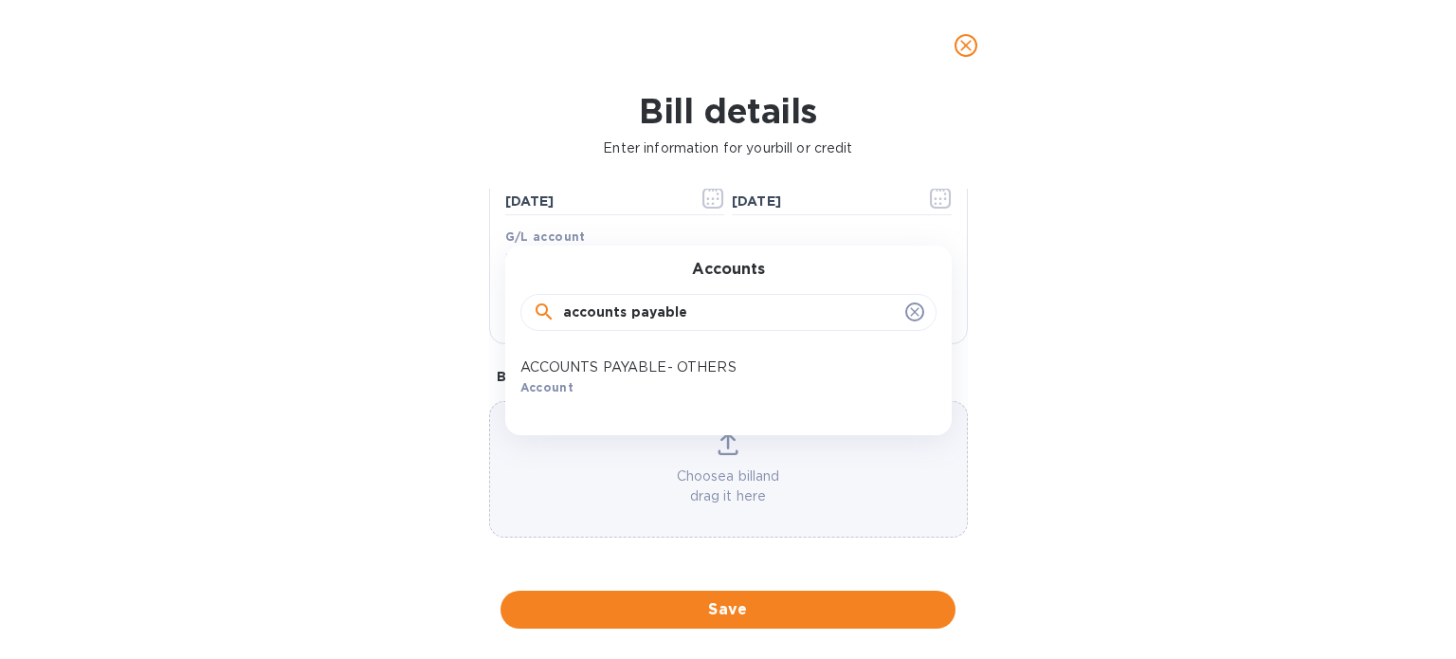
click at [789, 376] on div "ACCOUNTS PAYABLE- OTHERS Account" at bounding box center [721, 377] width 416 height 55
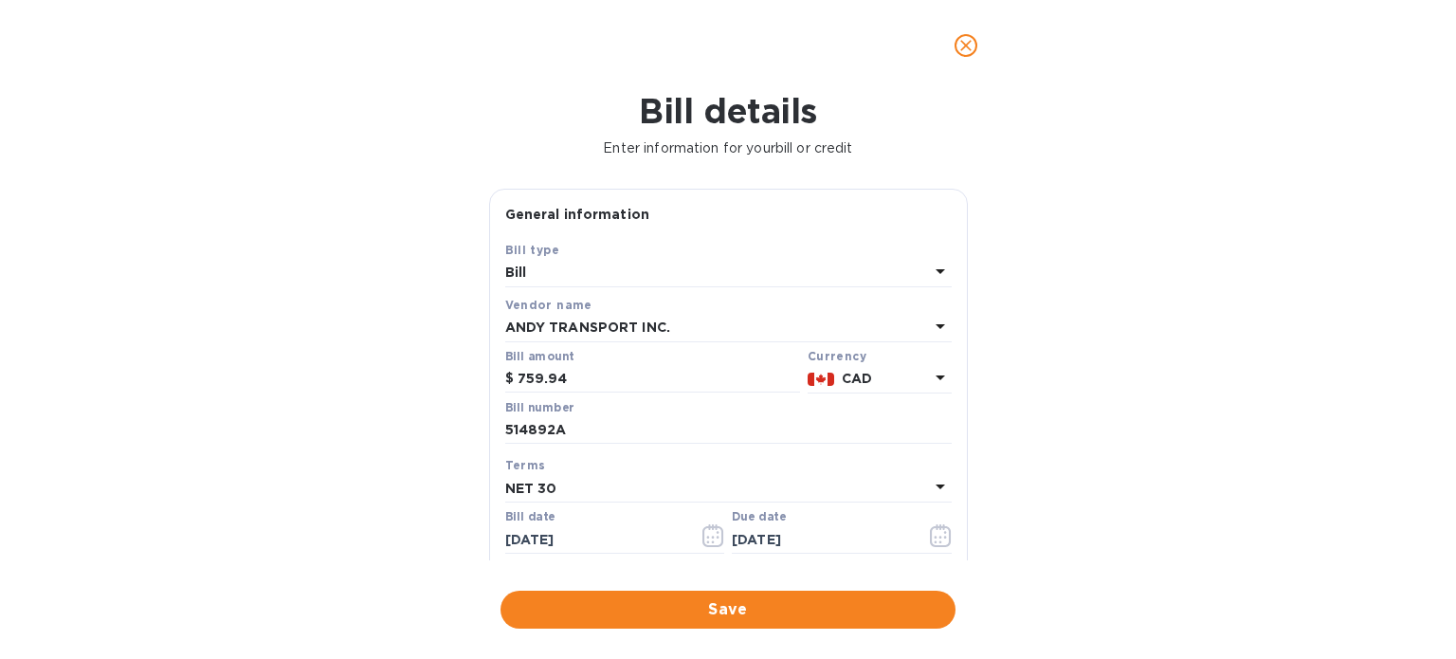
scroll to position [190, 0]
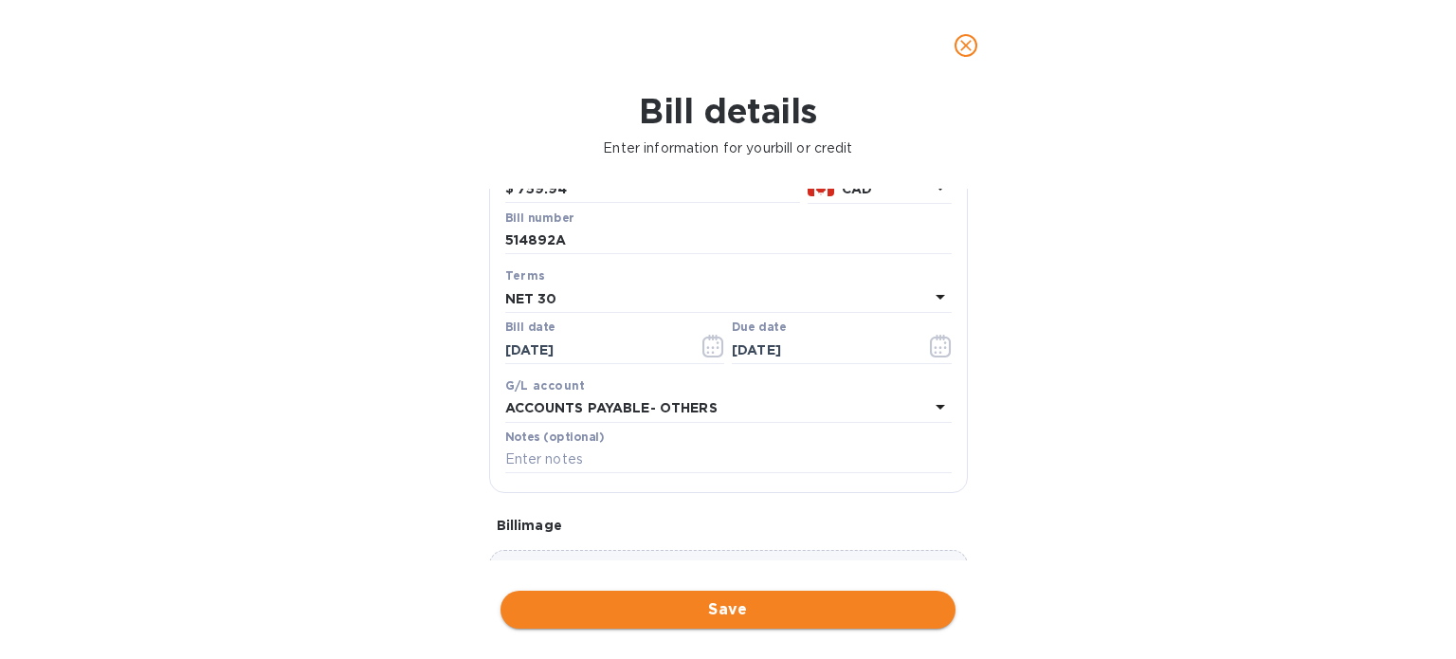
click at [674, 605] on span "Save" at bounding box center [728, 609] width 425 height 23
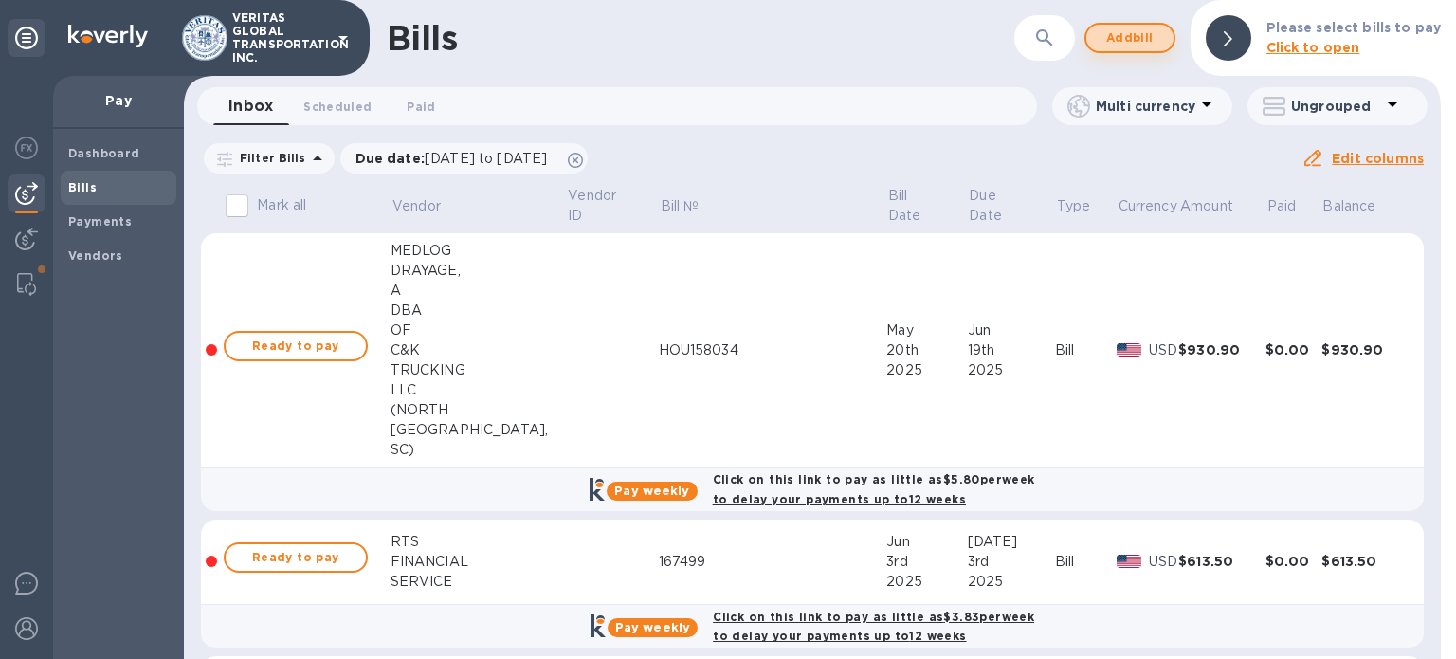
click at [1132, 37] on span "Add bill" at bounding box center [1130, 38] width 57 height 23
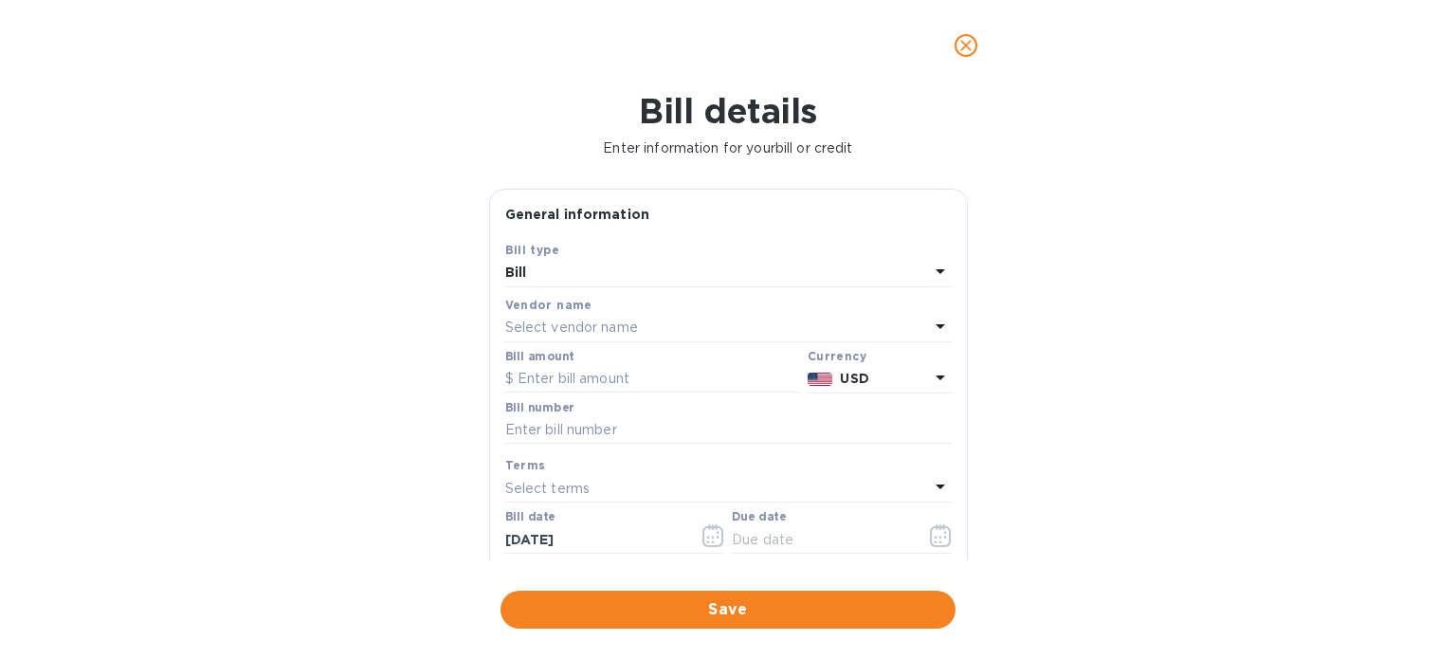
click at [611, 328] on p "Select vendor name" at bounding box center [571, 328] width 133 height 20
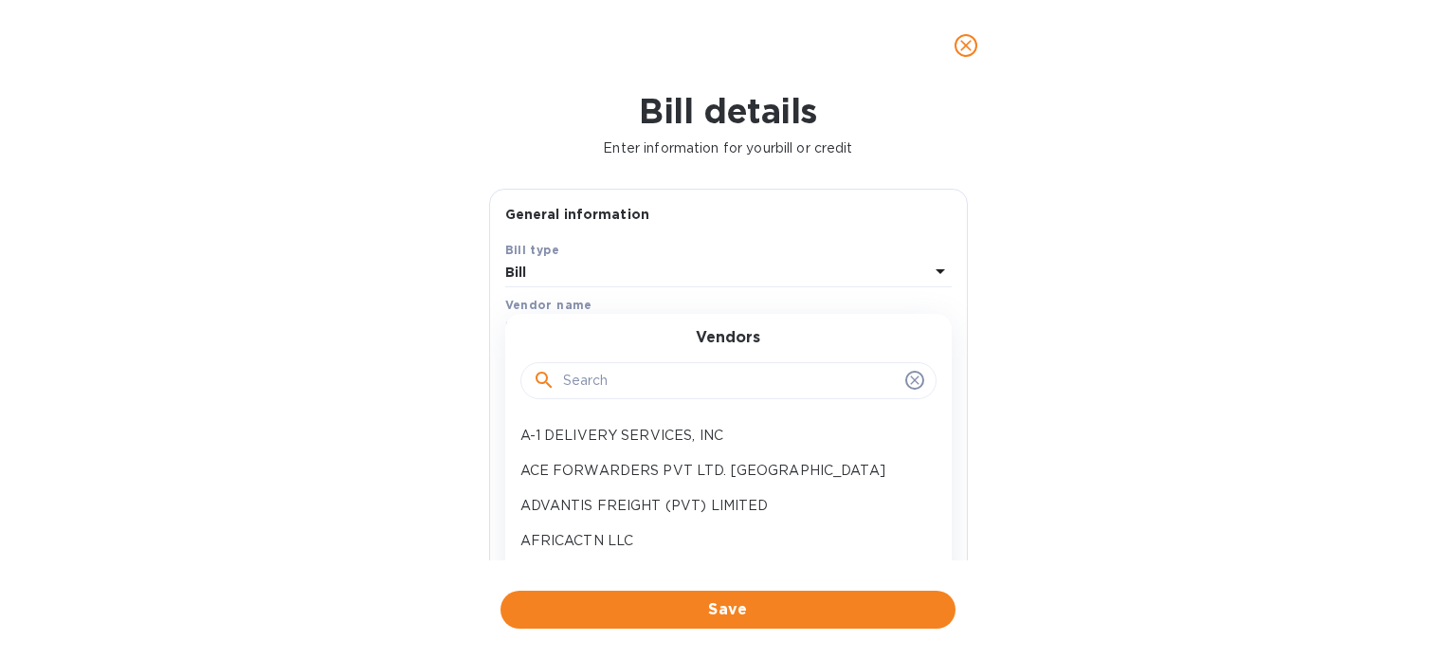
click at [641, 384] on input "text" at bounding box center [730, 381] width 335 height 28
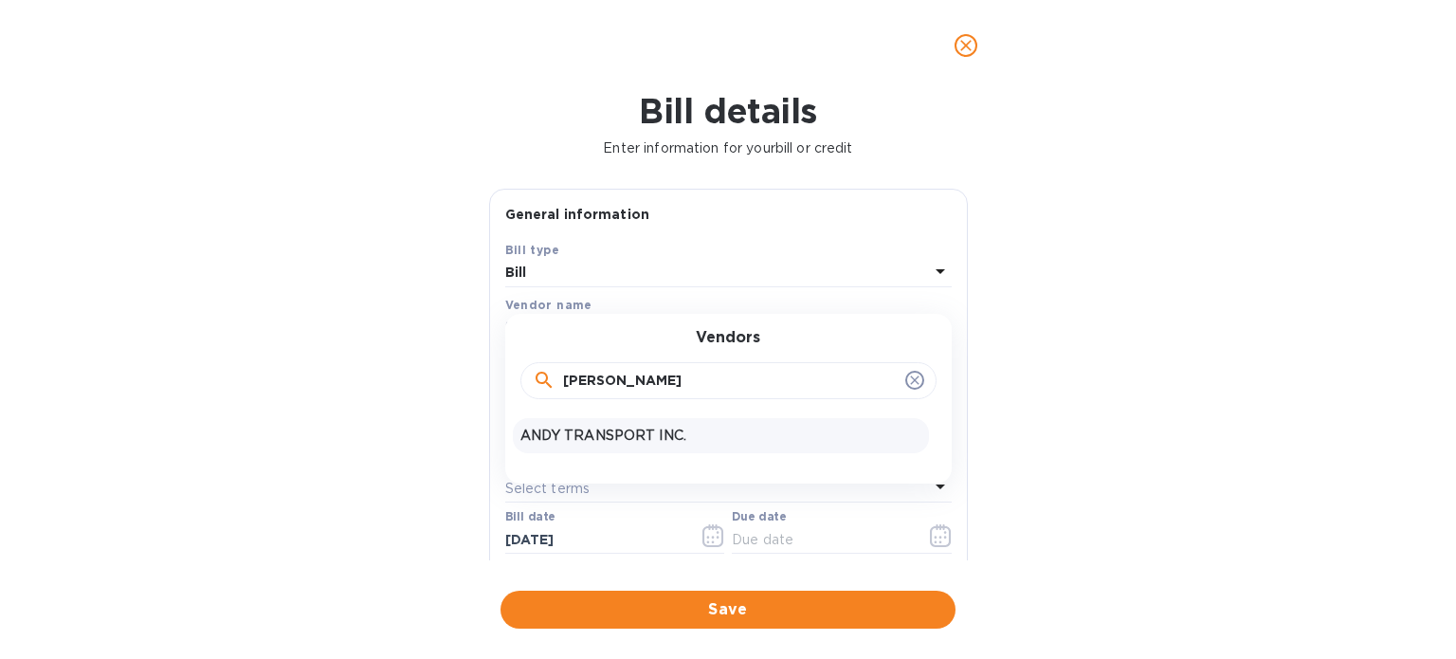
type input "[PERSON_NAME]"
click at [621, 447] on div "ANDY TRANSPORT INC." at bounding box center [721, 435] width 416 height 35
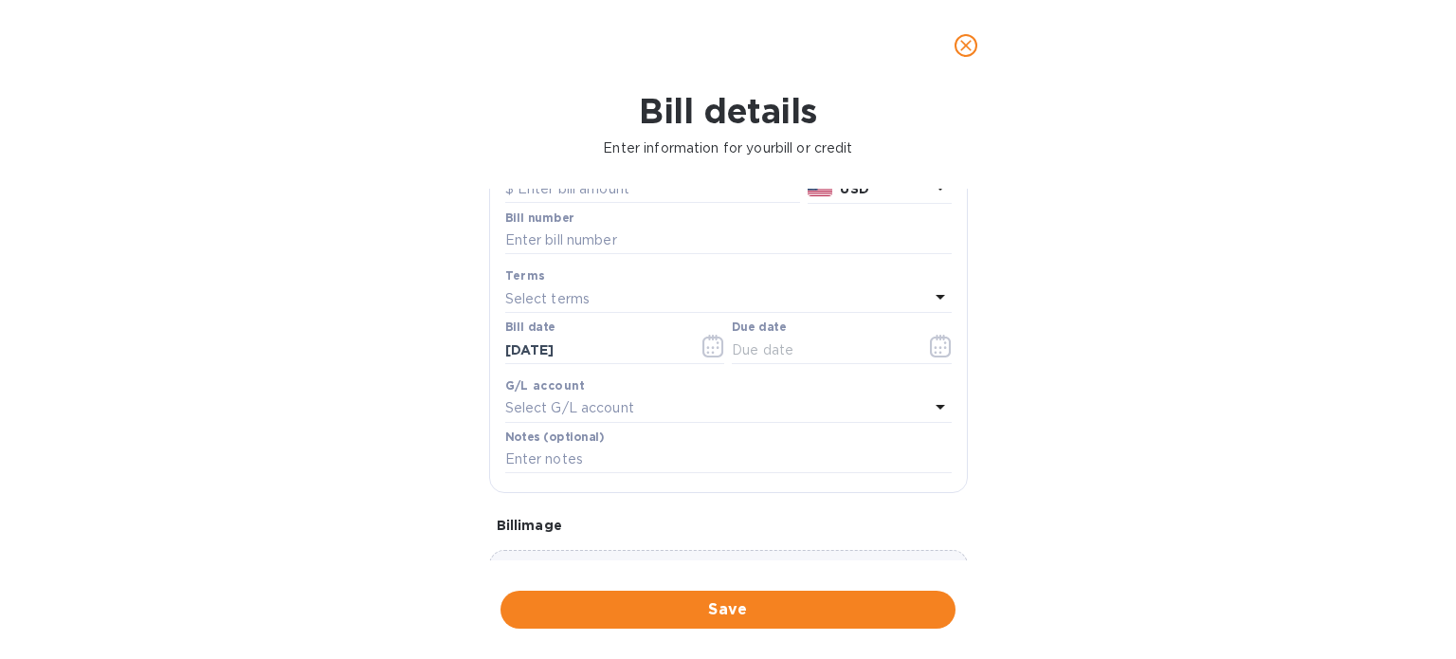
click at [867, 189] on p "USD" at bounding box center [884, 189] width 88 height 20
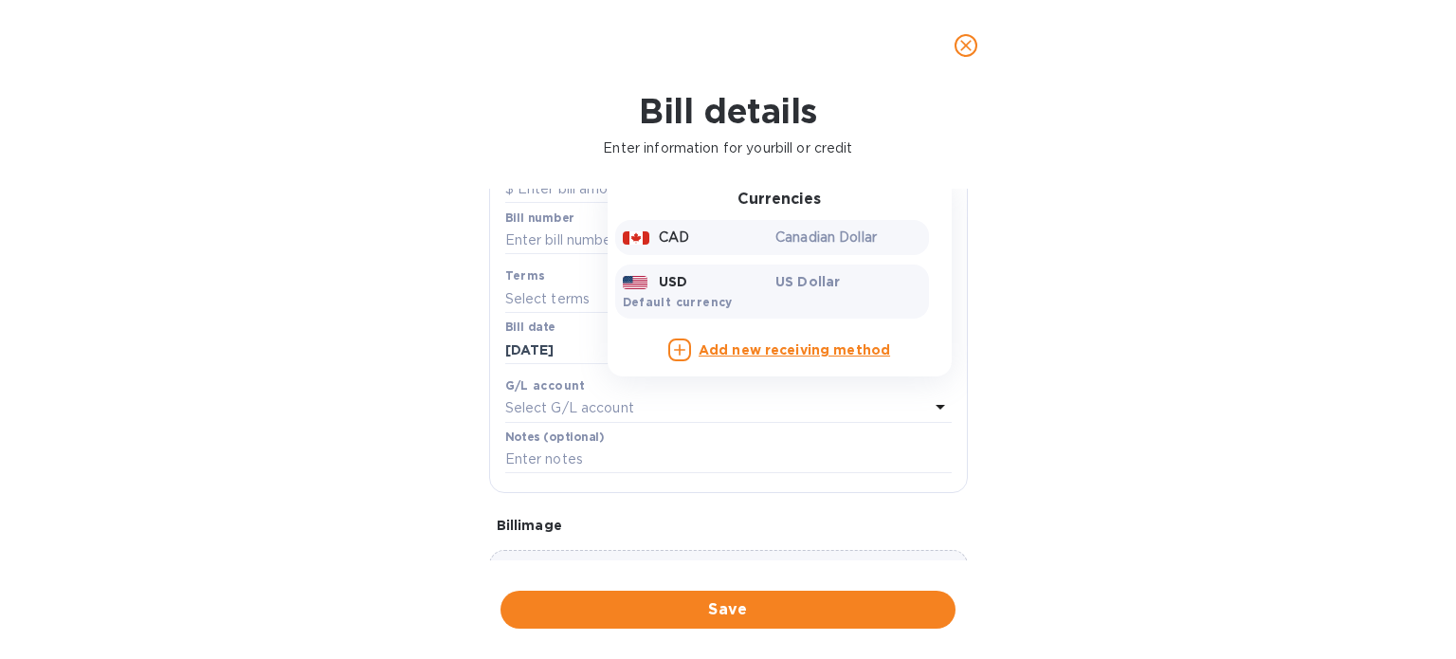
click at [659, 242] on p "CAD" at bounding box center [674, 238] width 30 height 20
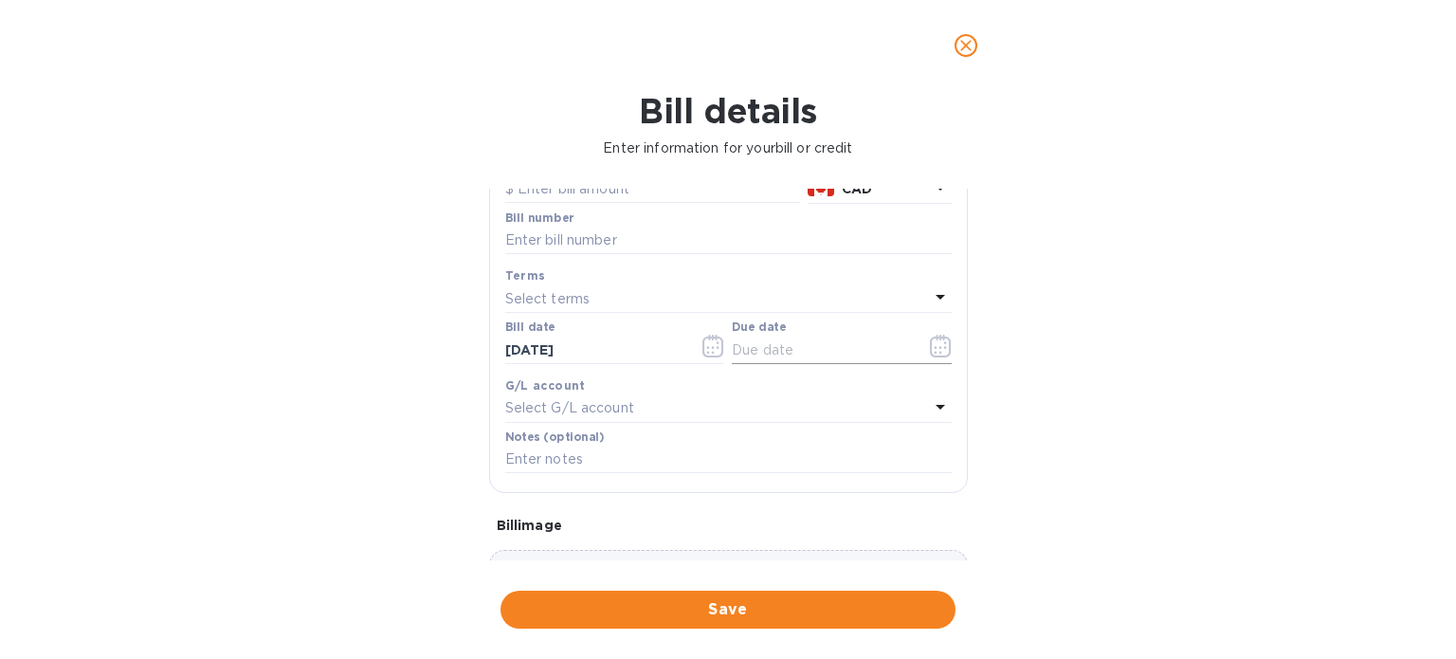
scroll to position [0, 0]
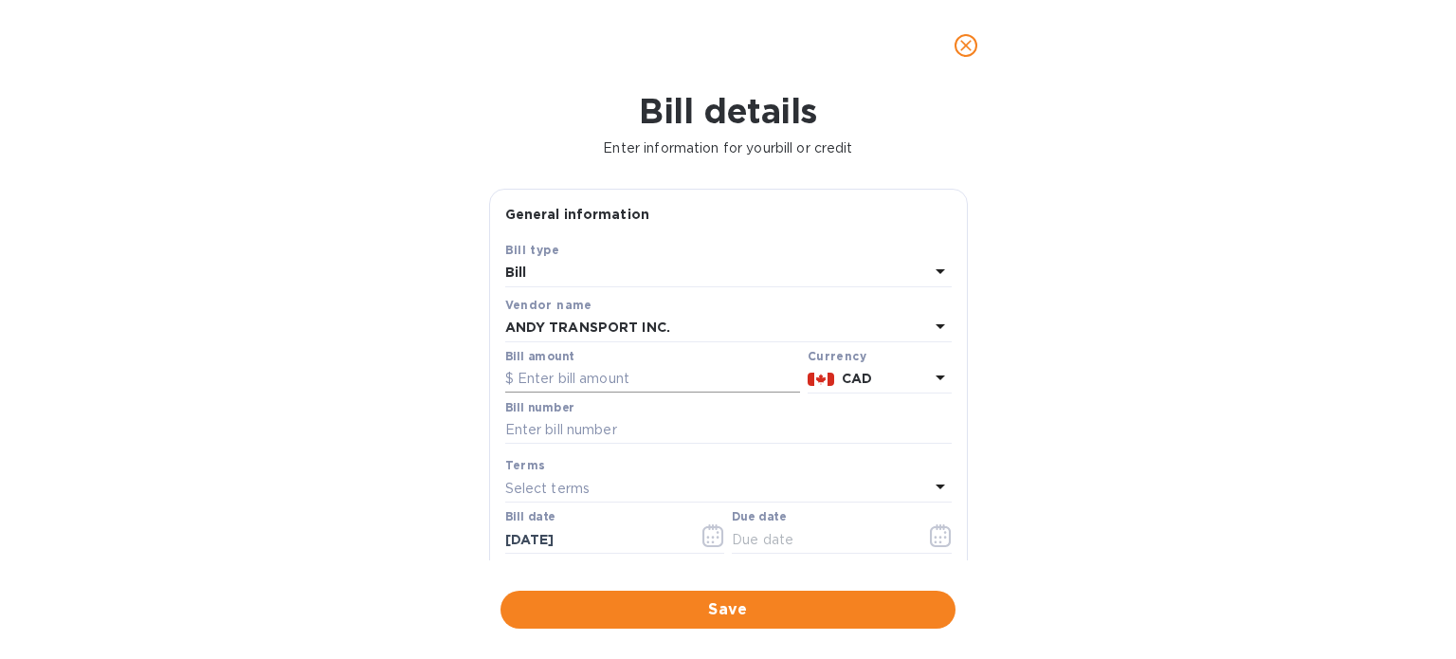
click at [575, 382] on input "text" at bounding box center [652, 379] width 295 height 28
paste input "1,139.94"
type input "1,139.94"
click at [572, 433] on input "text" at bounding box center [728, 430] width 447 height 28
paste input "514895A"
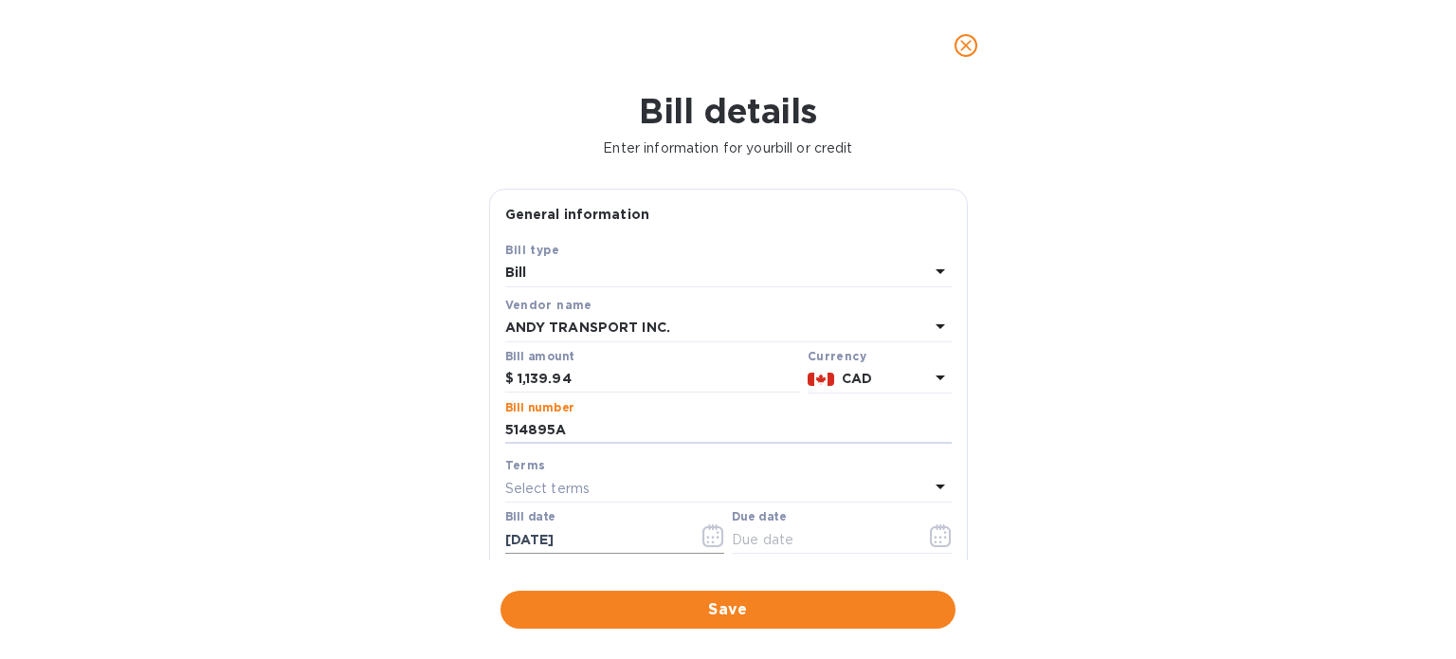
type input "514895A"
click at [563, 534] on input "[DATE]" at bounding box center [594, 539] width 179 height 28
click at [533, 537] on input "[DATE]" at bounding box center [594, 539] width 179 height 28
click at [710, 526] on icon "button" at bounding box center [714, 535] width 22 height 23
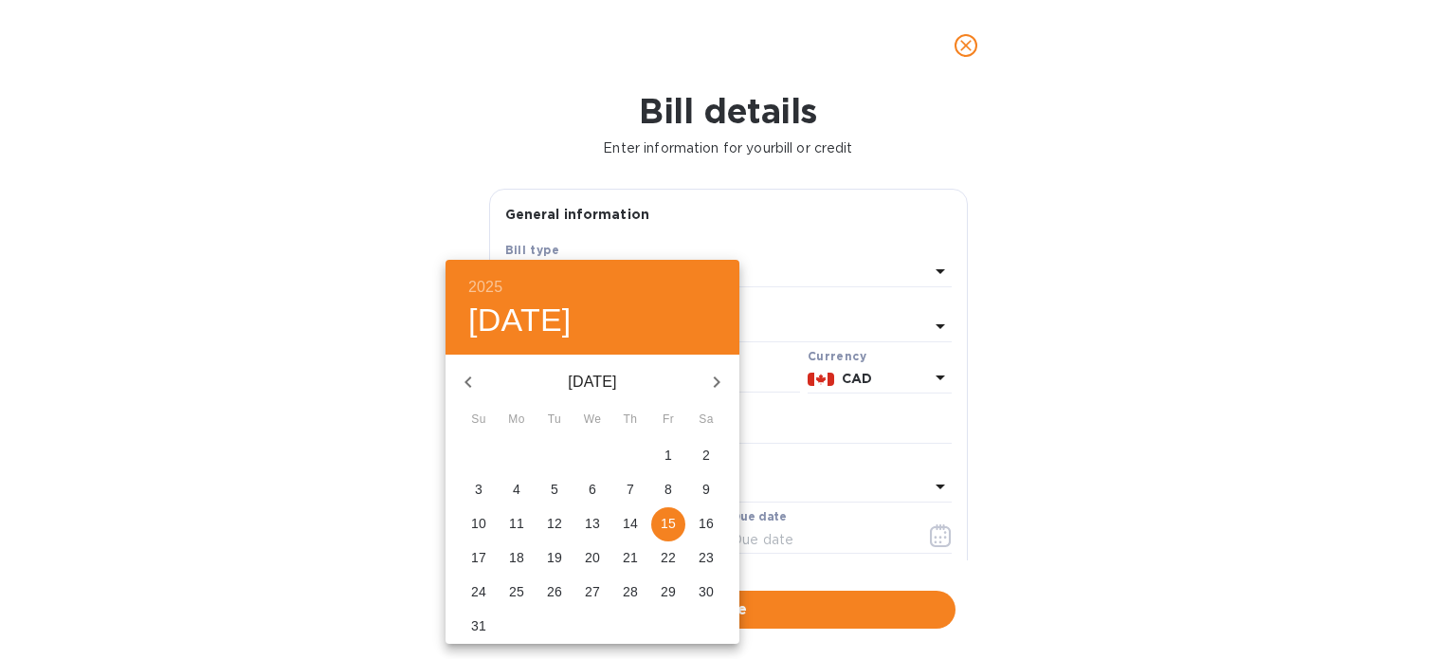
click at [467, 386] on icon "button" at bounding box center [468, 382] width 23 height 23
click at [466, 386] on icon "button" at bounding box center [468, 382] width 23 height 23
click at [466, 385] on icon "button" at bounding box center [468, 382] width 23 height 23
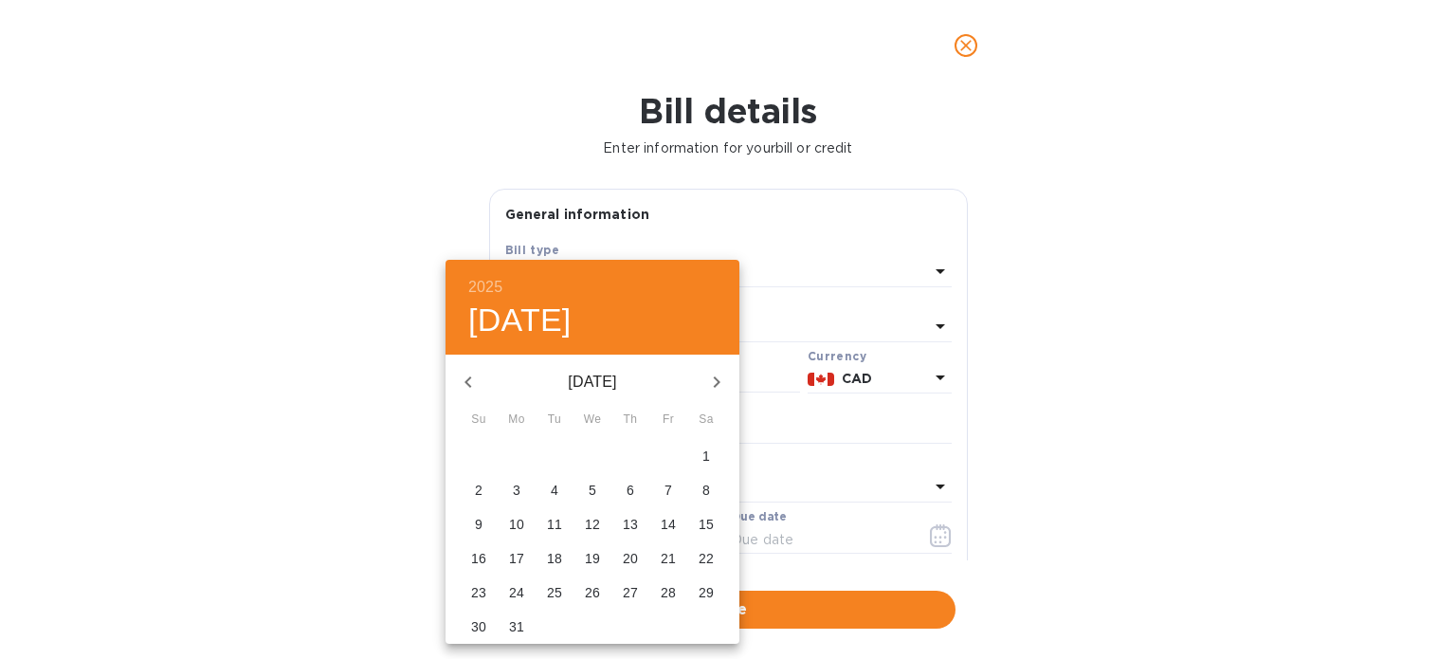
click at [466, 385] on icon "button" at bounding box center [468, 382] width 23 height 23
click at [633, 526] on p "16" at bounding box center [630, 523] width 15 height 19
type input "[DATE]"
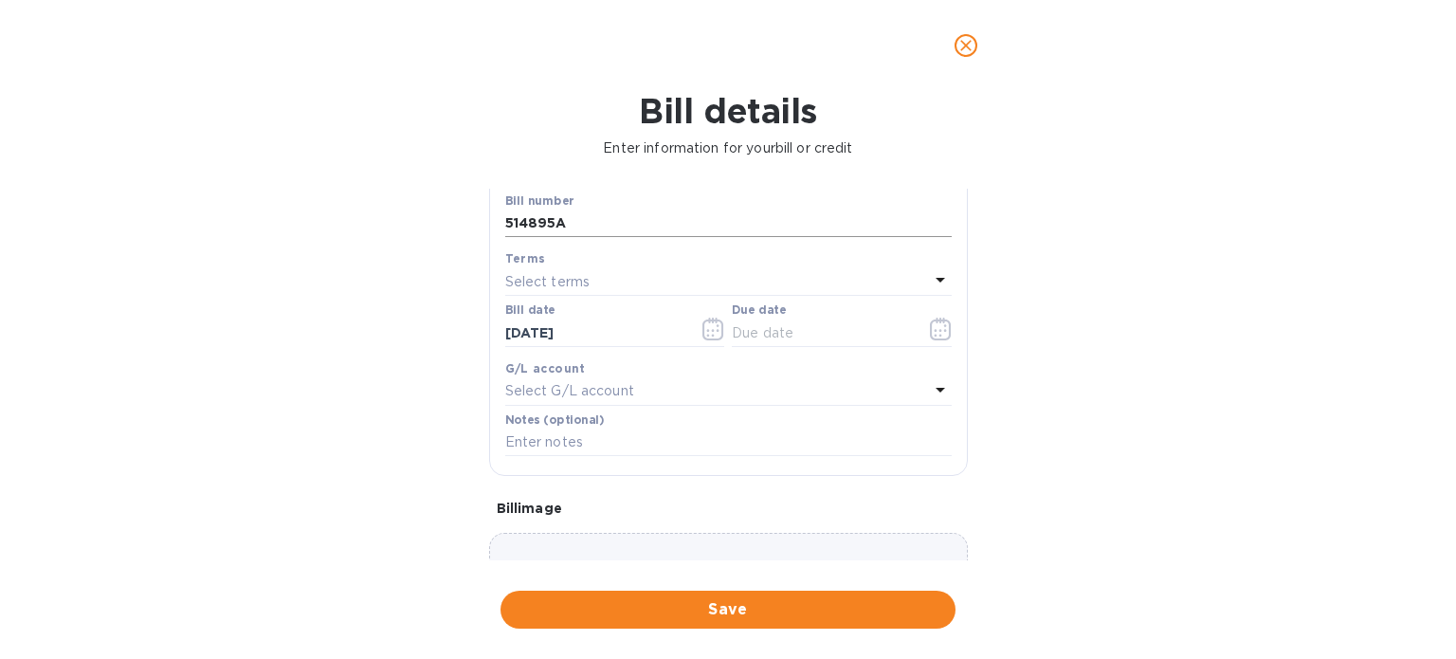
scroll to position [95, 0]
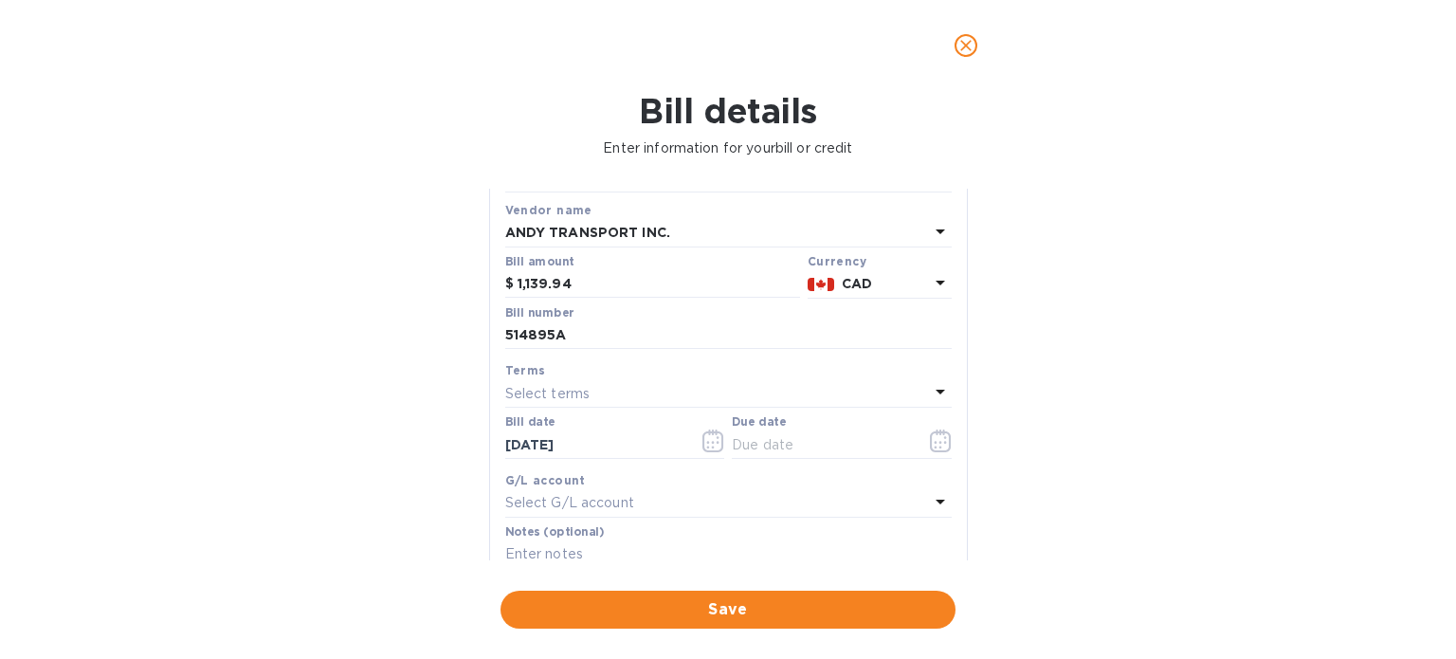
click at [604, 389] on div "Select terms" at bounding box center [717, 393] width 424 height 27
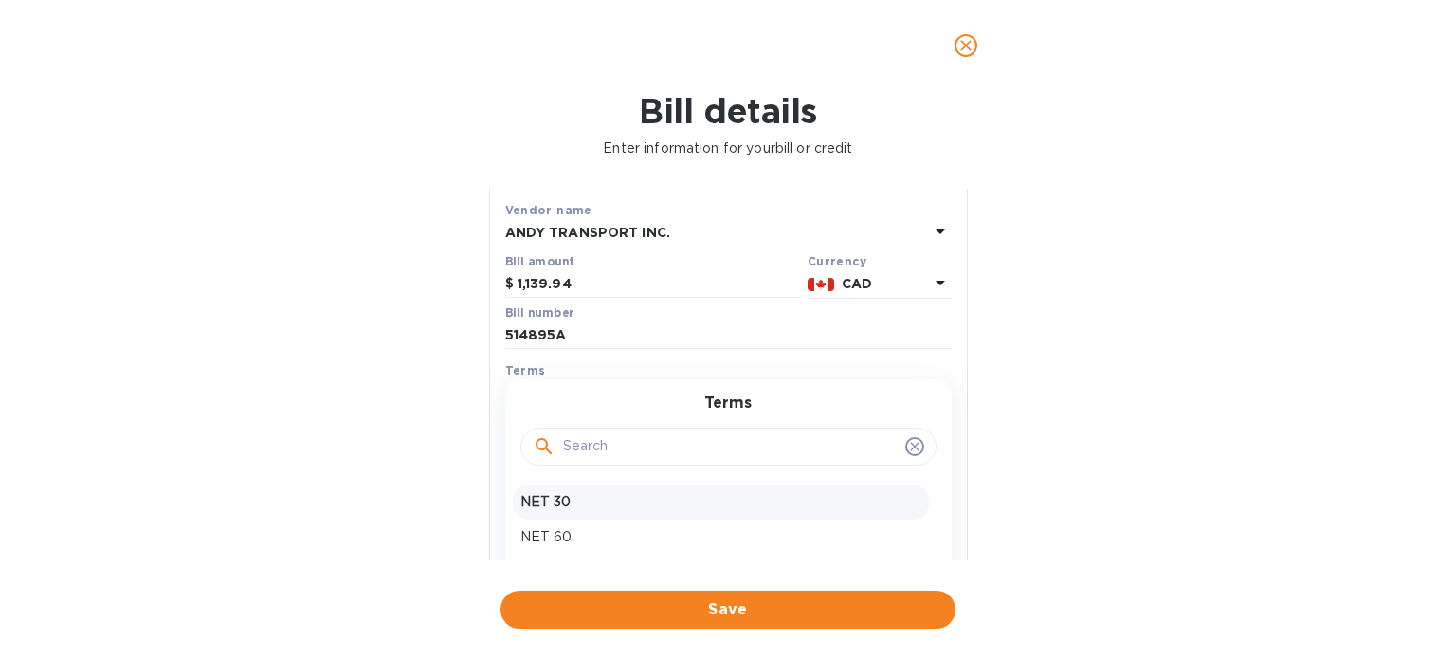
click at [552, 501] on p "NET 30" at bounding box center [720, 502] width 401 height 20
type input "[DATE]"
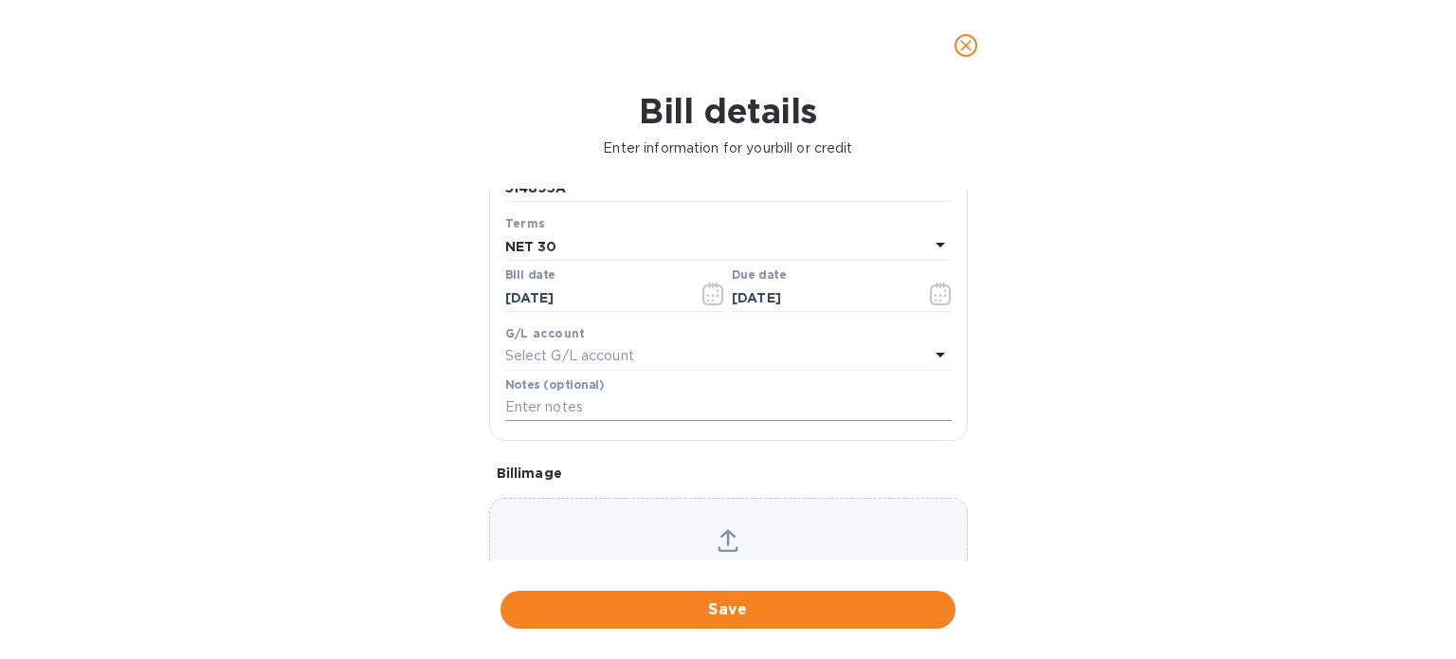
scroll to position [284, 0]
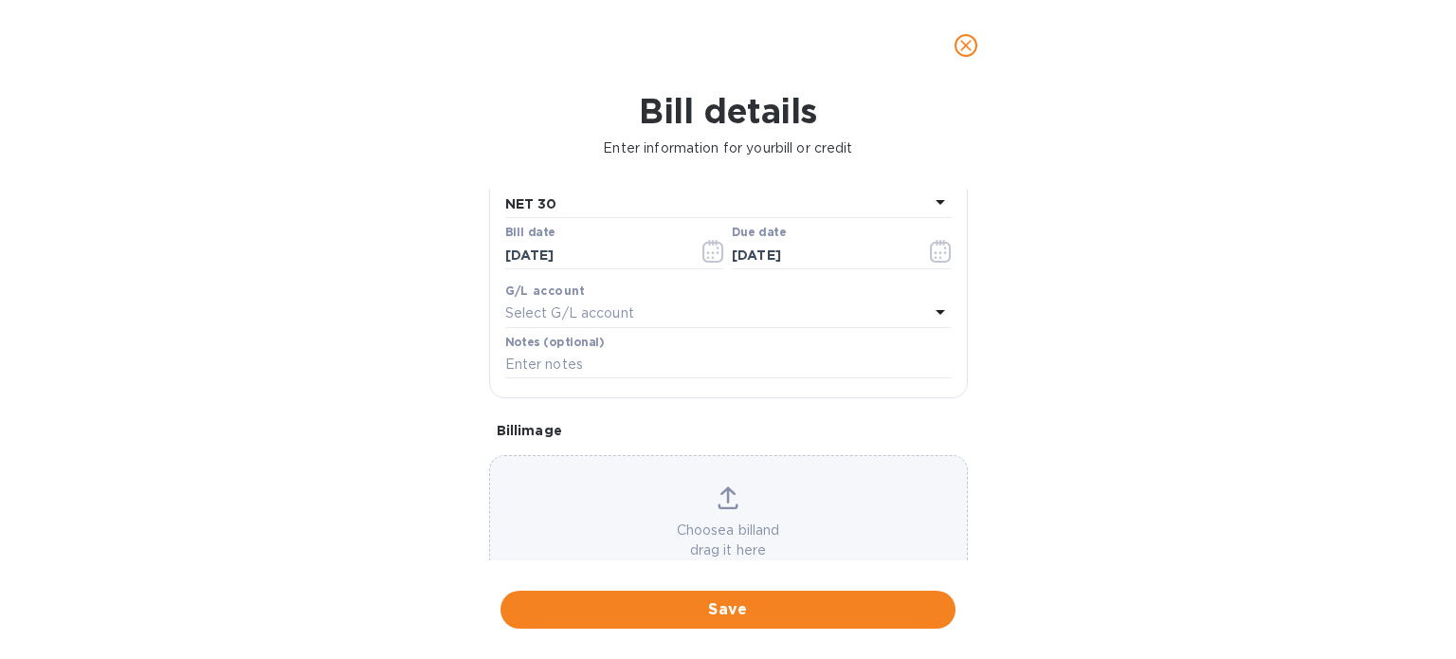
click at [627, 314] on p "Select G/L account" at bounding box center [569, 313] width 129 height 20
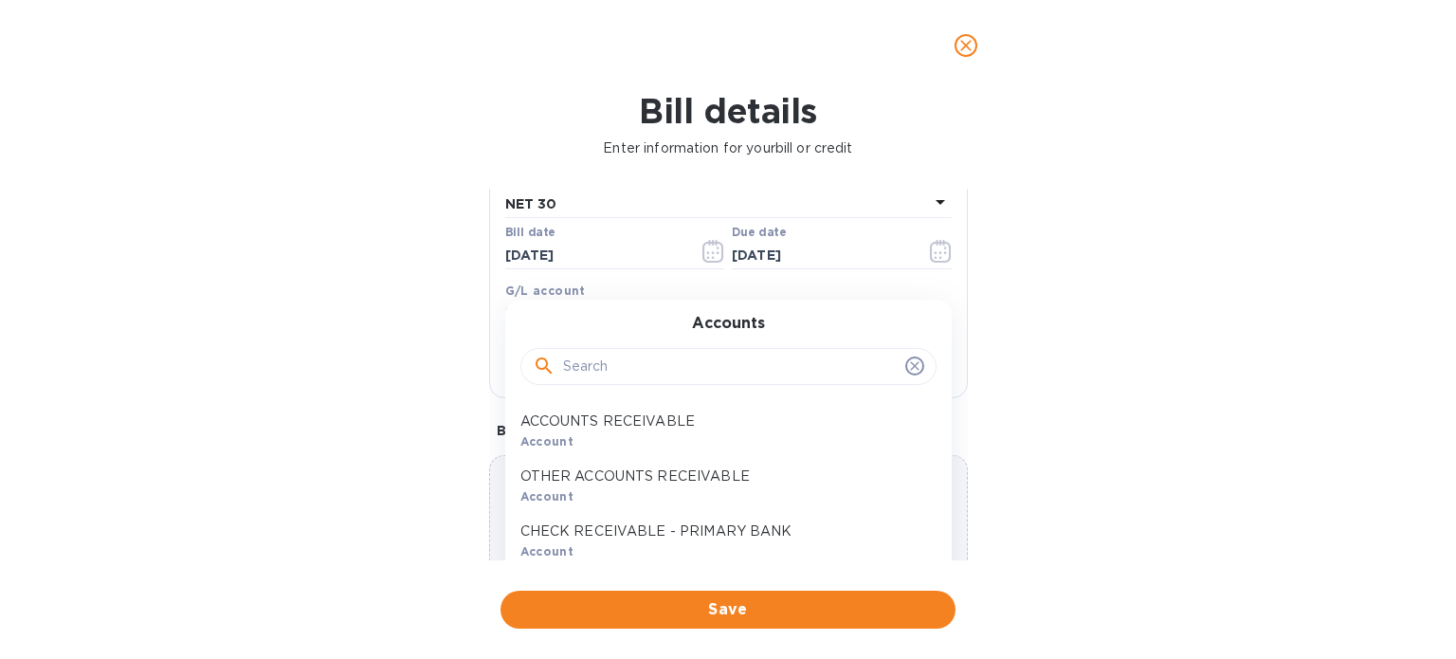
drag, startPoint x: 698, startPoint y: 371, endPoint x: 686, endPoint y: 374, distance: 11.7
click at [686, 374] on input "text" at bounding box center [730, 367] width 335 height 28
type input "payable"
click at [661, 418] on p "ACCOUNTS PAYABLE" at bounding box center [720, 421] width 401 height 20
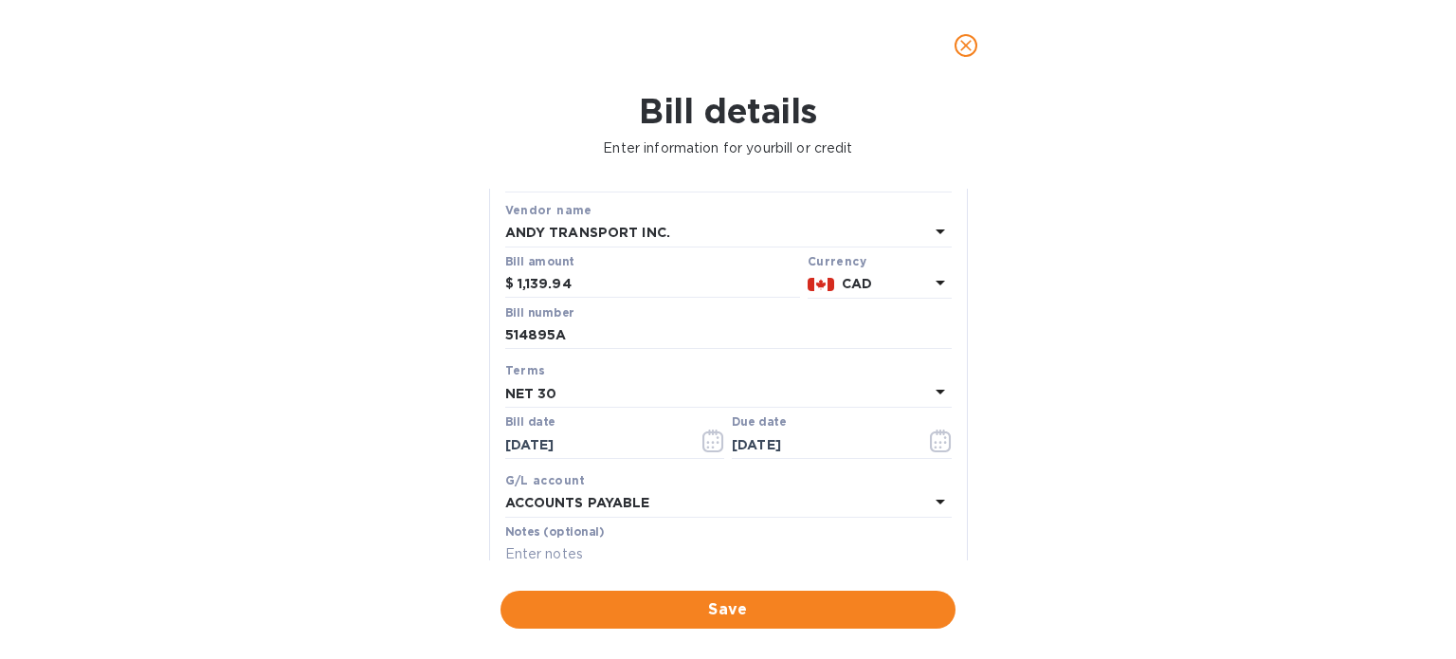
scroll to position [95, 0]
click at [727, 610] on span "Save" at bounding box center [728, 609] width 425 height 23
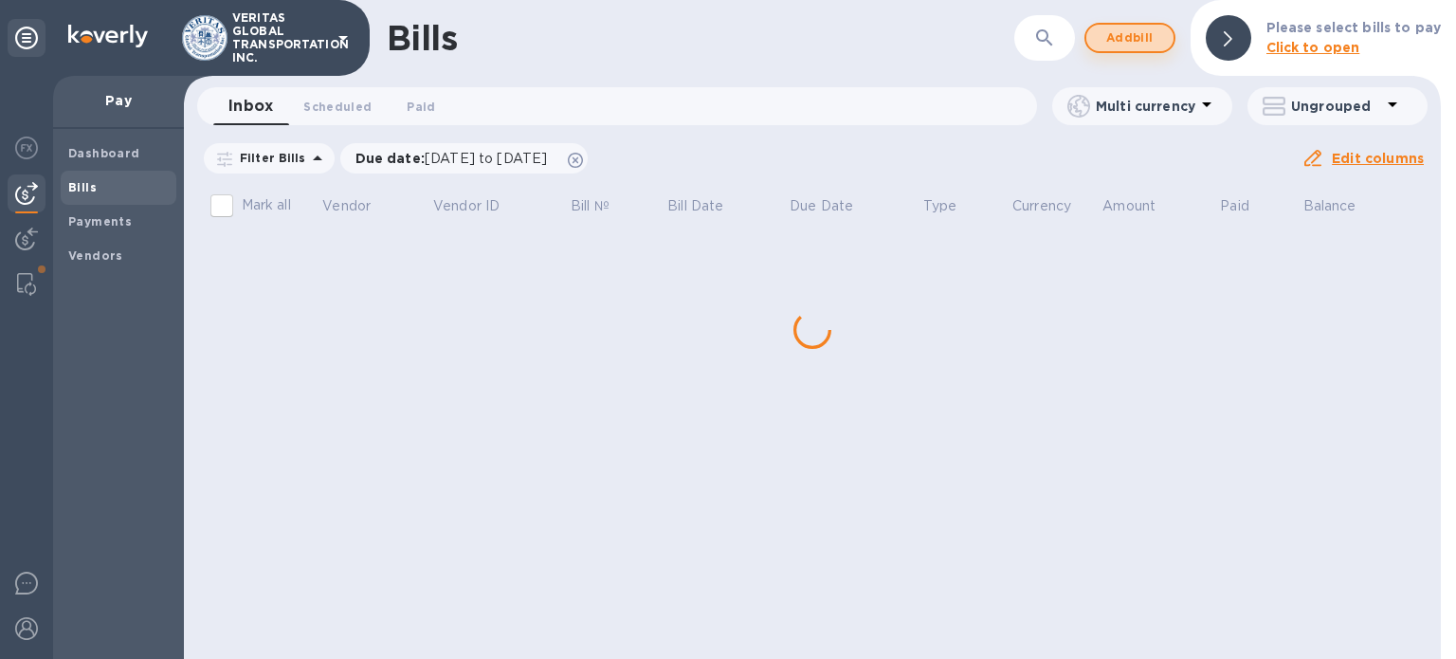
click at [1126, 36] on span "Add bill" at bounding box center [1130, 38] width 57 height 23
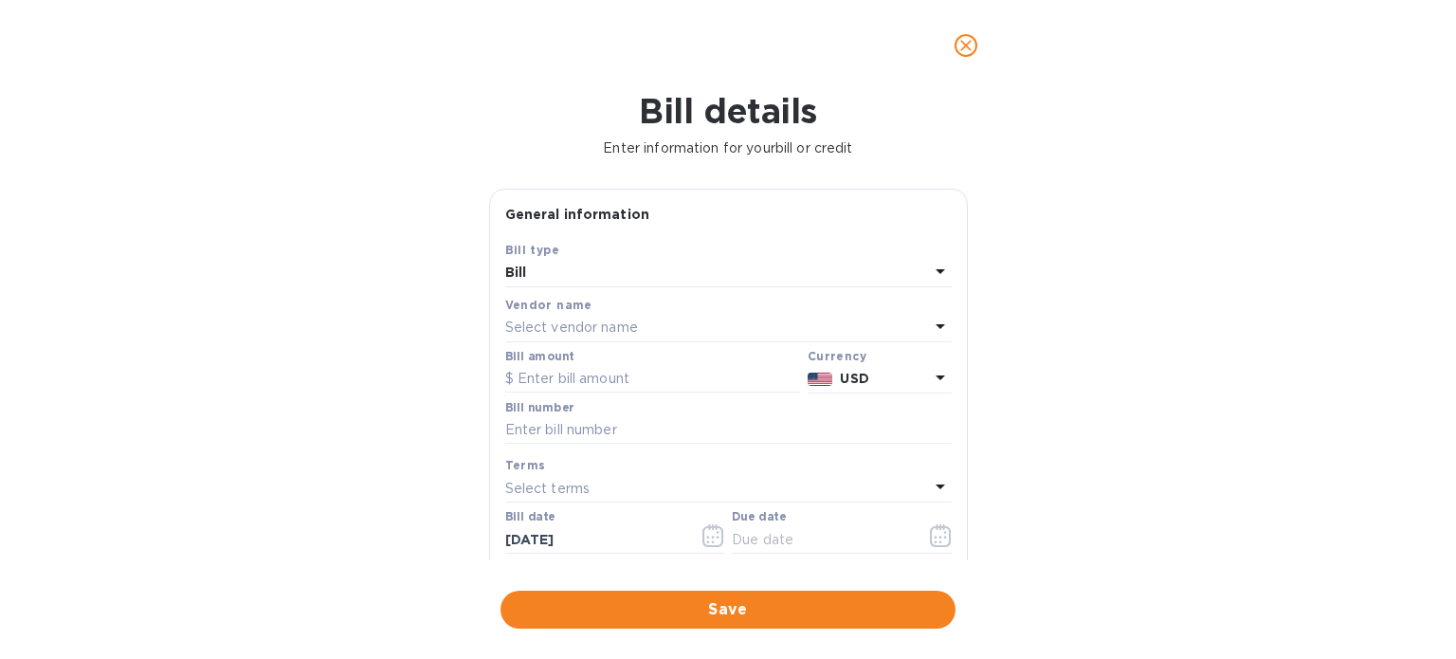
click at [633, 269] on div "Bill" at bounding box center [717, 273] width 424 height 27
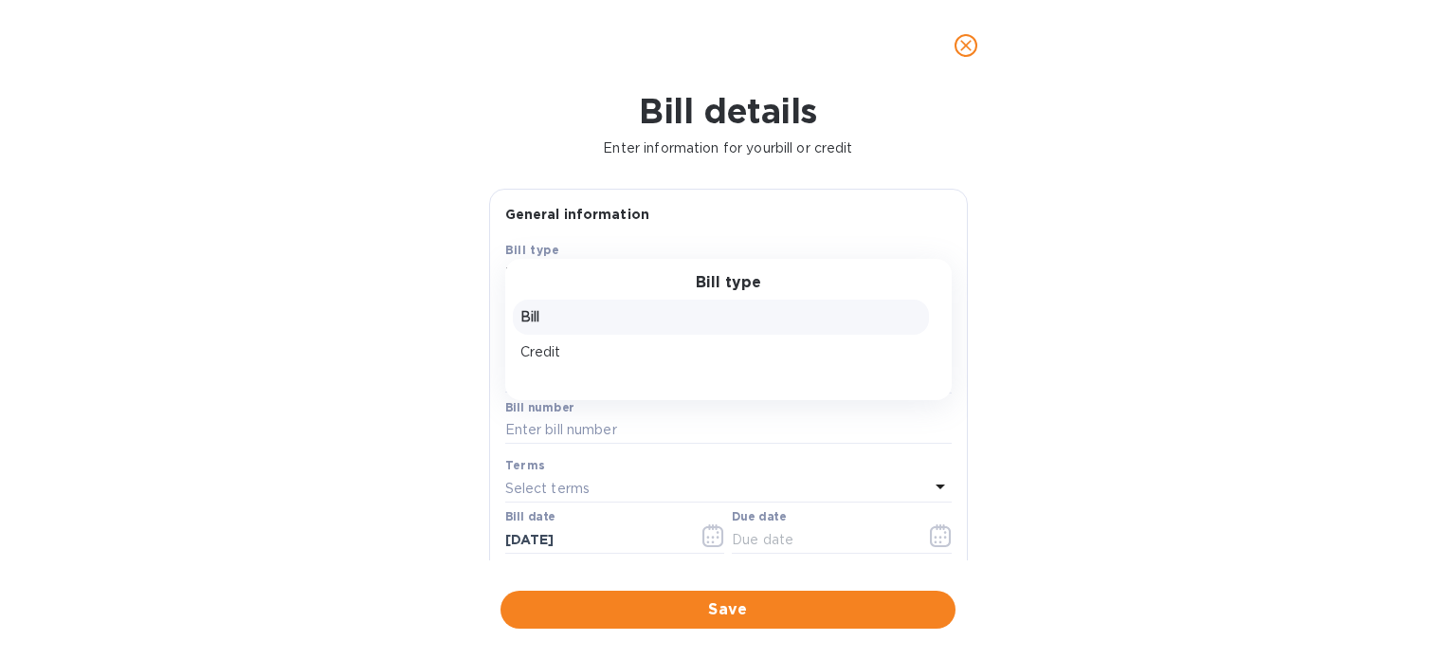
click at [349, 376] on div "Bill details Enter information for your bill or credit General information Save…" at bounding box center [728, 375] width 1456 height 568
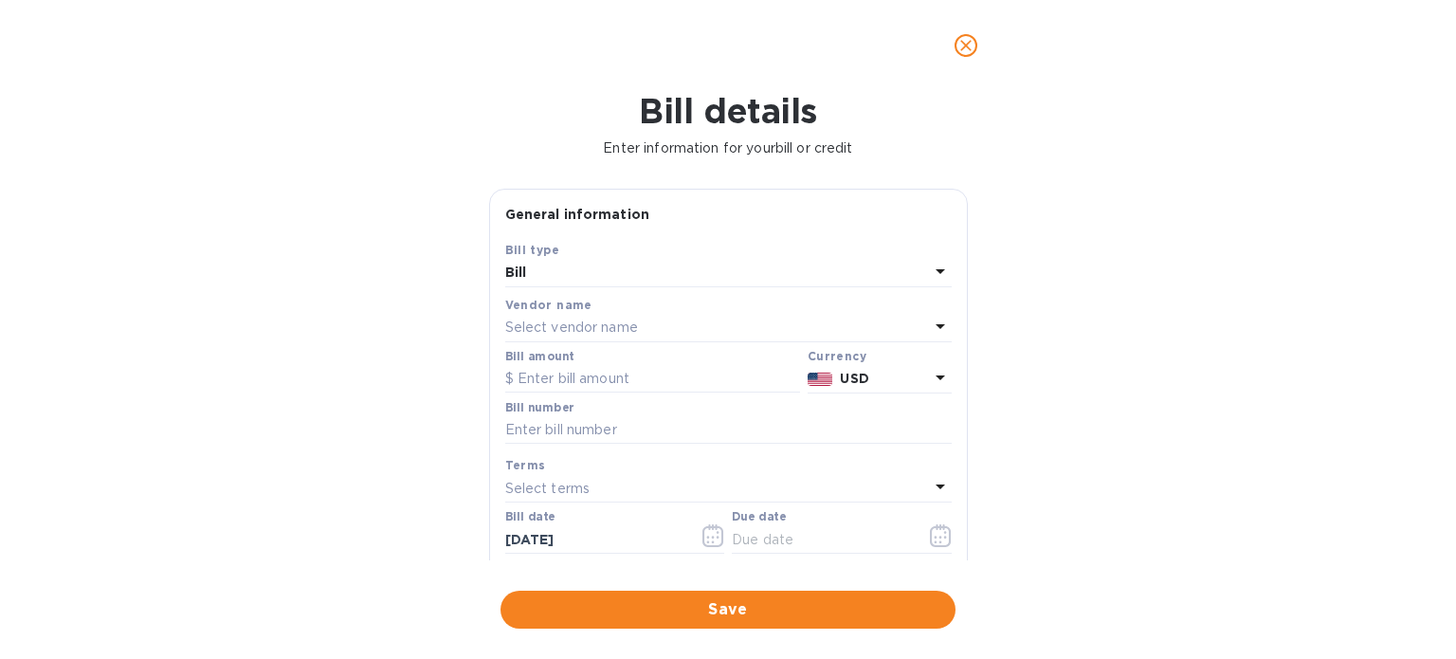
click at [662, 330] on div "Select vendor name" at bounding box center [717, 328] width 424 height 27
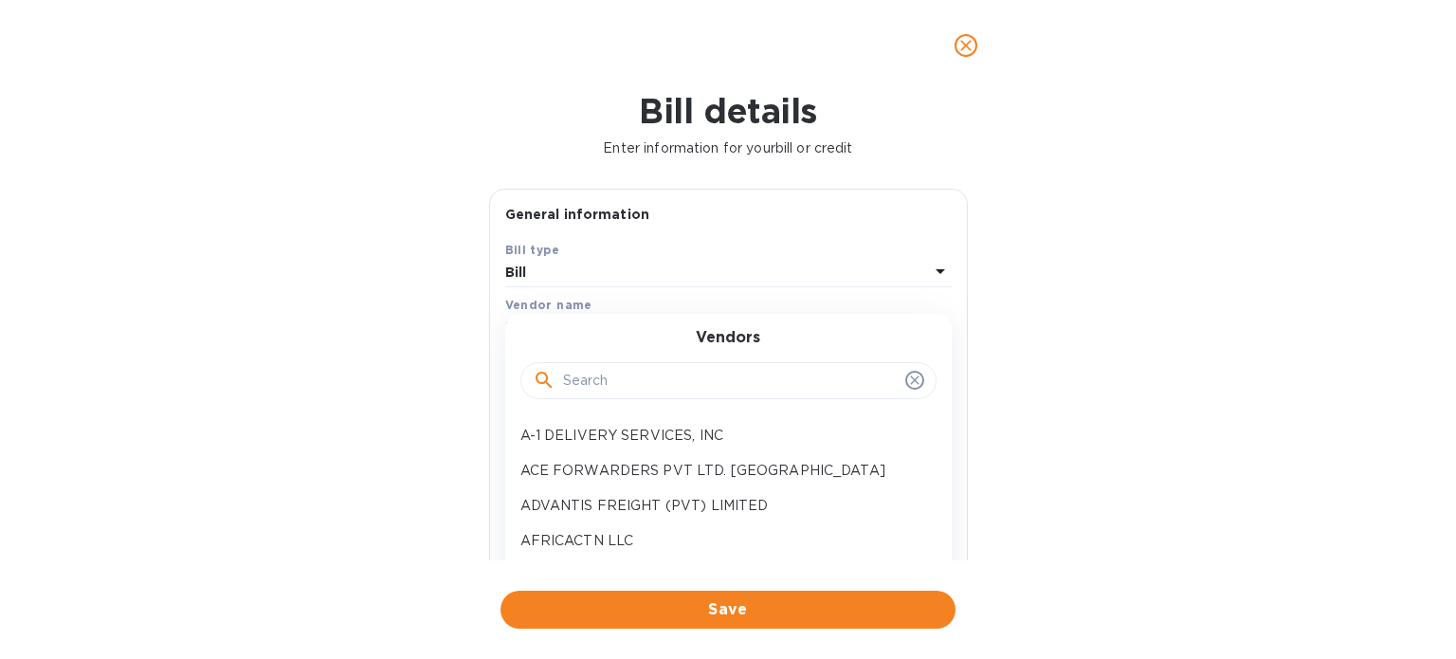
click at [630, 386] on input "text" at bounding box center [730, 381] width 335 height 28
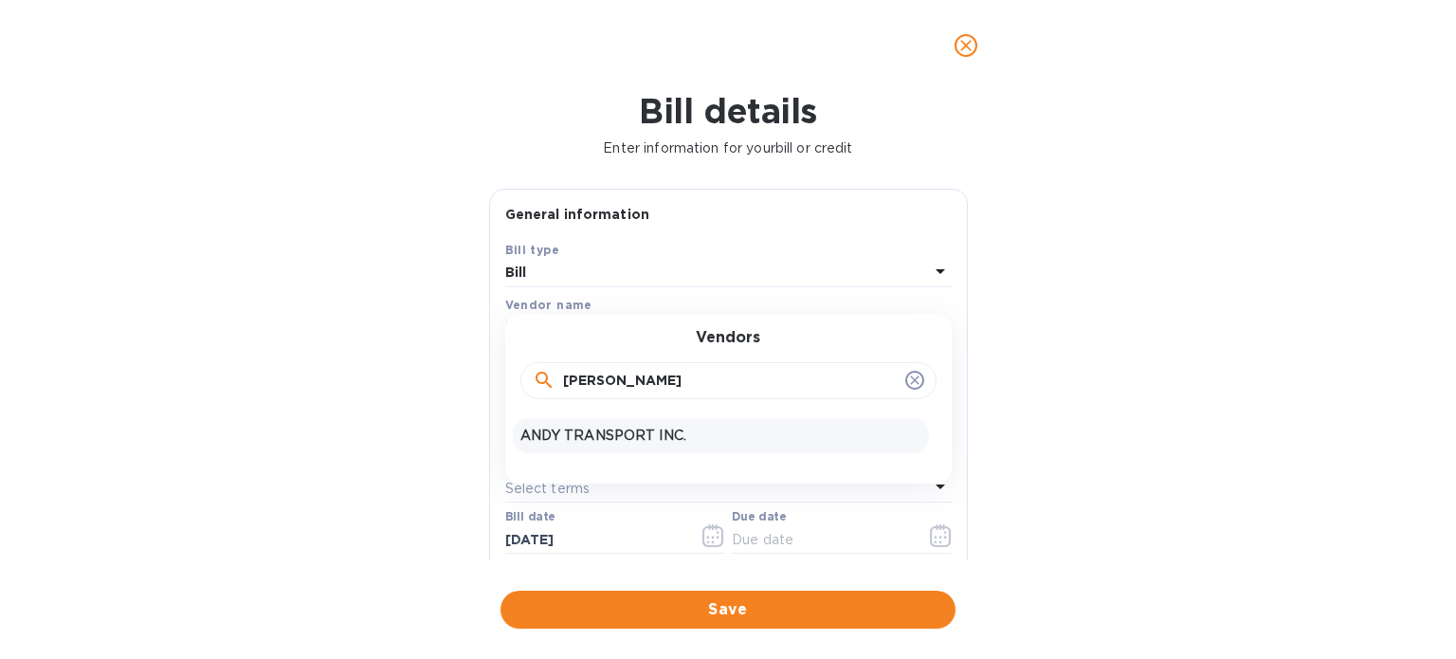
type input "[PERSON_NAME]"
click at [603, 432] on p "ANDY TRANSPORT INC." at bounding box center [720, 436] width 401 height 20
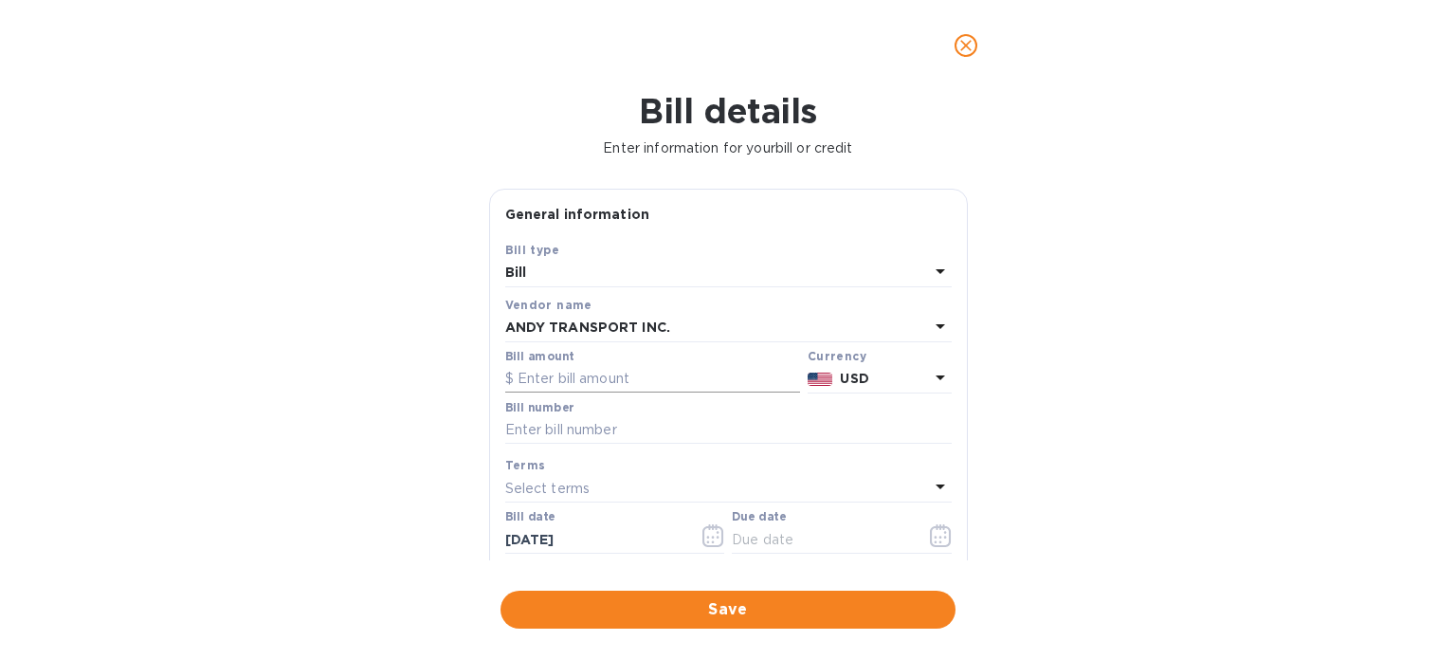
click at [578, 378] on input "text" at bounding box center [652, 379] width 295 height 28
paste input "1,139.94"
type input "1,139.94"
click at [890, 367] on div "USD" at bounding box center [884, 378] width 96 height 27
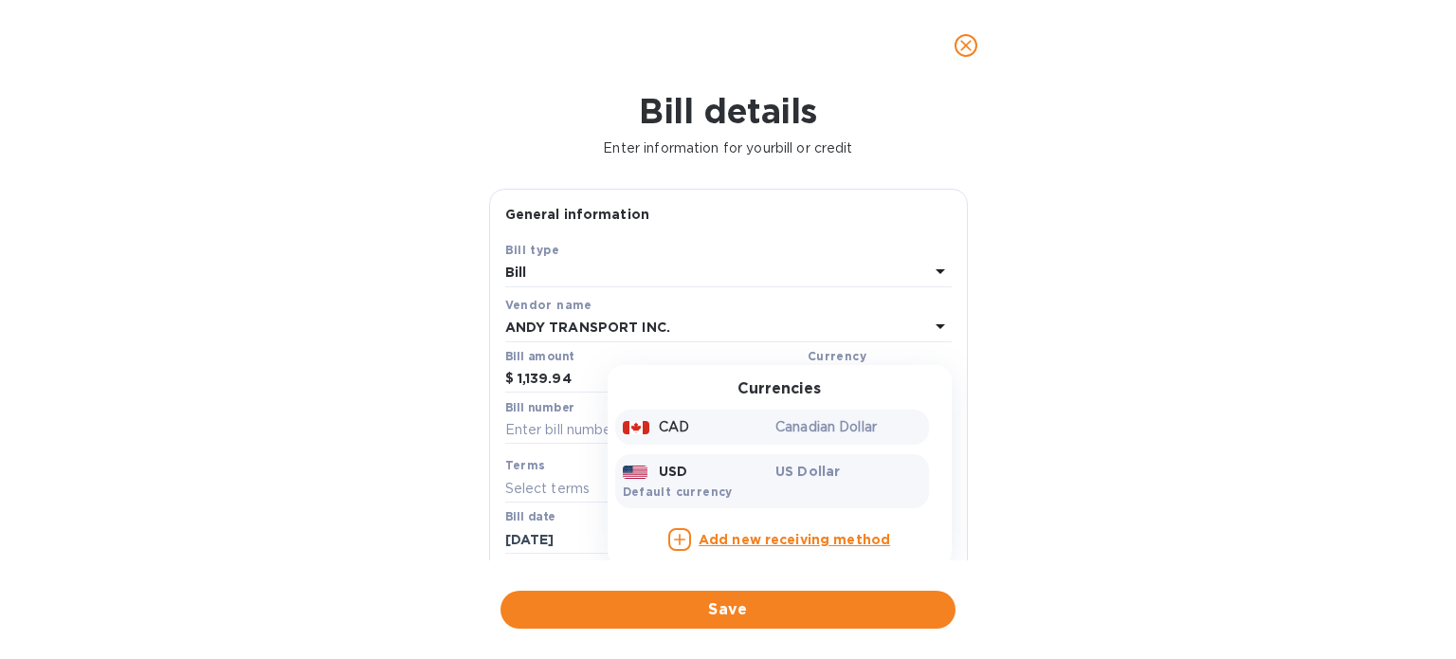
click at [672, 431] on p "CAD" at bounding box center [674, 427] width 30 height 20
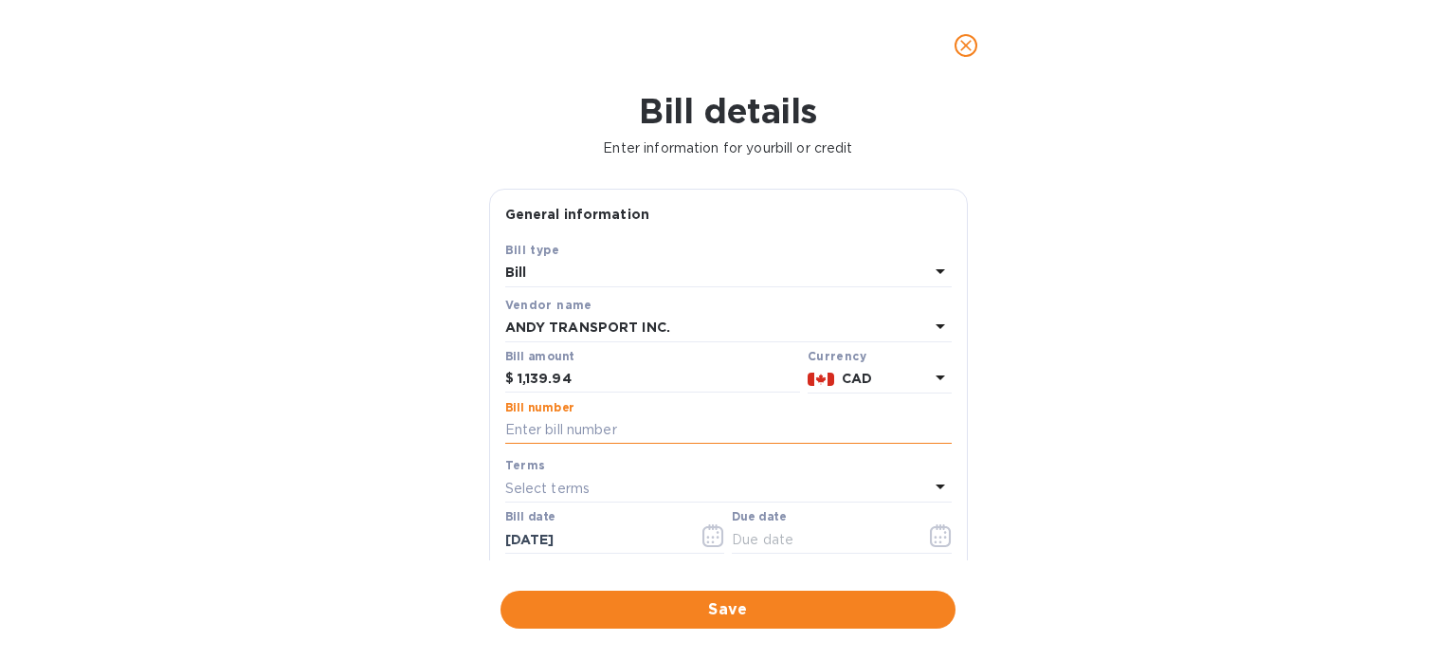
click at [608, 427] on input "text" at bounding box center [728, 430] width 447 height 28
paste input "514896A"
type input "514896A"
click at [1218, 378] on div "Bill details Enter information for your bill or credit General information Save…" at bounding box center [728, 375] width 1456 height 568
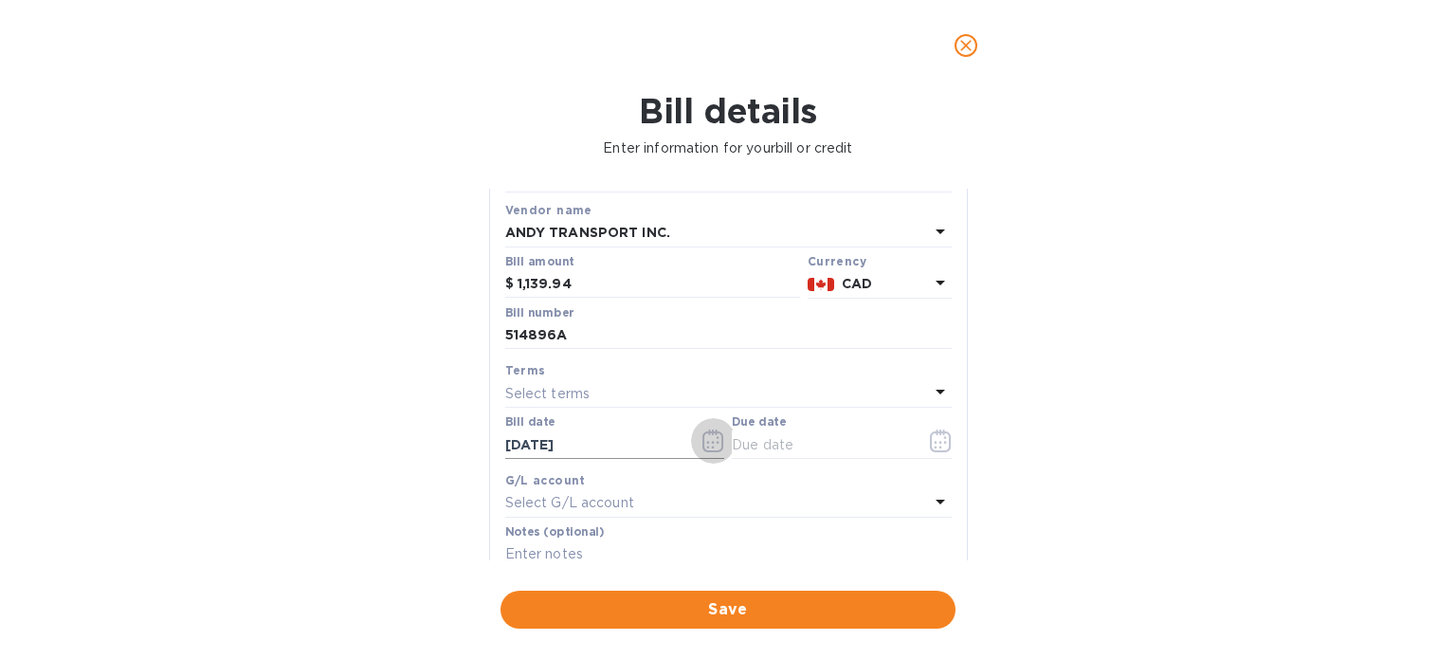
click at [708, 429] on button "button" at bounding box center [713, 441] width 45 height 46
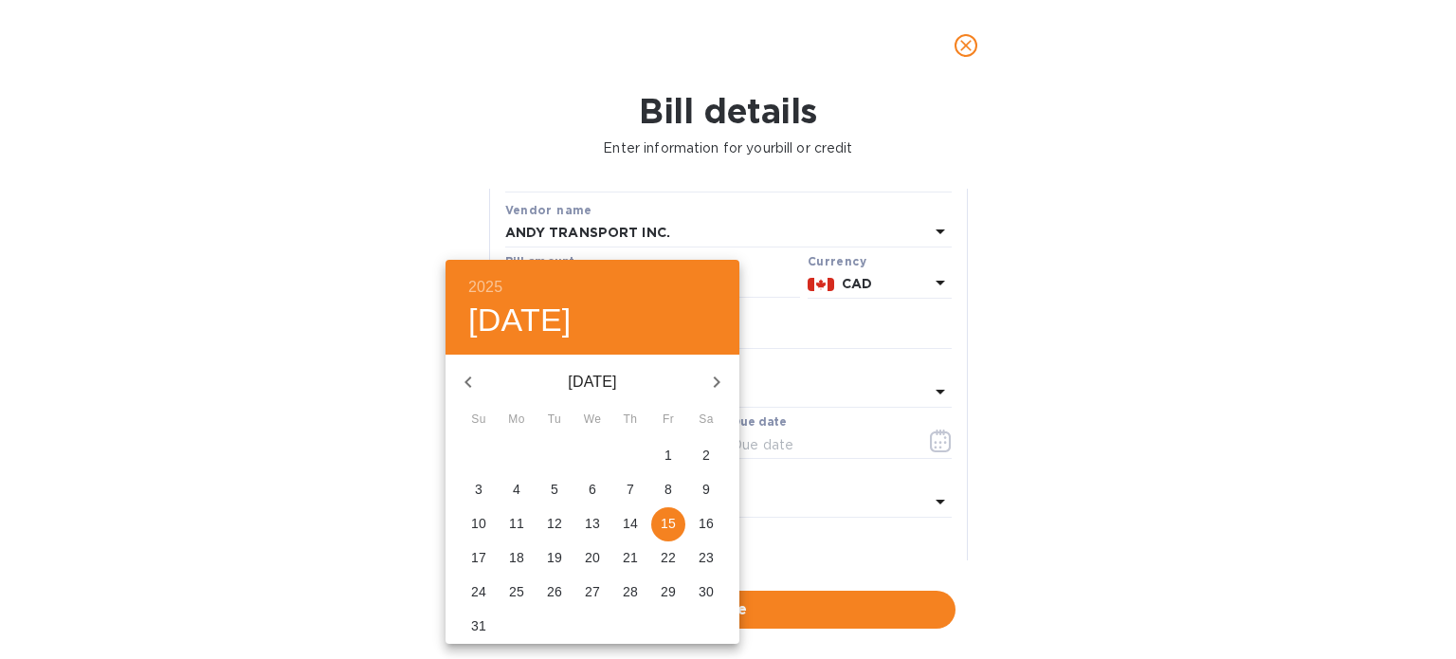
click at [473, 378] on icon "button" at bounding box center [468, 382] width 23 height 23
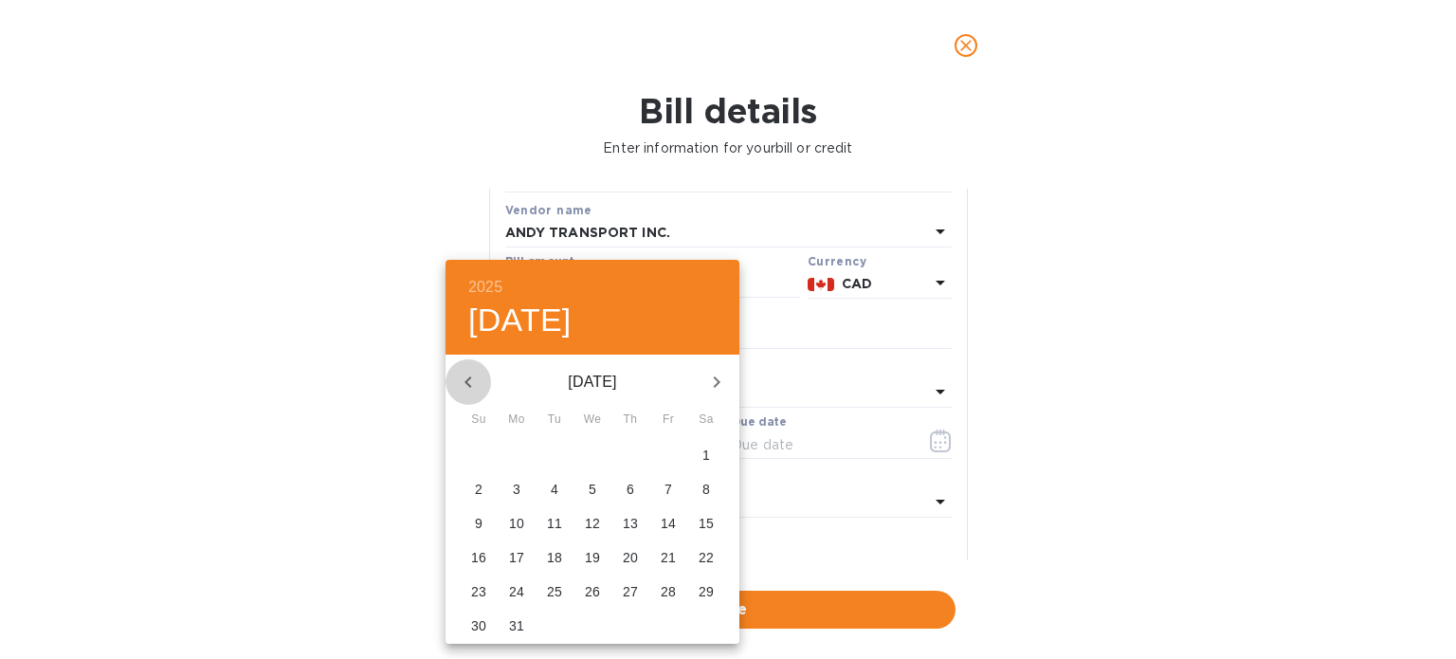
click at [473, 378] on icon "button" at bounding box center [468, 382] width 23 height 23
click at [633, 520] on p "16" at bounding box center [630, 523] width 15 height 19
type input "[DATE]"
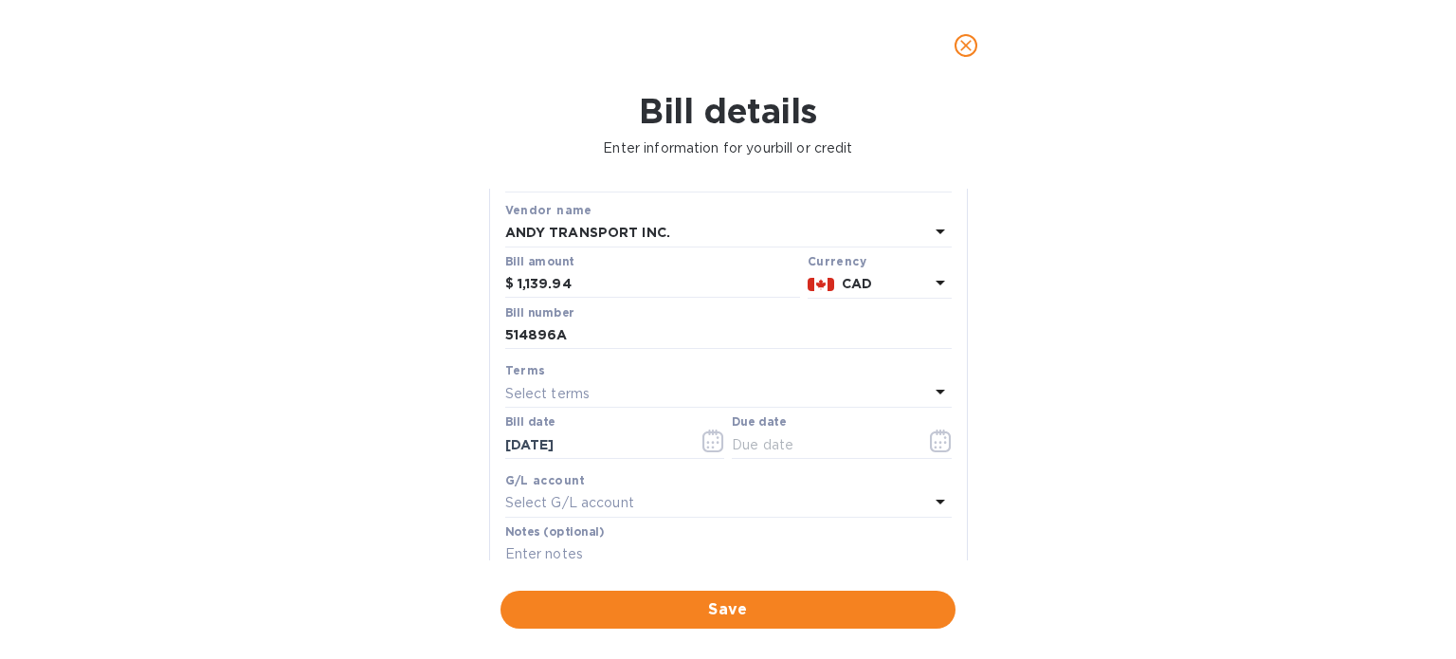
click at [620, 388] on div "Select terms" at bounding box center [717, 393] width 424 height 27
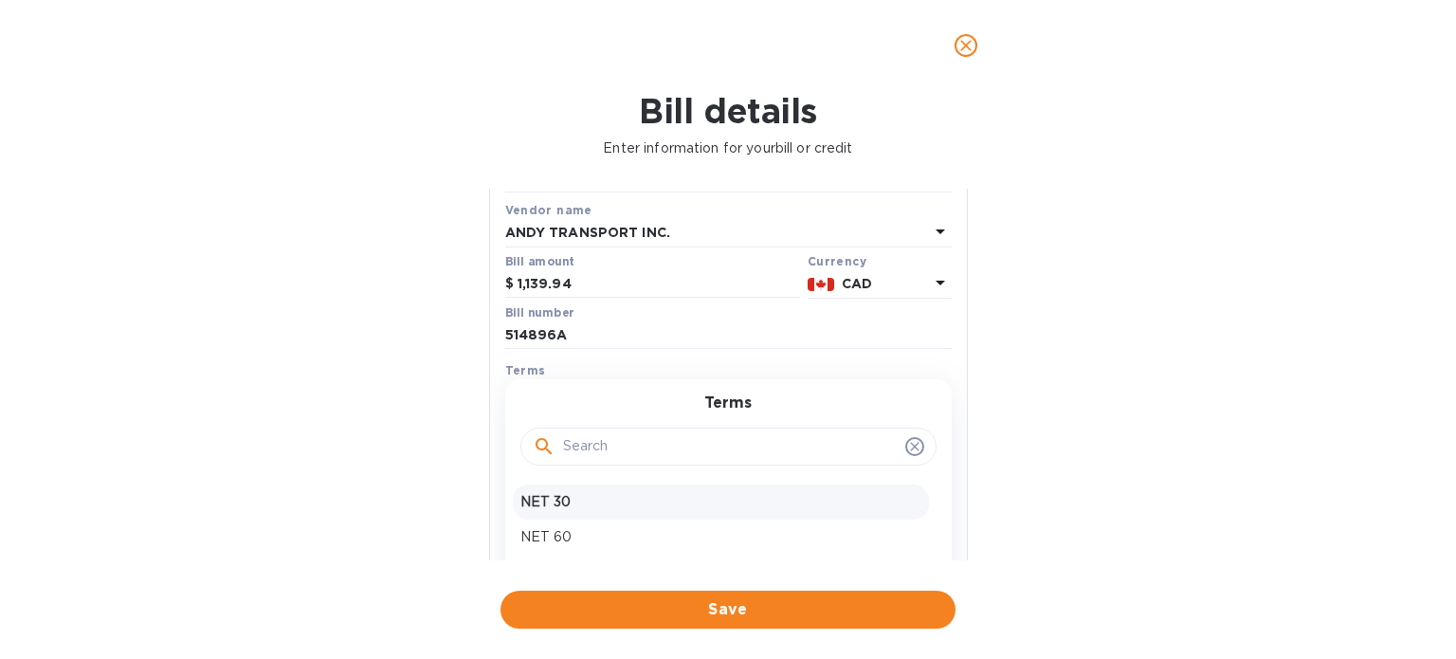
click at [558, 510] on p "NET 30" at bounding box center [720, 502] width 401 height 20
type input "[DATE]"
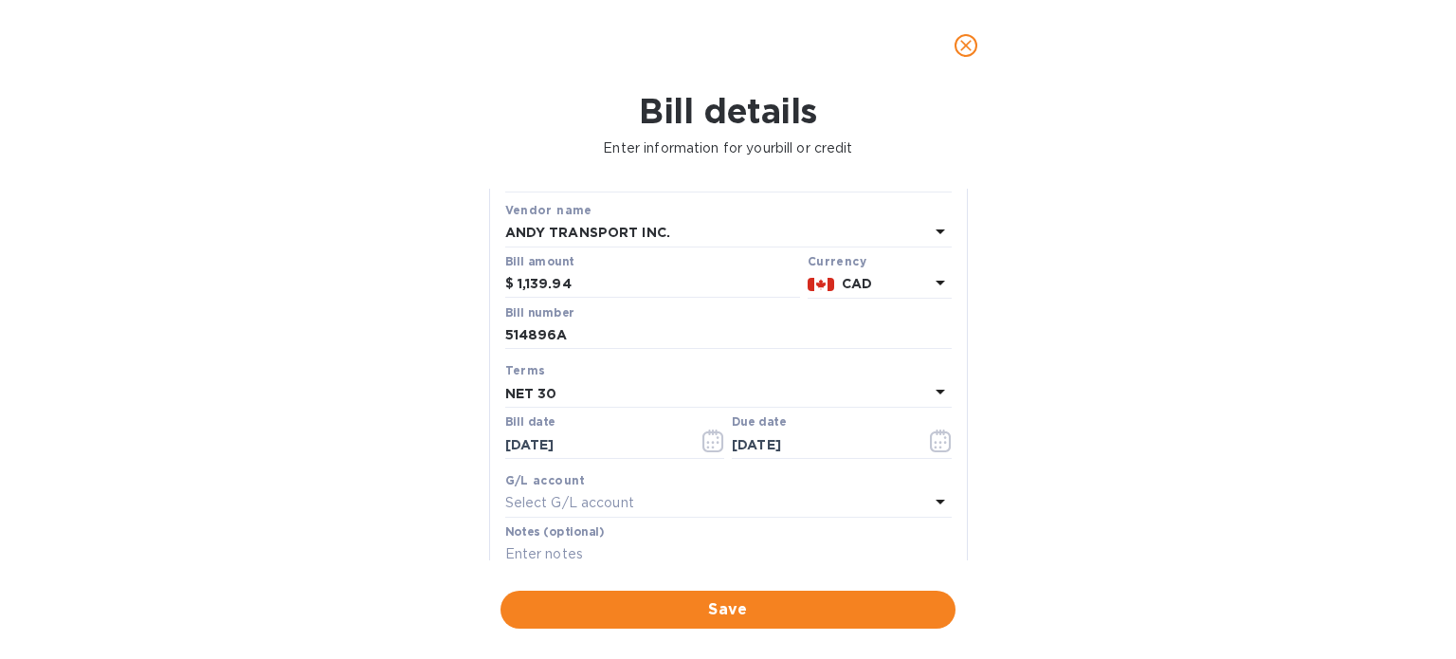
scroll to position [190, 0]
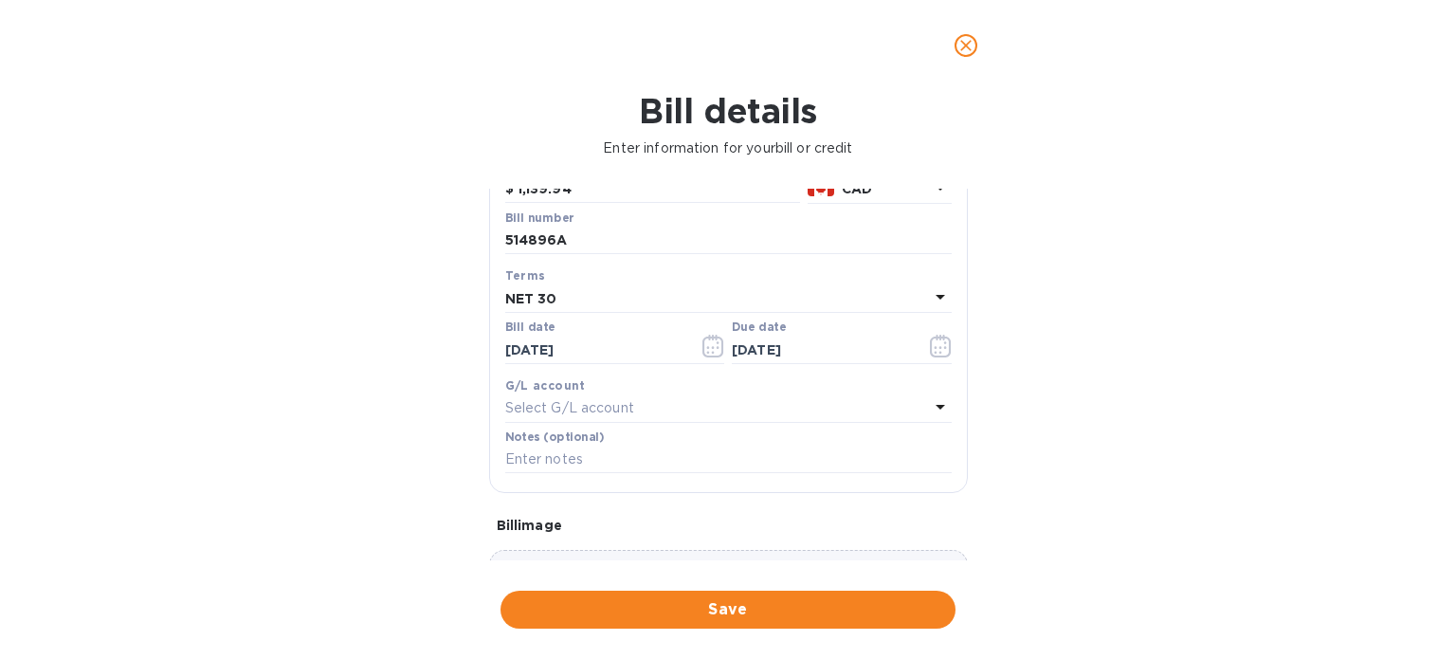
click at [626, 409] on p "Select G/L account" at bounding box center [569, 408] width 129 height 20
click at [647, 453] on input "text" at bounding box center [730, 461] width 335 height 28
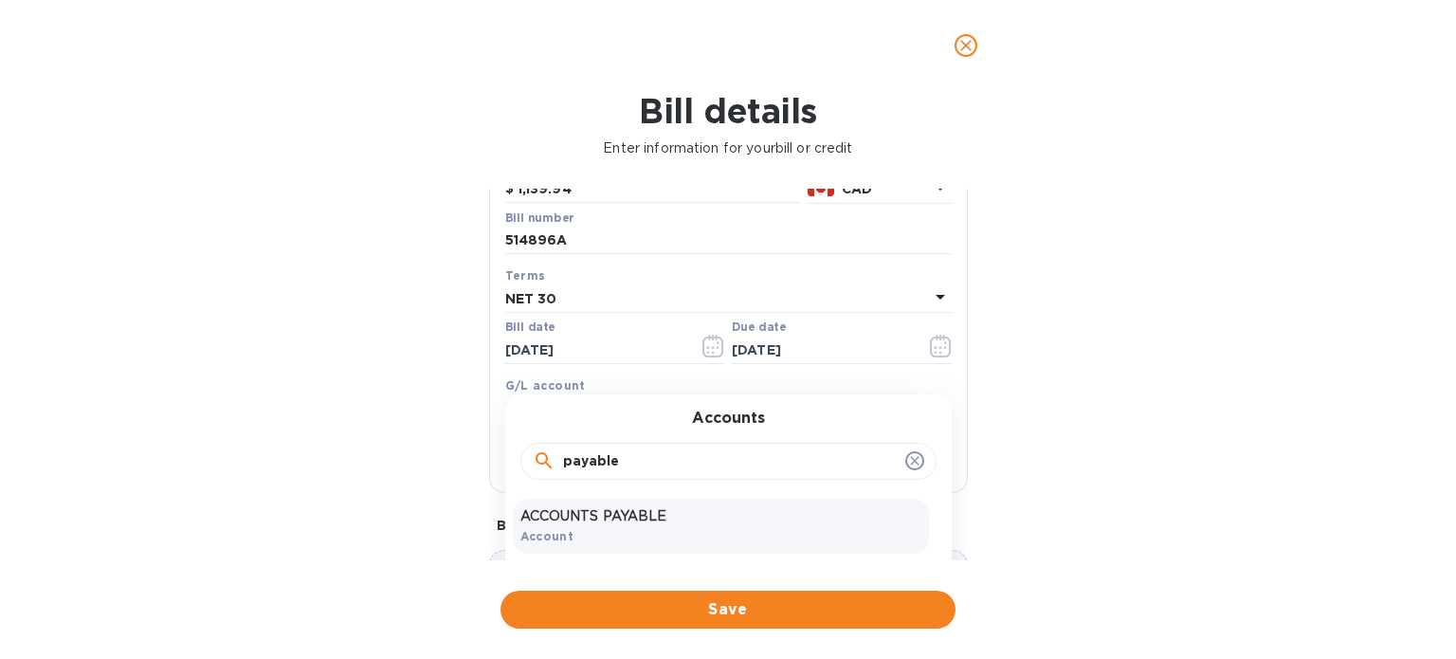
scroll to position [284, 0]
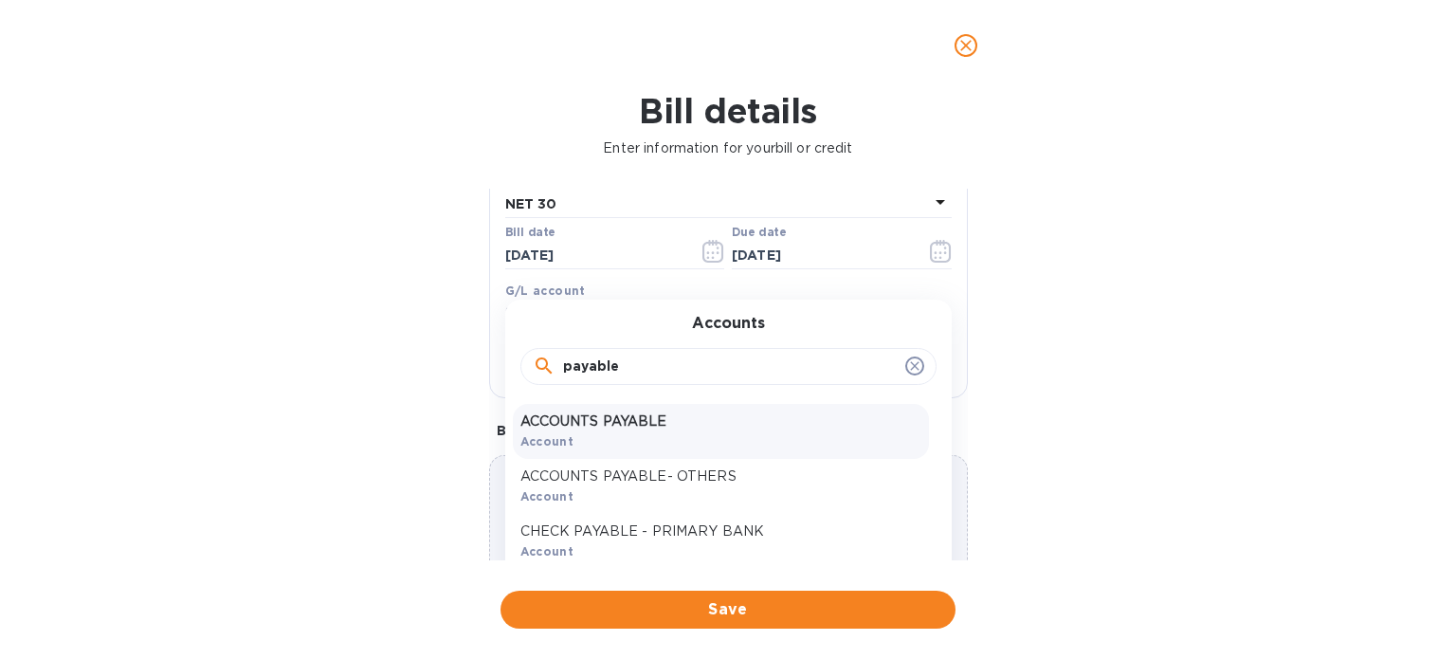
type input "payable"
click at [655, 423] on p "ACCOUNTS PAYABLE" at bounding box center [720, 421] width 401 height 20
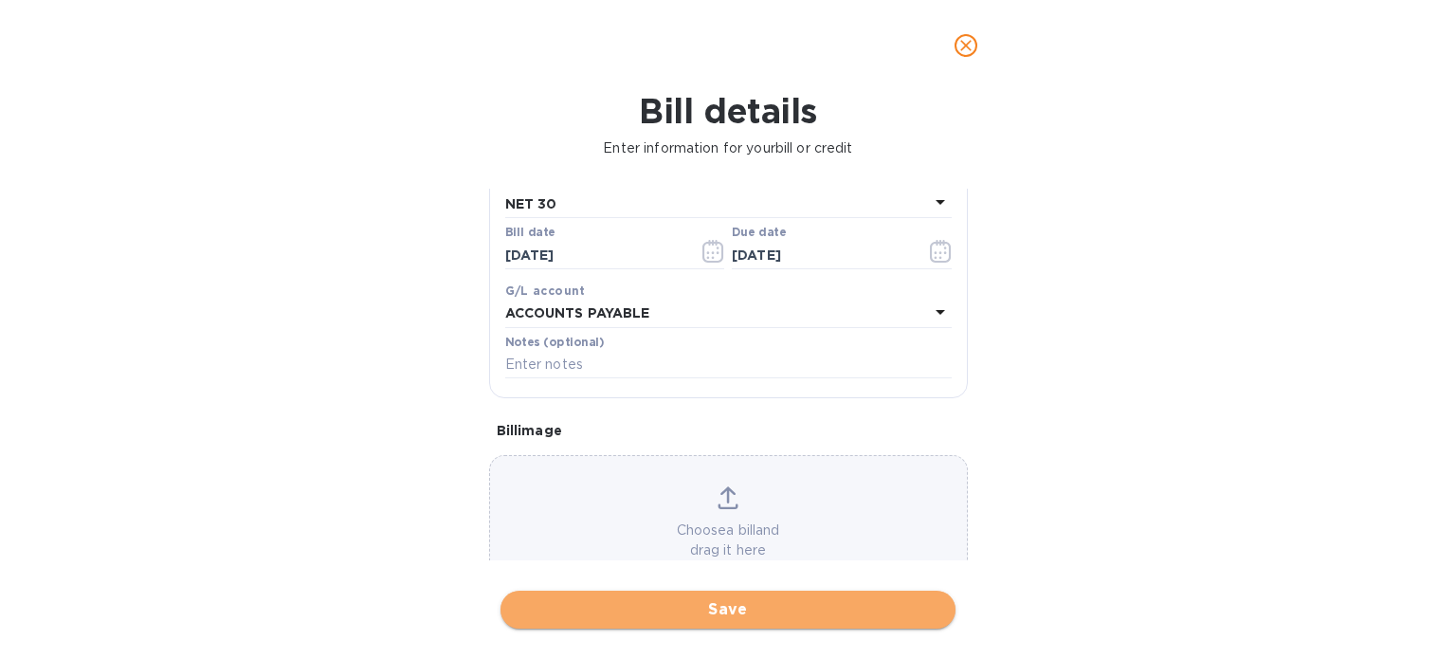
click at [703, 612] on span "Save" at bounding box center [728, 609] width 425 height 23
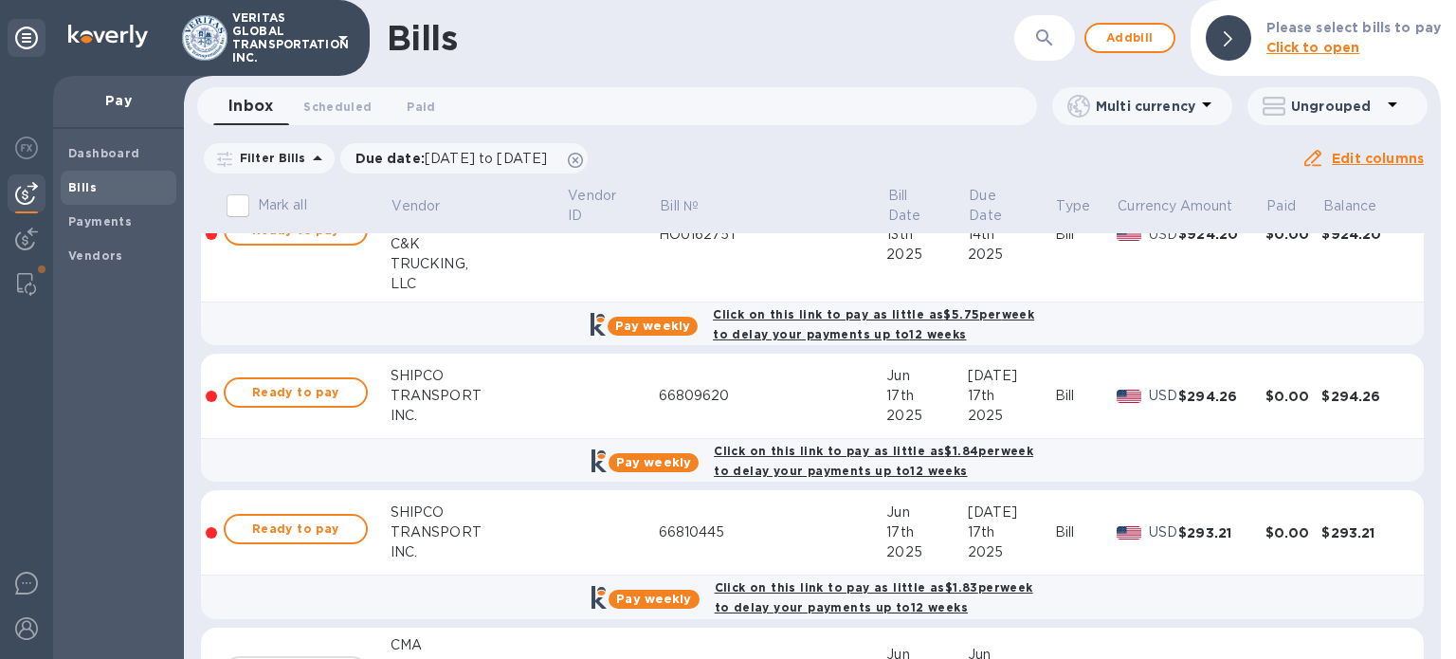
scroll to position [853, 0]
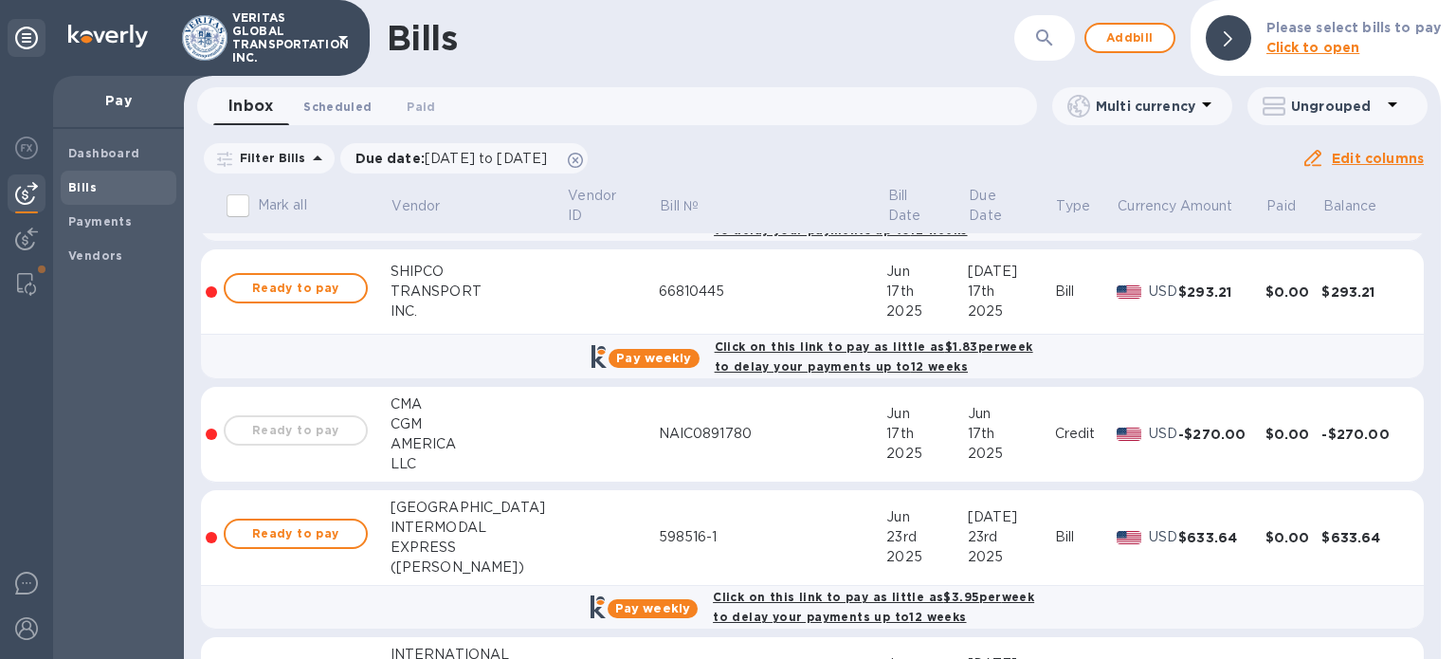
click at [356, 106] on span "Scheduled 0" at bounding box center [337, 107] width 68 height 20
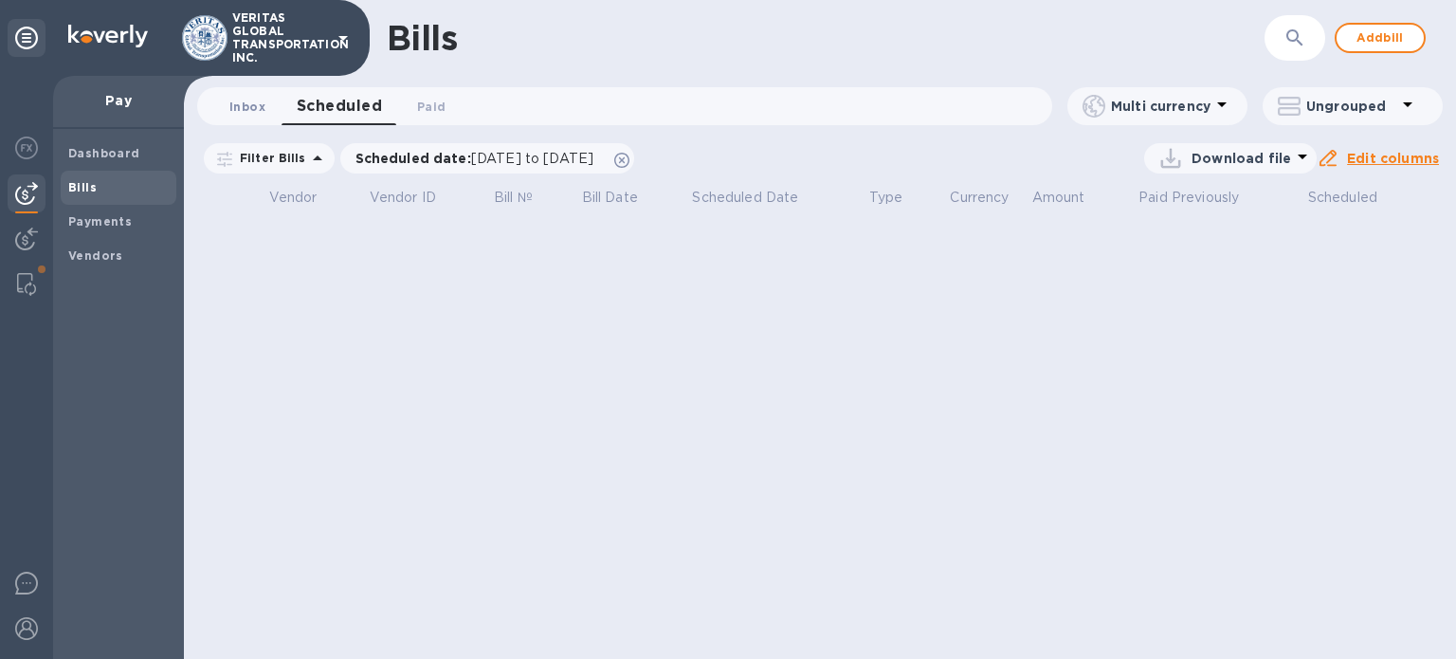
click at [253, 105] on span "Inbox 0" at bounding box center [247, 107] width 36 height 20
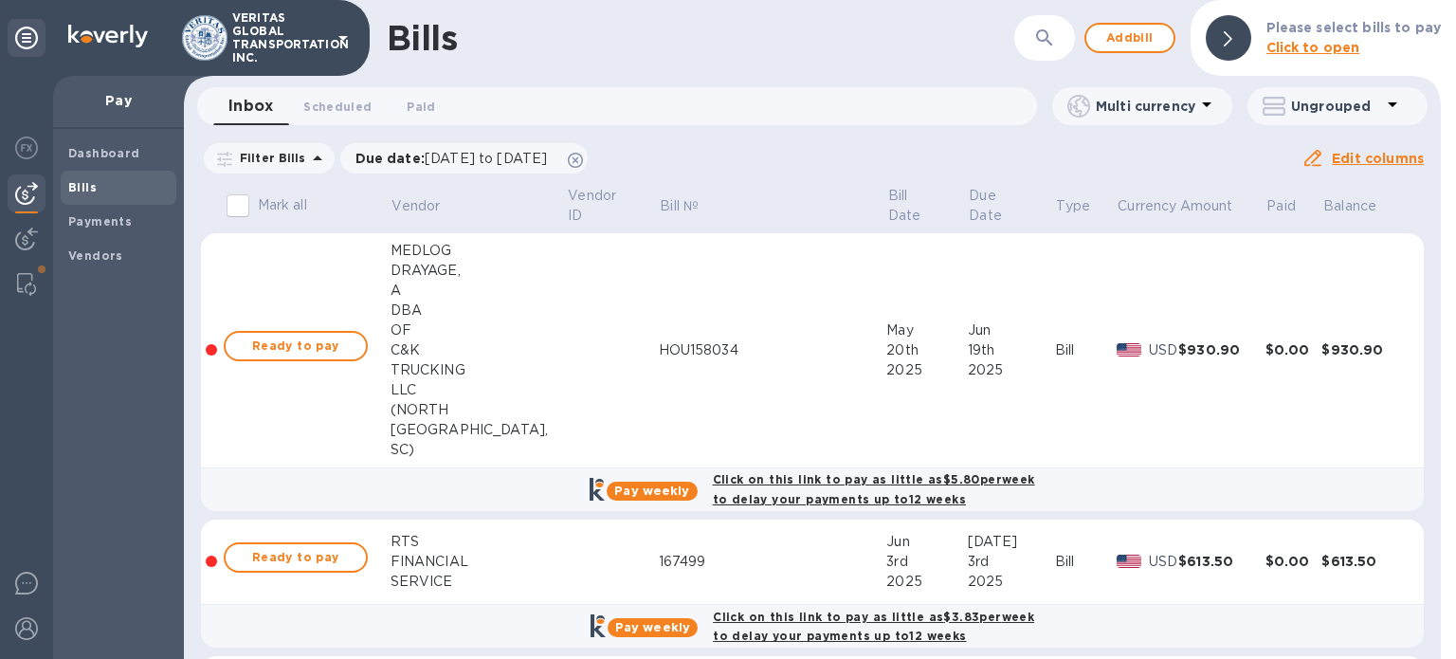
click at [1031, 53] on div "​" at bounding box center [1044, 38] width 61 height 46
click at [1046, 38] on icon "button" at bounding box center [1044, 38] width 23 height 23
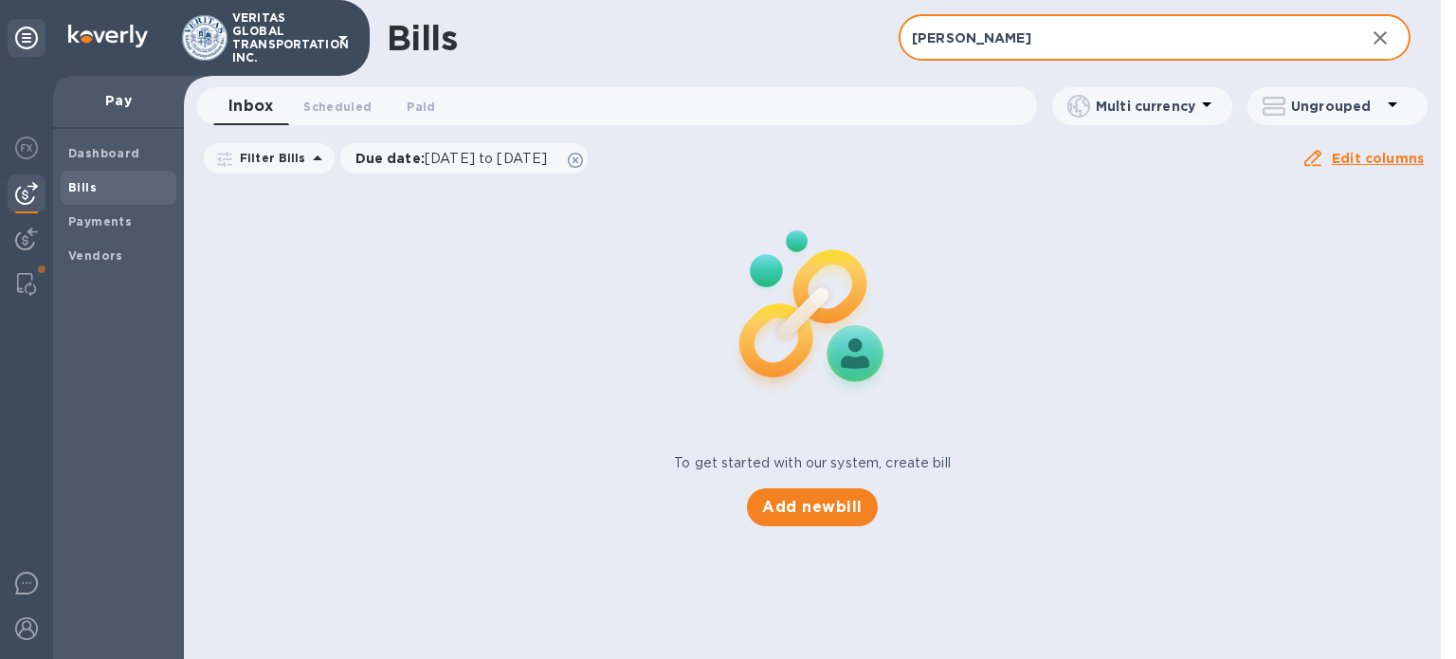
type input "[PERSON_NAME]"
click at [104, 181] on span "Bills" at bounding box center [118, 187] width 100 height 19
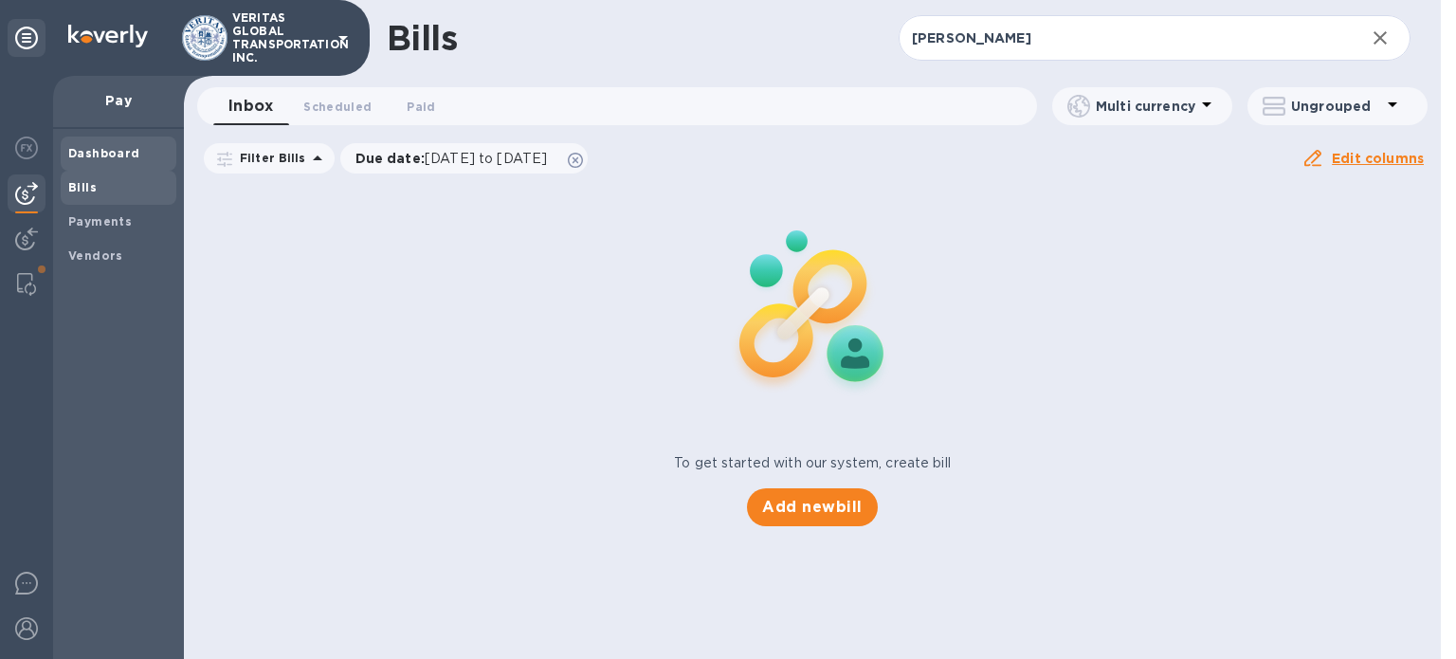
click at [98, 155] on b "Dashboard" at bounding box center [104, 153] width 72 height 14
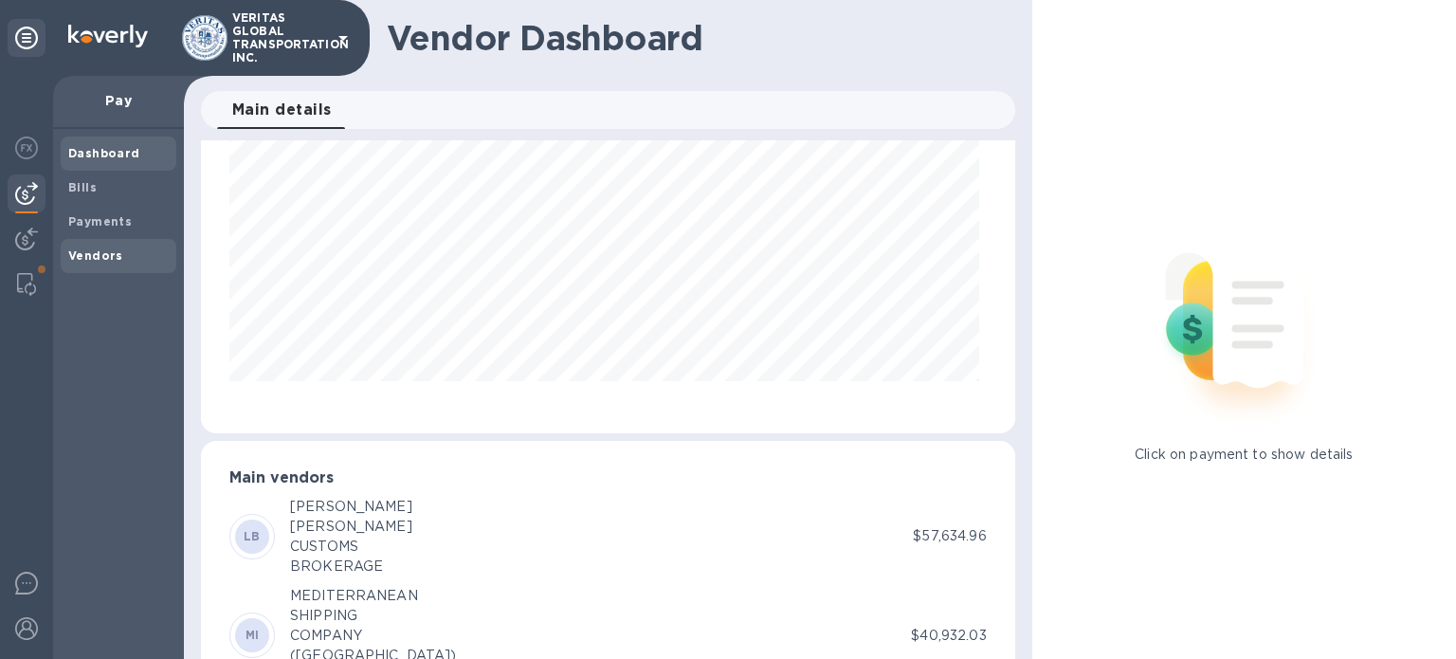
scroll to position [119, 0]
click at [79, 191] on b "Bills" at bounding box center [82, 187] width 28 height 14
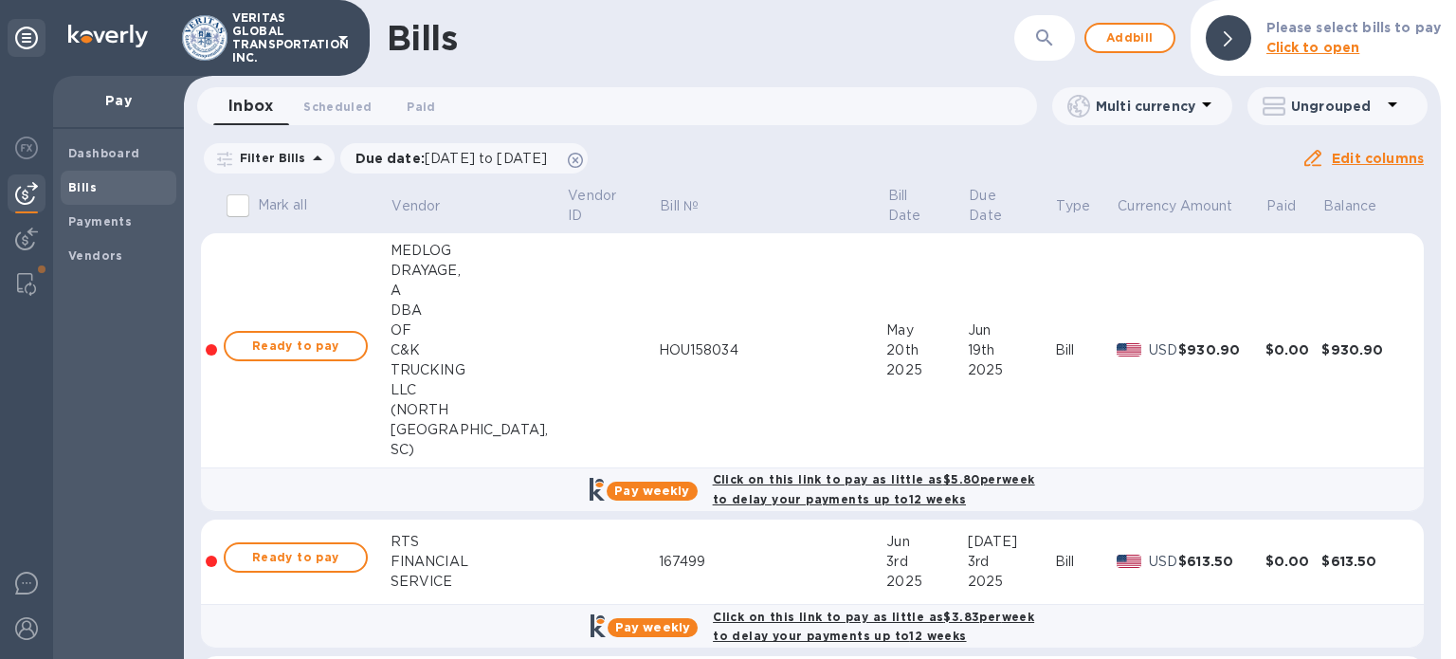
click at [1232, 40] on icon at bounding box center [1228, 38] width 9 height 15
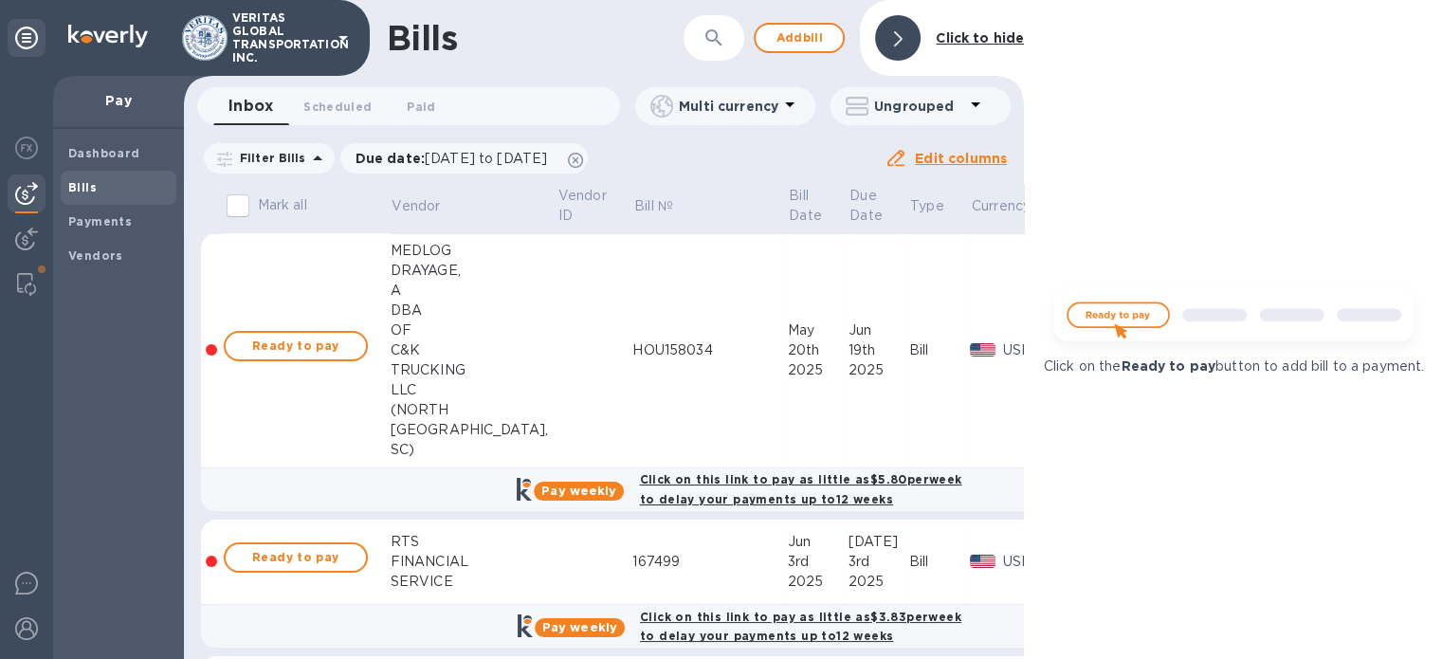
click at [892, 38] on div at bounding box center [898, 38] width 46 height 46
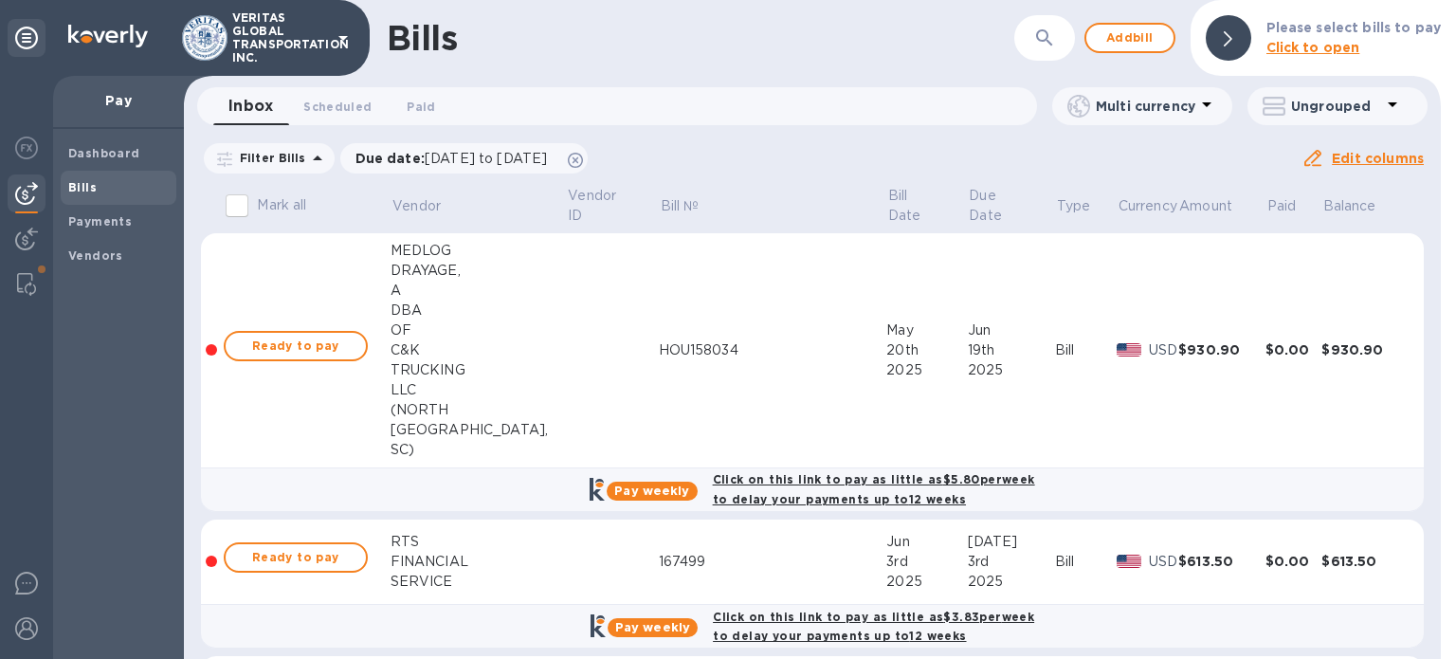
click at [112, 105] on p "Pay" at bounding box center [118, 100] width 100 height 19
click at [23, 150] on img at bounding box center [26, 148] width 23 height 23
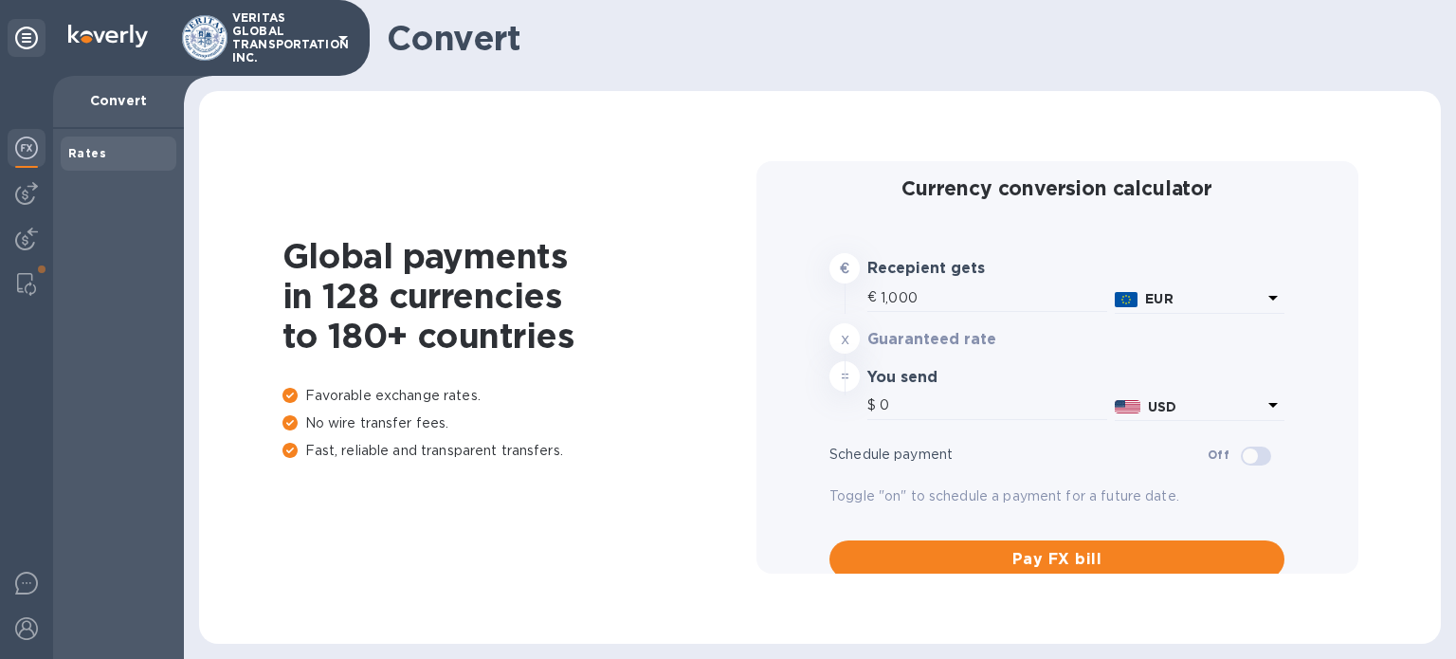
type input "1,177.67"
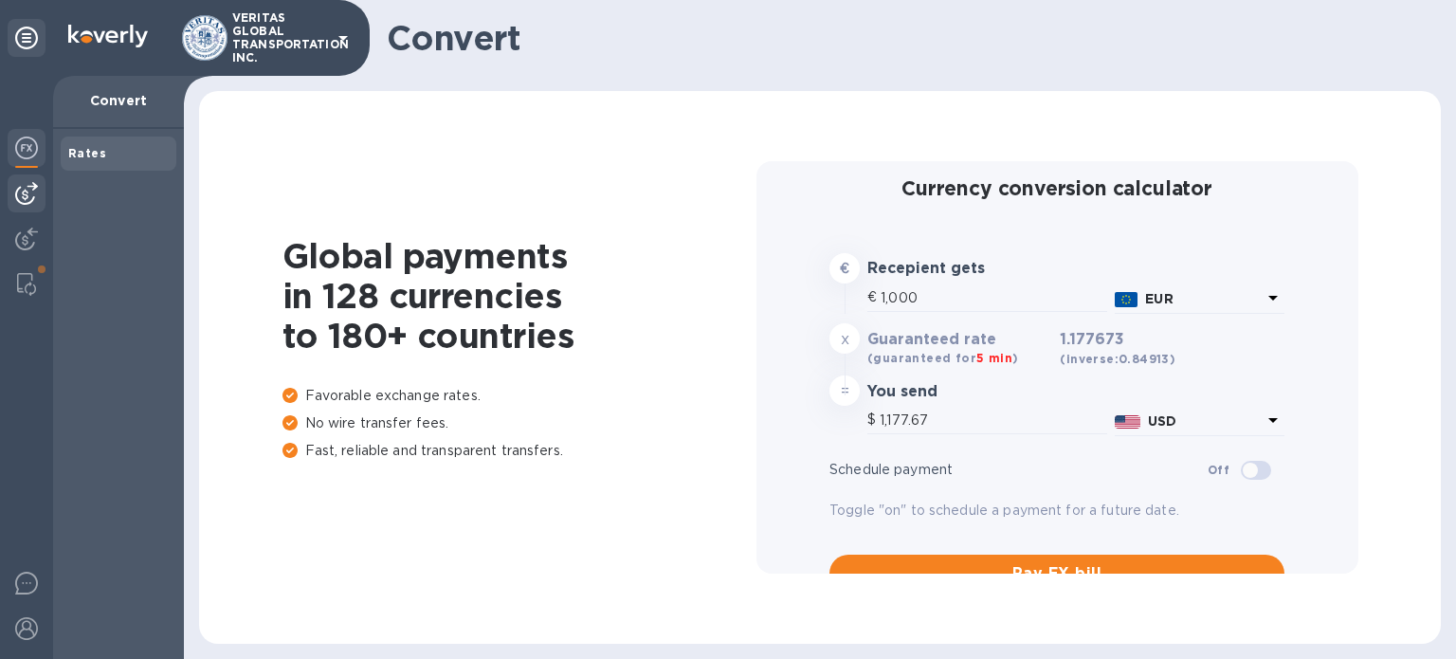
click at [26, 192] on img at bounding box center [26, 193] width 23 height 23
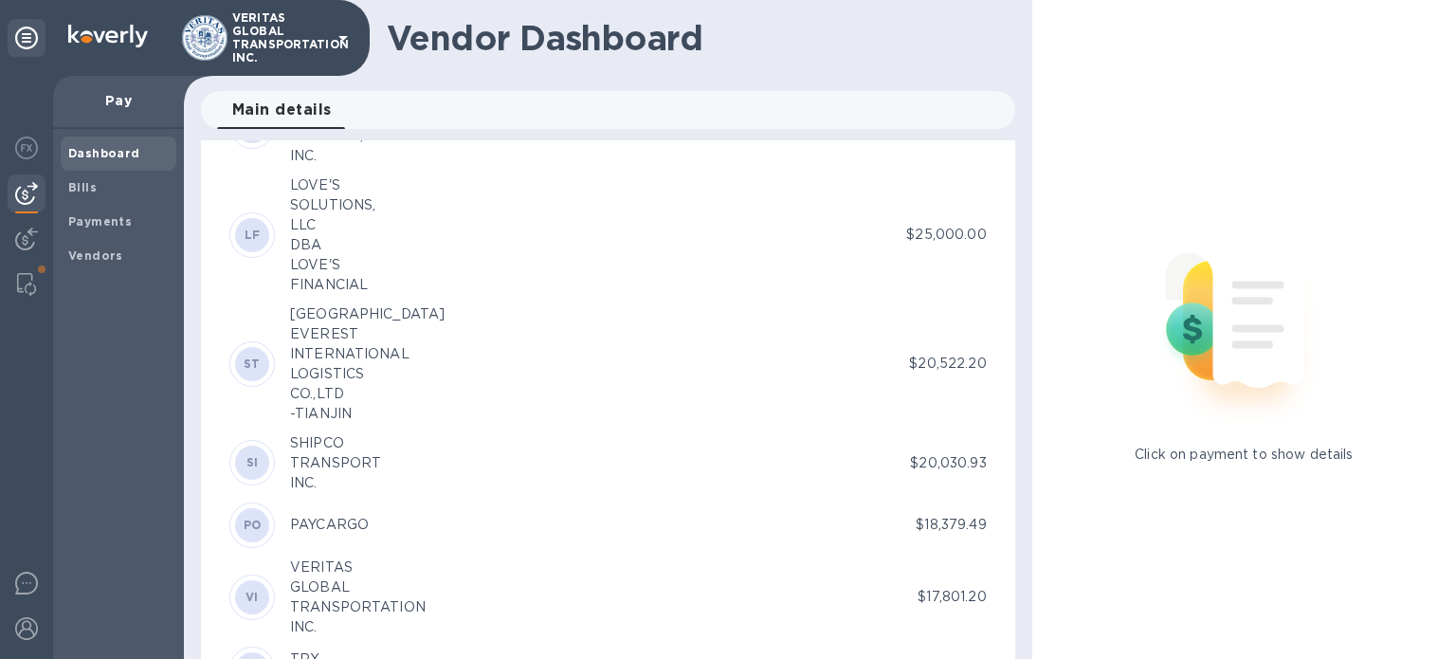
scroll to position [948, 0]
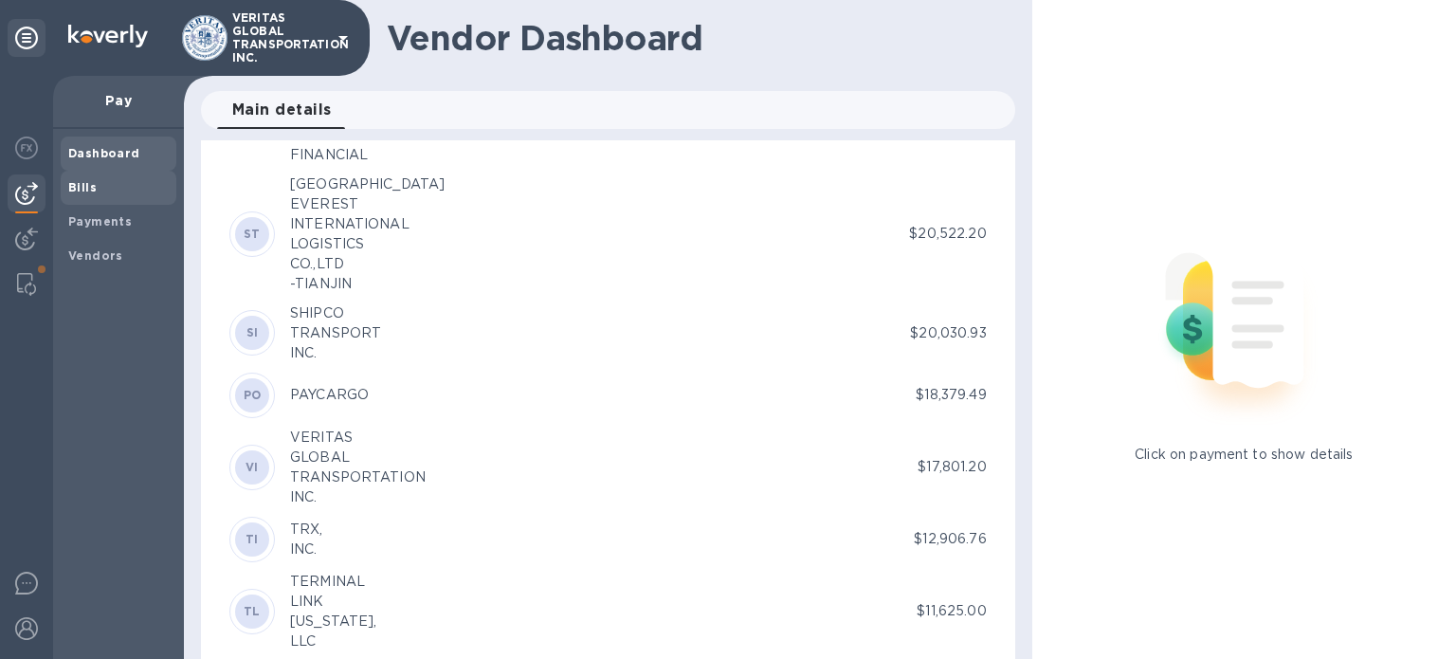
click at [90, 190] on b "Bills" at bounding box center [82, 187] width 28 height 14
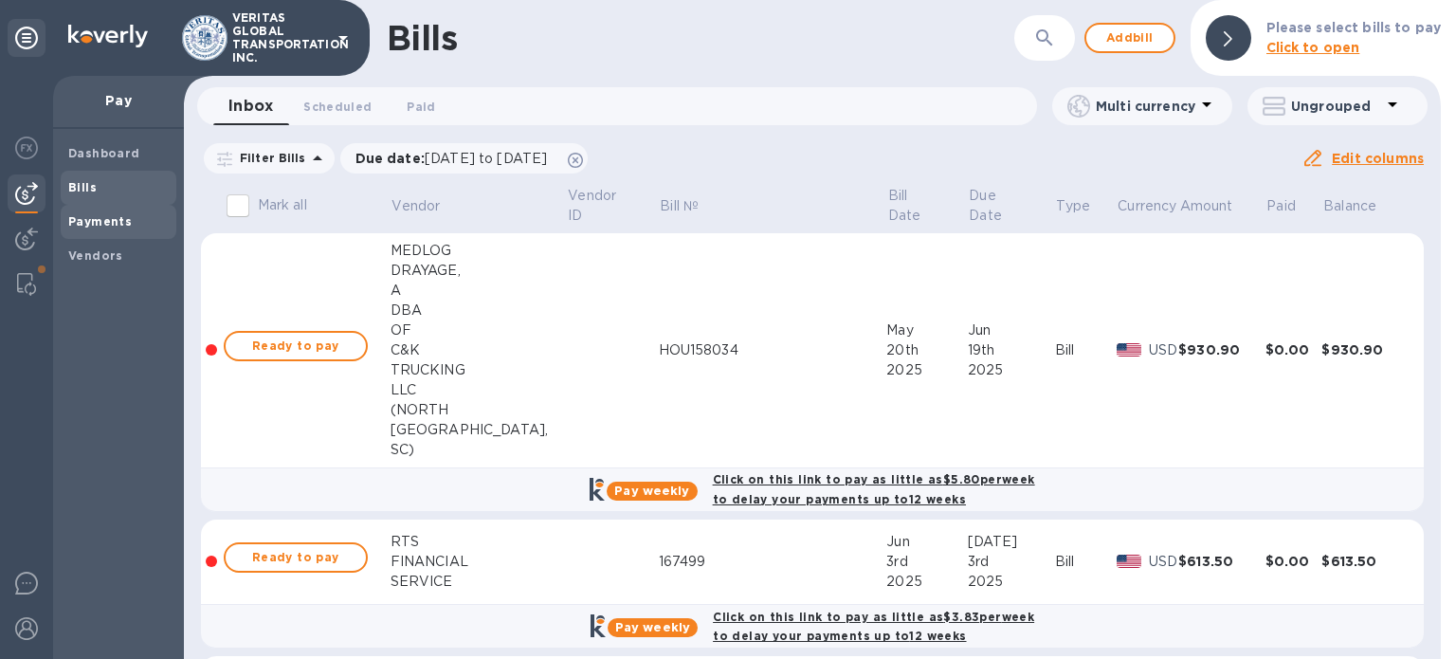
click at [115, 226] on b "Payments" at bounding box center [100, 221] width 64 height 14
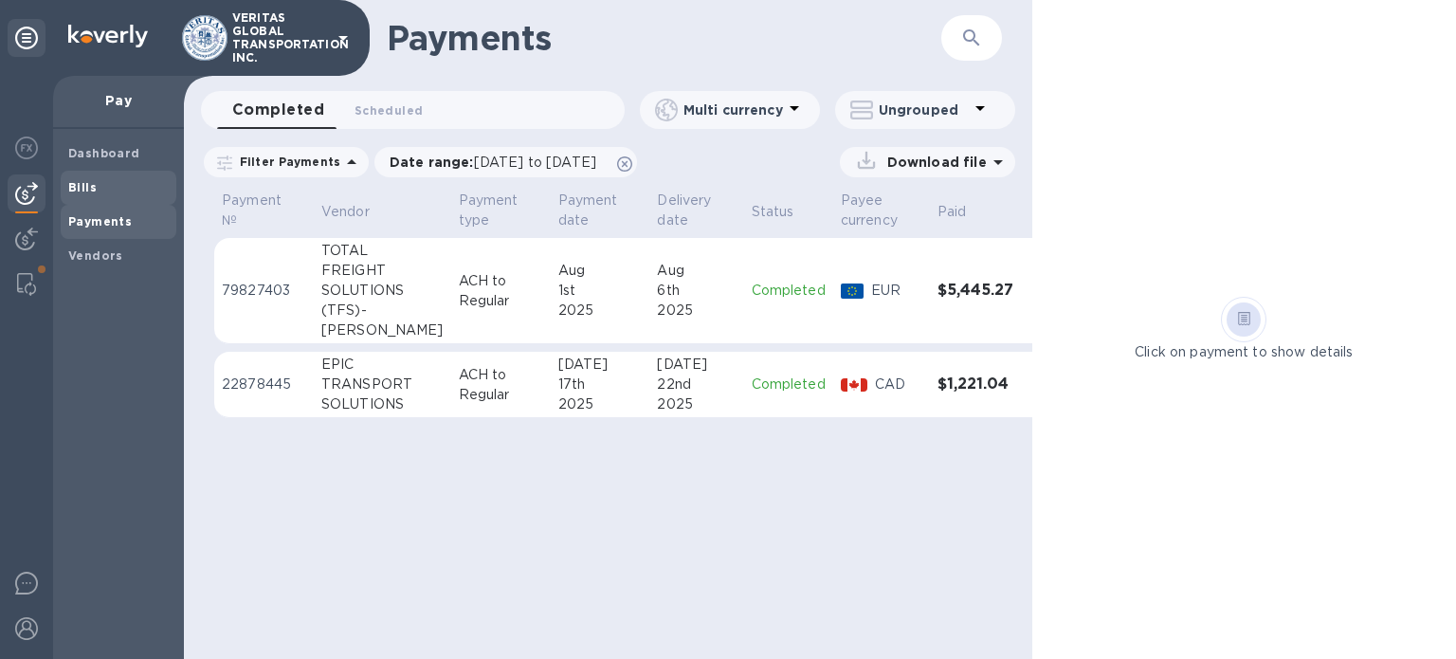
click at [88, 186] on b "Bills" at bounding box center [82, 187] width 28 height 14
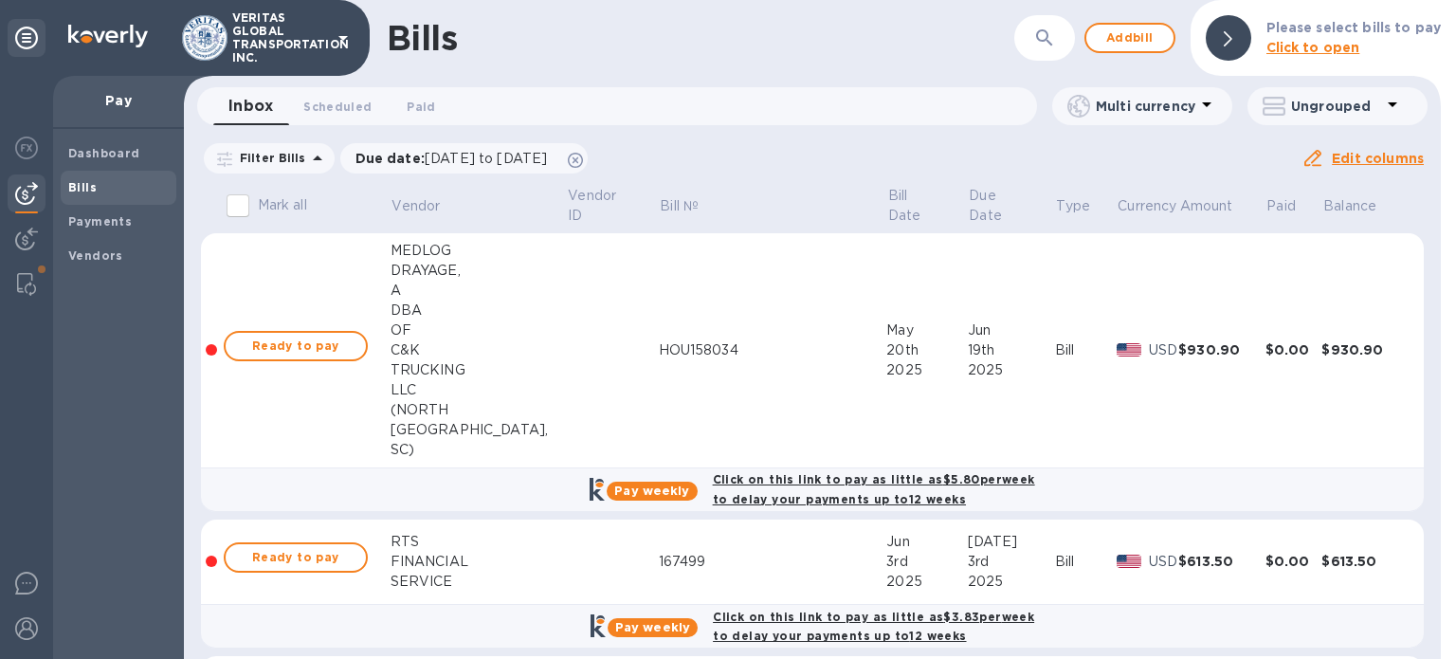
click at [88, 272] on div "Dashboard Bills Payments Vendors" at bounding box center [118, 394] width 131 height 530
click at [99, 245] on div "Vendors" at bounding box center [119, 256] width 116 height 34
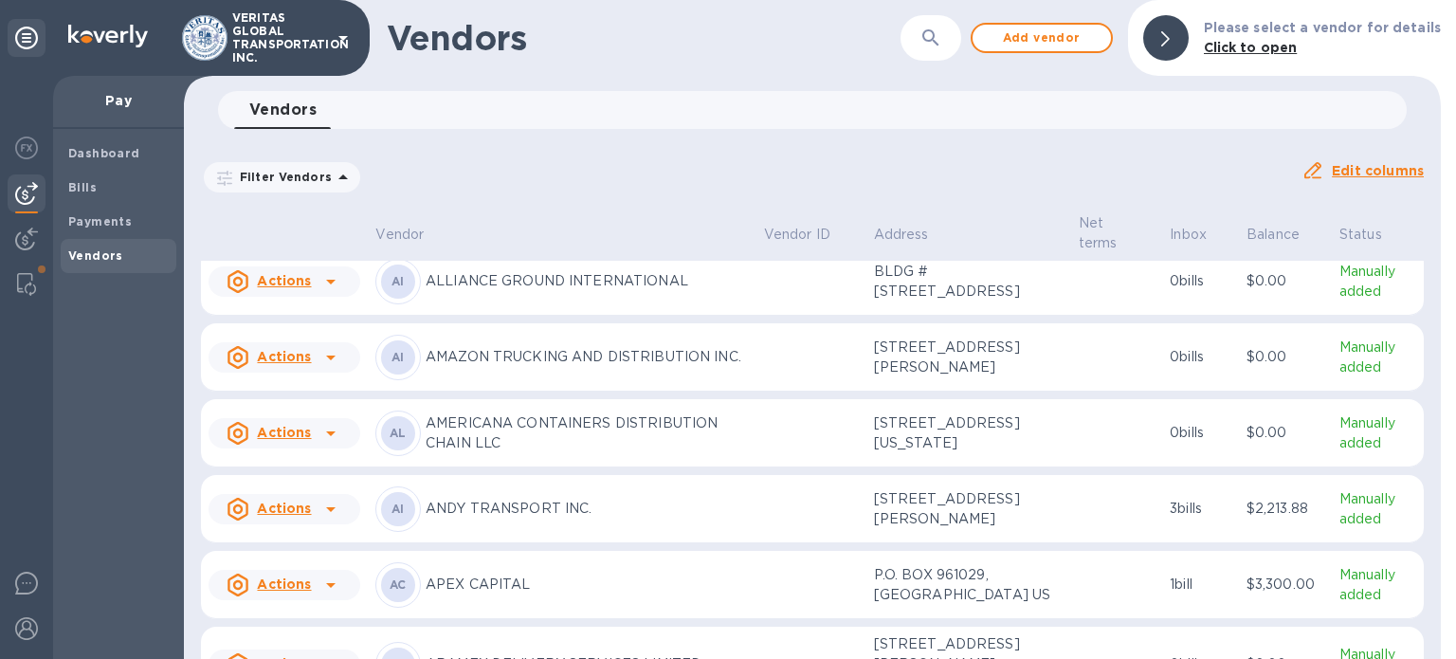
scroll to position [1065, 0]
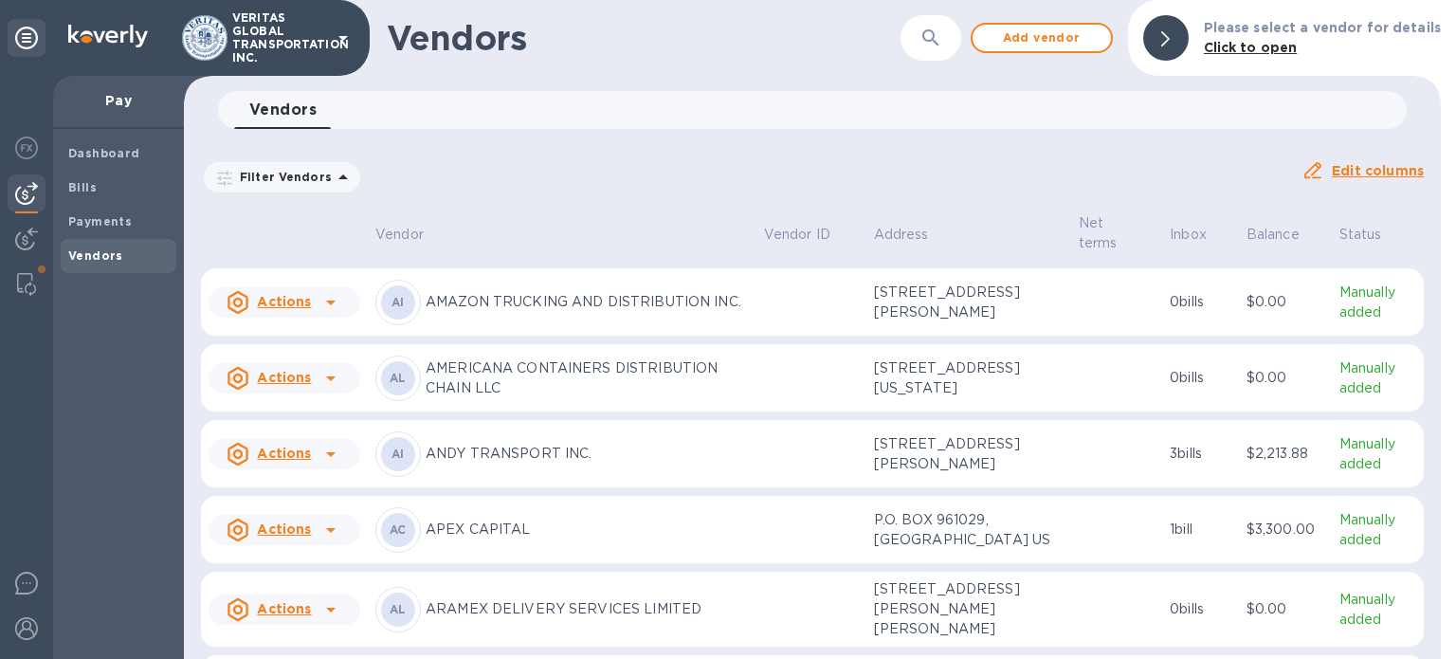
click at [1176, 444] on p "3 bills" at bounding box center [1201, 454] width 62 height 20
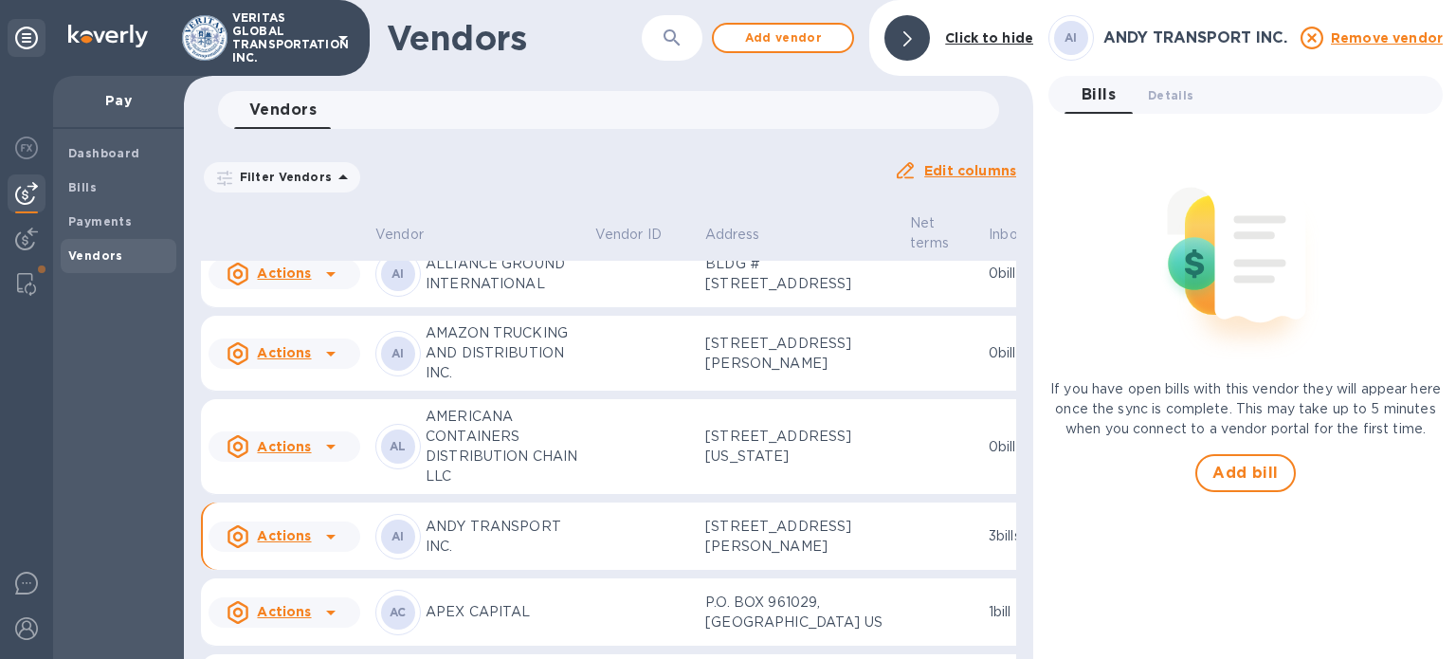
scroll to position [1111, 0]
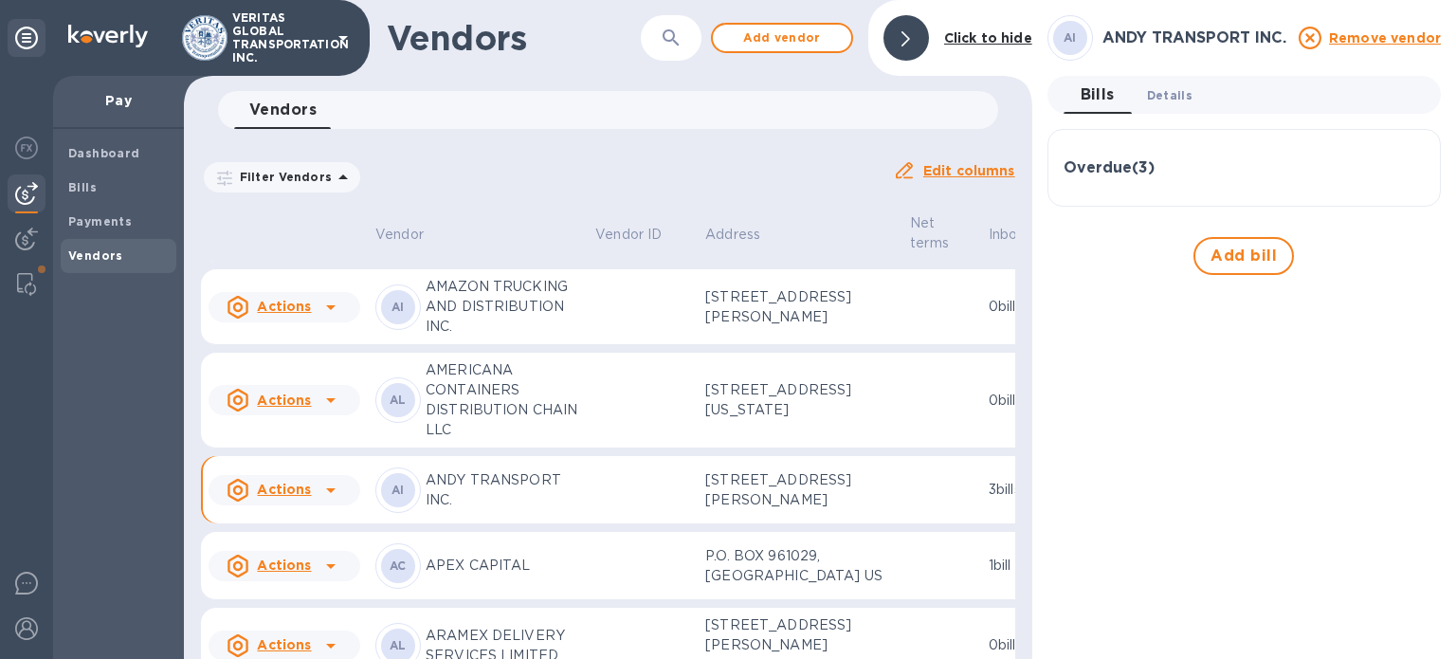
click at [1159, 94] on span "Details 0" at bounding box center [1170, 95] width 46 height 20
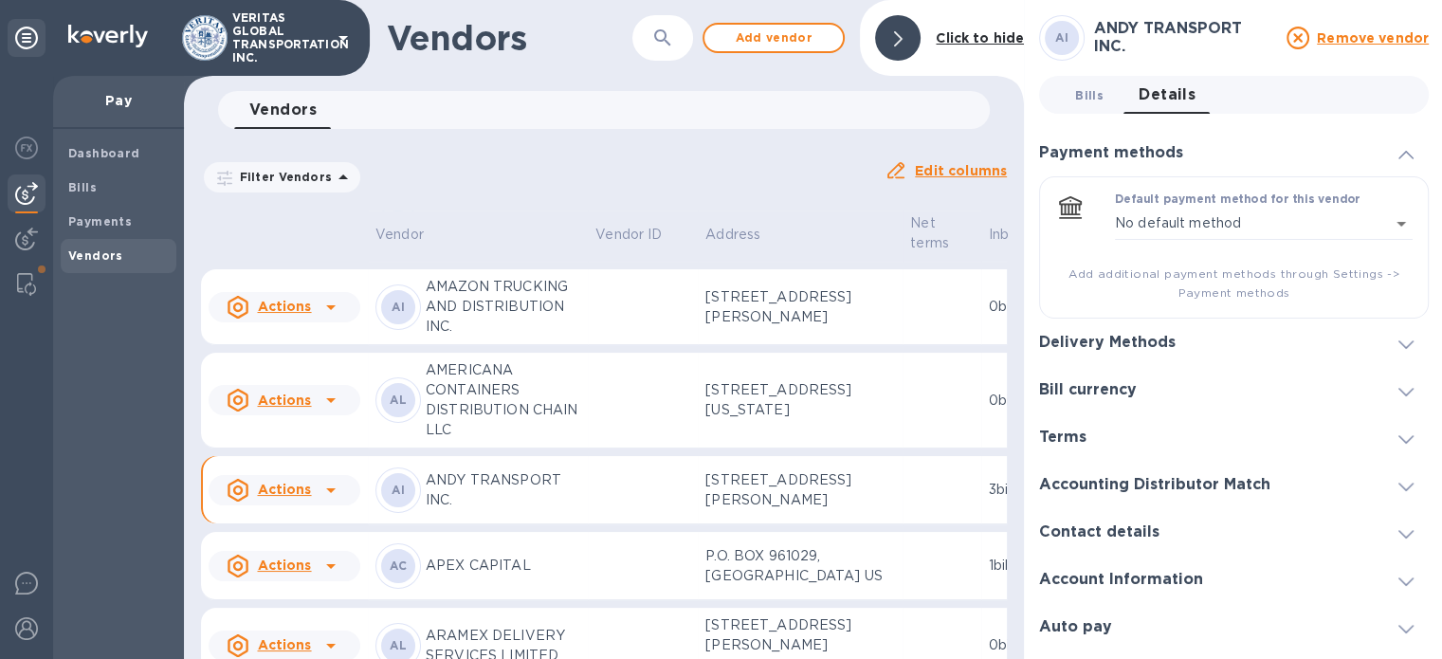
click at [1085, 93] on span "Bills 0" at bounding box center [1089, 95] width 28 height 20
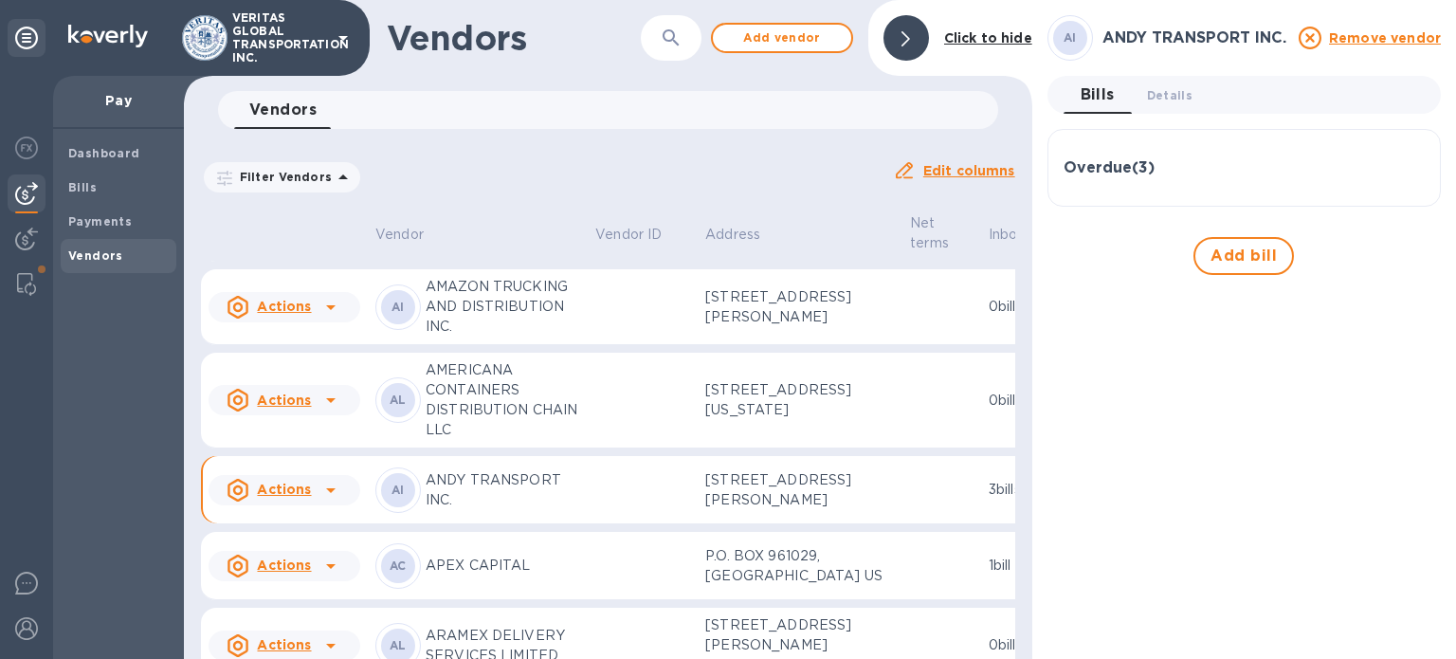
click at [1111, 166] on h3 "Overdue ( 3 )" at bounding box center [1109, 168] width 91 height 18
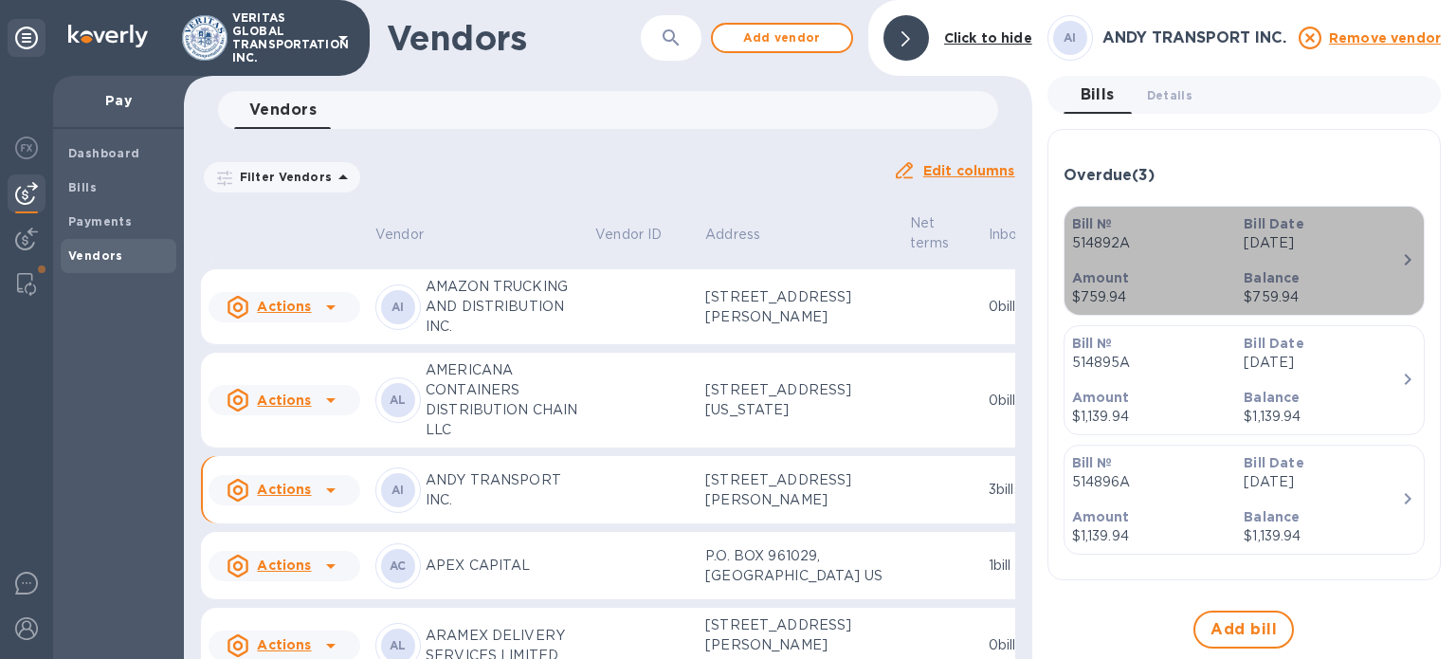
click at [1296, 255] on div "Bill Date Jan 15th 2025" at bounding box center [1322, 234] width 173 height 54
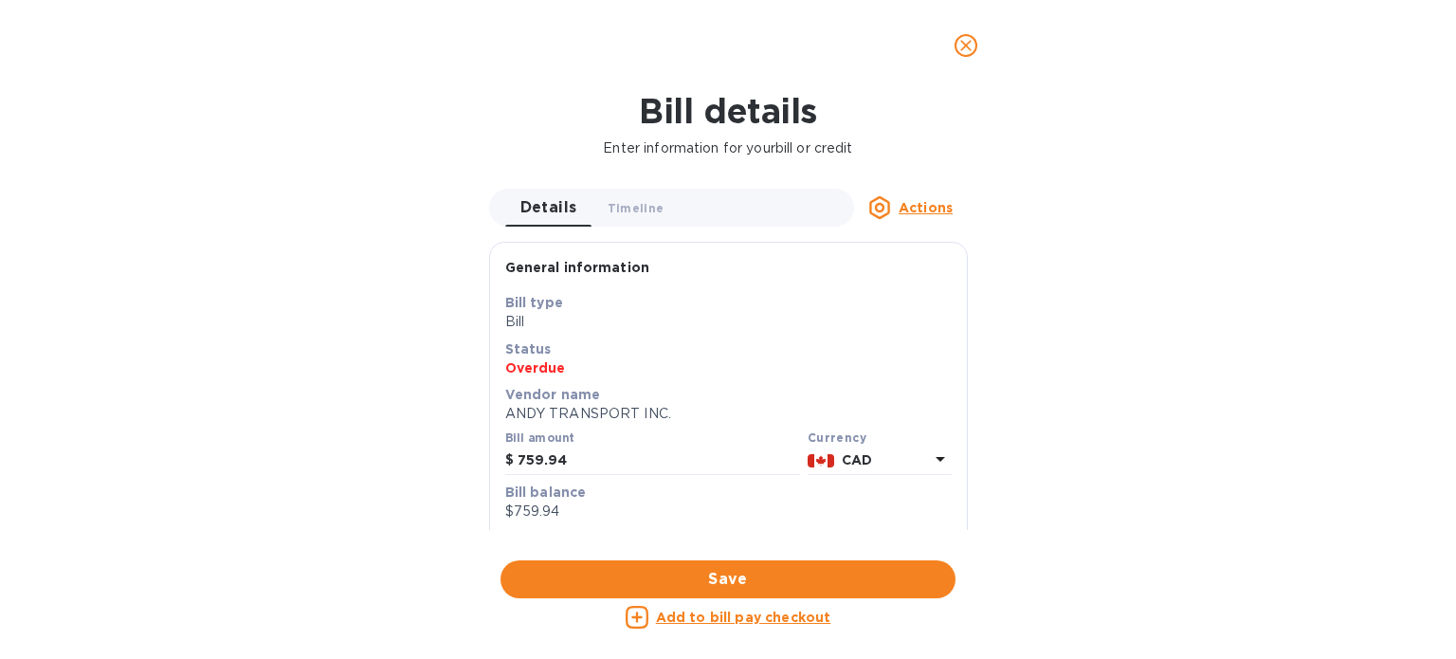
click at [647, 612] on icon at bounding box center [637, 617] width 23 height 23
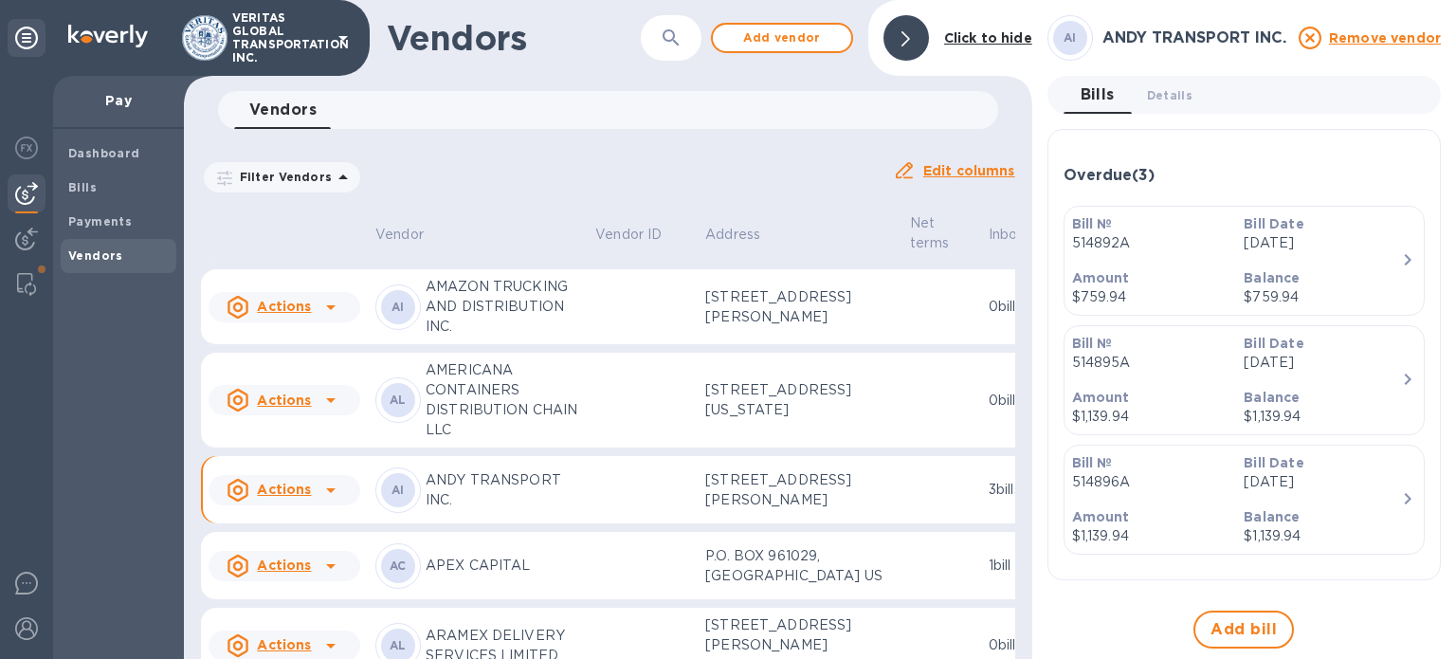
click at [1192, 361] on p "514895A" at bounding box center [1150, 363] width 157 height 20
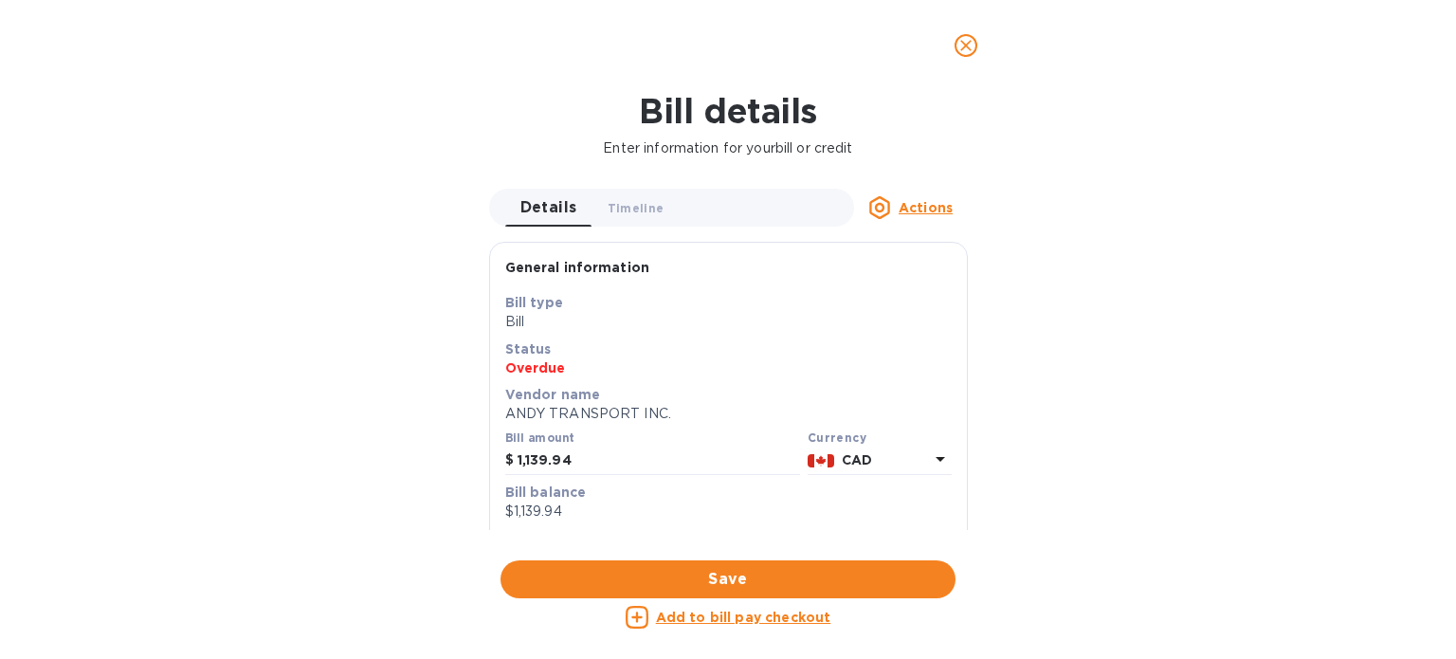
click at [632, 625] on icon at bounding box center [637, 617] width 23 height 23
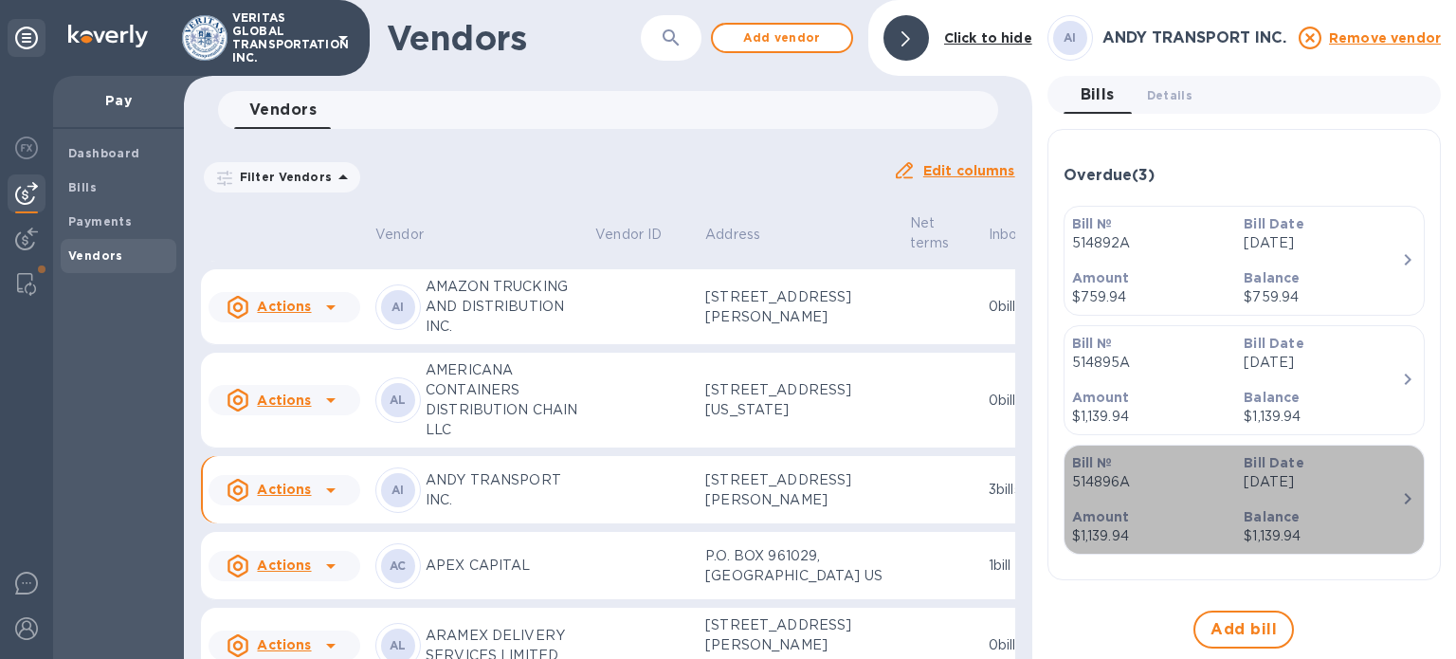
click at [1164, 484] on p "514896A" at bounding box center [1150, 482] width 157 height 20
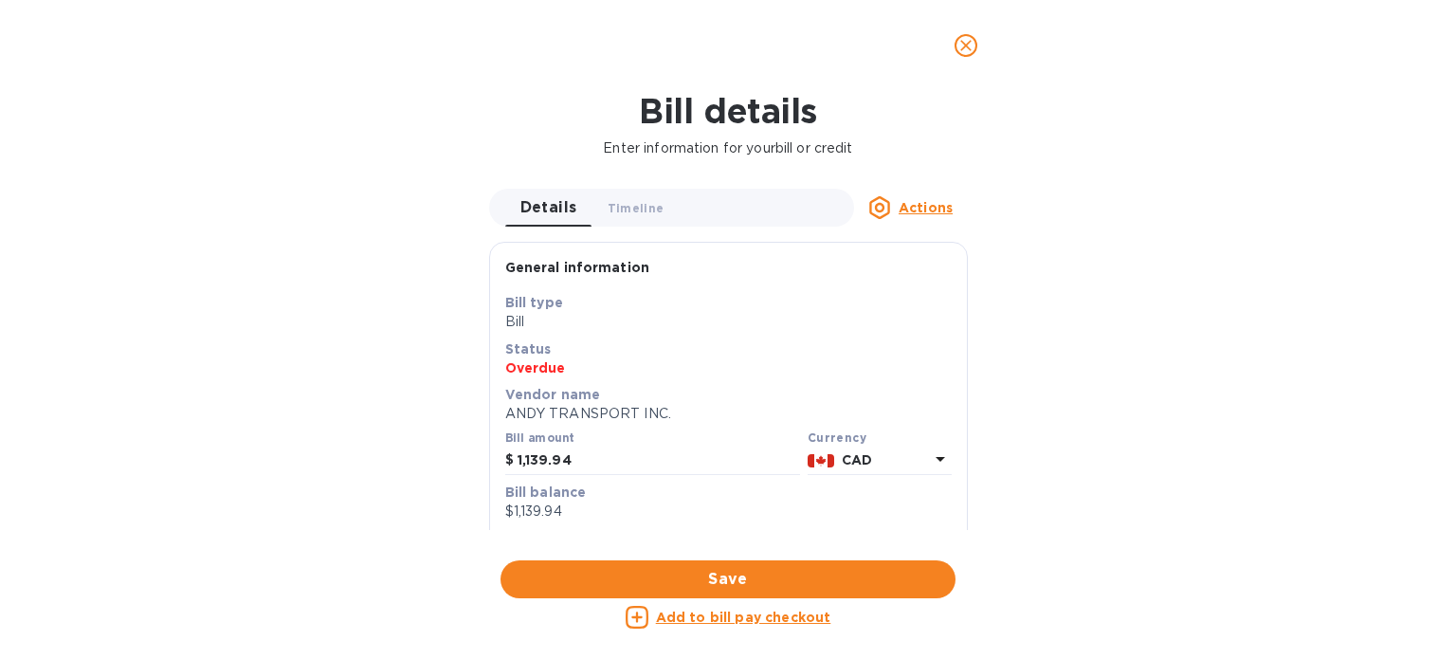
click at [643, 610] on icon at bounding box center [637, 617] width 23 height 23
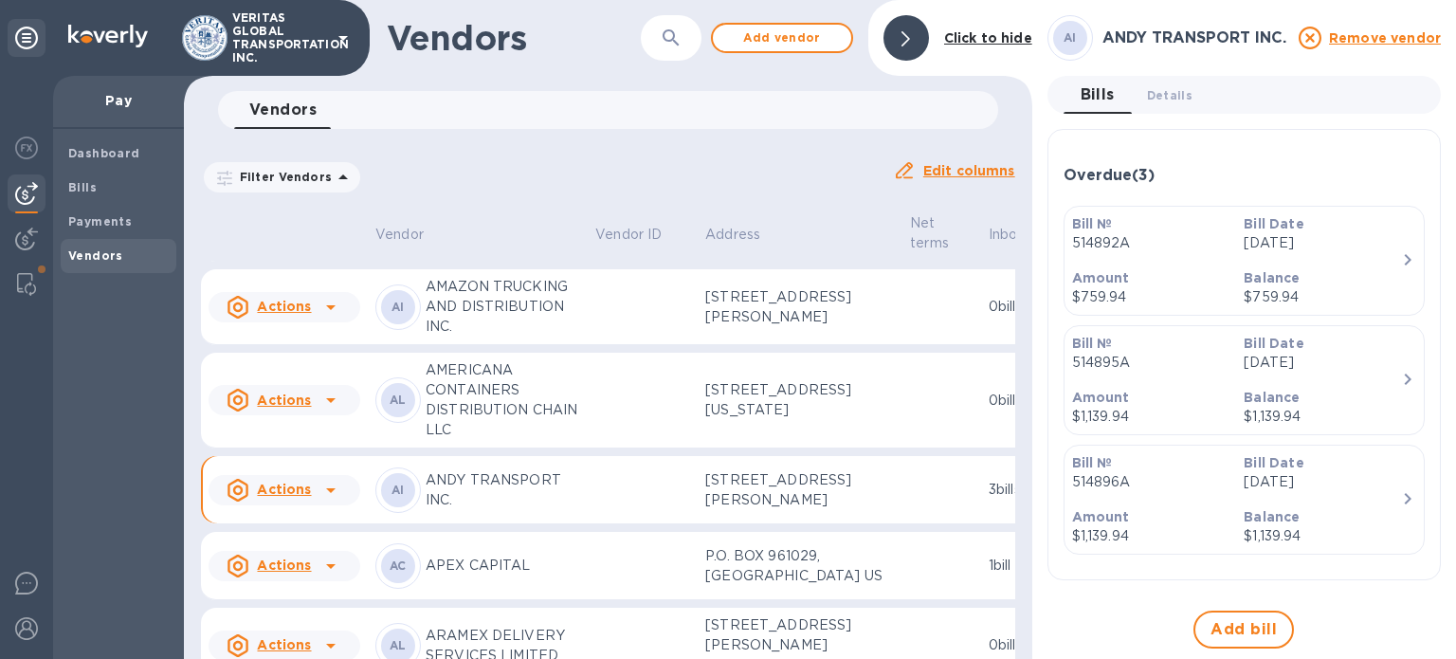
click at [1182, 256] on div "Bill № 514892A" at bounding box center [1151, 234] width 173 height 54
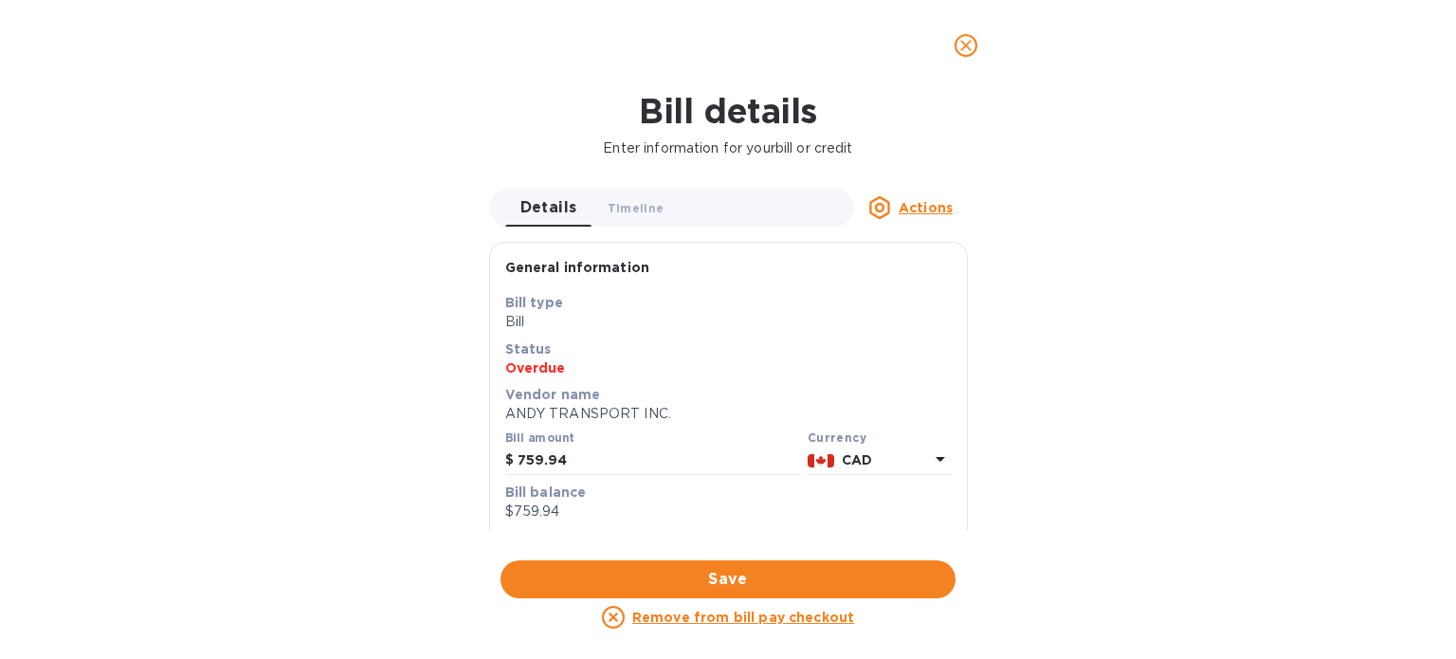
click at [954, 50] on button "close" at bounding box center [966, 46] width 46 height 46
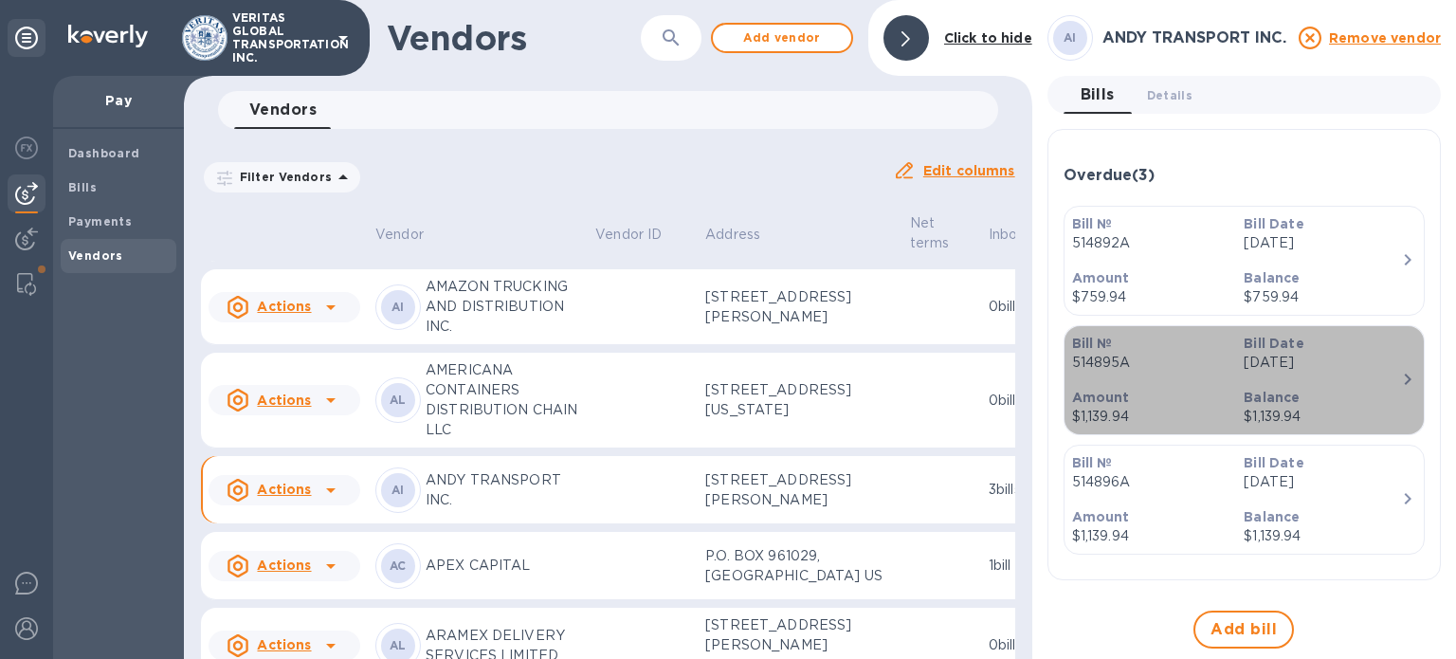
click at [1186, 356] on p "514895A" at bounding box center [1150, 363] width 157 height 20
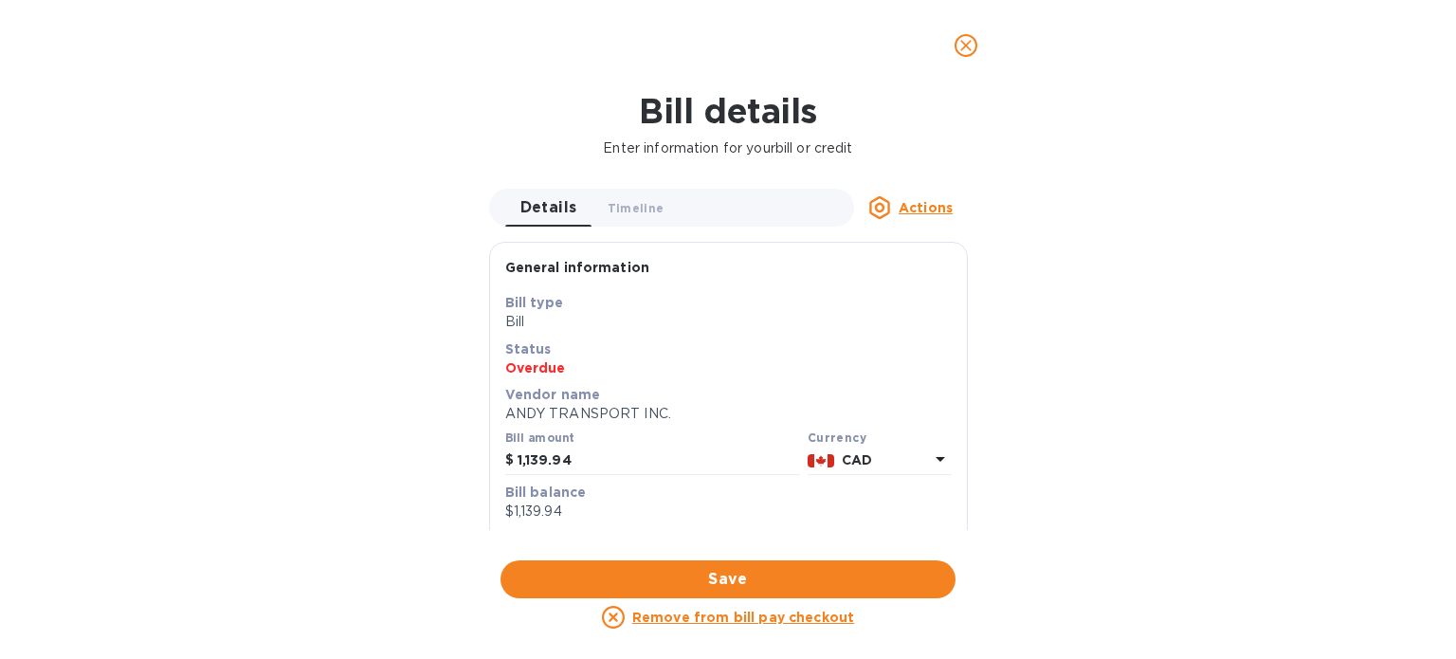
click at [974, 41] on icon "close" at bounding box center [966, 45] width 19 height 19
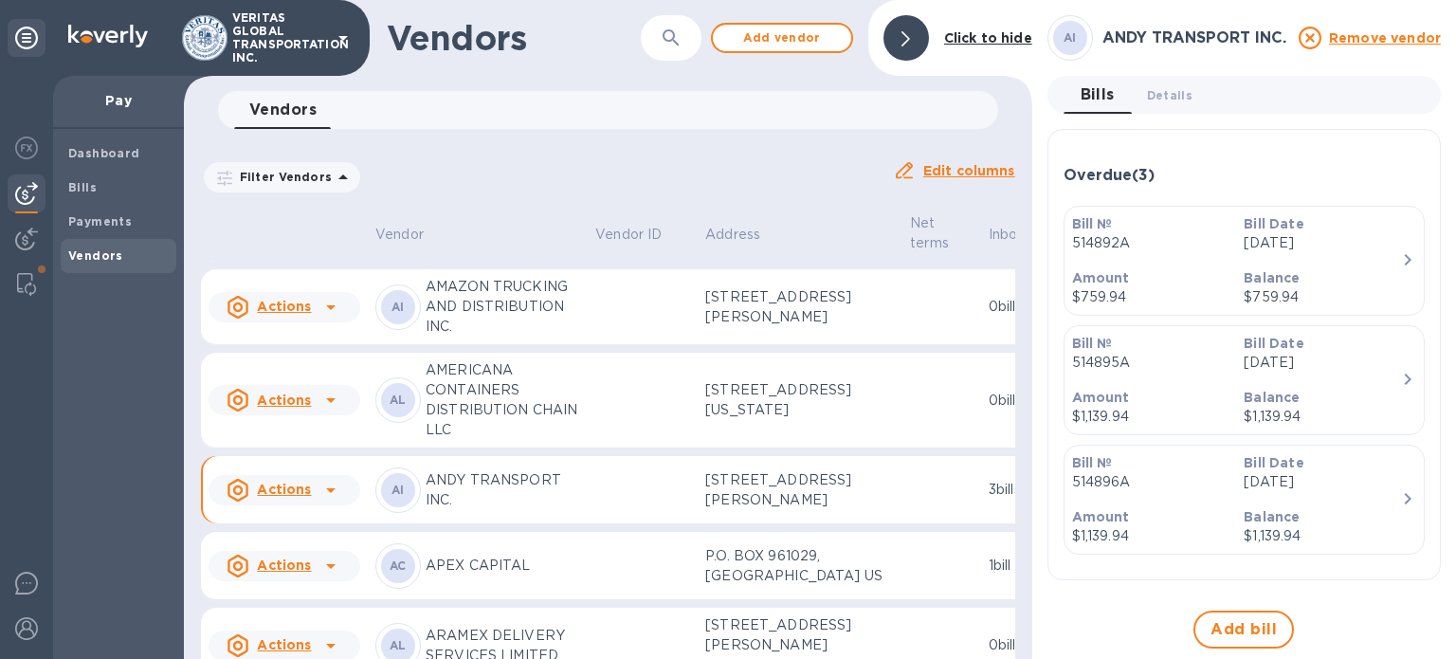
click at [1199, 238] on p "514892A" at bounding box center [1150, 243] width 157 height 20
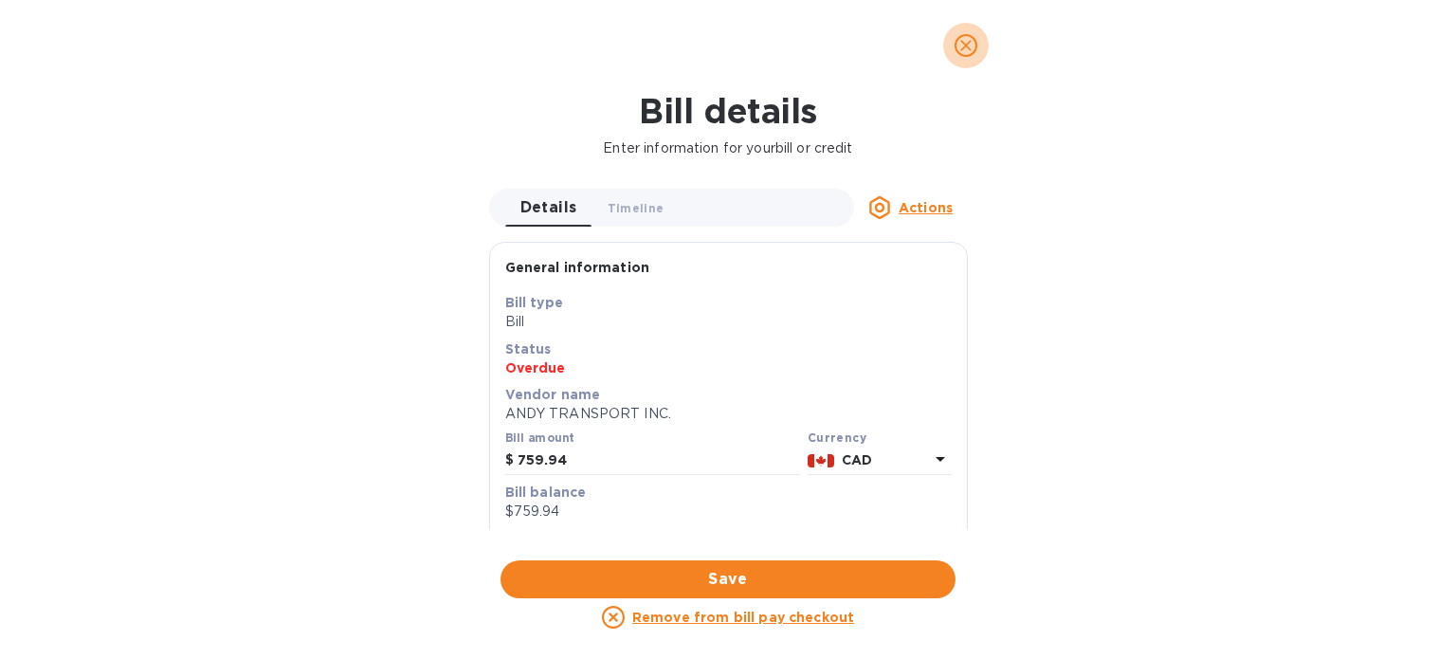
click at [965, 55] on span "close" at bounding box center [966, 45] width 23 height 23
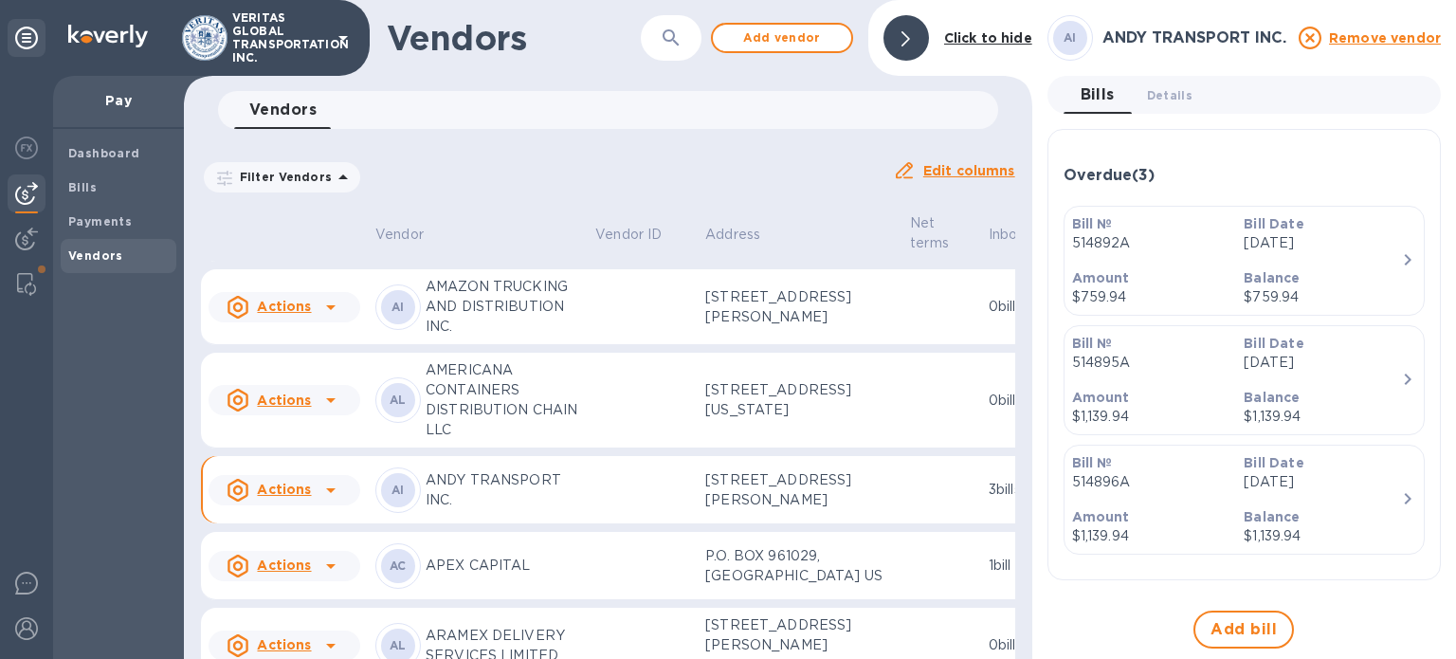
click at [1186, 527] on p "$1,139.94" at bounding box center [1150, 536] width 157 height 20
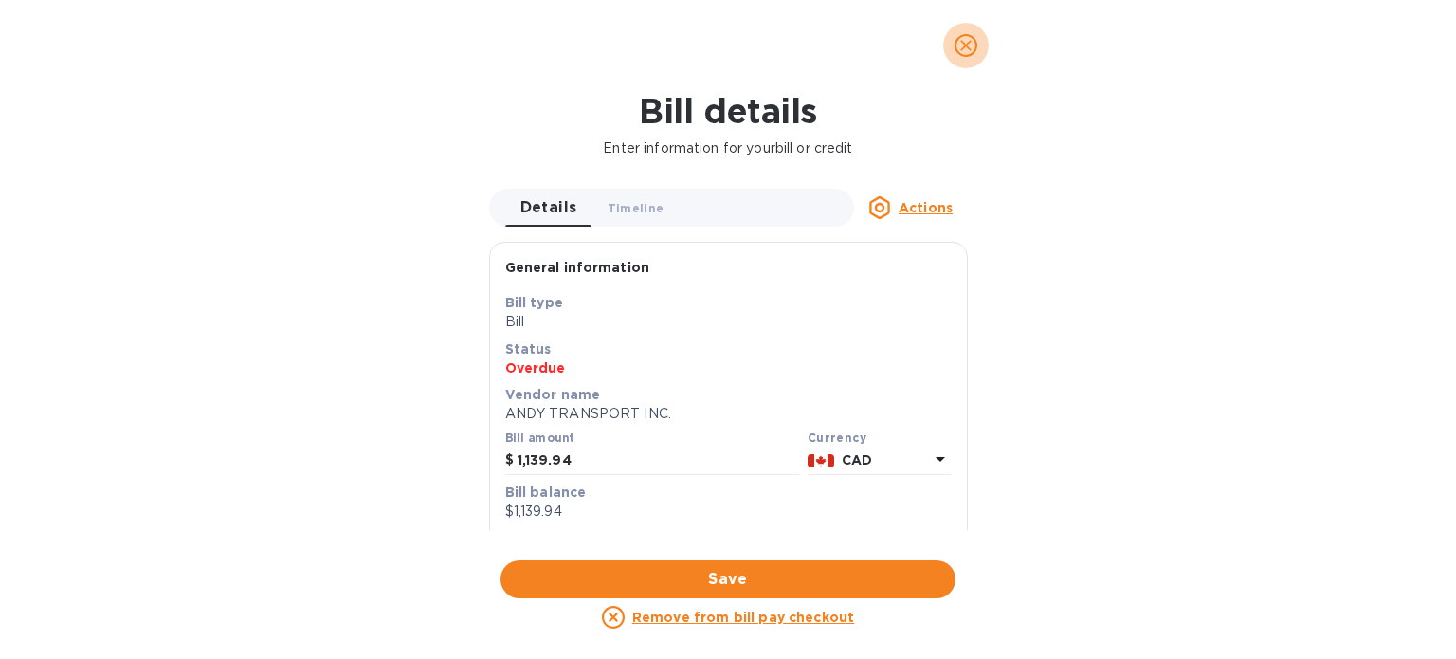
click at [968, 44] on icon "close" at bounding box center [965, 45] width 11 height 11
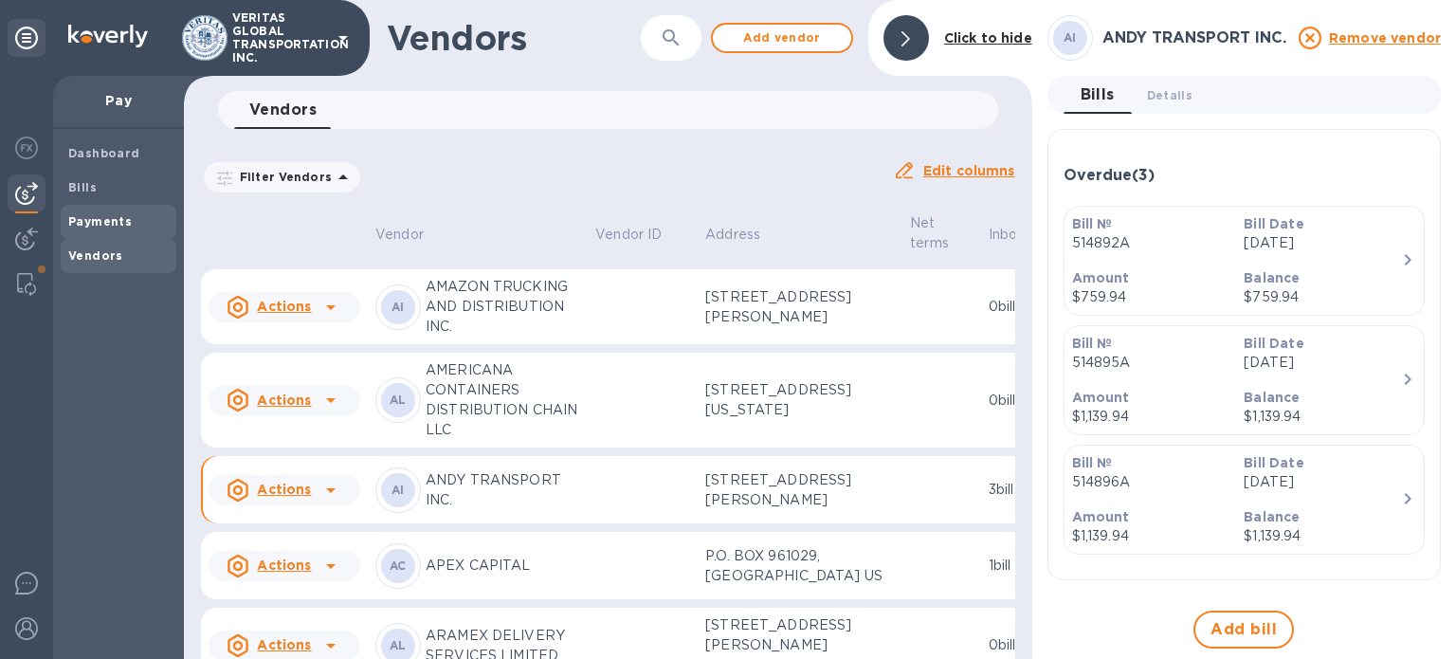
click at [106, 225] on b "Payments" at bounding box center [100, 221] width 64 height 14
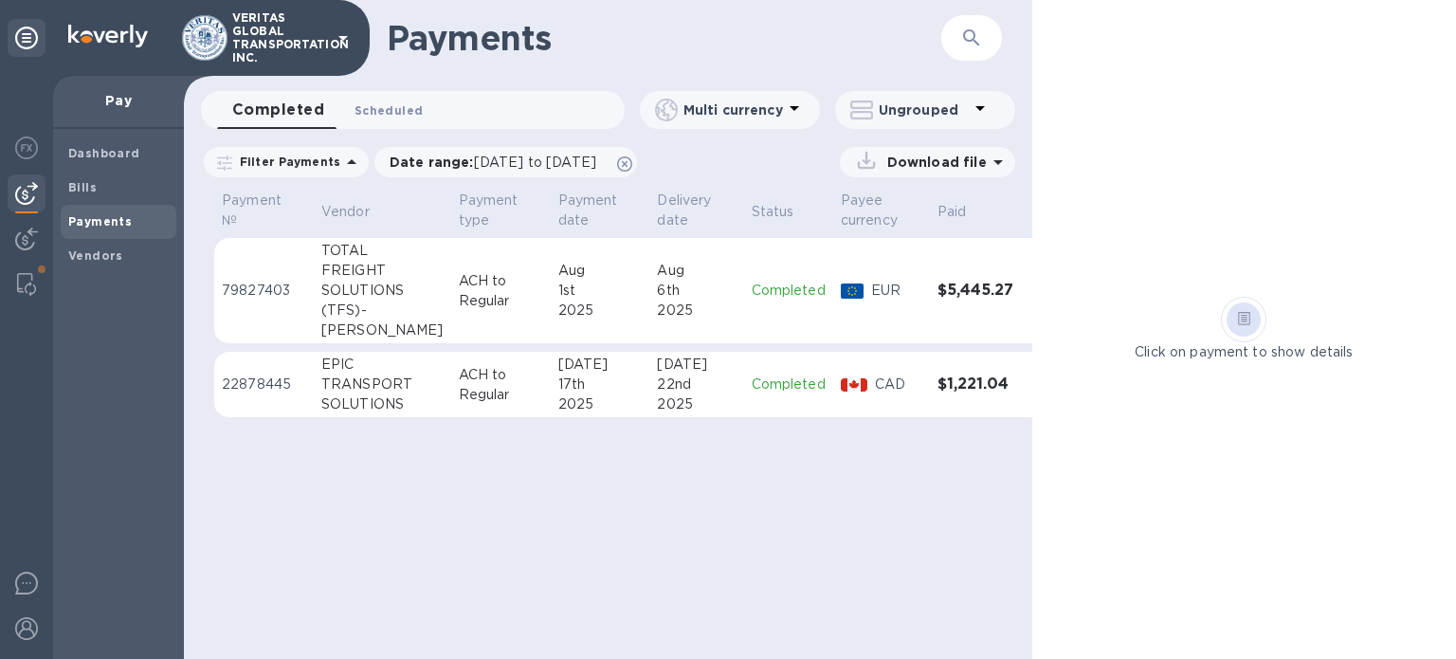
click at [384, 107] on span "Scheduled 0" at bounding box center [389, 110] width 68 height 20
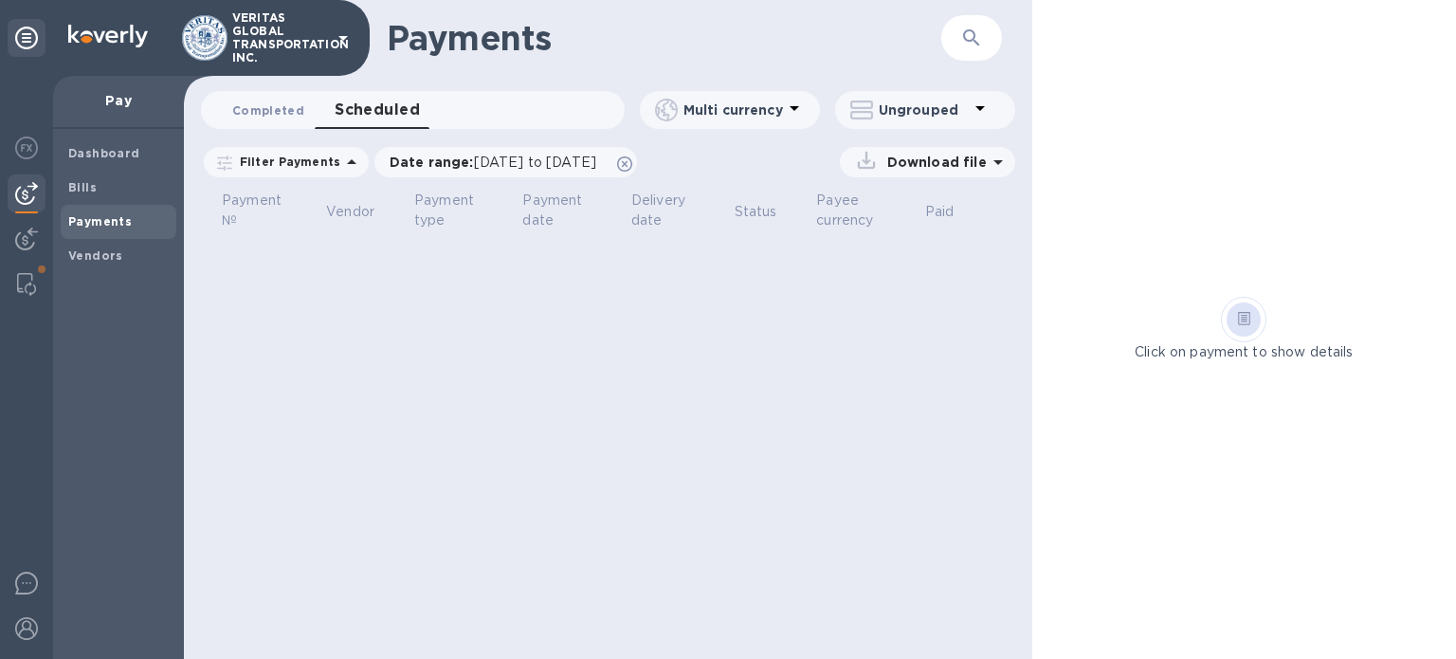
click at [289, 114] on span "Completed 0" at bounding box center [268, 110] width 72 height 20
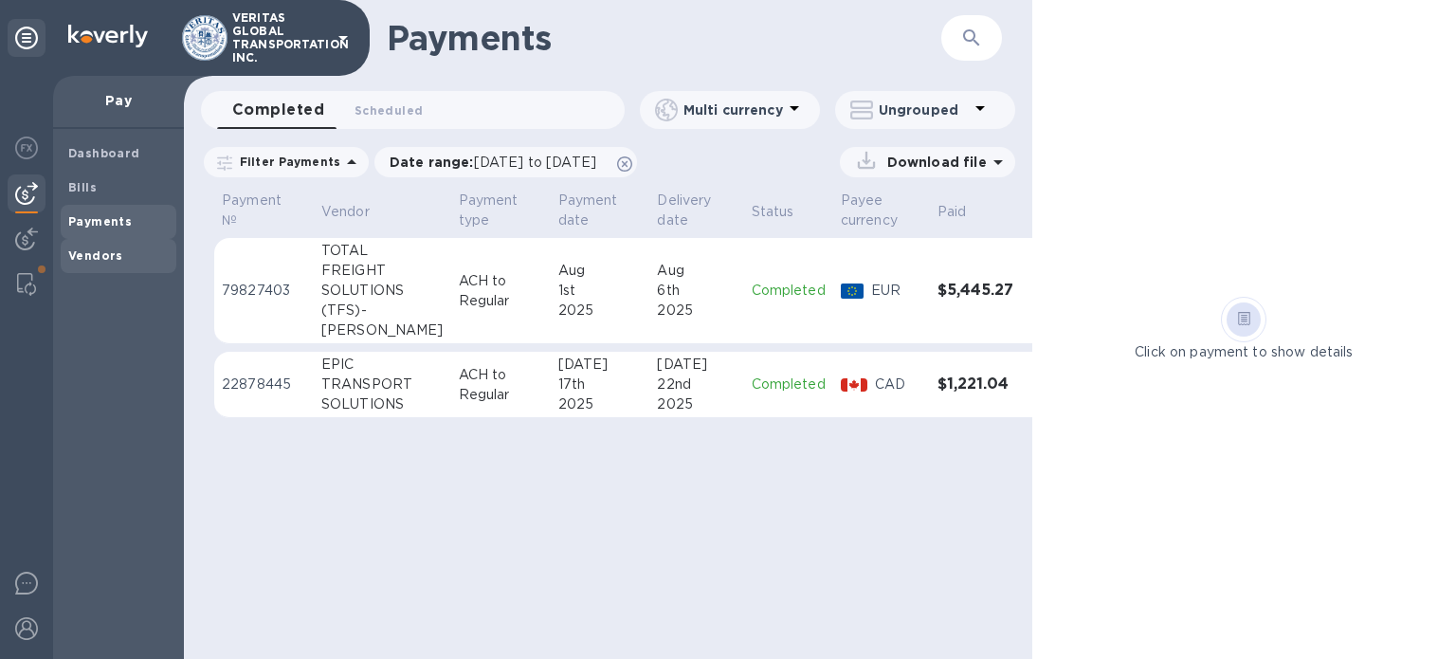
click at [110, 245] on div "Vendors" at bounding box center [119, 256] width 116 height 34
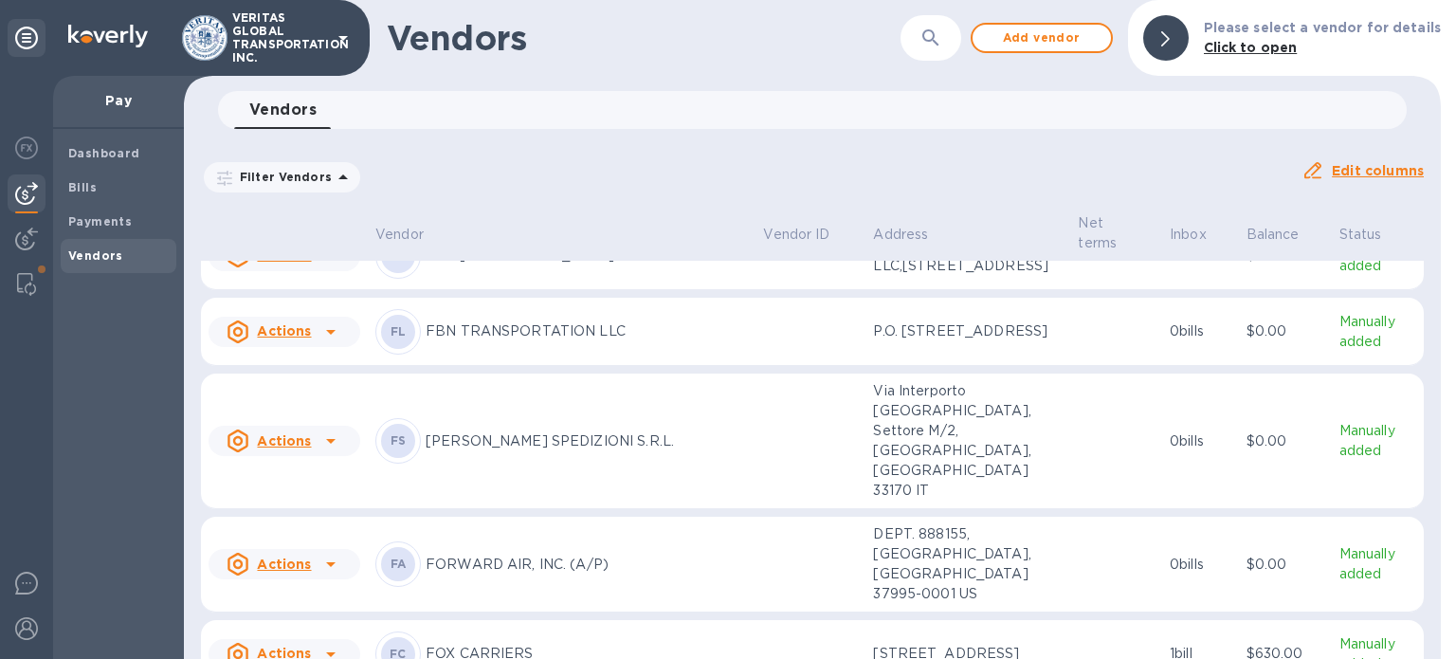
scroll to position [8230, 0]
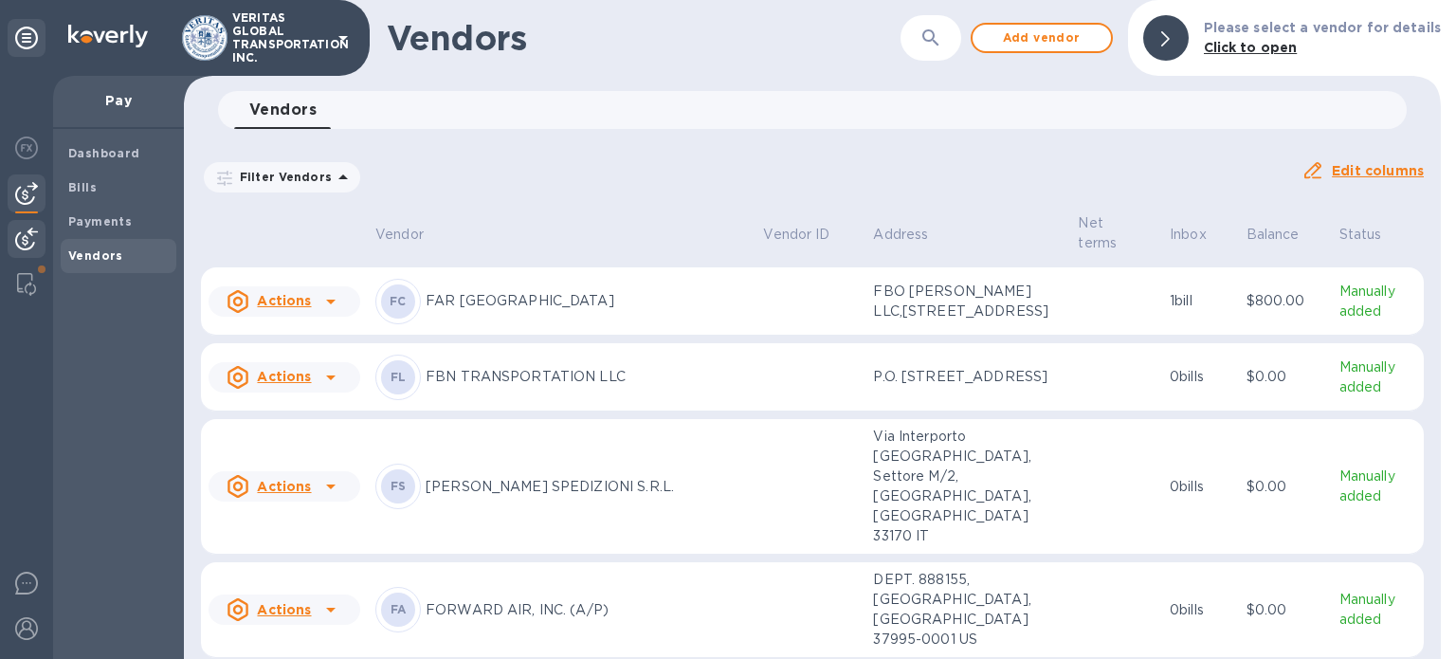
click at [24, 251] on div at bounding box center [27, 241] width 38 height 42
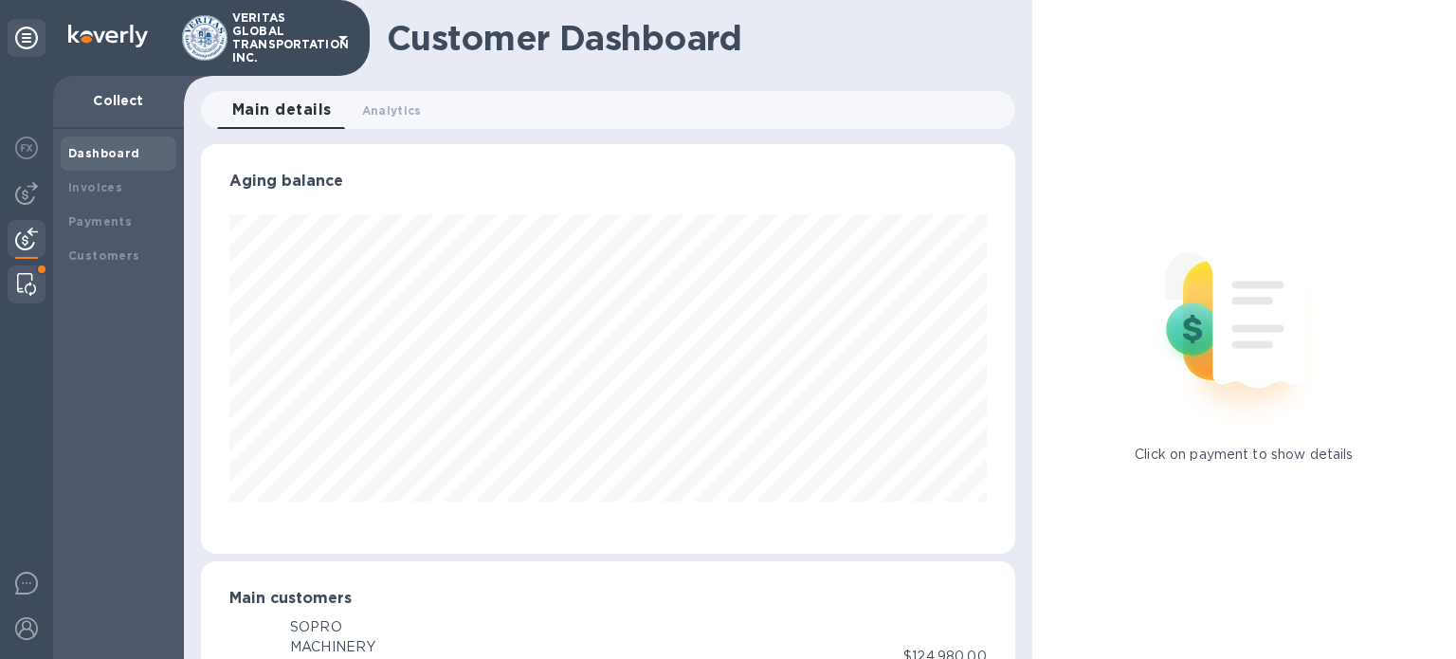
scroll to position [947637, 947240]
click at [24, 288] on img at bounding box center [26, 284] width 19 height 23
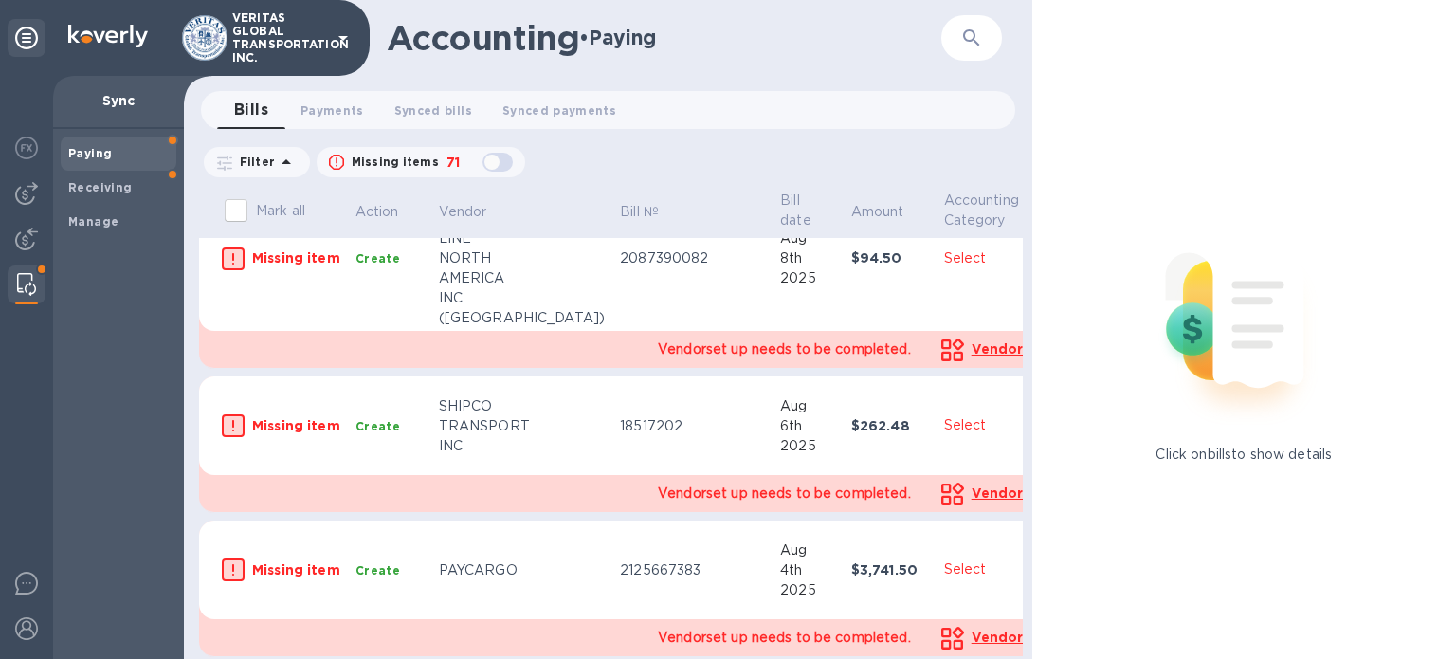
scroll to position [379, 0]
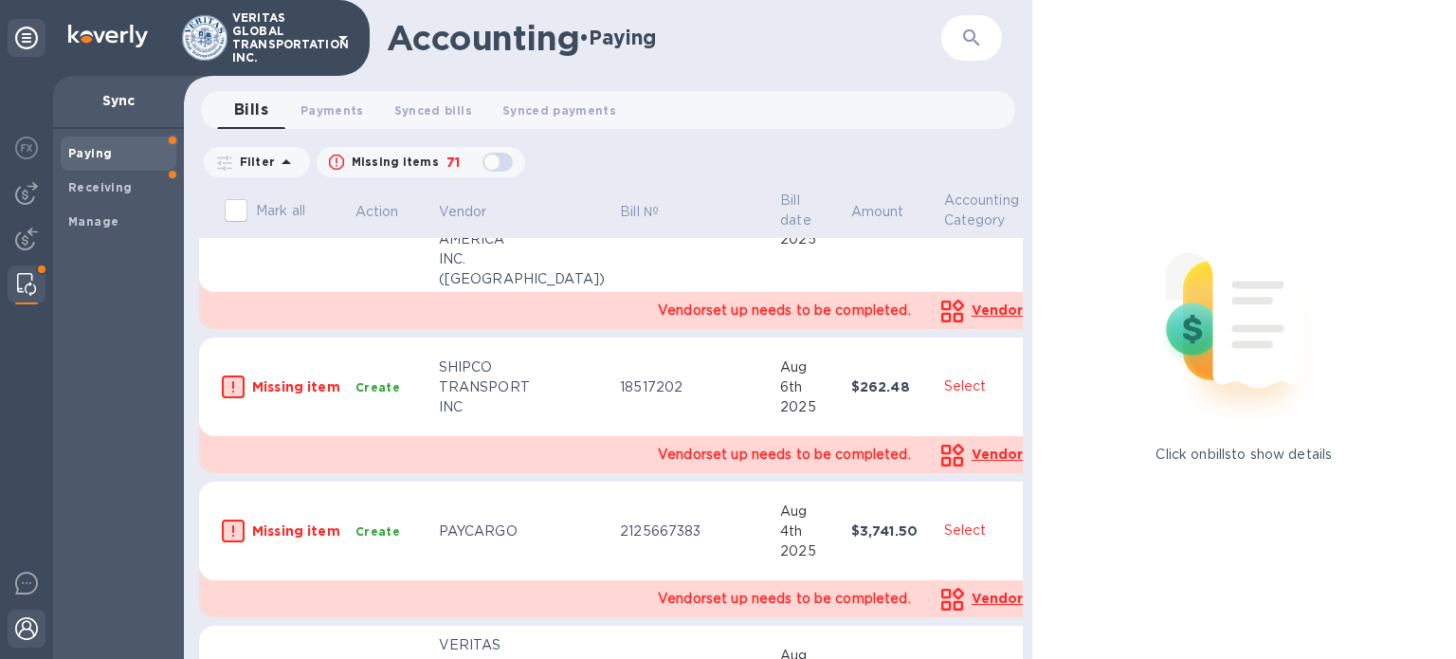
click at [23, 631] on img at bounding box center [26, 628] width 23 height 23
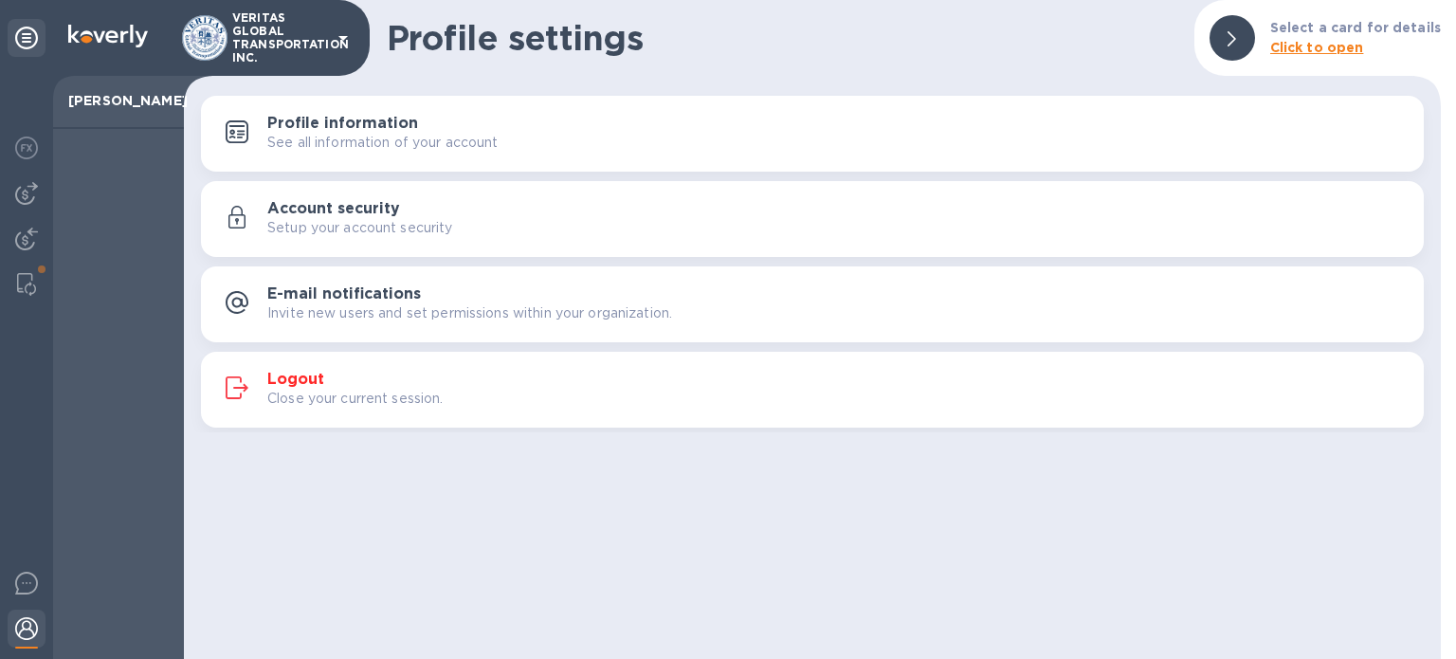
click at [28, 212] on div at bounding box center [26, 367] width 53 height 583
click at [27, 193] on img at bounding box center [26, 193] width 23 height 23
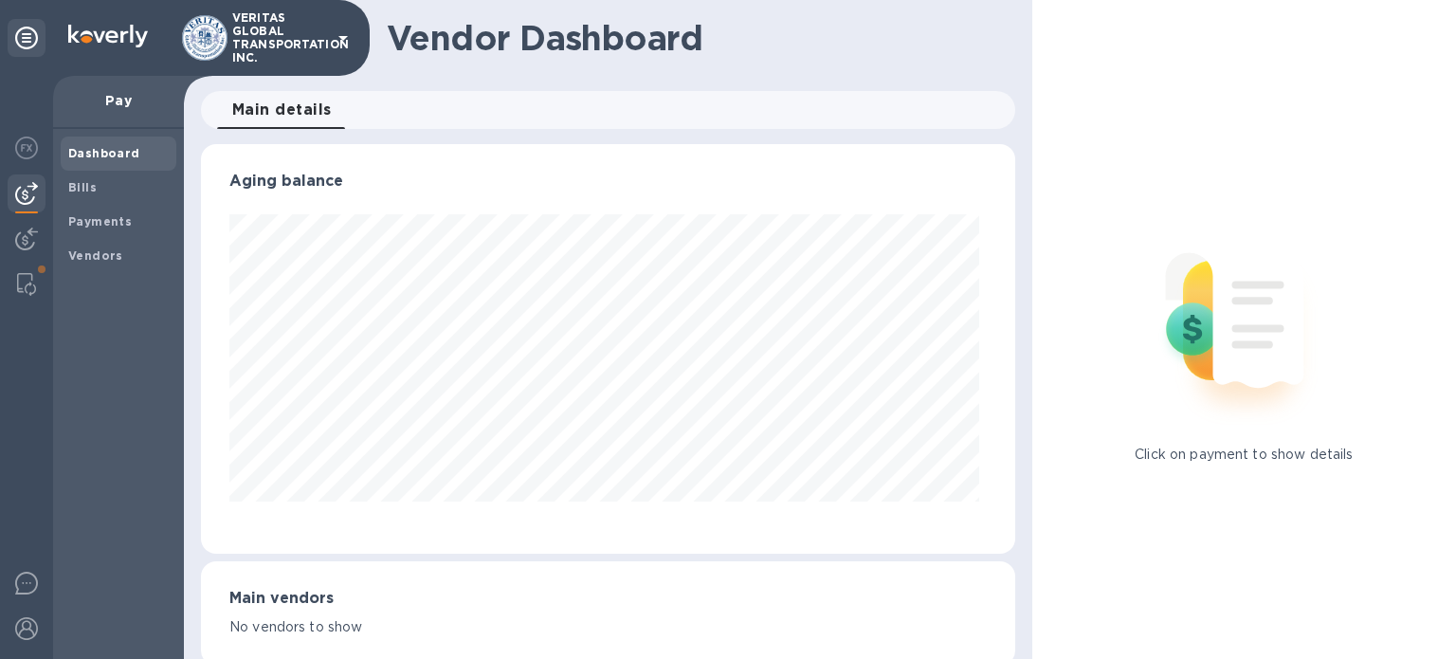
scroll to position [410, 807]
click at [99, 221] on b "Payments" at bounding box center [100, 221] width 64 height 14
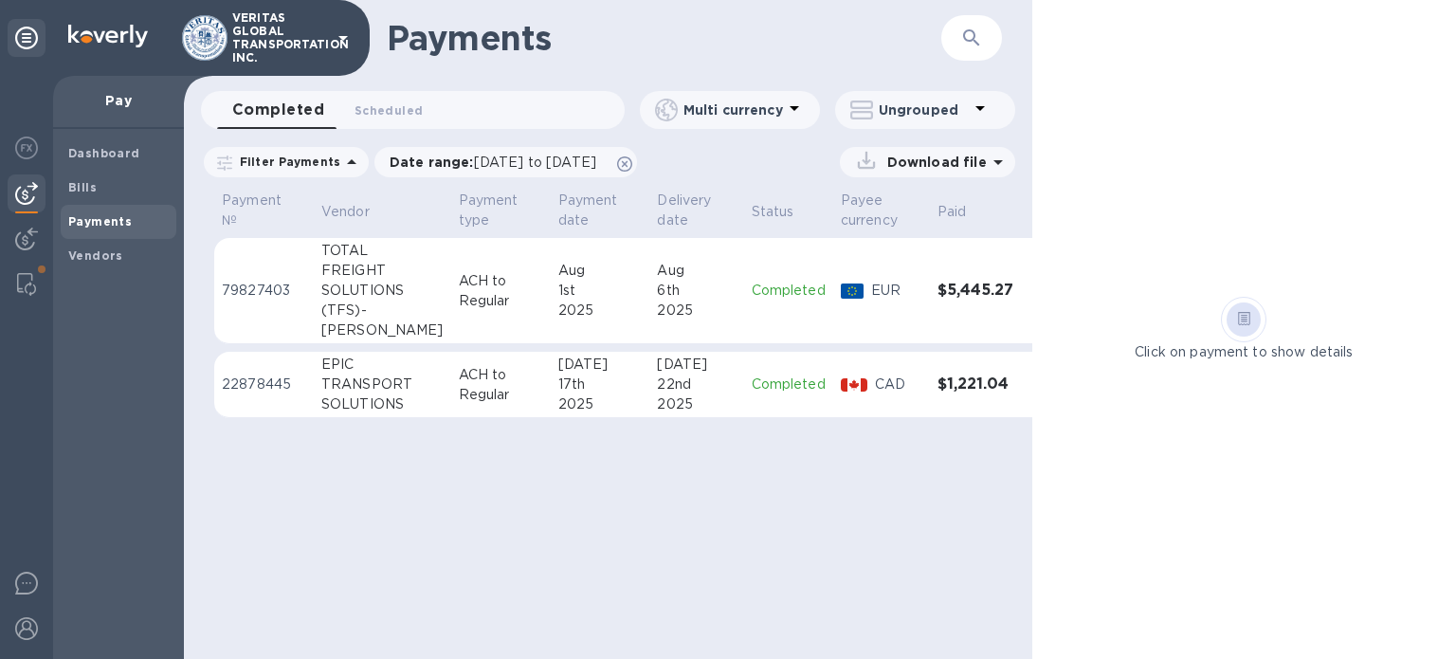
click at [757, 114] on p "Multi currency" at bounding box center [734, 109] width 100 height 19
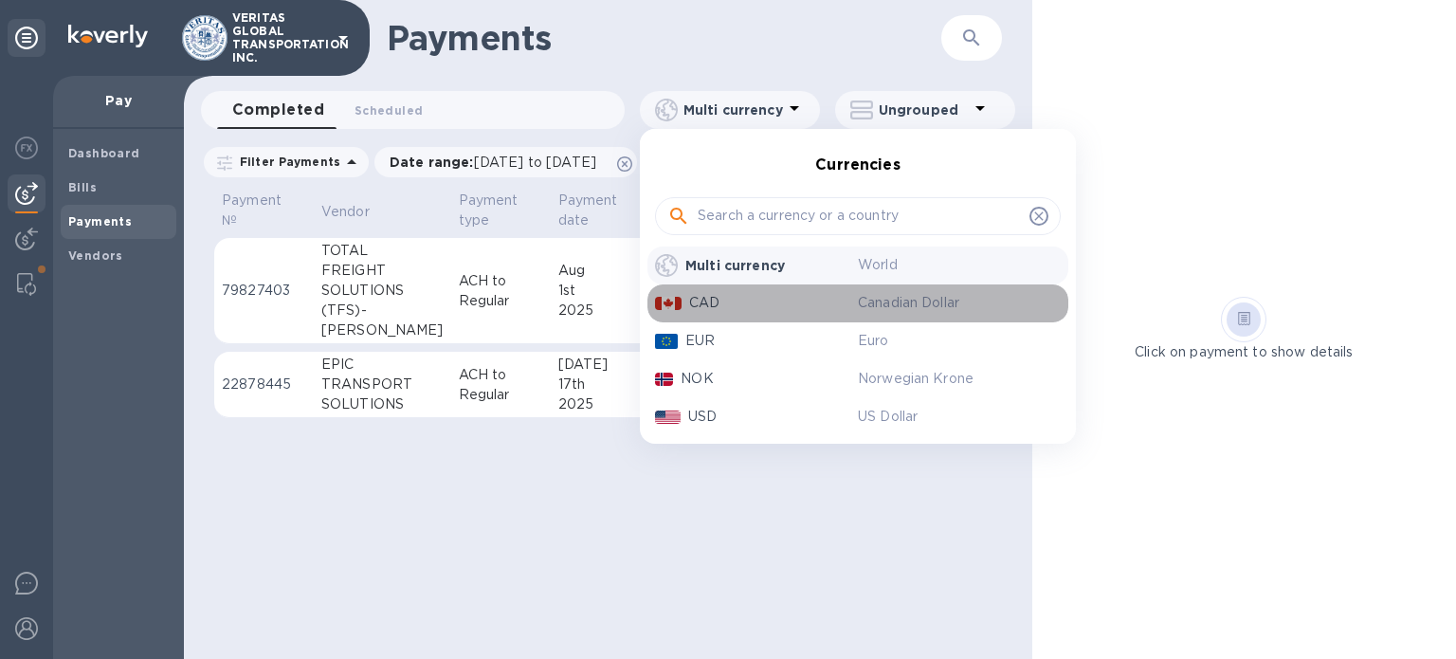
click at [759, 293] on p "CAD" at bounding box center [773, 303] width 169 height 20
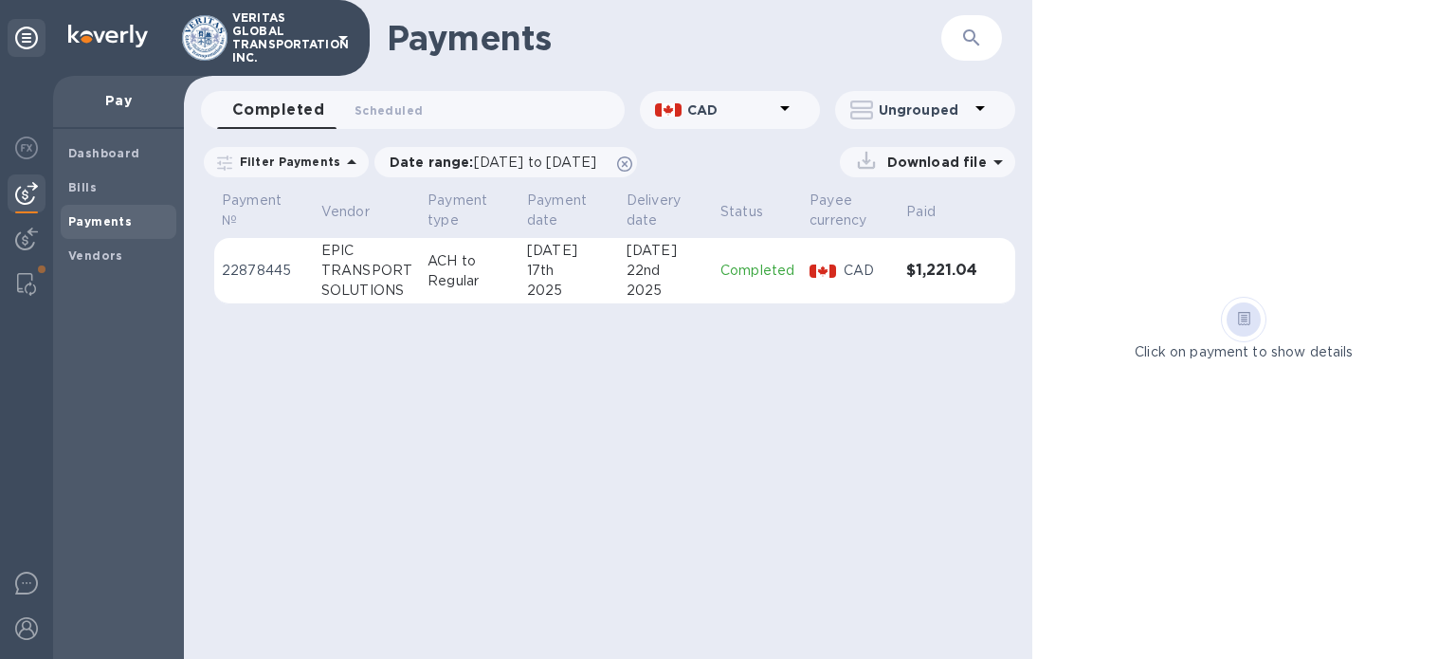
click at [978, 110] on icon at bounding box center [980, 108] width 23 height 23
click at [774, 567] on div at bounding box center [728, 329] width 1456 height 659
click at [92, 198] on div "Bills" at bounding box center [119, 188] width 116 height 34
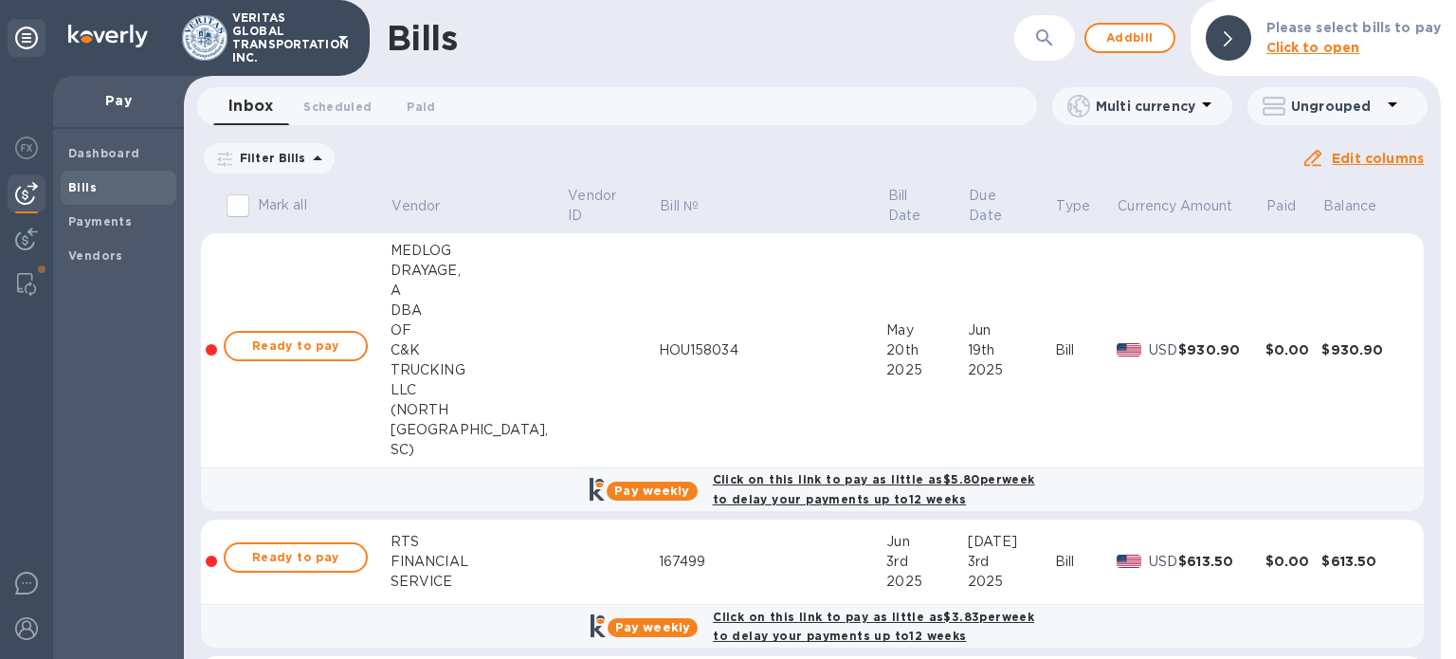
click at [1141, 106] on p "Multi currency" at bounding box center [1146, 106] width 100 height 19
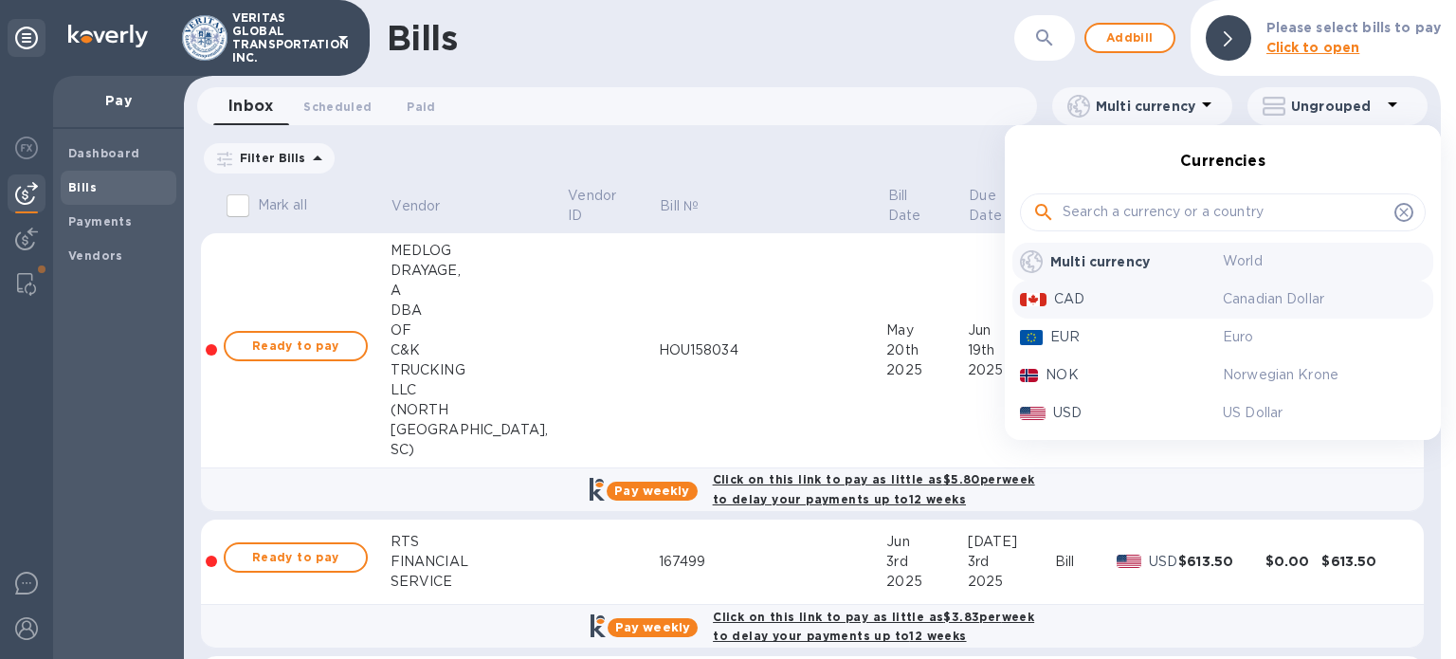
click at [1066, 297] on p "CAD" at bounding box center [1138, 299] width 169 height 20
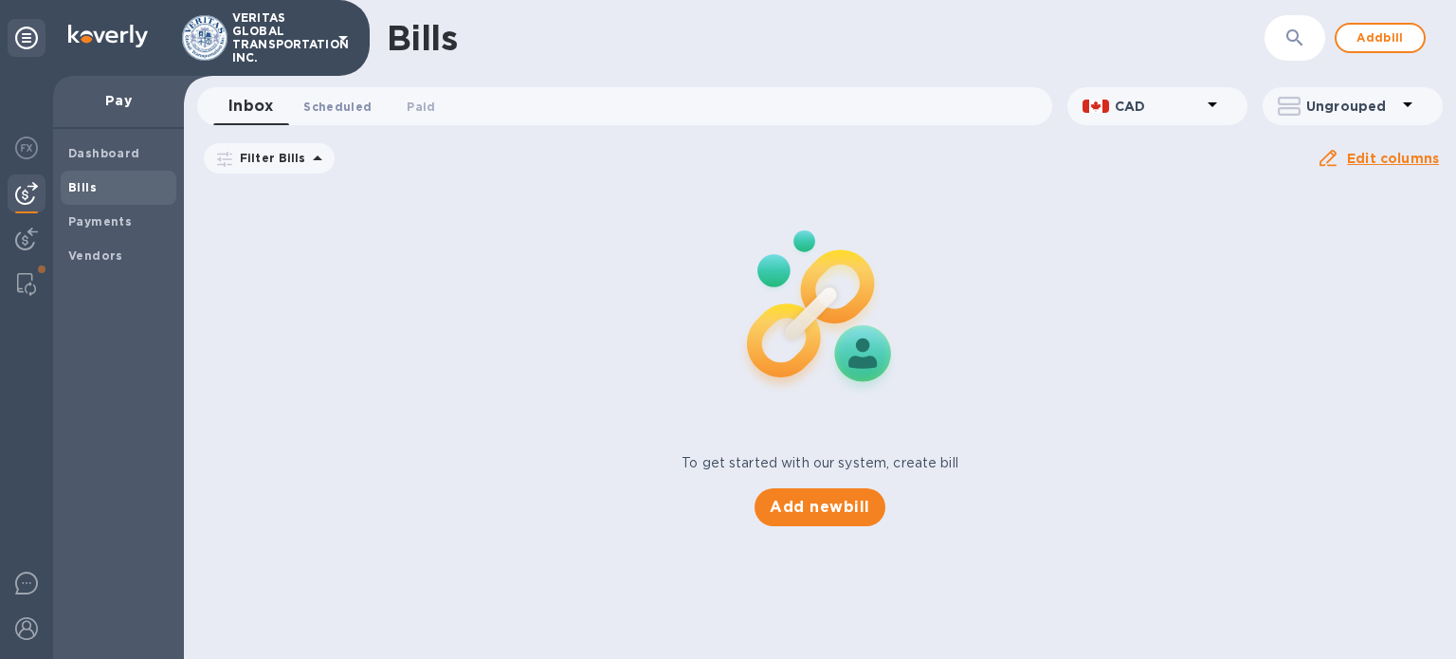
click at [345, 117] on button "Scheduled 0" at bounding box center [337, 106] width 99 height 38
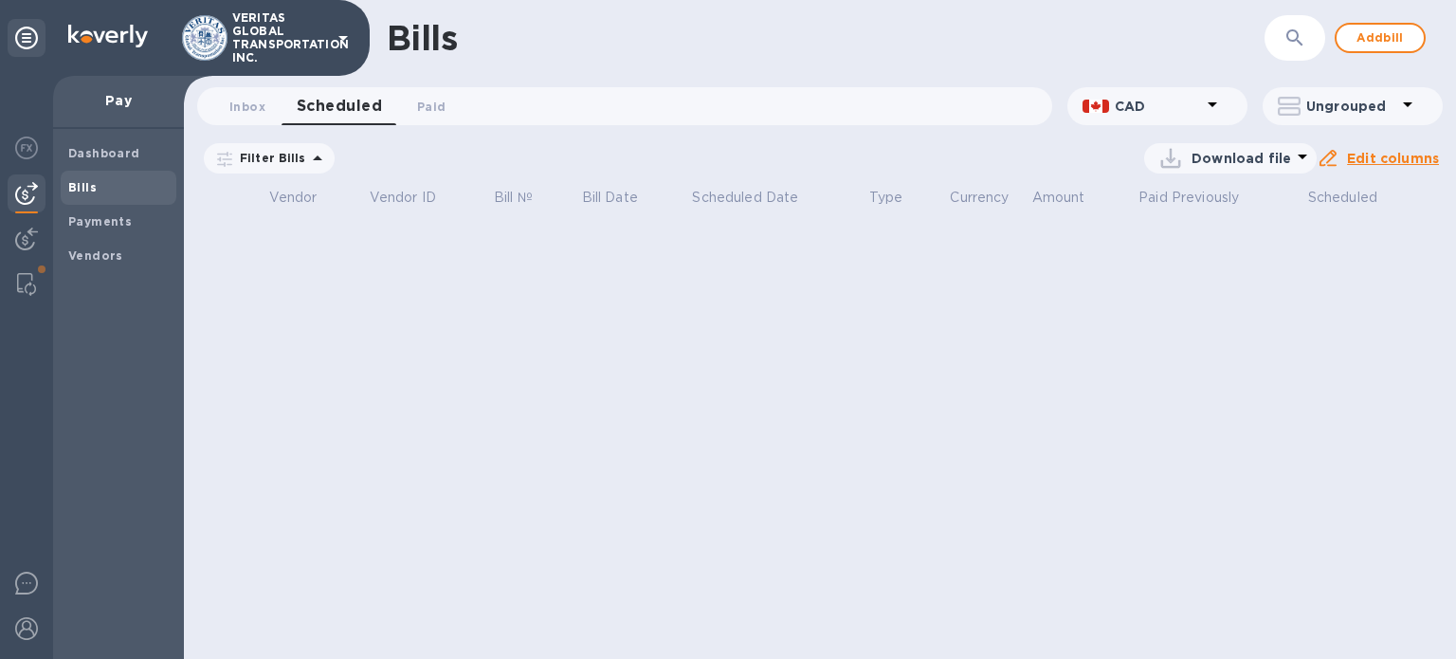
drag, startPoint x: 1172, startPoint y: 91, endPoint x: 1164, endPoint y: 98, distance: 10.1
click at [1164, 98] on div "CAD" at bounding box center [1158, 106] width 180 height 38
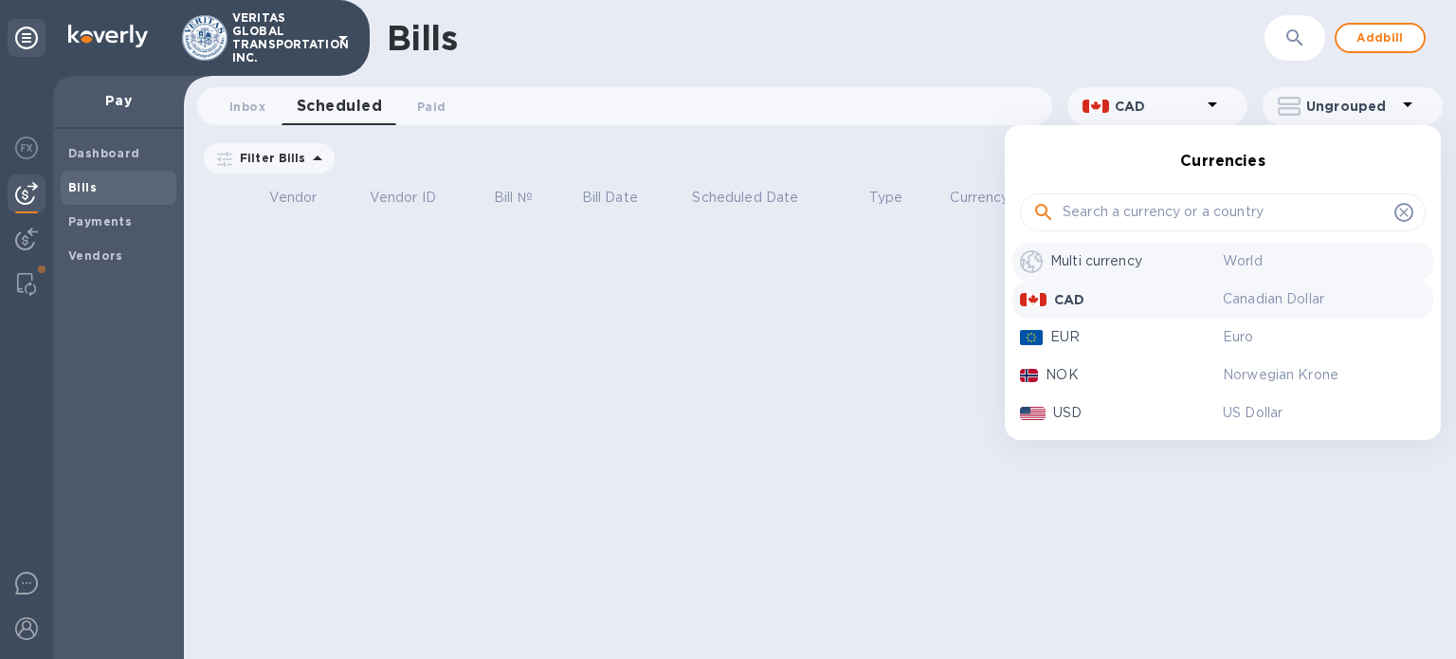
click at [1111, 256] on p "Multi currency" at bounding box center [1136, 261] width 173 height 20
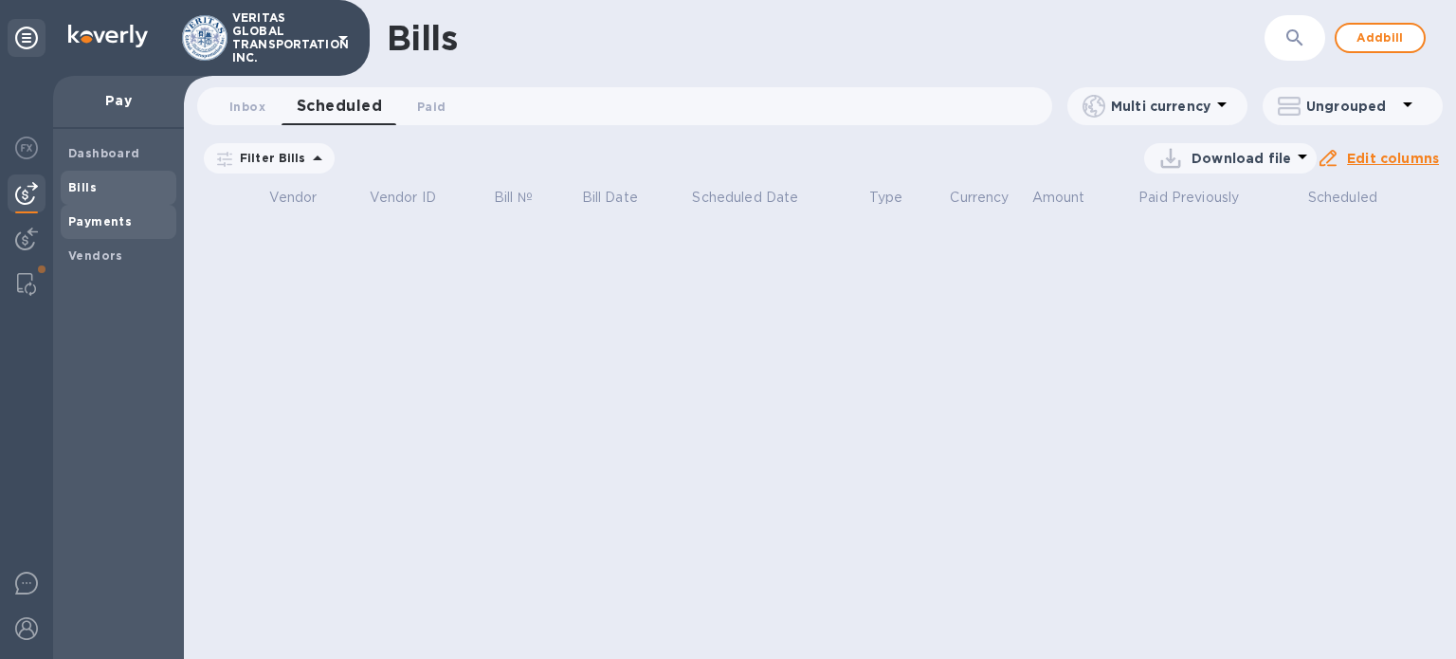
click at [119, 219] on b "Payments" at bounding box center [100, 221] width 64 height 14
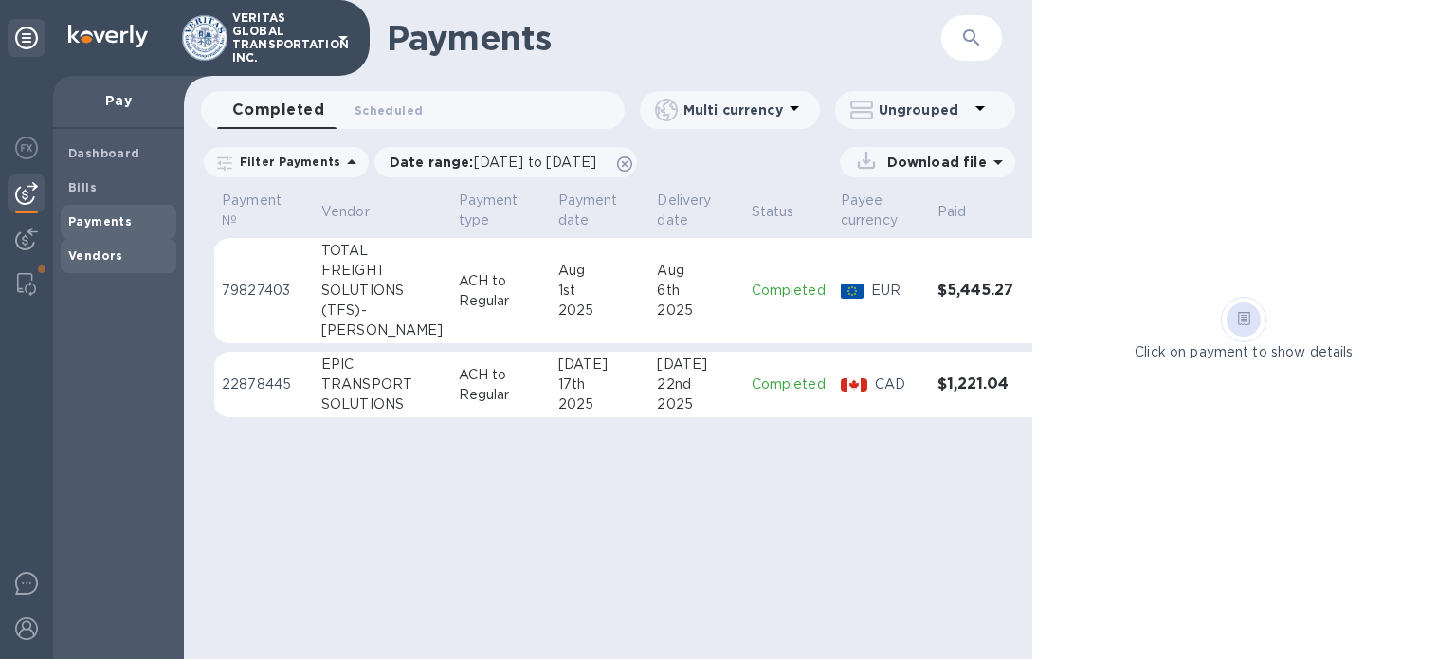
click at [102, 249] on b "Vendors" at bounding box center [95, 255] width 55 height 14
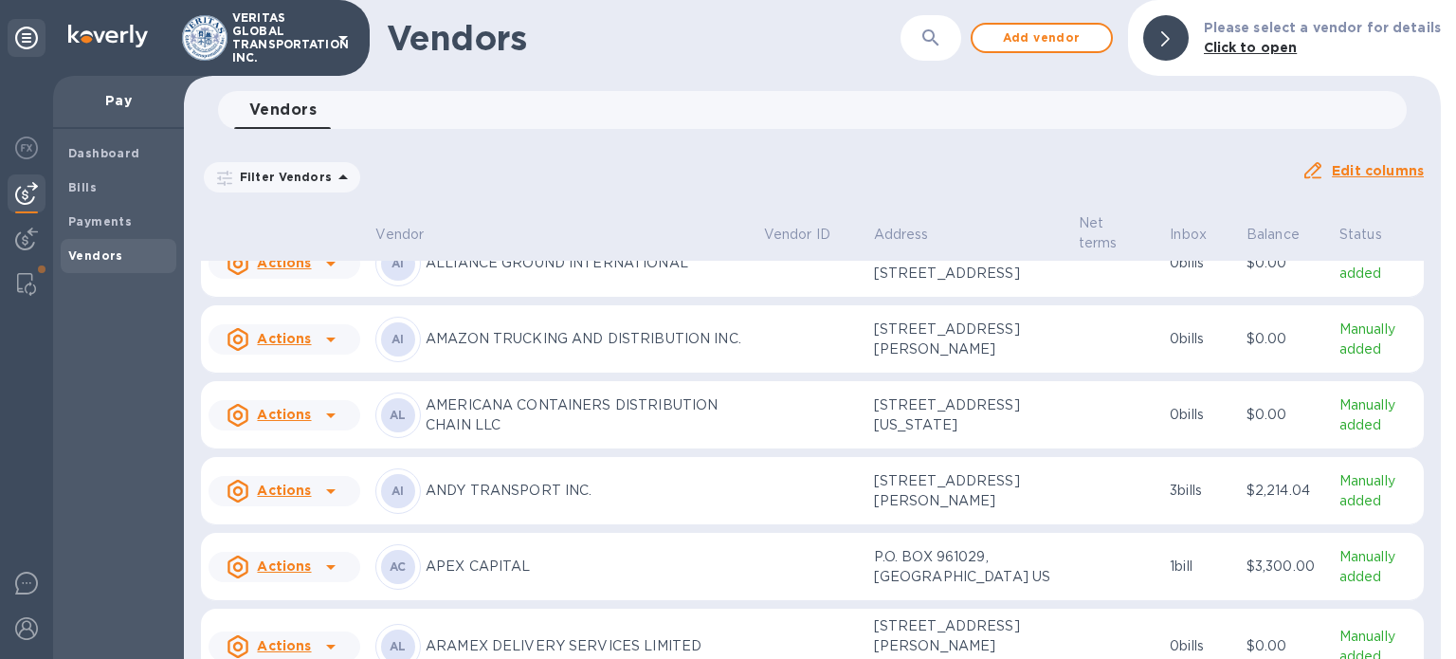
scroll to position [1065, 0]
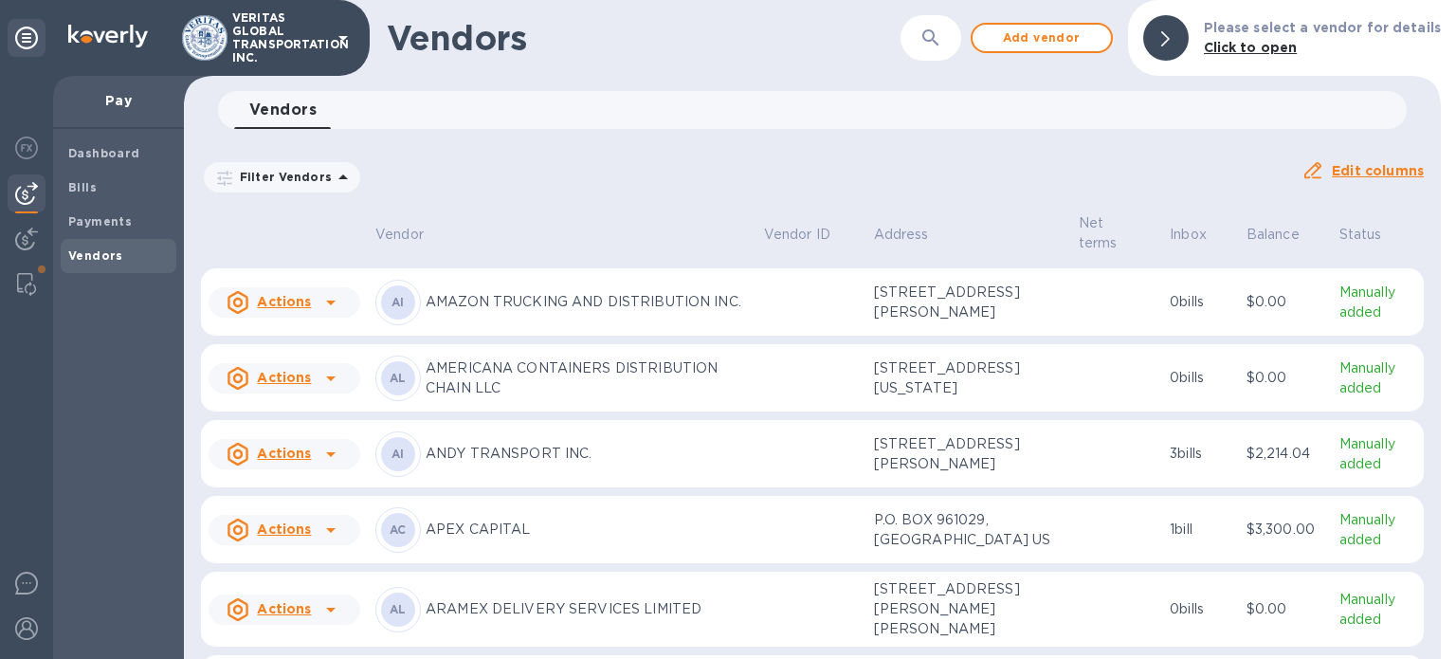
click at [329, 446] on icon at bounding box center [330, 454] width 23 height 23
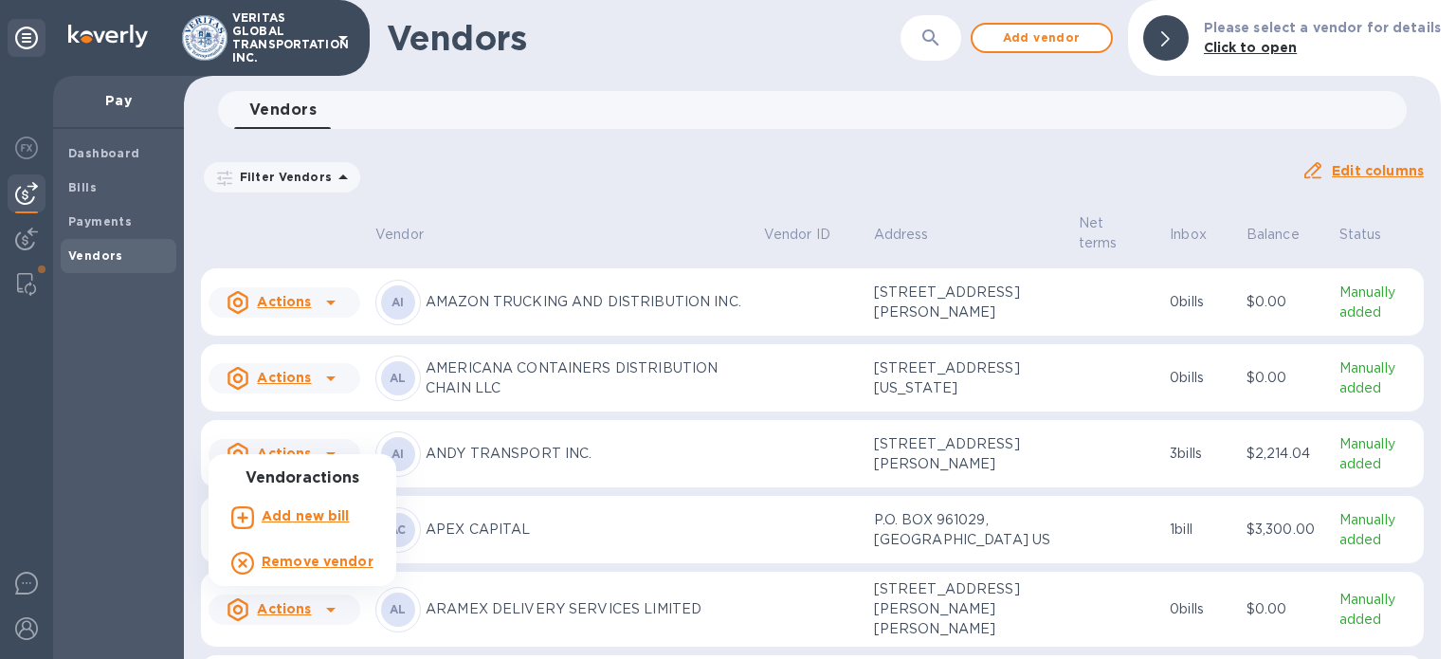
click at [516, 430] on div at bounding box center [728, 329] width 1456 height 659
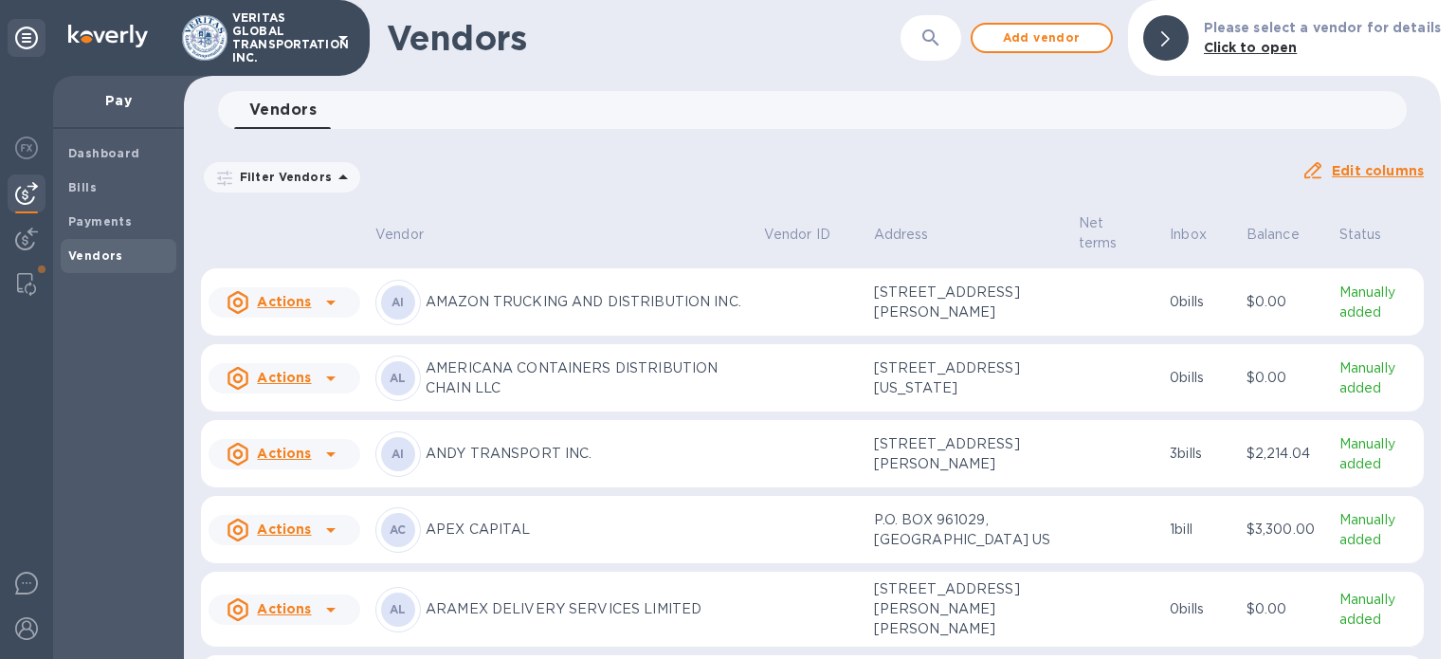
click at [499, 444] on p "ANDY TRANSPORT INC." at bounding box center [587, 454] width 323 height 20
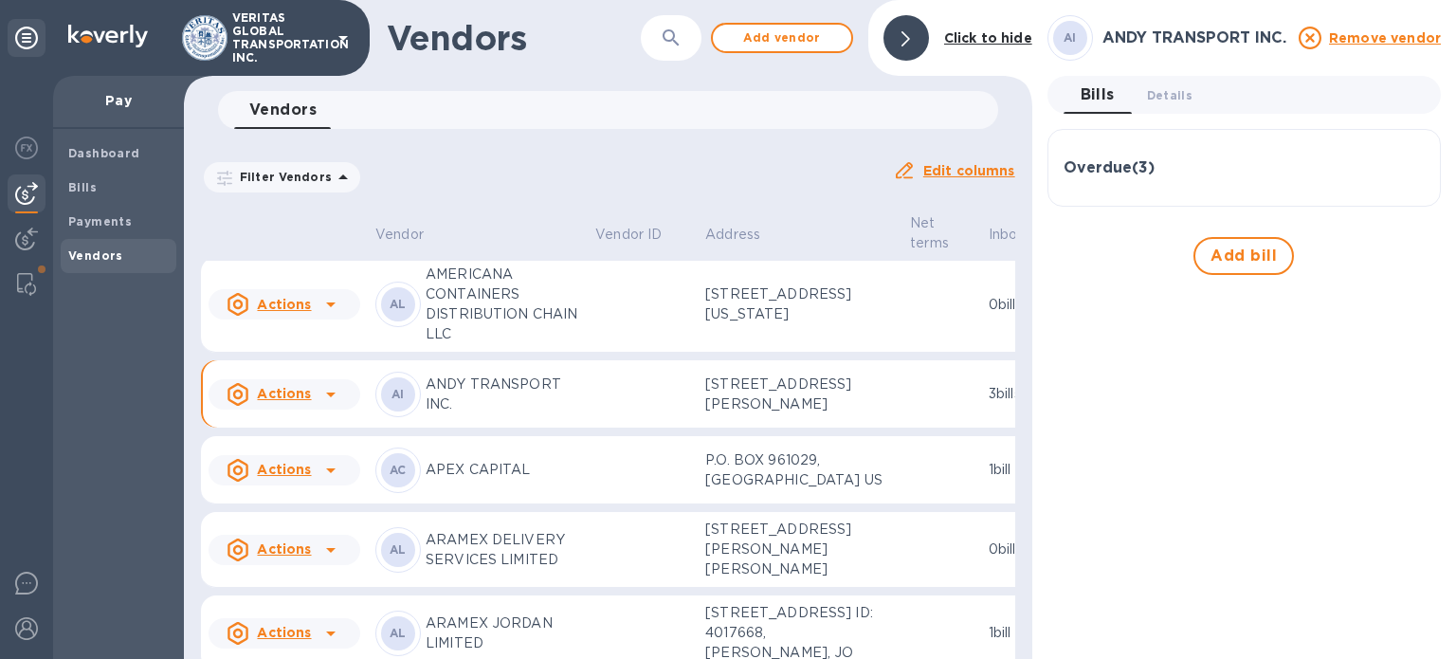
scroll to position [1217, 0]
click at [1189, 167] on div "Overdue ( 3 )" at bounding box center [1244, 168] width 361 height 18
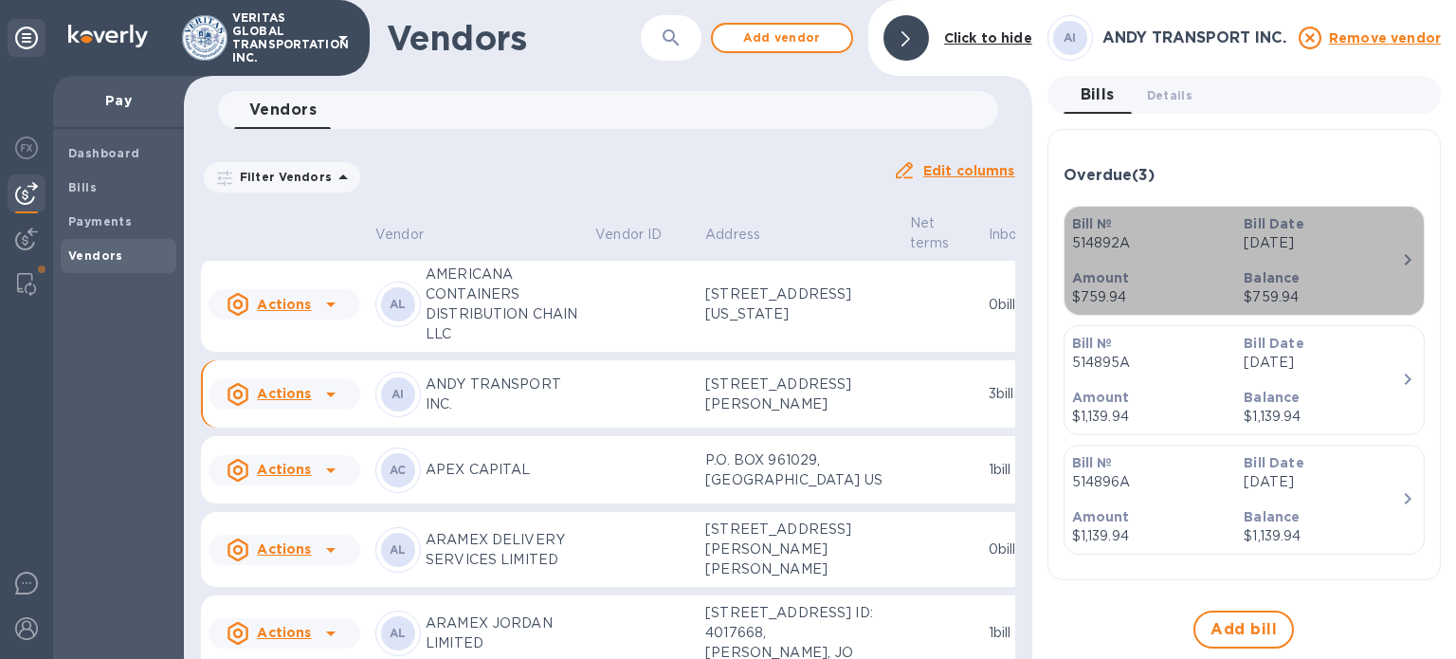
click at [1159, 258] on div "Bill № 514892A" at bounding box center [1151, 234] width 173 height 54
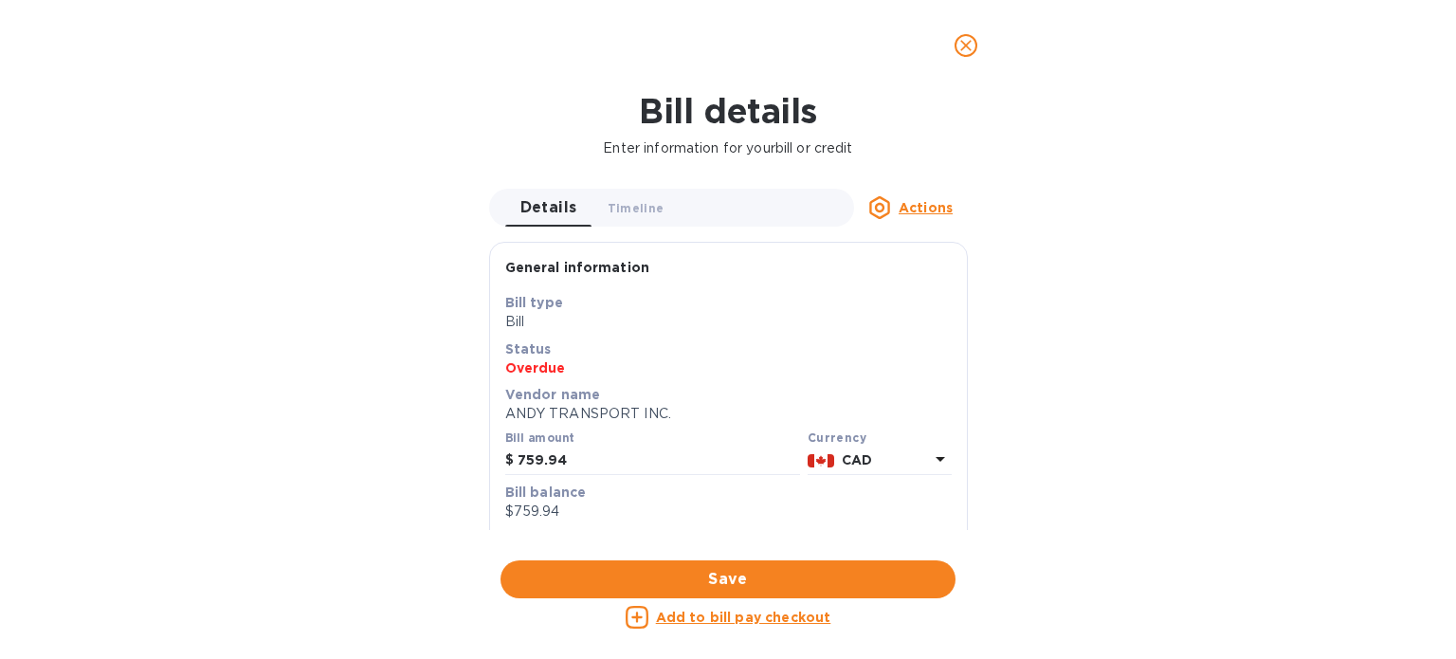
click at [916, 204] on u "Actions" at bounding box center [926, 207] width 54 height 15
click at [1081, 161] on div at bounding box center [728, 329] width 1456 height 659
click at [648, 192] on button "Timeline 0" at bounding box center [636, 208] width 87 height 38
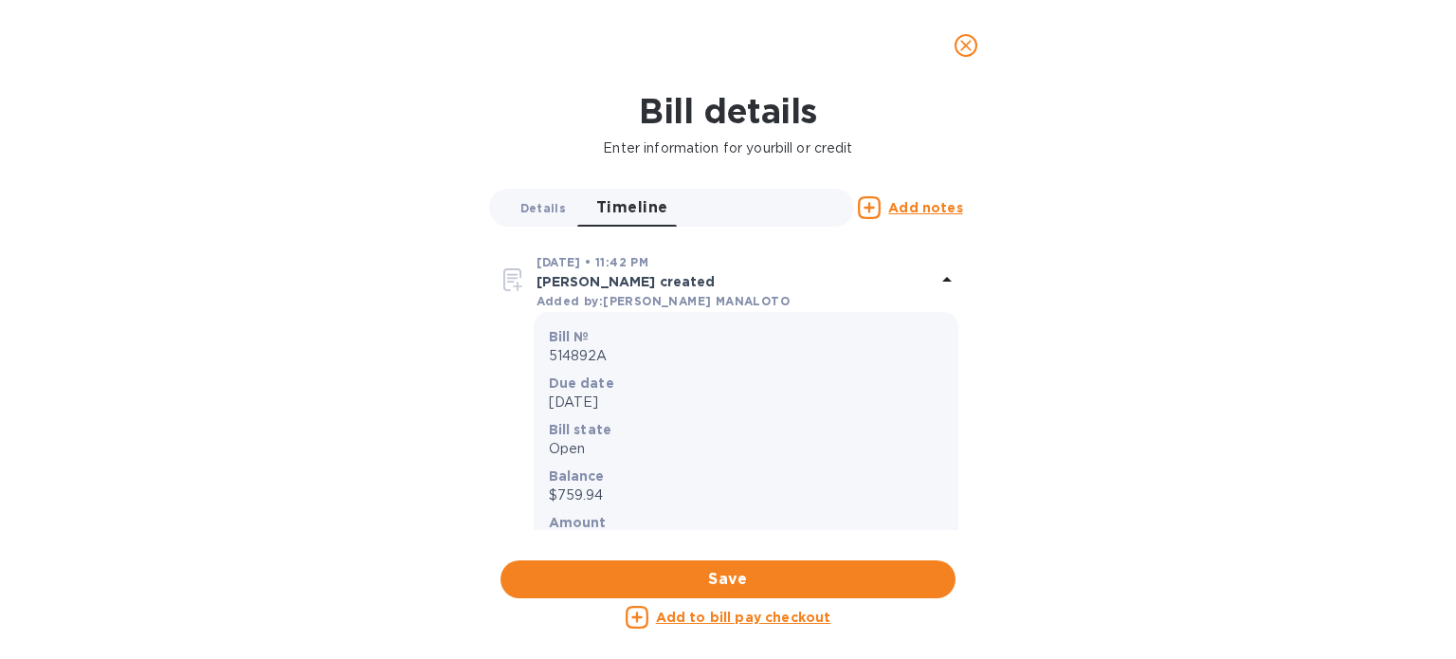
click at [561, 222] on button "Details 0" at bounding box center [543, 208] width 76 height 38
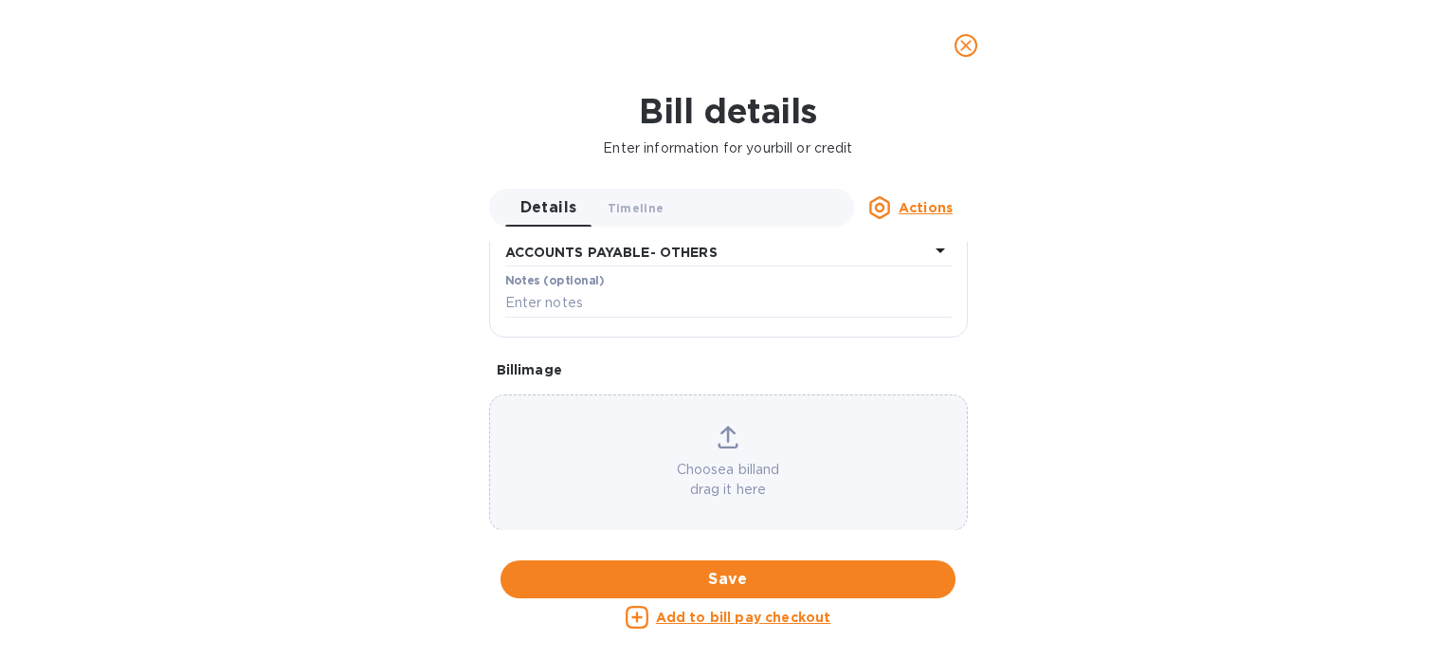
scroll to position [475, 0]
click at [697, 611] on u "Add to bill pay checkout" at bounding box center [743, 617] width 175 height 15
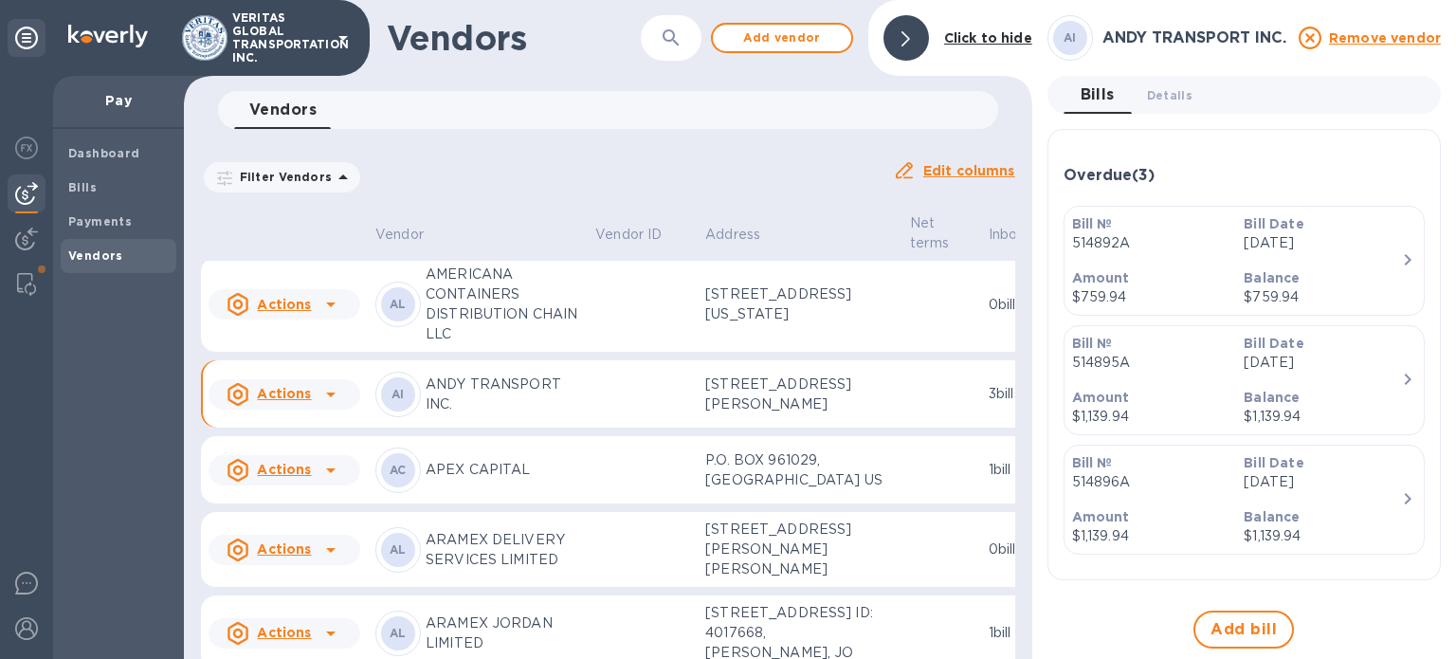
click at [1213, 358] on p "514895A" at bounding box center [1150, 363] width 157 height 20
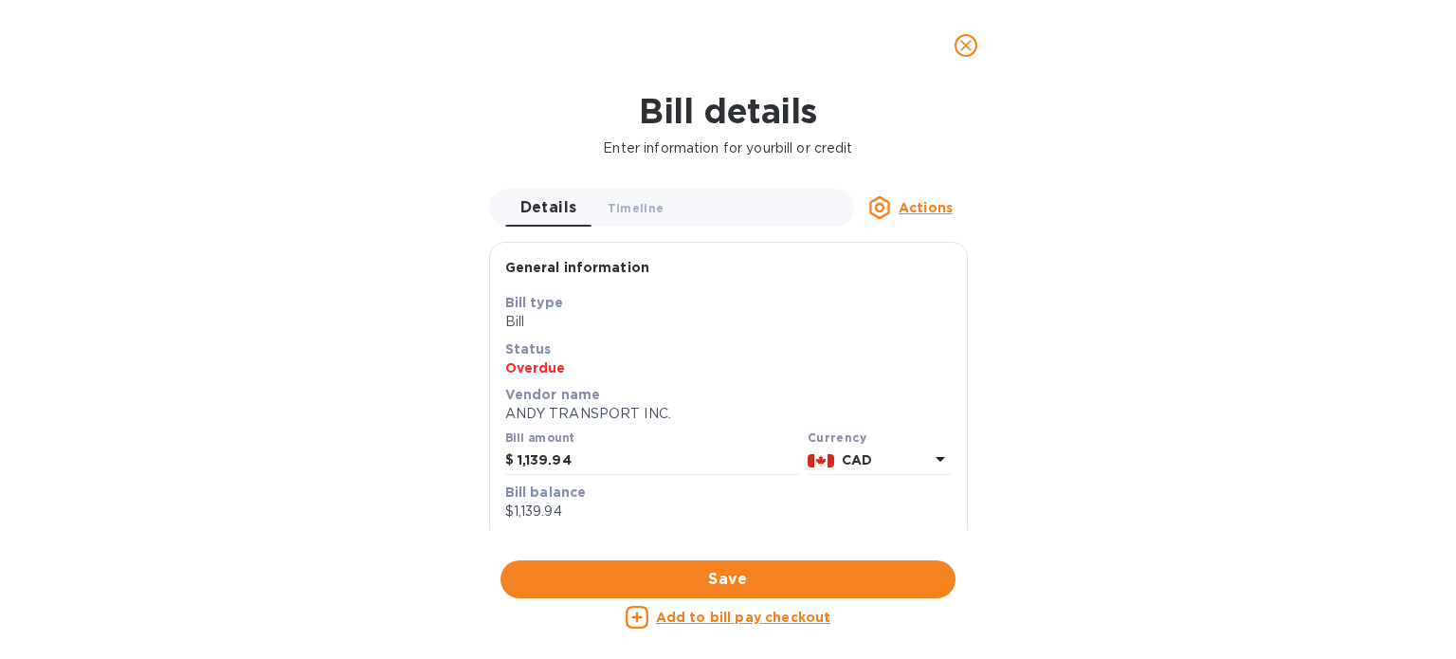
click at [922, 181] on div "Bill details Enter information for your bill or credit Details 0 Timeline 0 Act…" at bounding box center [728, 375] width 1456 height 568
click at [909, 215] on u "Actions" at bounding box center [926, 207] width 54 height 15
click at [1178, 384] on div at bounding box center [728, 329] width 1456 height 659
click at [648, 621] on icon at bounding box center [637, 617] width 23 height 23
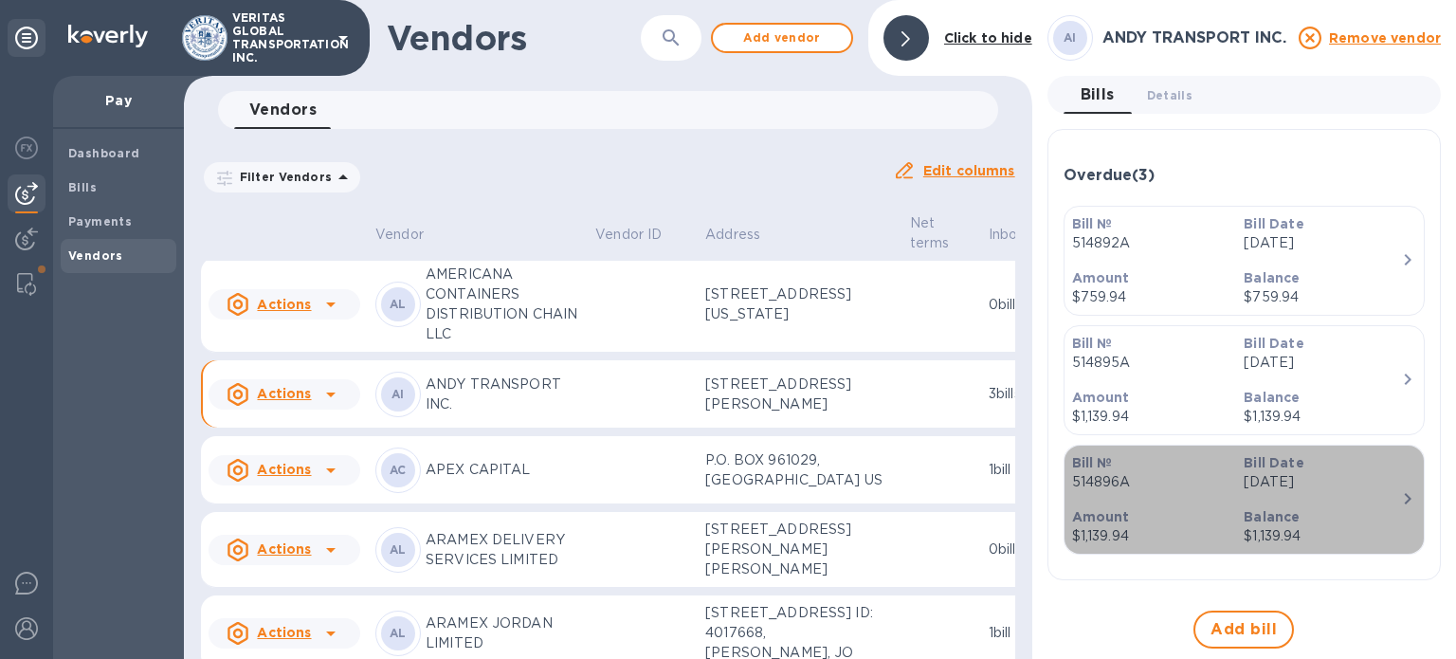
click at [1137, 502] on div "Amount $1,139.94" at bounding box center [1151, 527] width 173 height 54
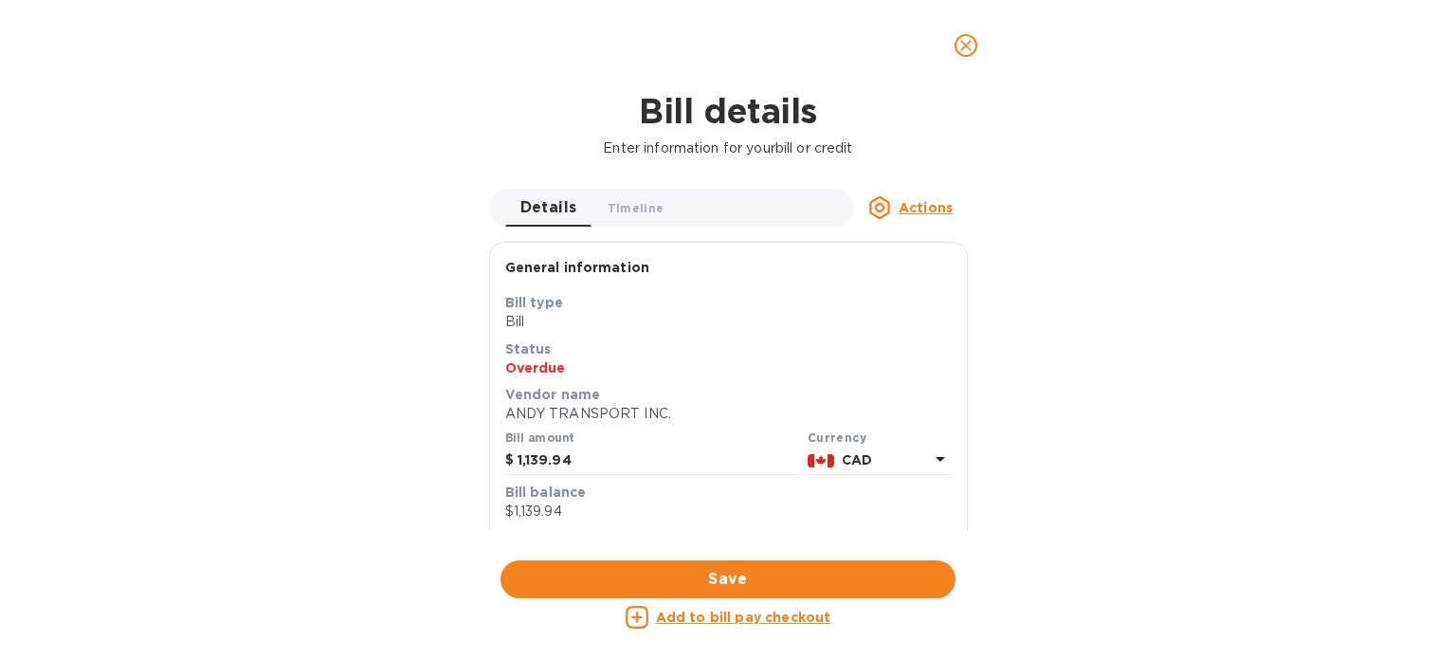
click at [648, 617] on icon at bounding box center [637, 617] width 23 height 23
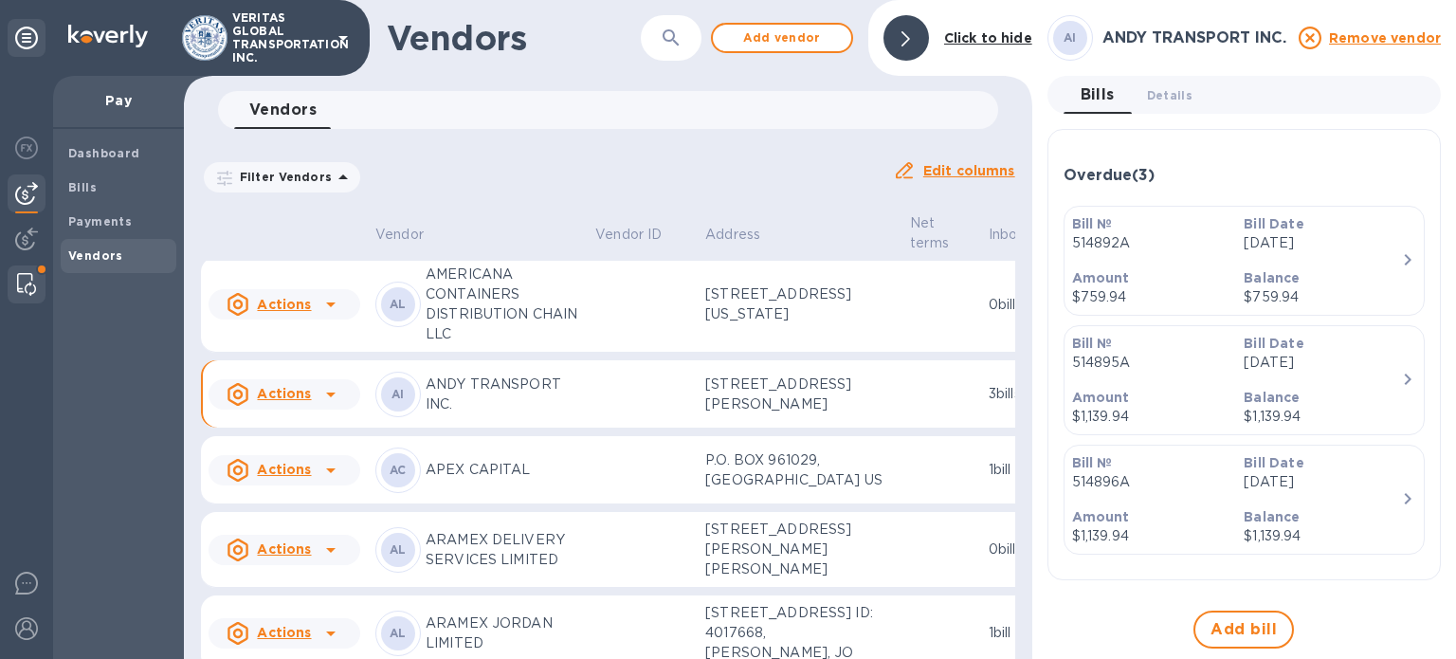
click at [28, 283] on img at bounding box center [26, 284] width 19 height 23
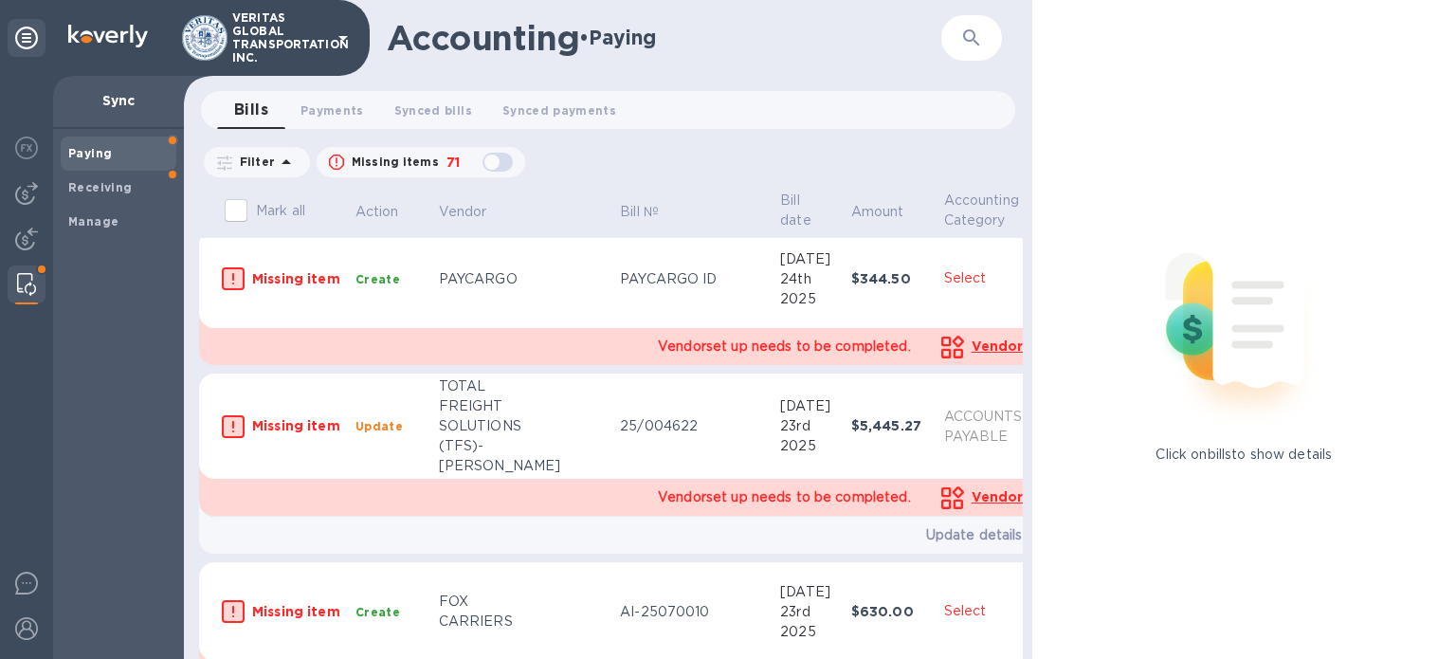
scroll to position [1706, 0]
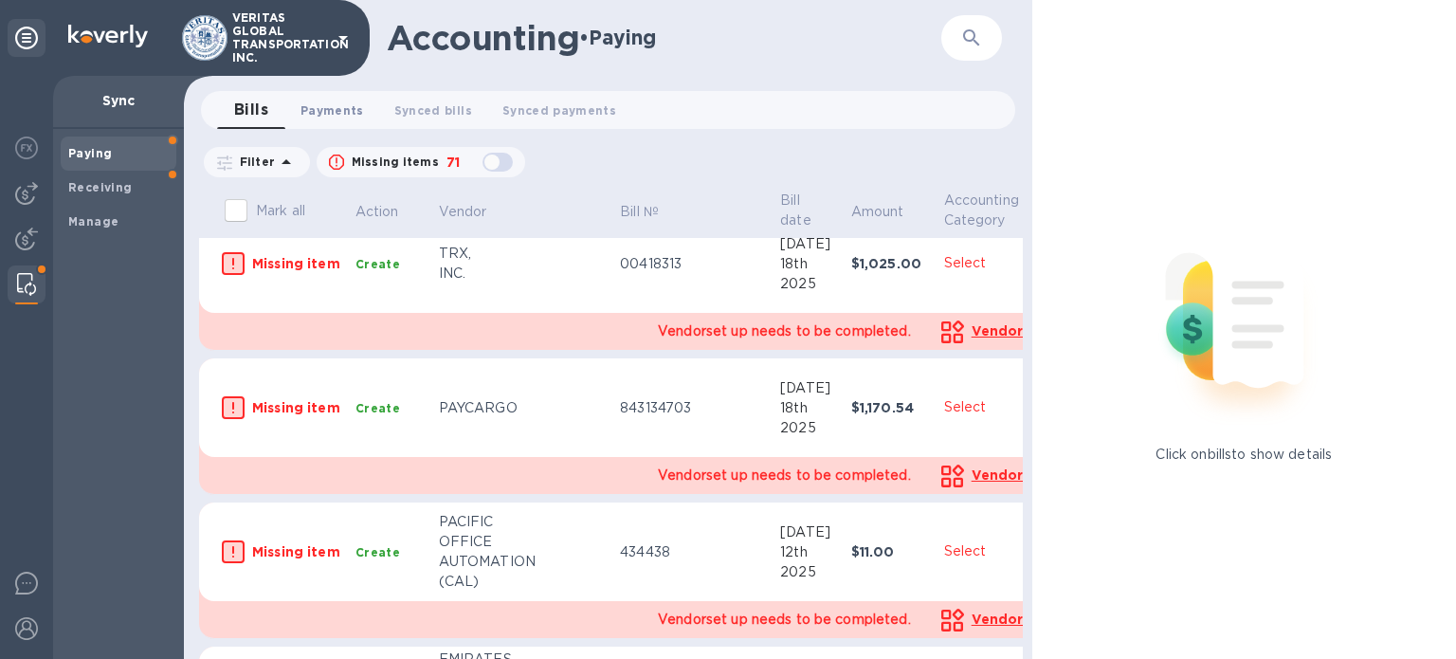
click at [311, 114] on span "Payments 0" at bounding box center [333, 110] width 64 height 20
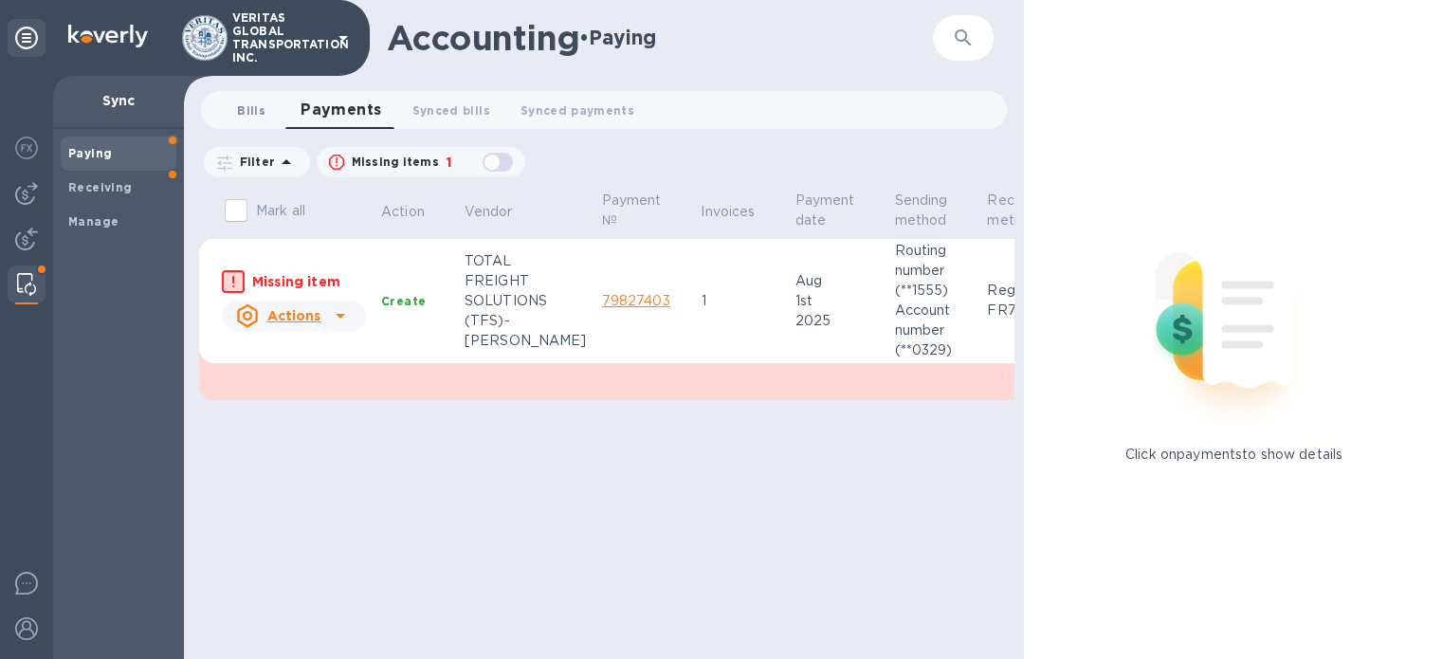
click at [253, 115] on span "Bills 0" at bounding box center [251, 110] width 28 height 20
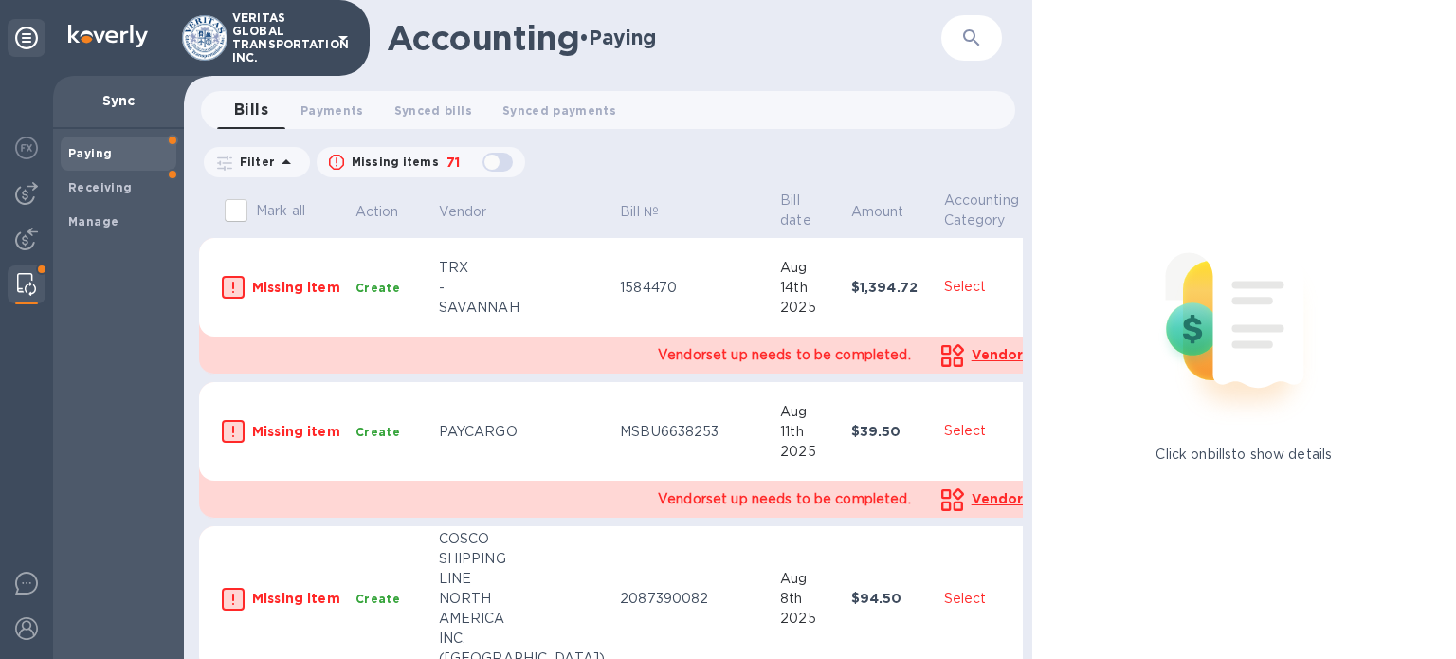
click at [982, 34] on icon "button" at bounding box center [971, 38] width 23 height 23
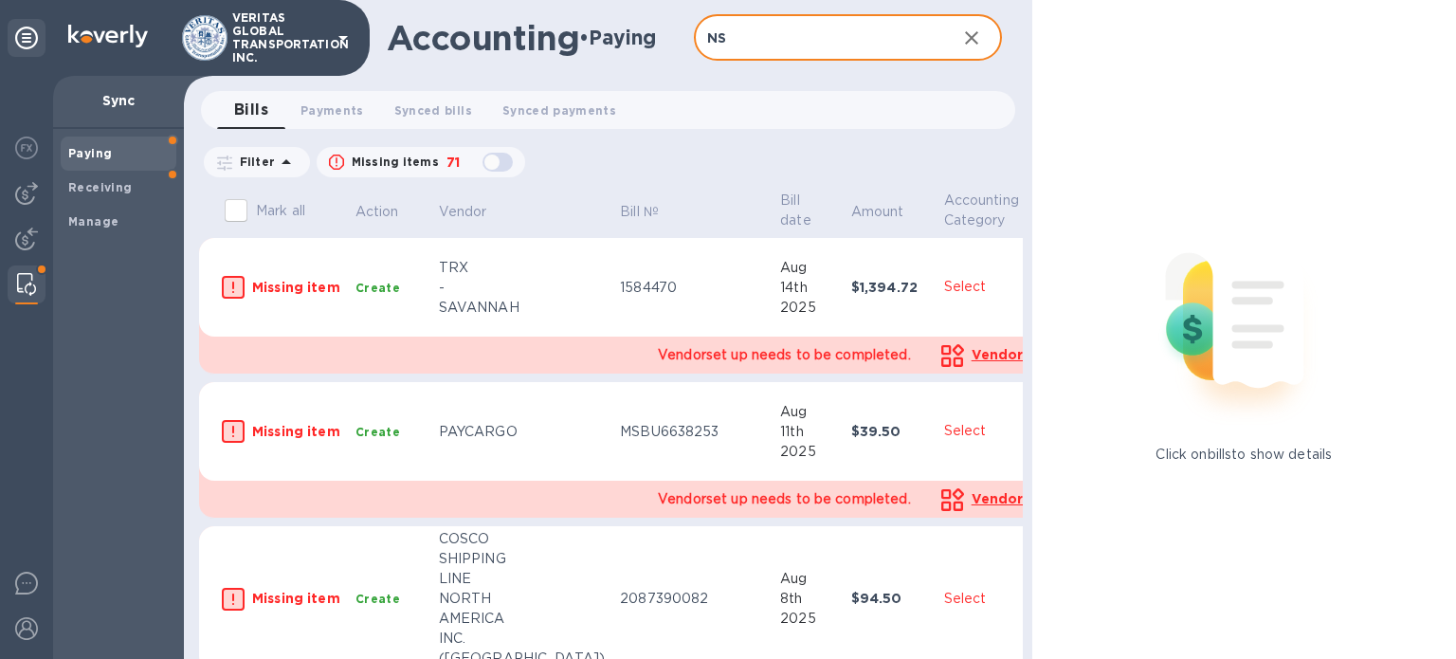
type input "N"
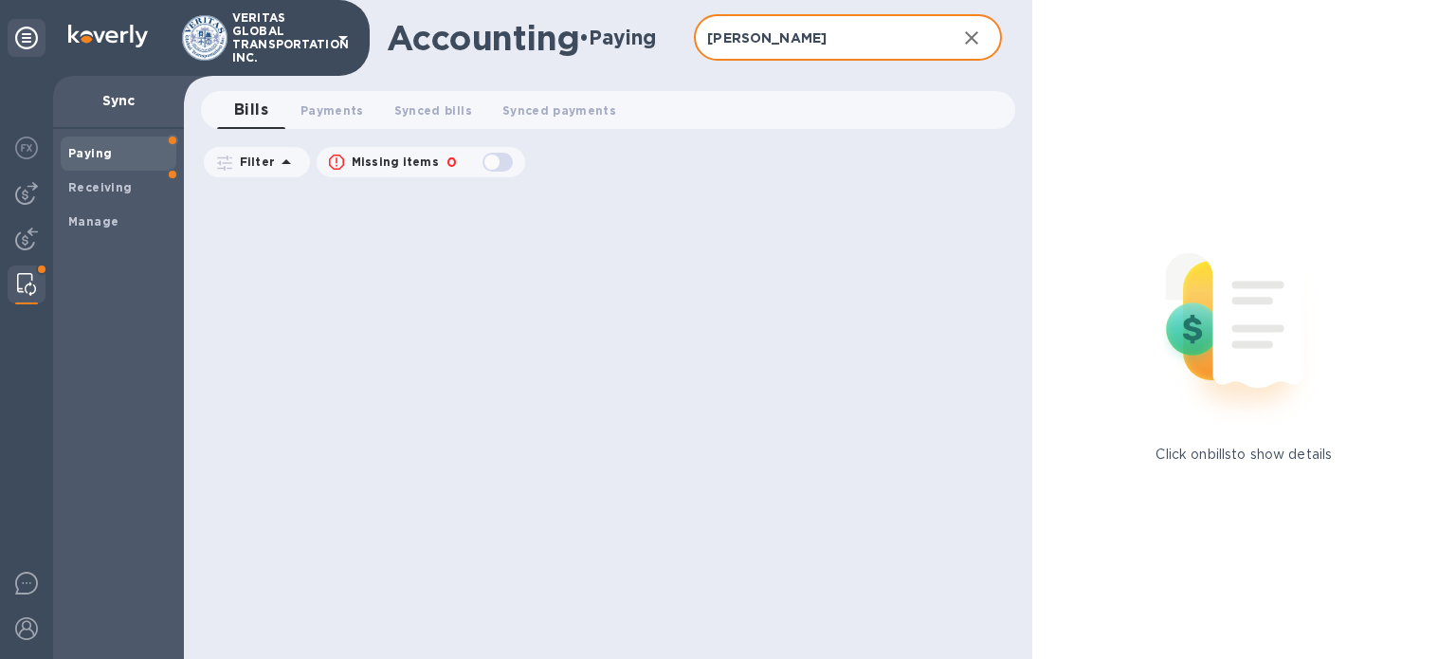
type input "[PERSON_NAME]"
click at [107, 155] on b "Paying" at bounding box center [90, 153] width 44 height 14
click at [97, 193] on b "Receiving" at bounding box center [100, 187] width 64 height 14
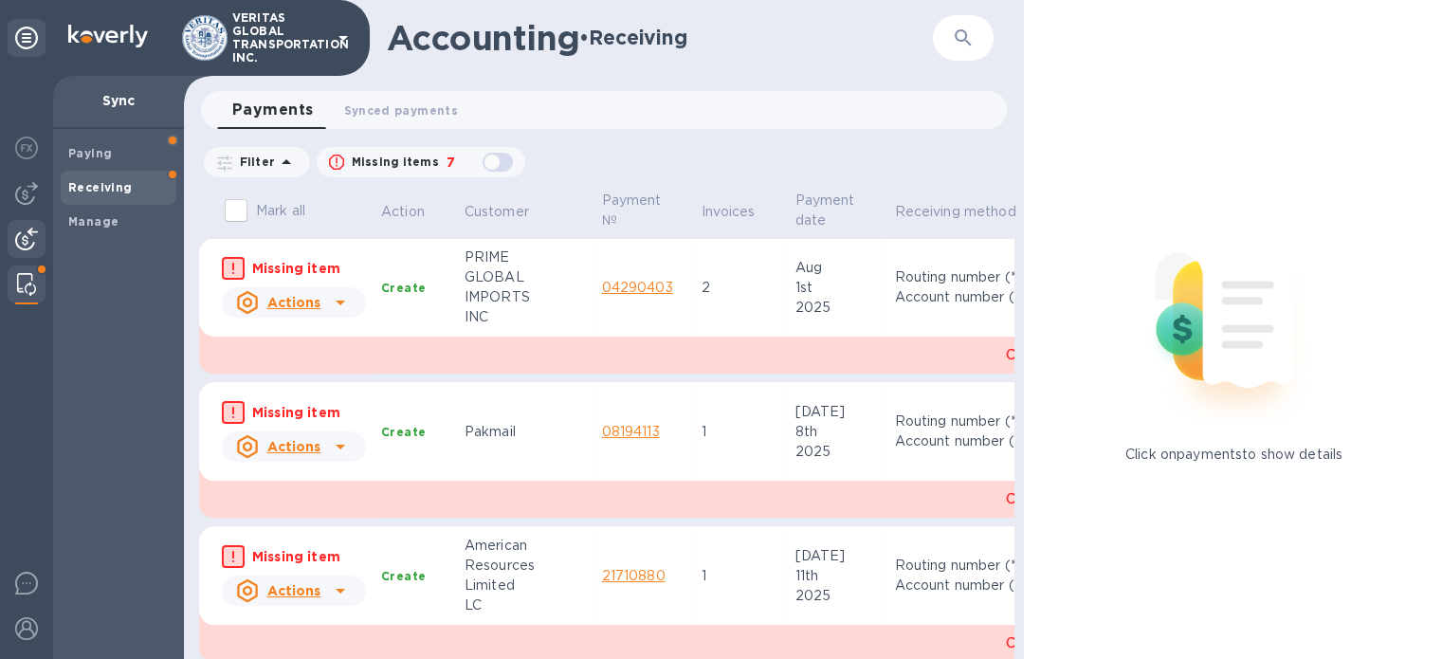
click at [28, 240] on img at bounding box center [26, 239] width 23 height 23
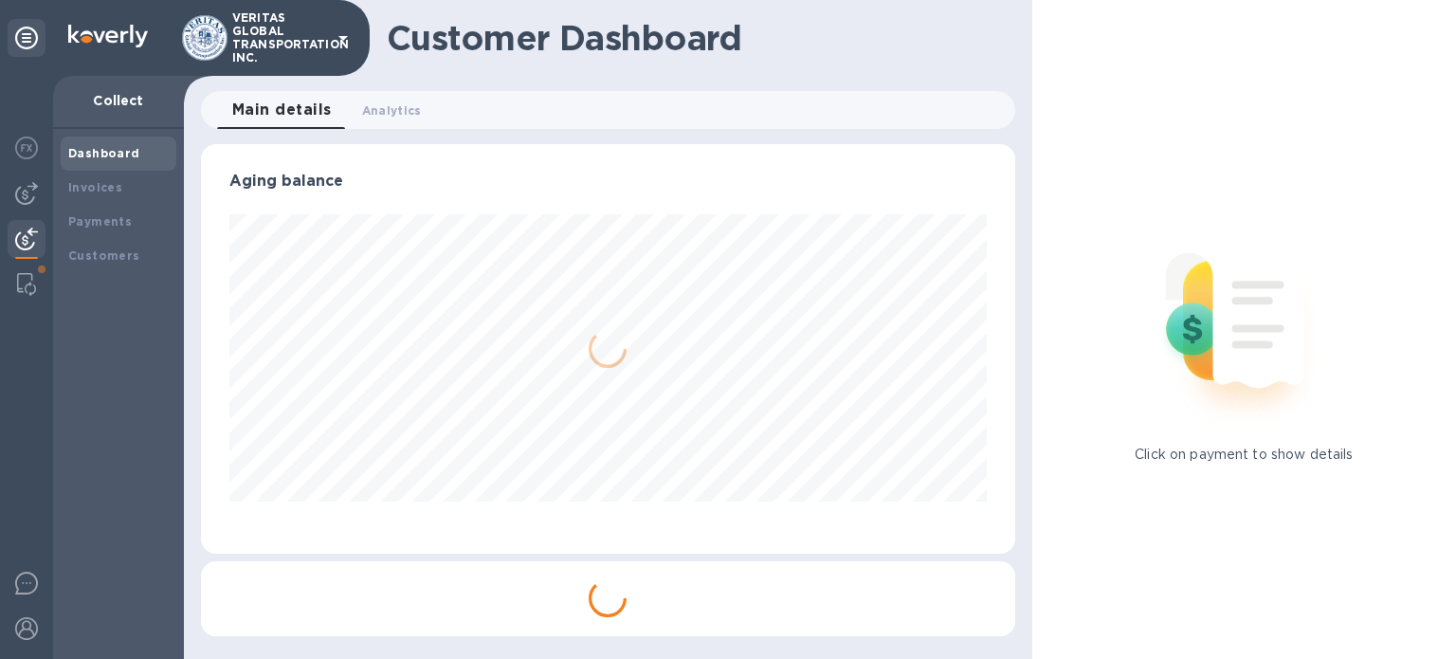
scroll to position [947637, 947240]
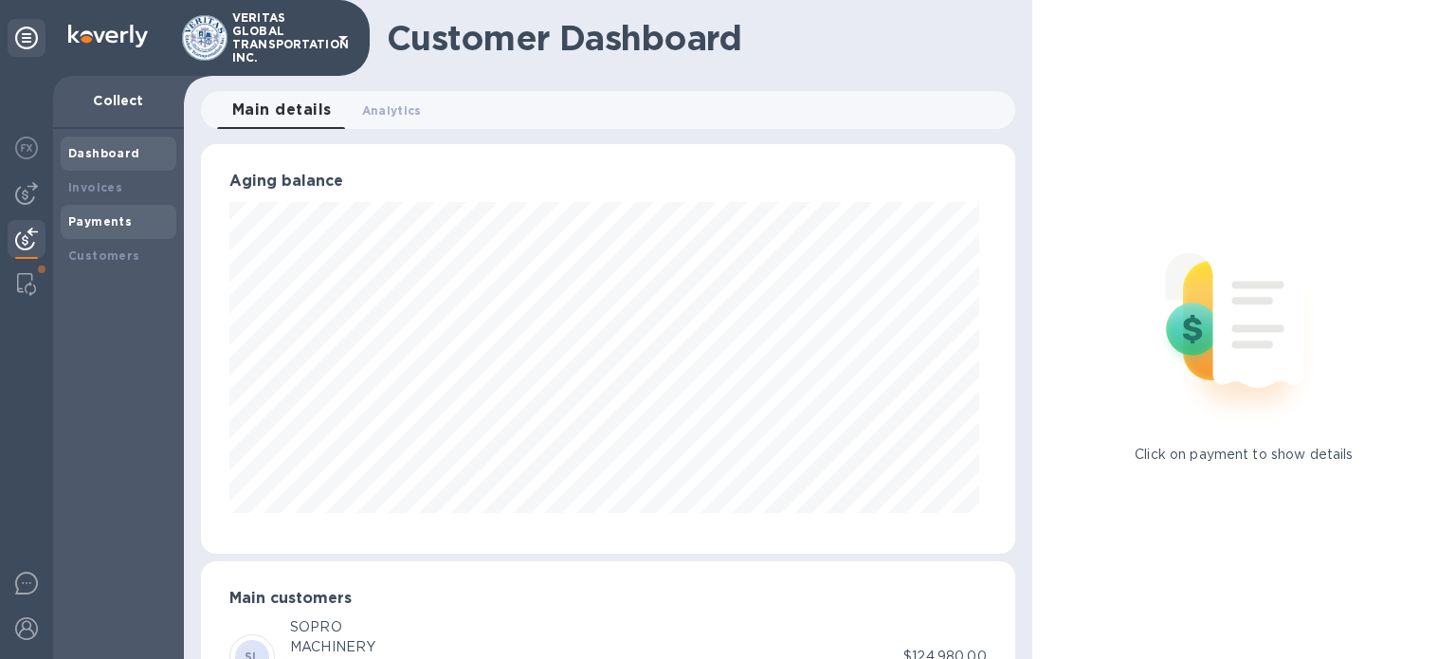
click at [106, 212] on div "Payments" at bounding box center [118, 221] width 100 height 19
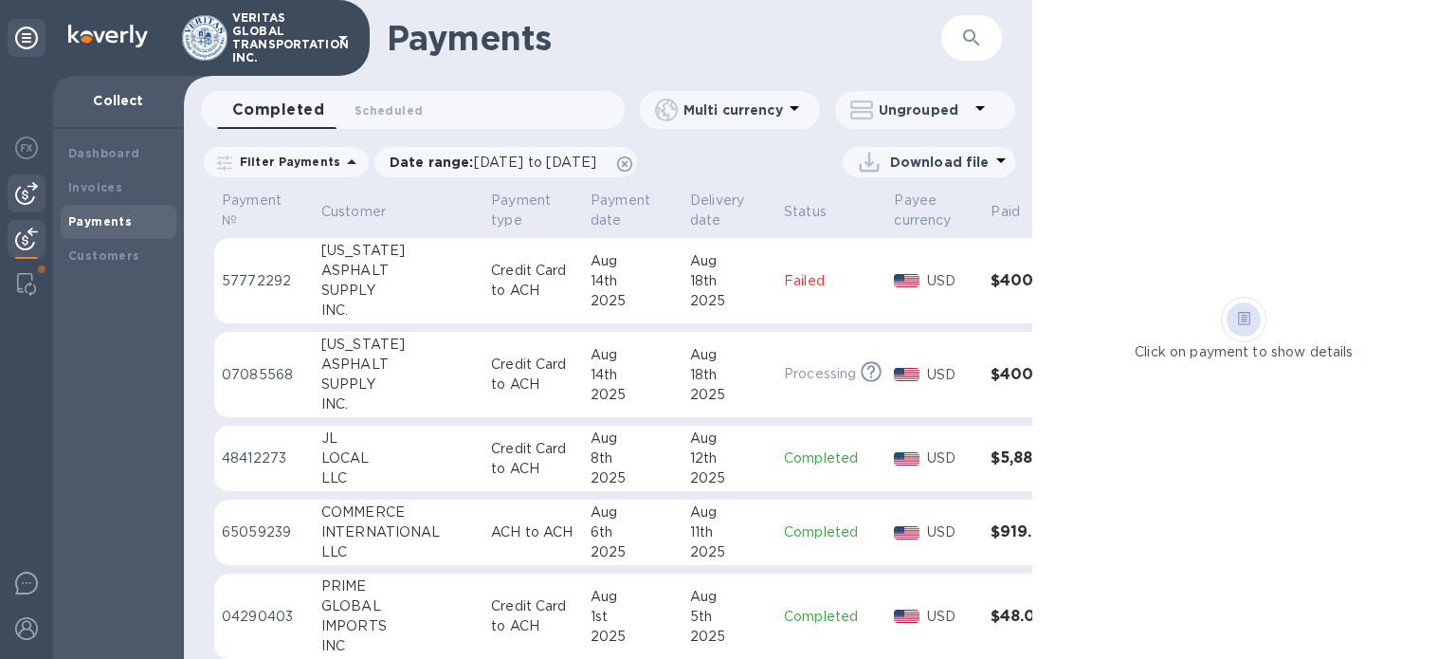
click at [17, 190] on img at bounding box center [26, 193] width 23 height 23
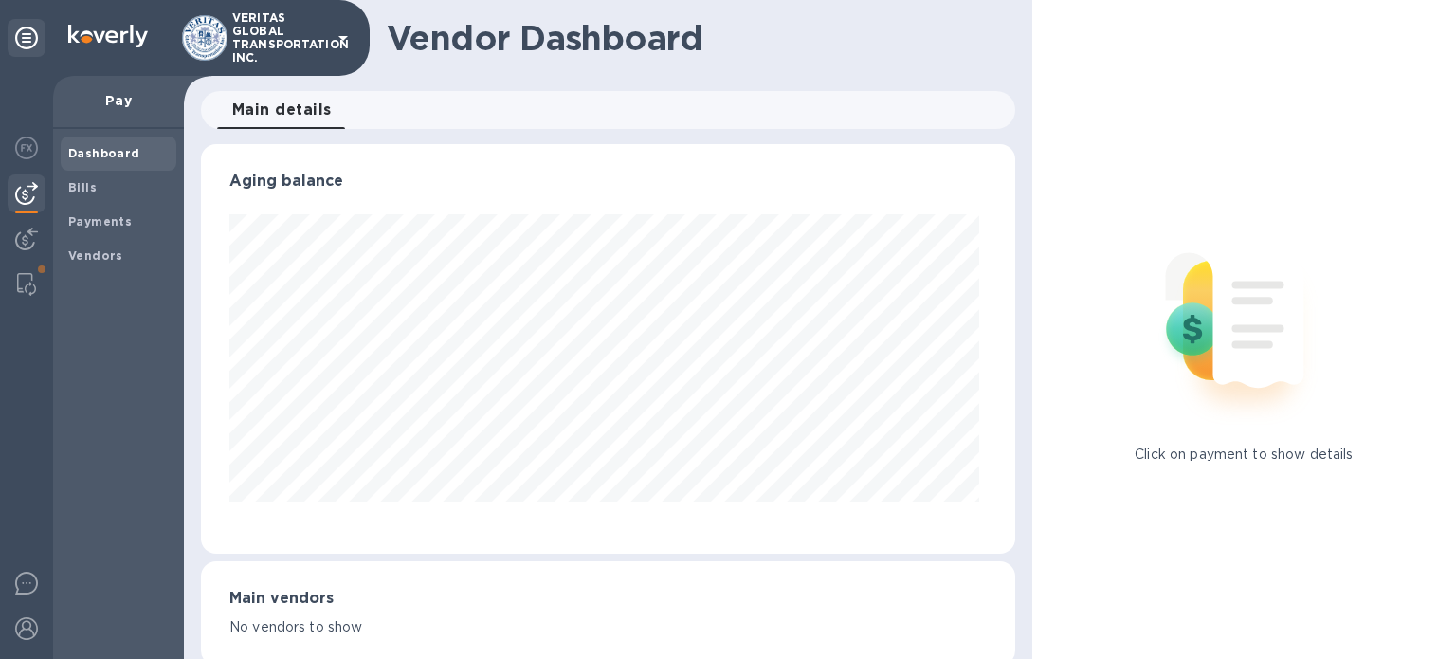
scroll to position [410, 807]
click at [87, 188] on b "Bills" at bounding box center [82, 187] width 28 height 14
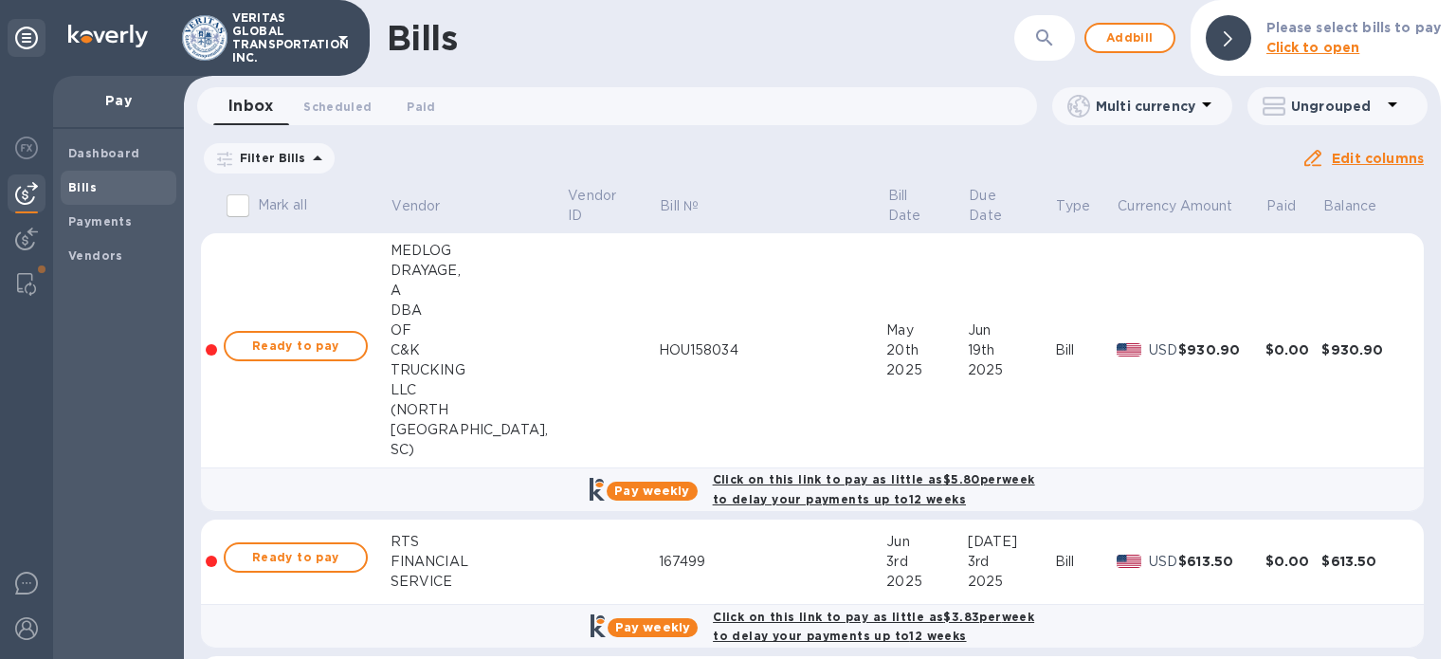
click at [448, 177] on div "Filter Bills Due date : 06/16/2025 to 10/14/2025 Amount Paid Balance Edit colum…" at bounding box center [812, 162] width 1257 height 44
click at [0, 0] on p "Due date : 06/16/2025 to 10/14/2025" at bounding box center [0, 0] width 0 height 0
click at [0, 0] on icon at bounding box center [0, 0] width 0 height 0
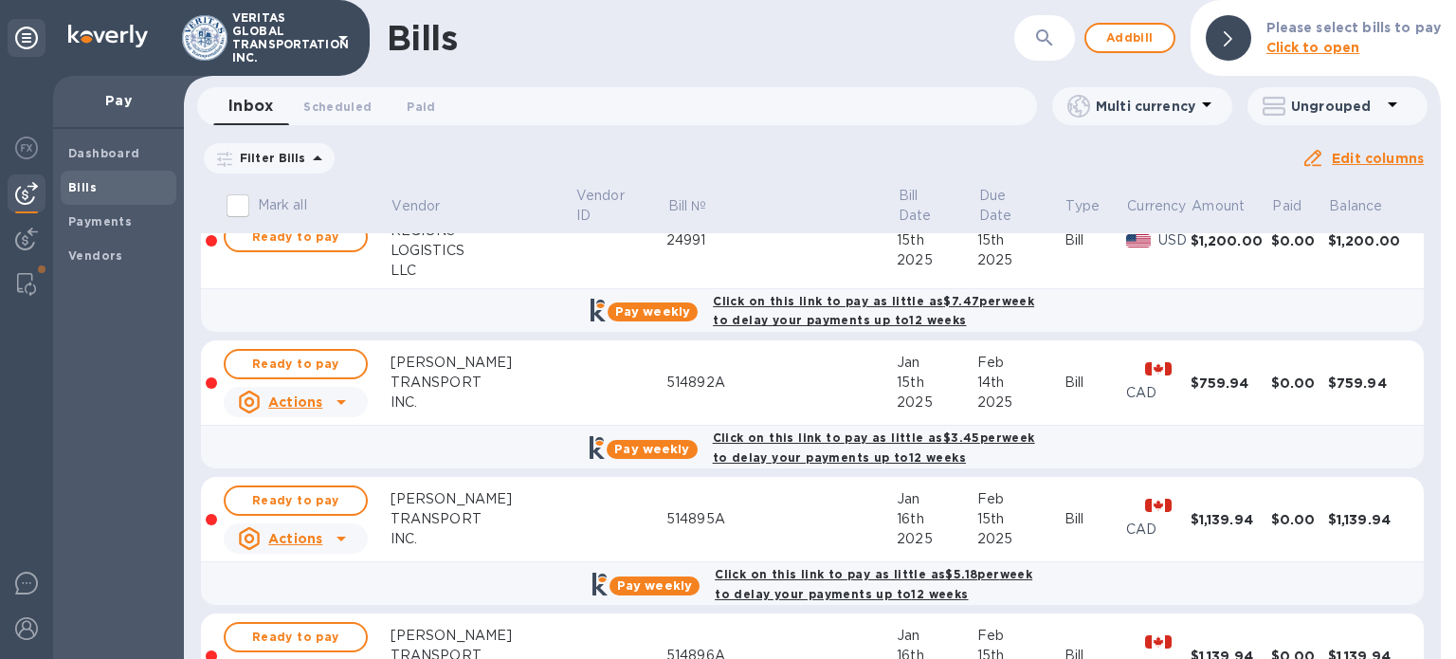
scroll to position [284, 0]
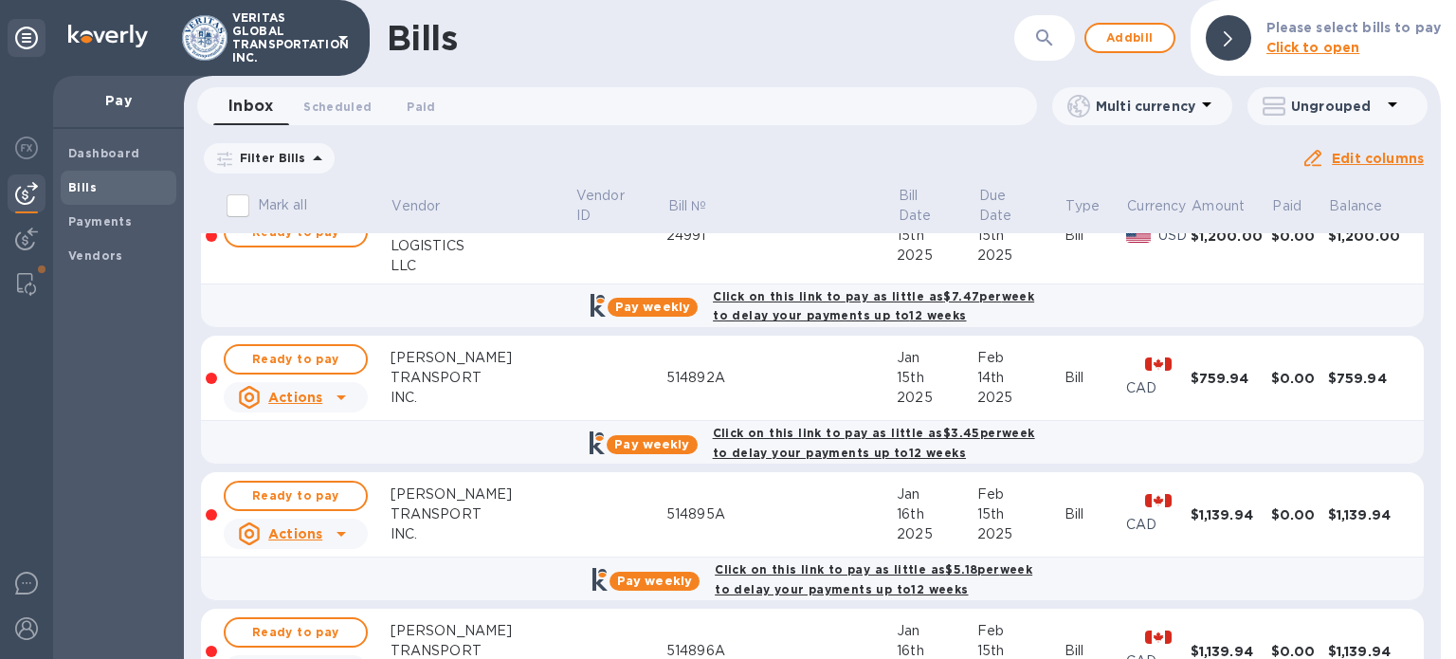
click at [341, 396] on icon at bounding box center [341, 397] width 9 height 5
click at [543, 370] on div at bounding box center [728, 329] width 1456 height 659
click at [305, 356] on span "Ready to pay" at bounding box center [296, 359] width 110 height 23
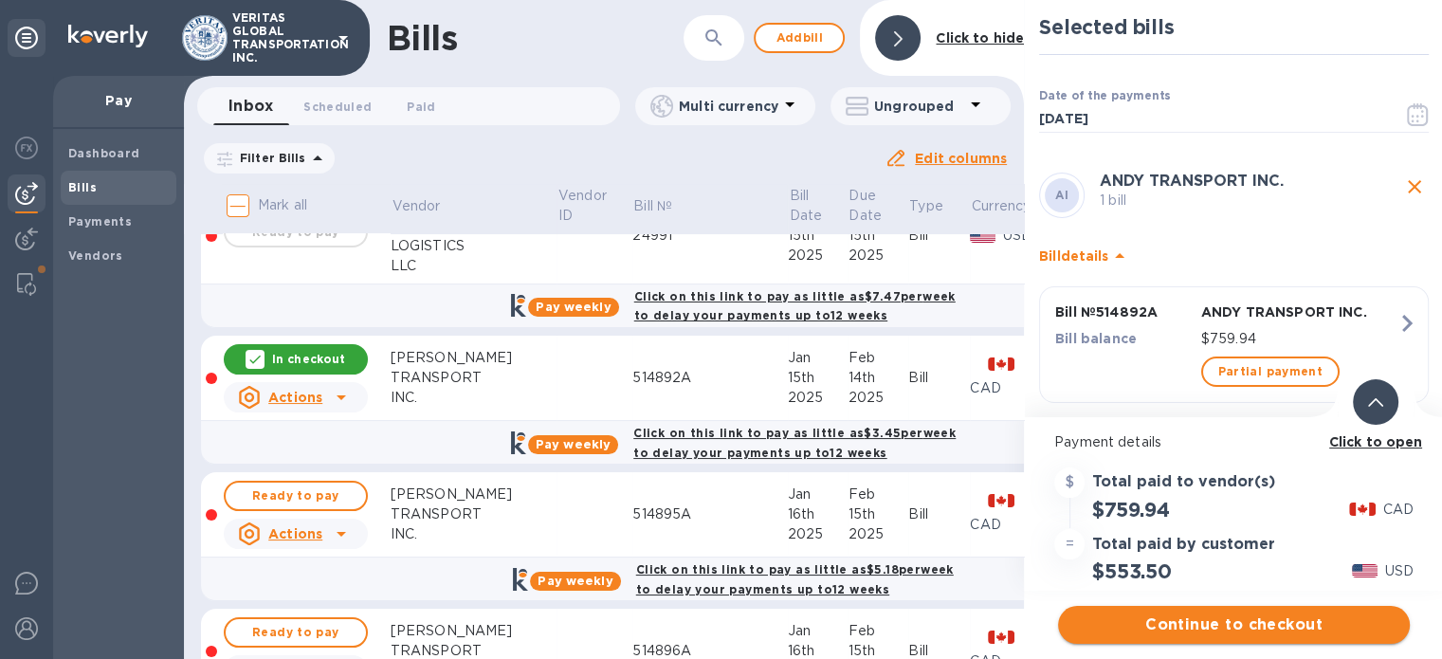
click at [1195, 632] on span "Continue to checkout" at bounding box center [1233, 624] width 321 height 23
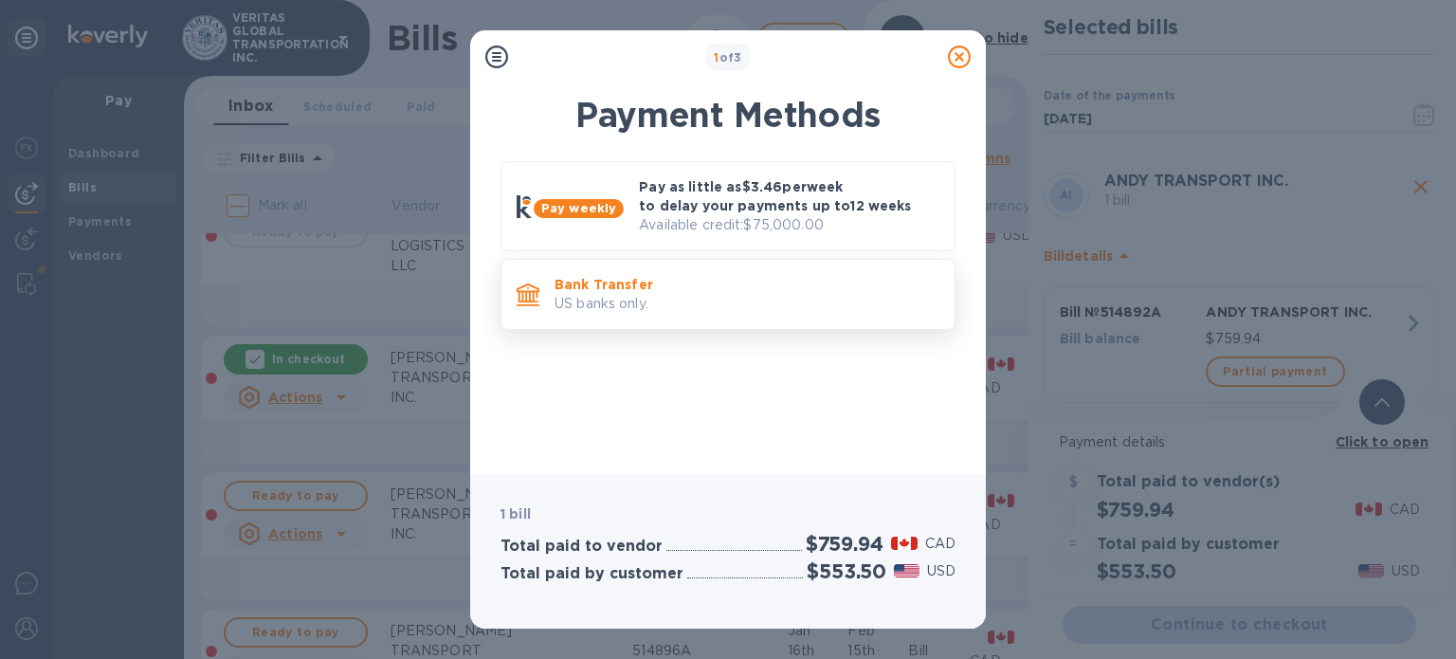
click at [706, 299] on p "US banks only." at bounding box center [747, 304] width 385 height 20
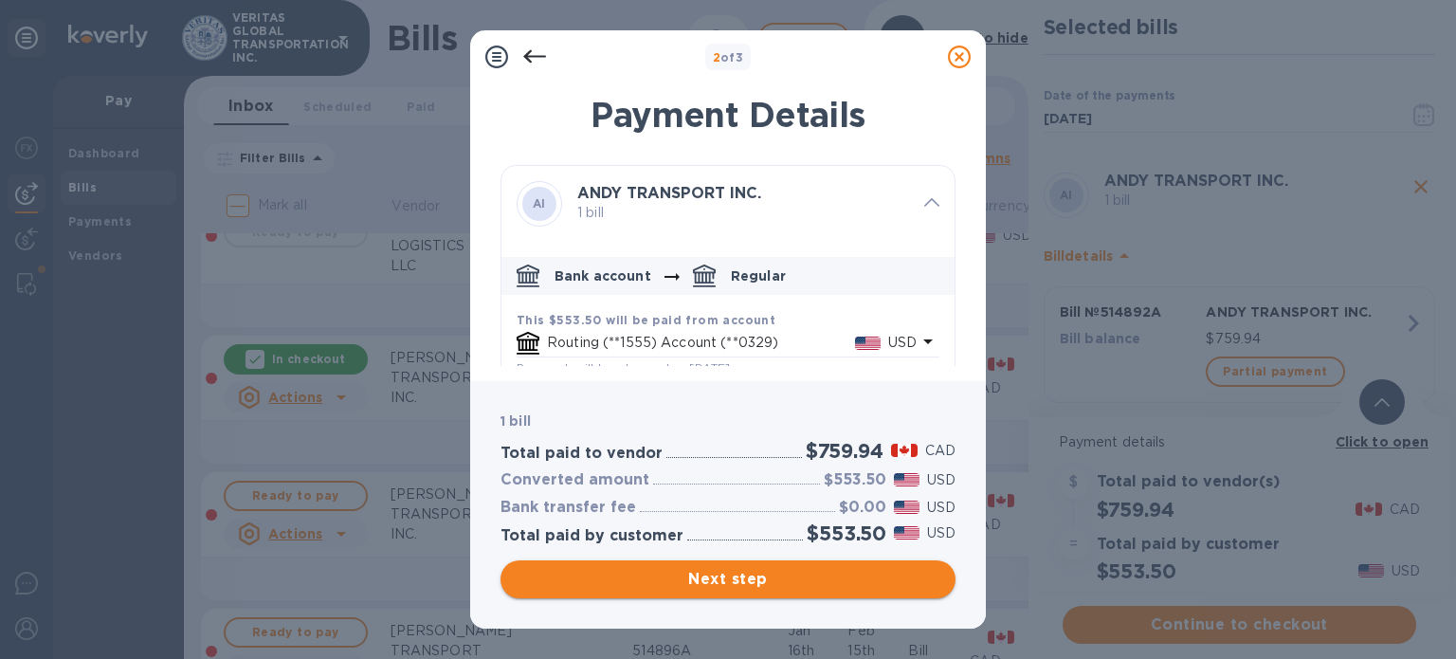
click at [758, 575] on span "Next step" at bounding box center [728, 579] width 425 height 23
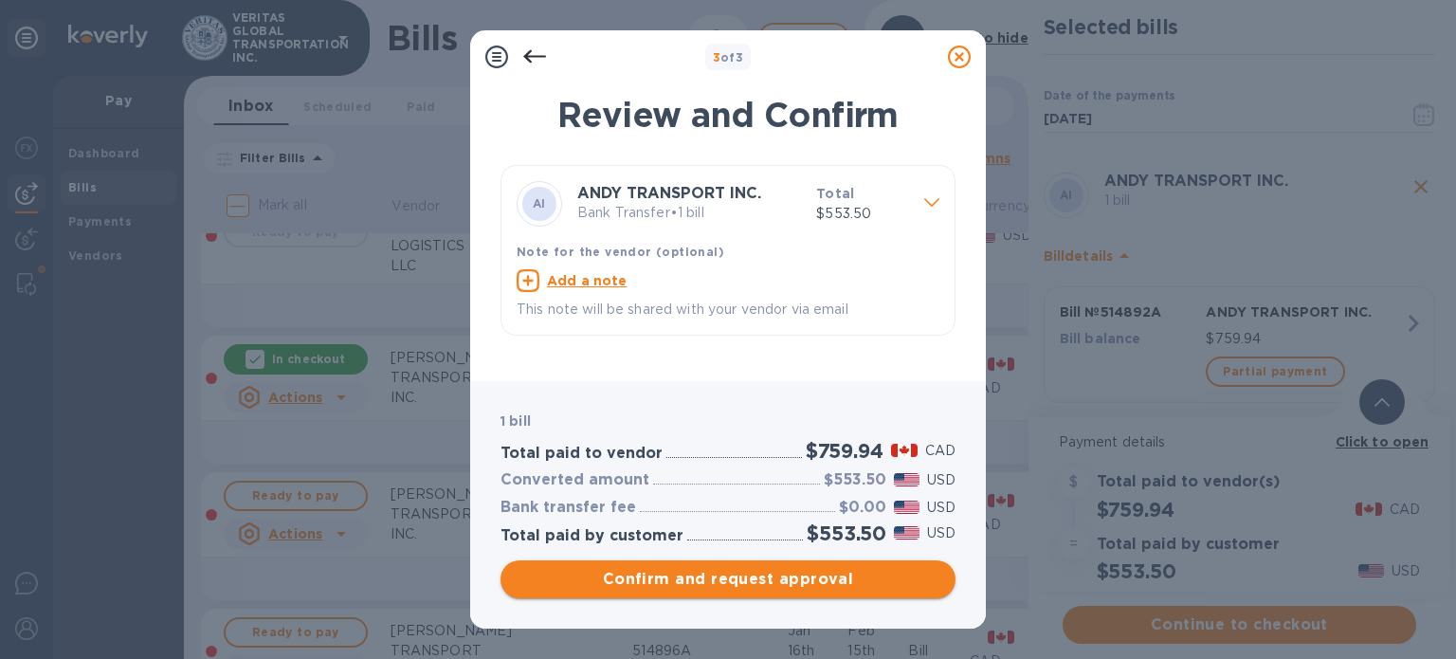
click at [745, 577] on span "Confirm and request approval" at bounding box center [728, 579] width 425 height 23
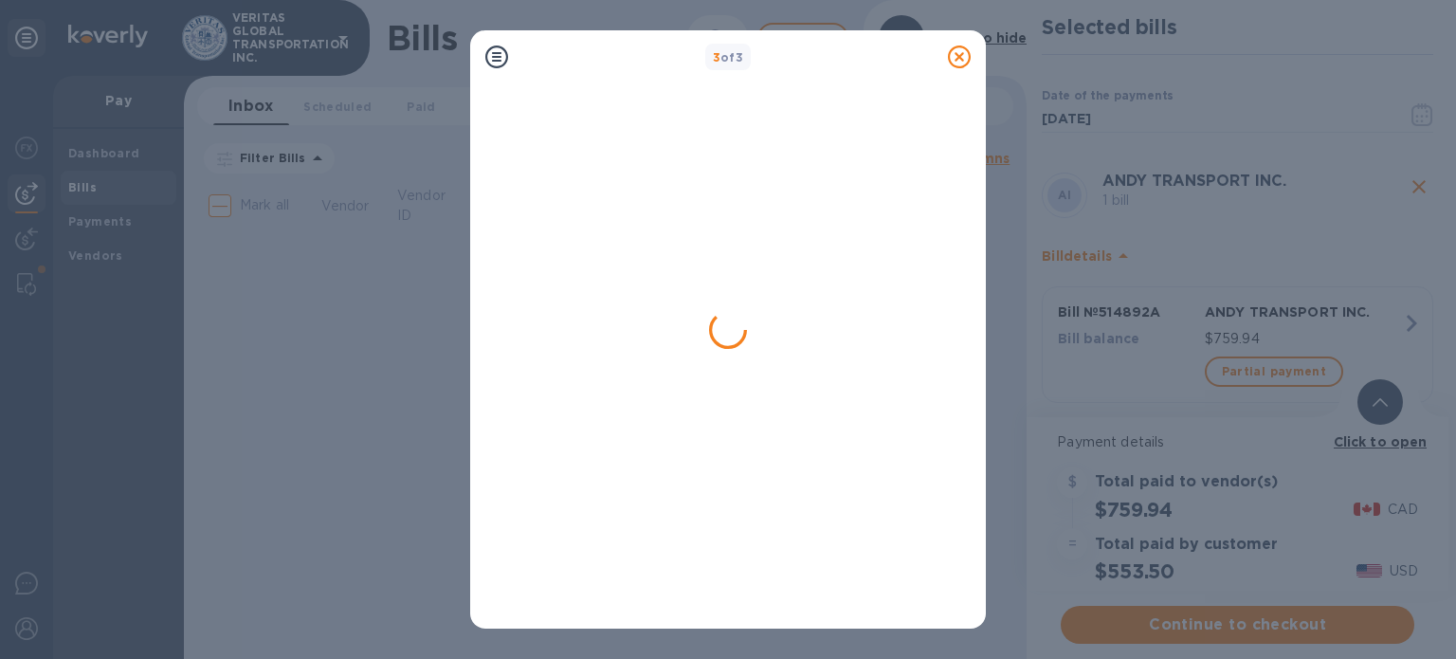
scroll to position [0, 0]
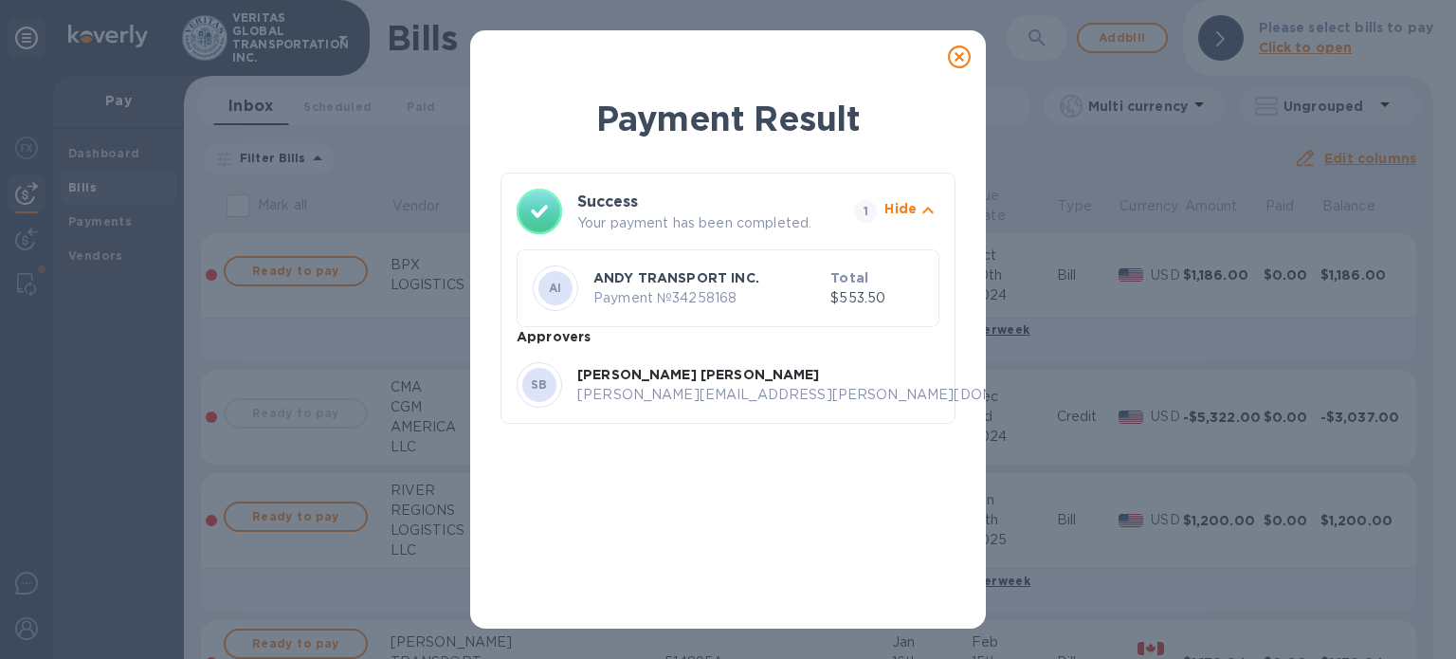
click at [956, 60] on icon at bounding box center [959, 57] width 23 height 23
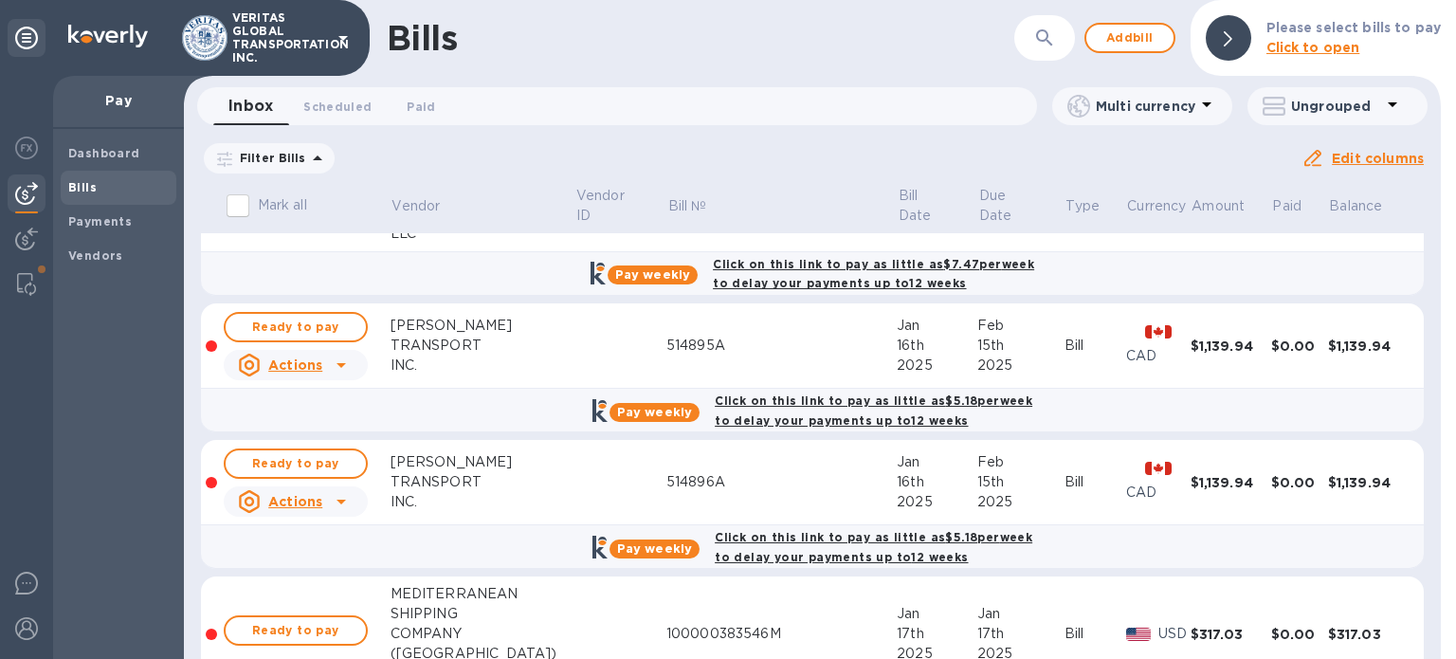
scroll to position [284, 0]
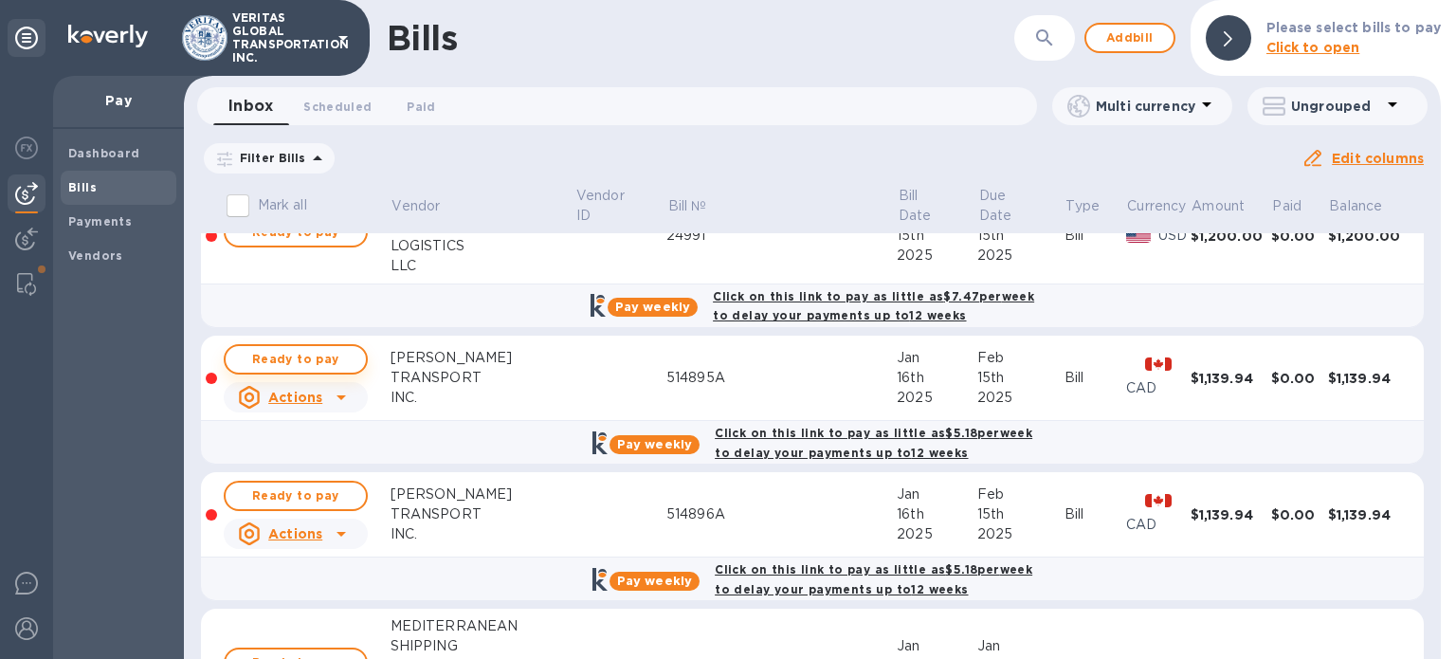
click at [296, 356] on span "Ready to pay" at bounding box center [296, 359] width 110 height 23
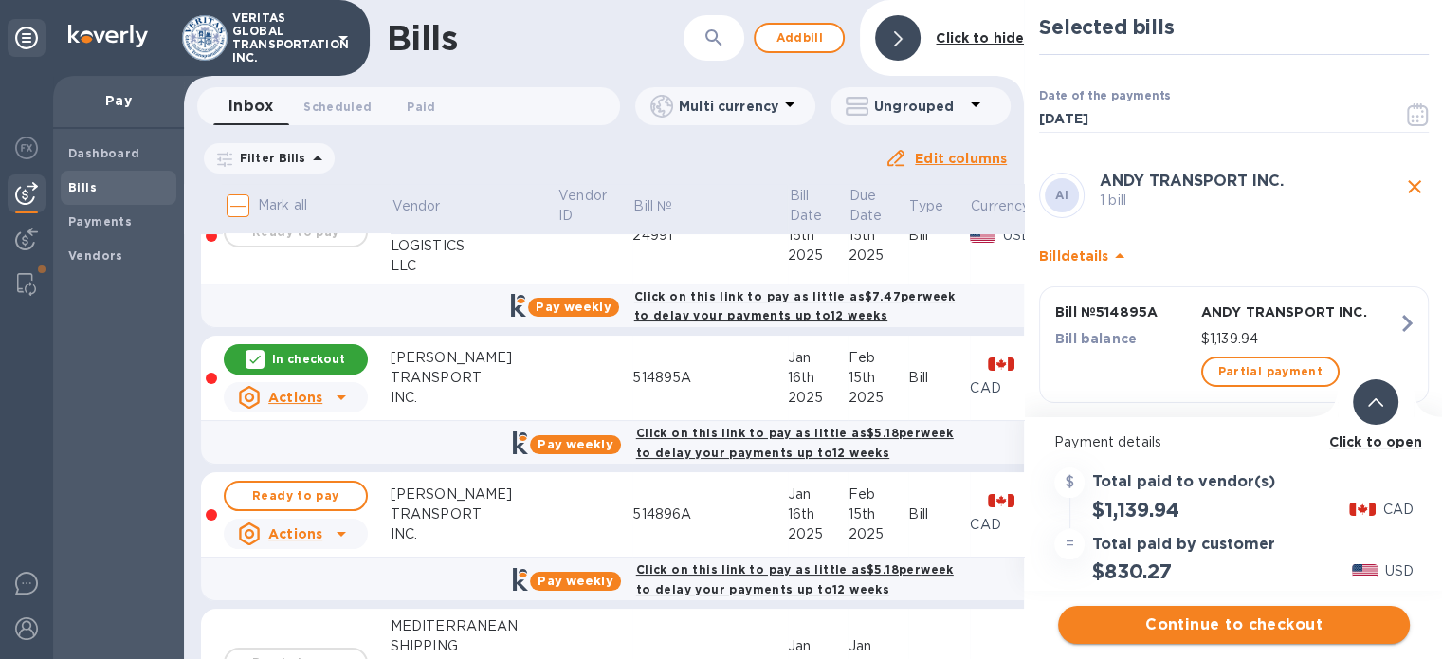
click at [1219, 617] on span "Continue to checkout" at bounding box center [1233, 624] width 321 height 23
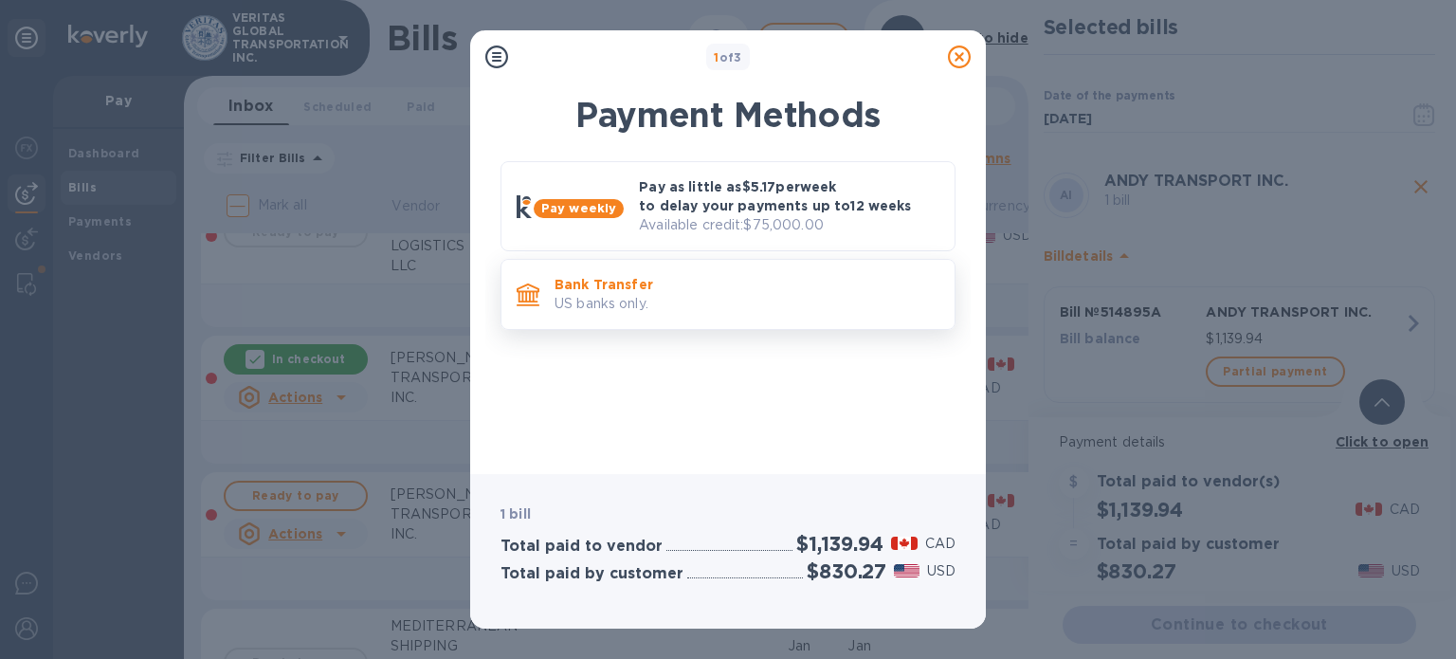
click at [658, 296] on p "US banks only." at bounding box center [747, 304] width 385 height 20
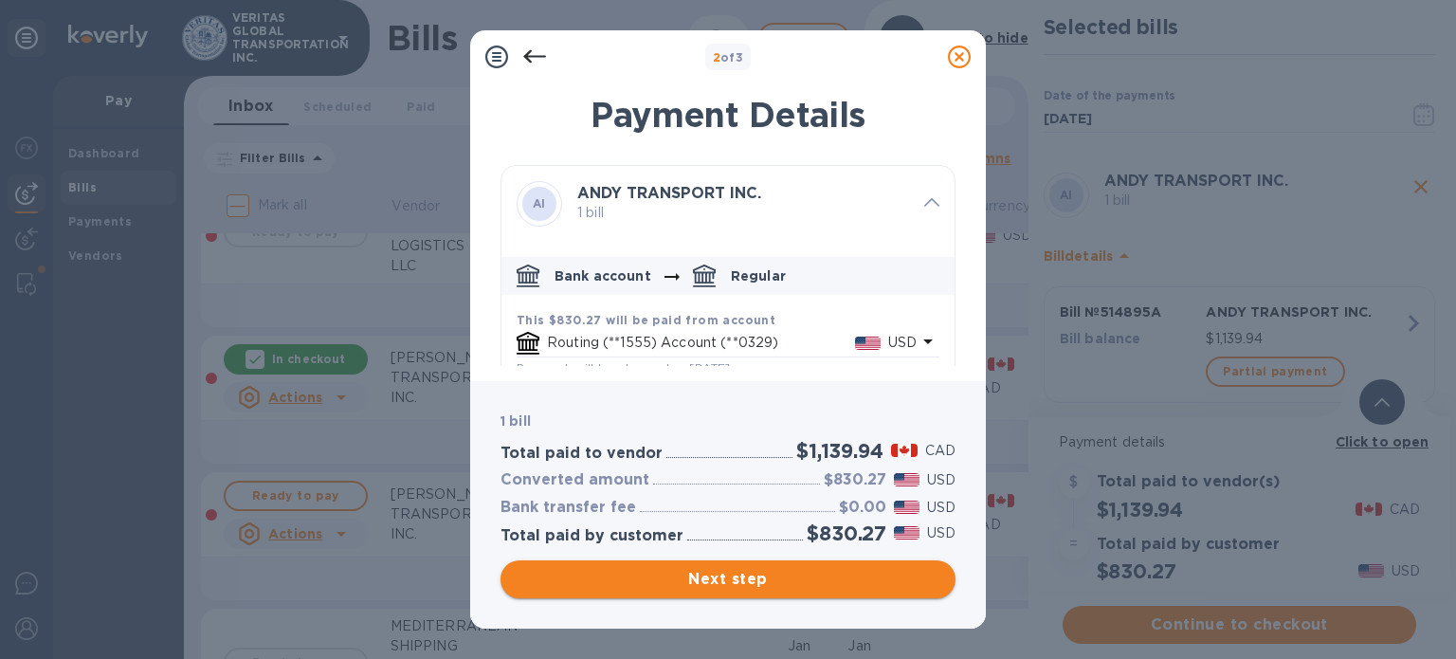
click at [758, 571] on span "Next step" at bounding box center [728, 579] width 425 height 23
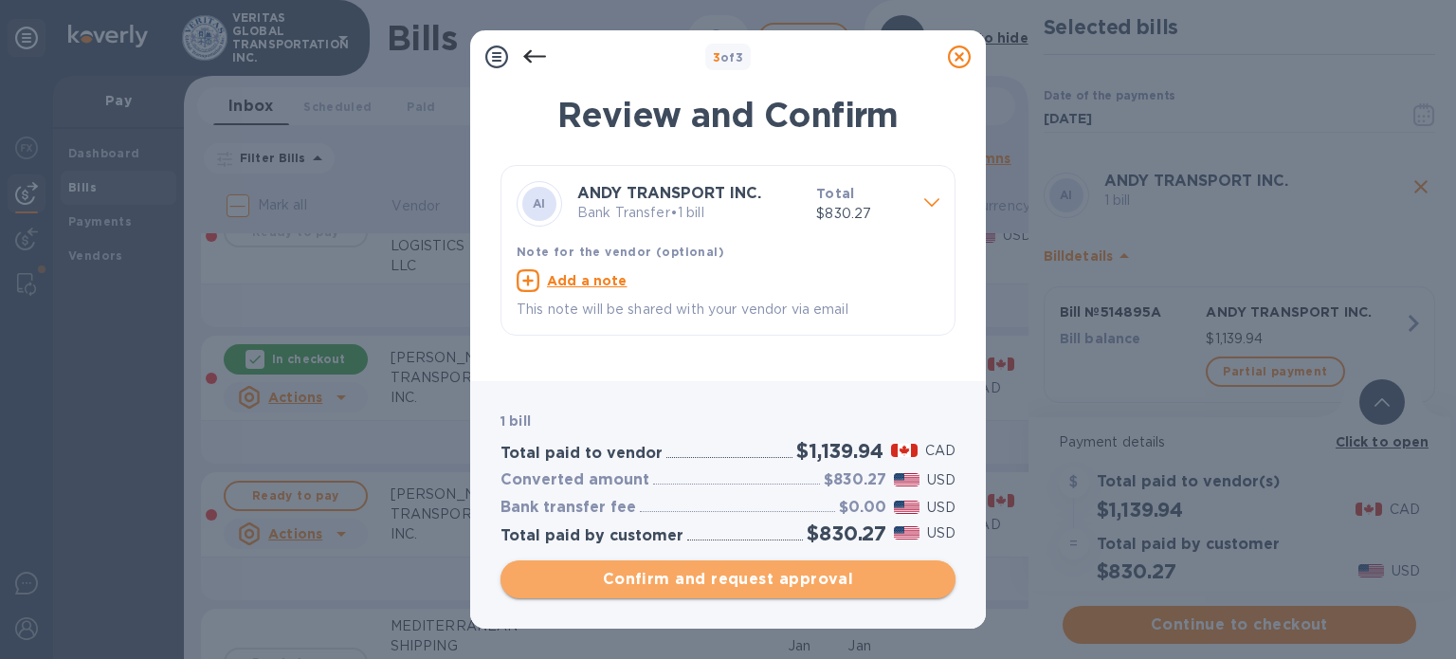
click at [642, 583] on span "Confirm and request approval" at bounding box center [728, 579] width 425 height 23
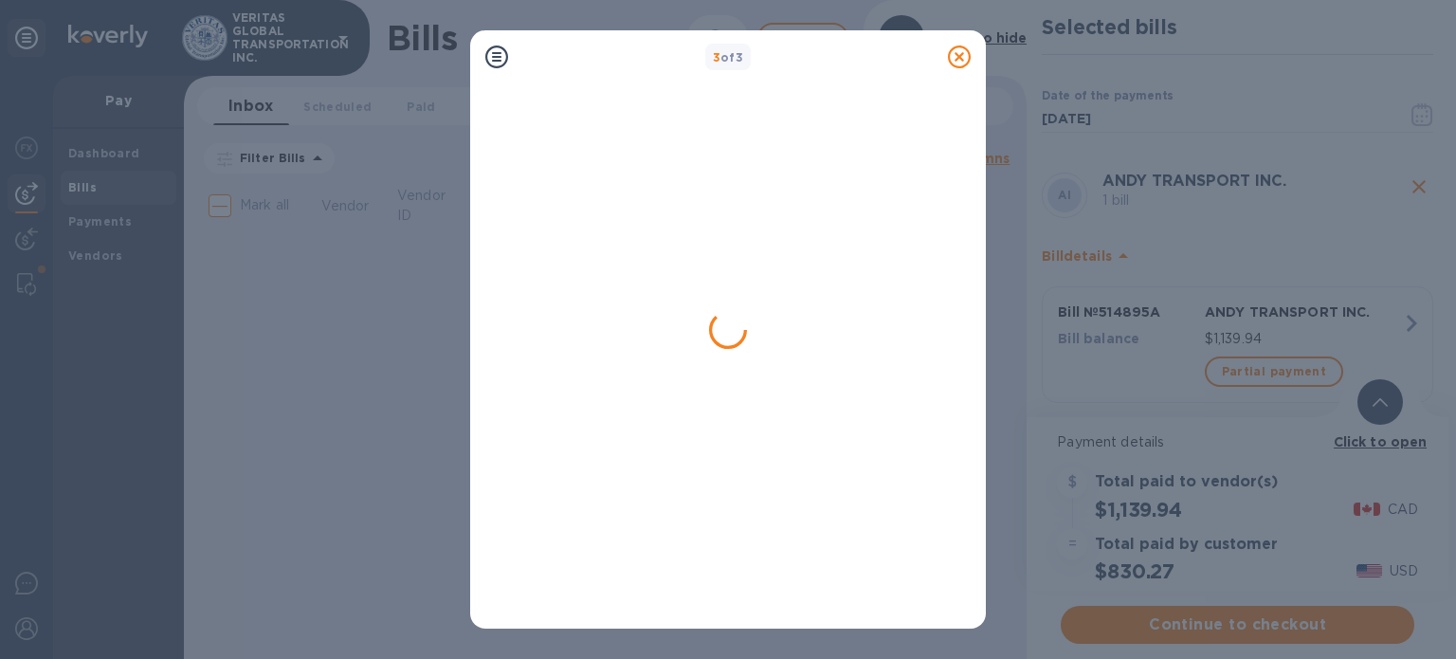
scroll to position [0, 0]
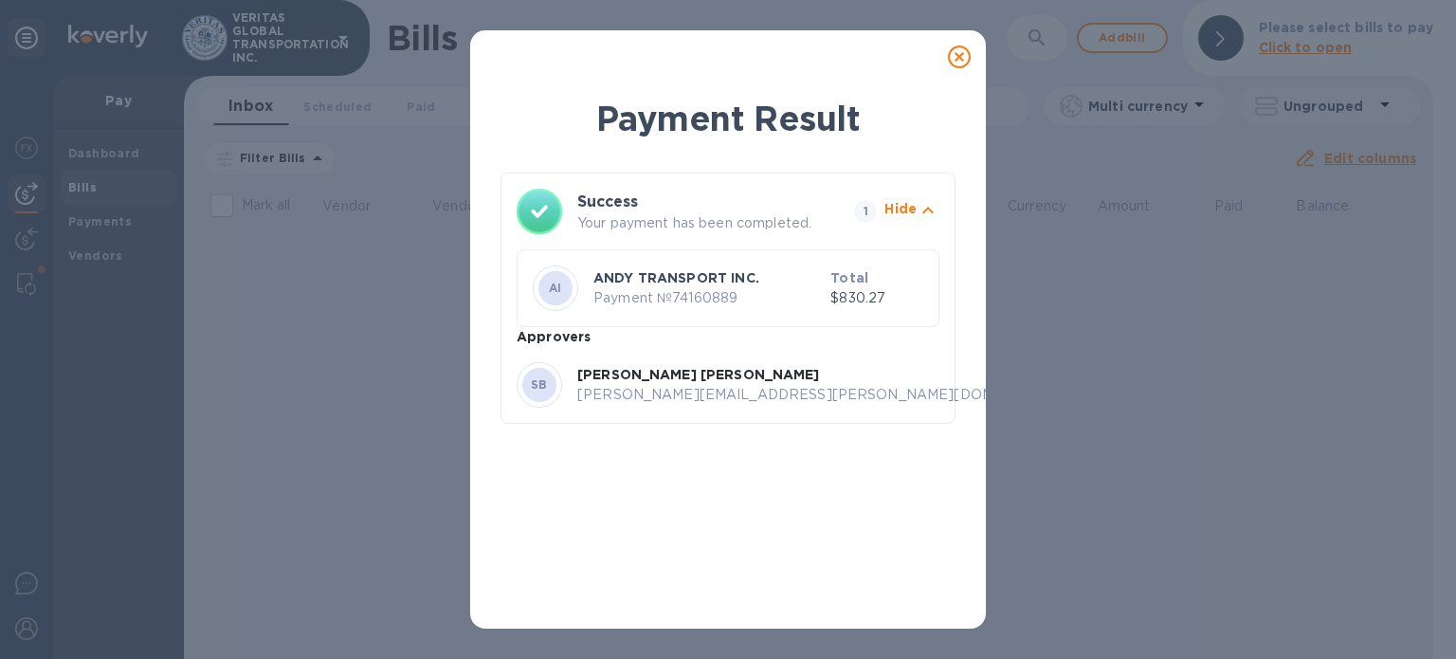
click at [960, 56] on icon at bounding box center [959, 57] width 23 height 23
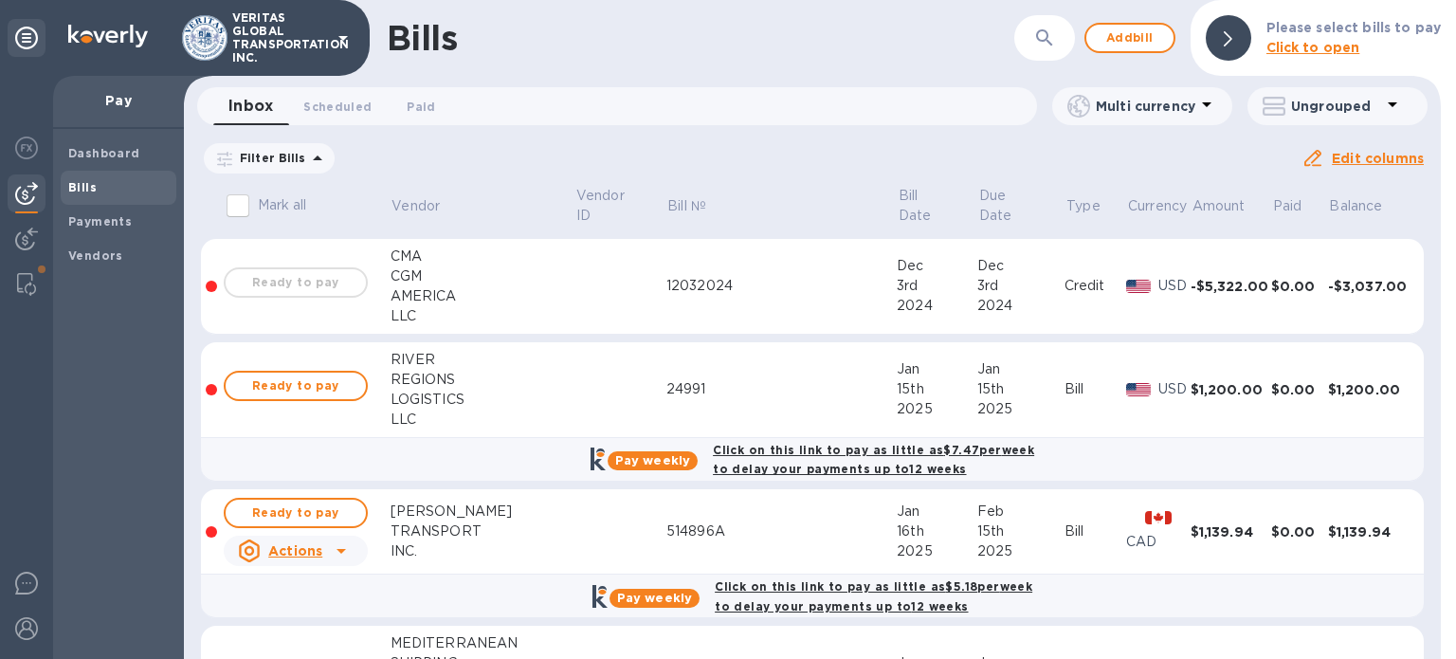
scroll to position [284, 0]
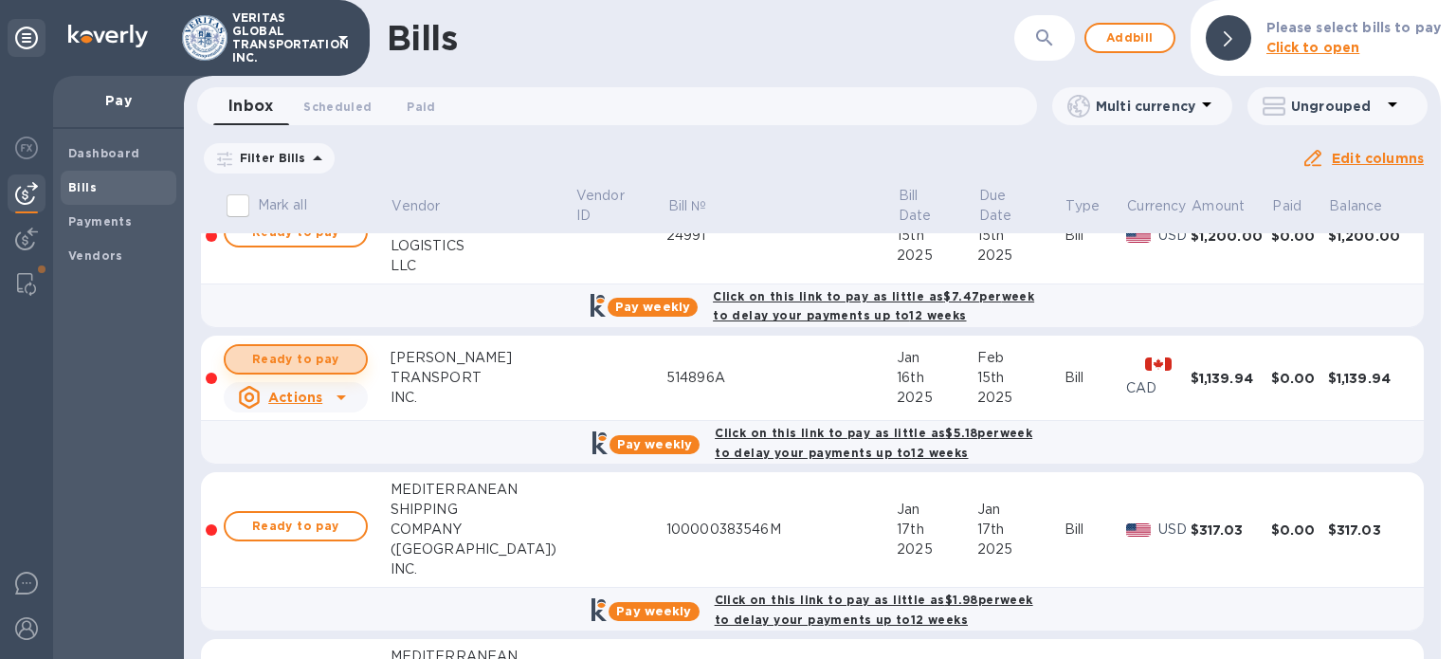
click at [311, 359] on span "Ready to pay" at bounding box center [296, 359] width 110 height 23
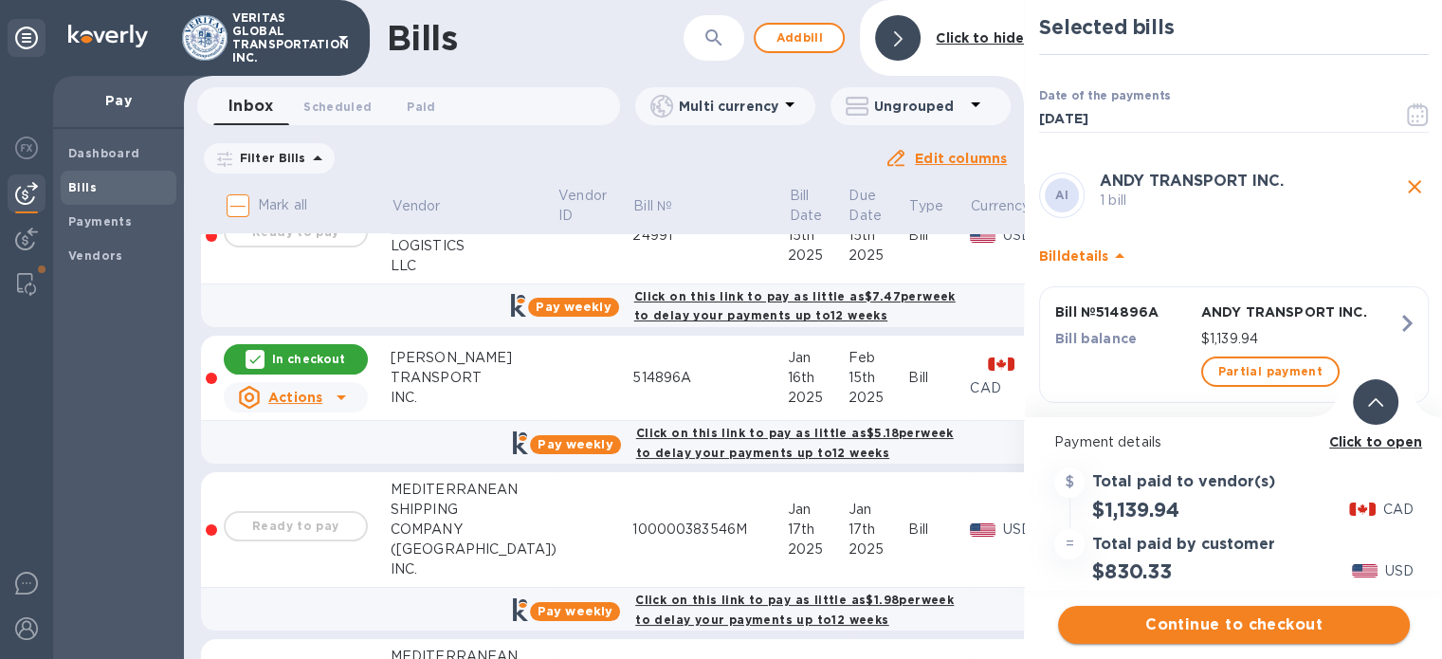
click at [1228, 629] on span "Continue to checkout" at bounding box center [1233, 624] width 321 height 23
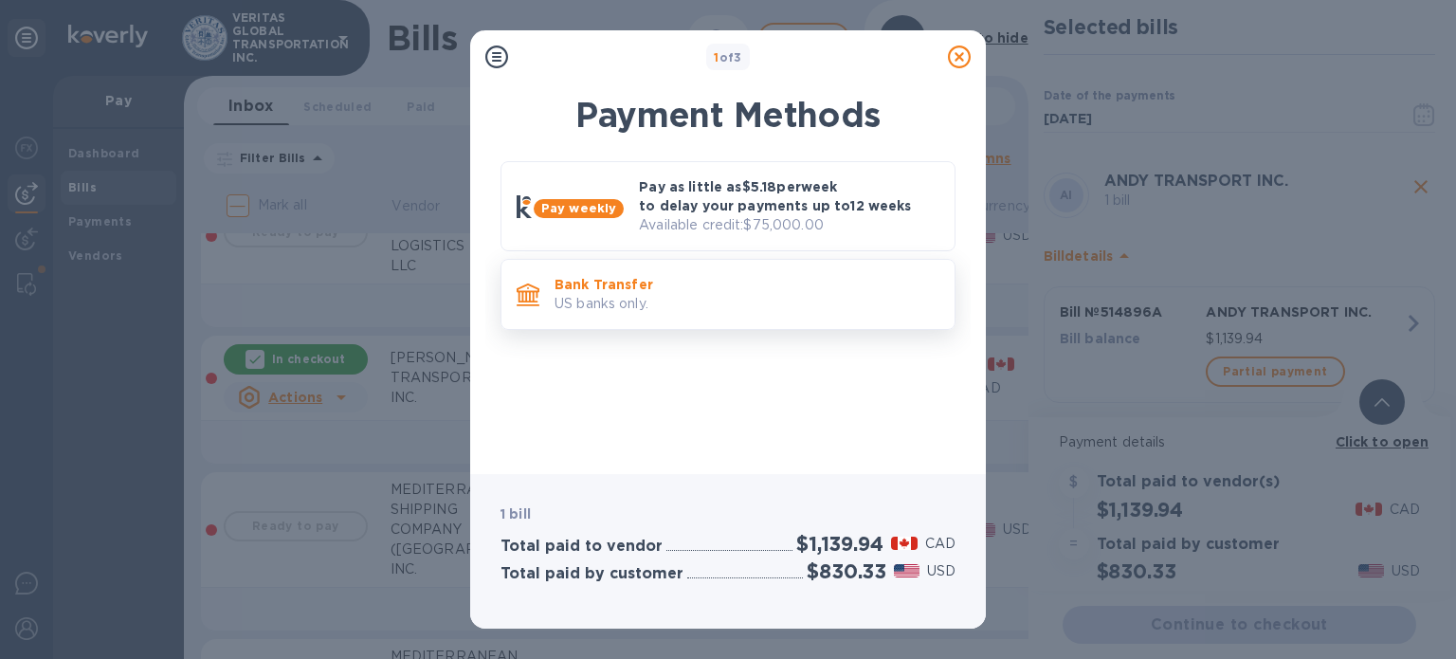
click at [703, 278] on p "Bank Transfer" at bounding box center [747, 284] width 385 height 19
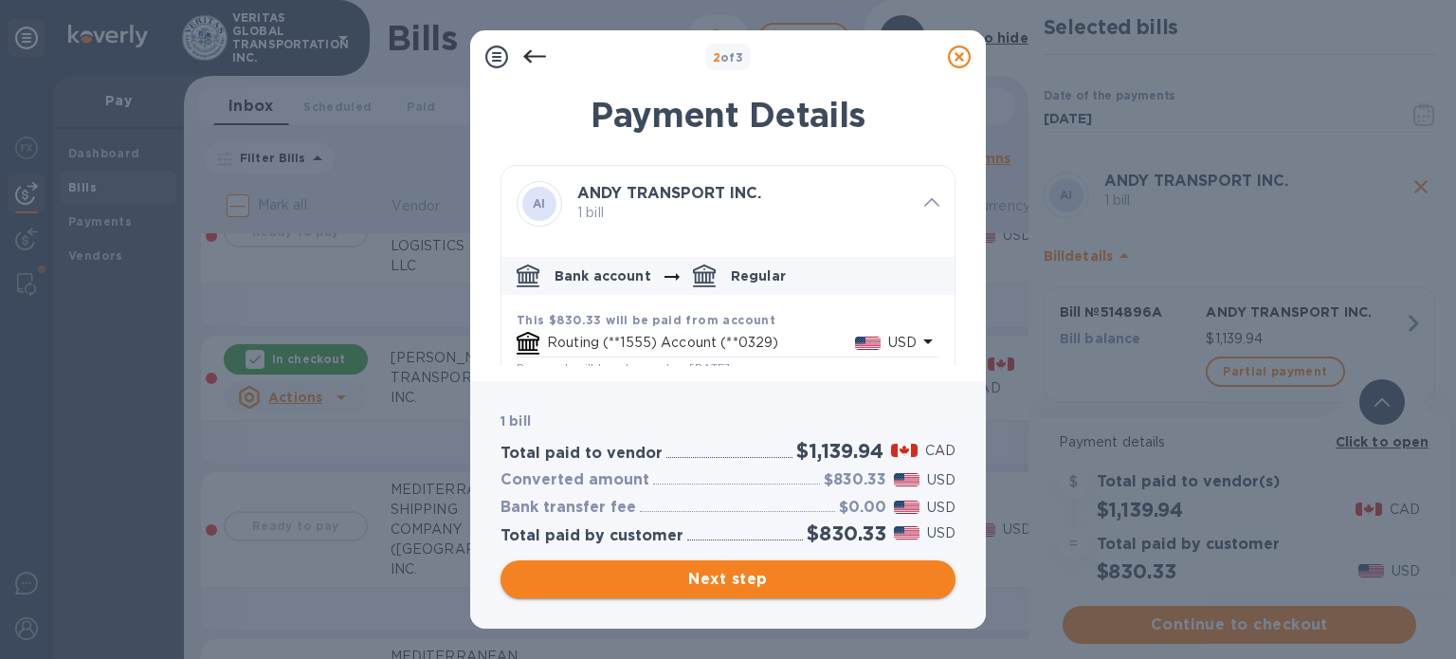
click at [770, 584] on span "Next step" at bounding box center [728, 579] width 425 height 23
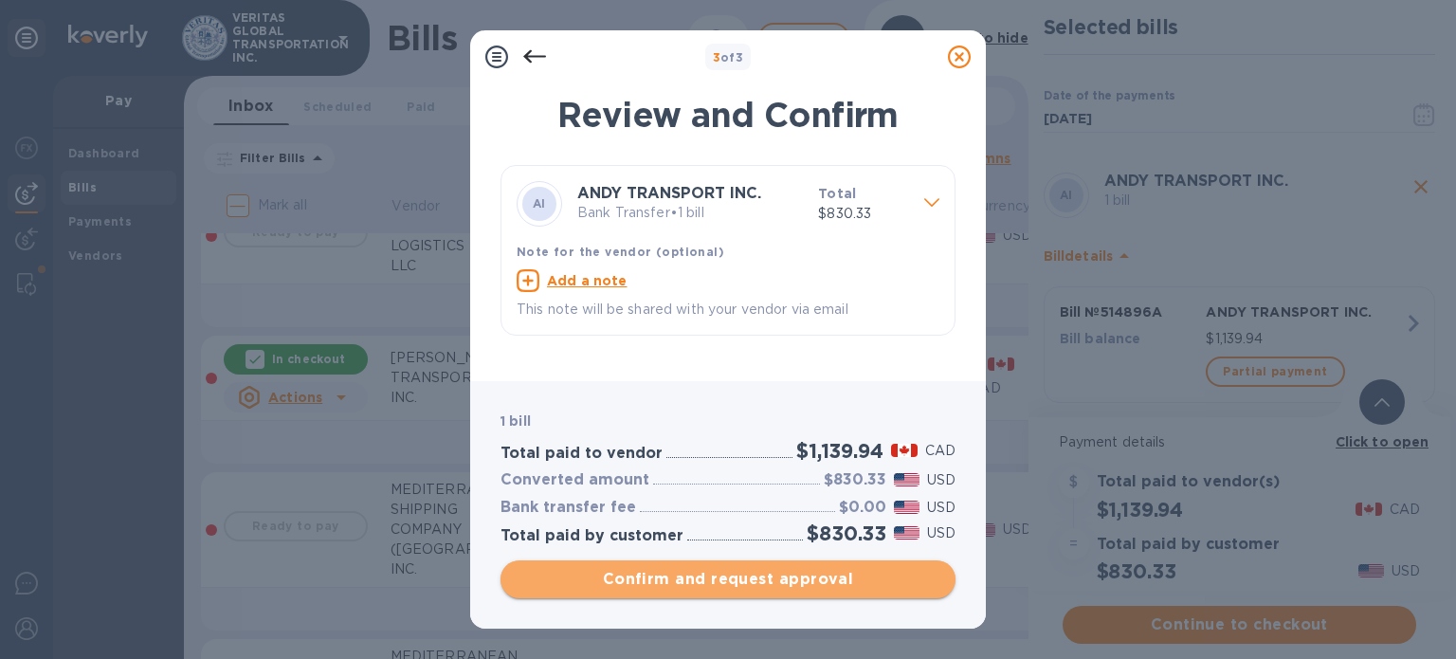
click at [699, 579] on span "Confirm and request approval" at bounding box center [728, 579] width 425 height 23
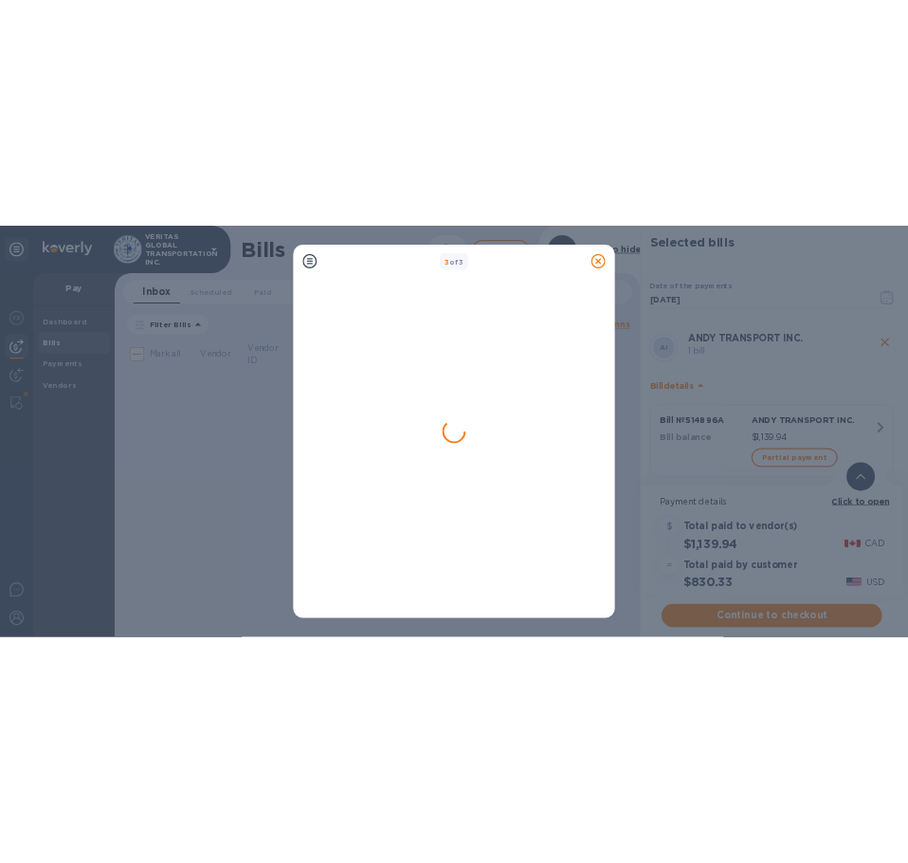
scroll to position [0, 0]
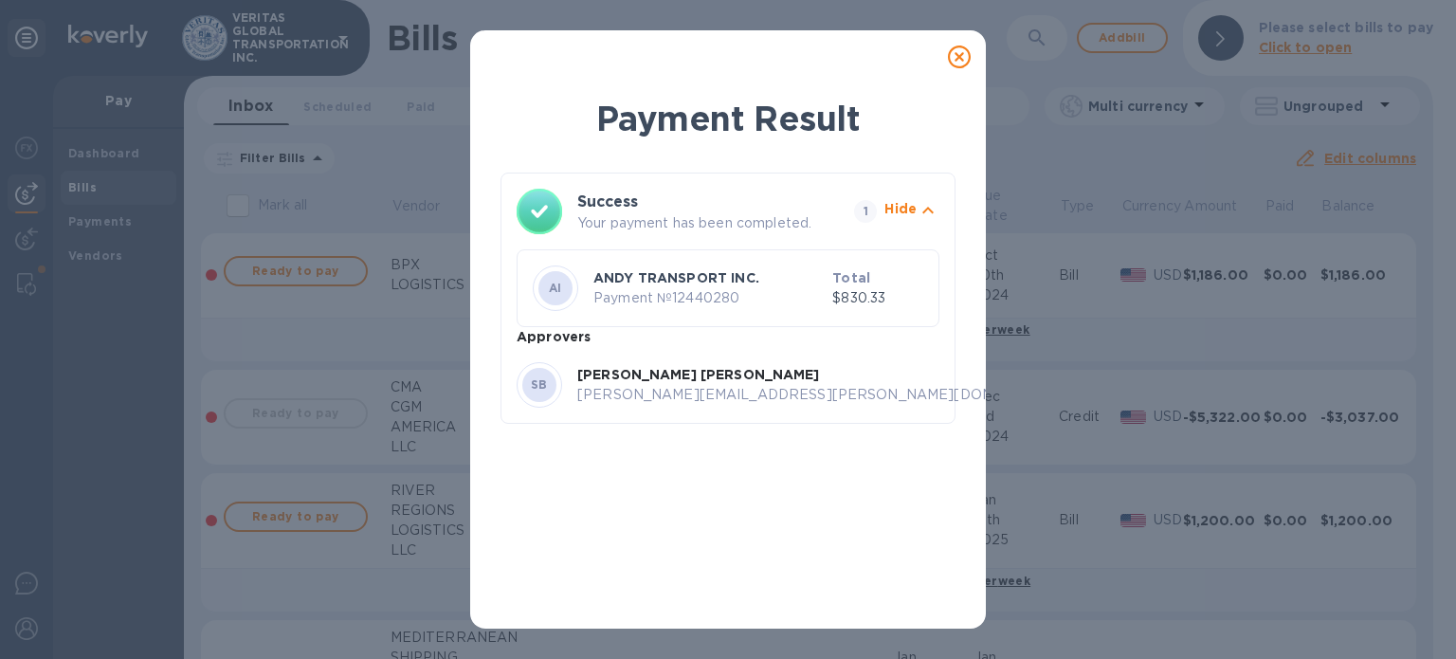
click at [958, 62] on icon at bounding box center [959, 57] width 23 height 23
